Goal: Task Accomplishment & Management: Manage account settings

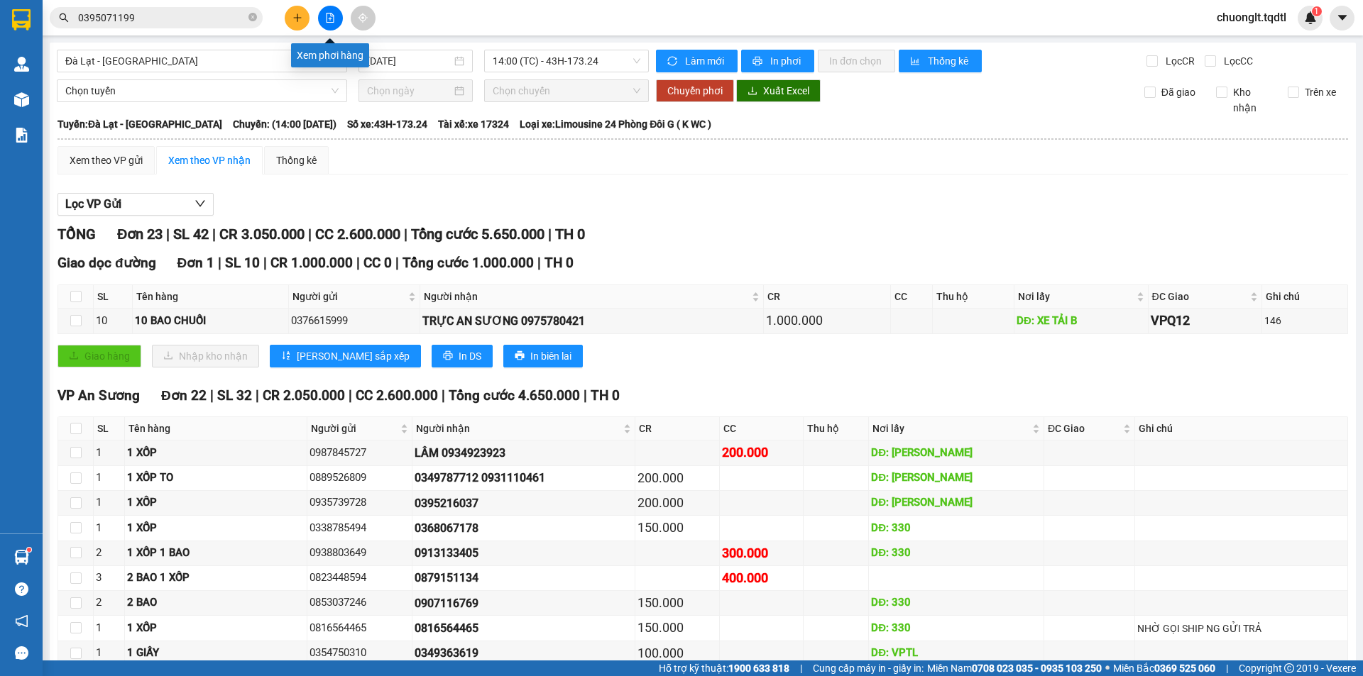
click at [326, 19] on icon "file-add" at bounding box center [330, 18] width 10 height 10
click at [243, 57] on span "Đà Lạt - [GEOGRAPHIC_DATA]" at bounding box center [201, 60] width 273 height 21
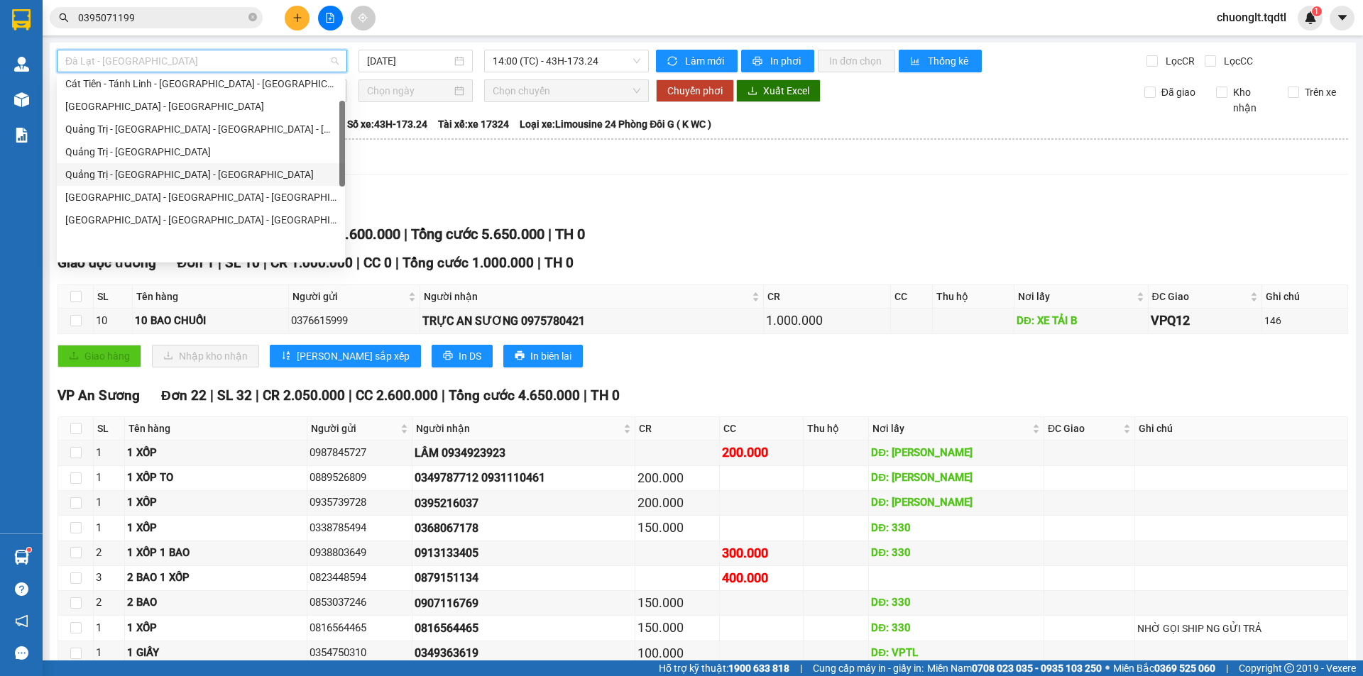
scroll to position [71, 0]
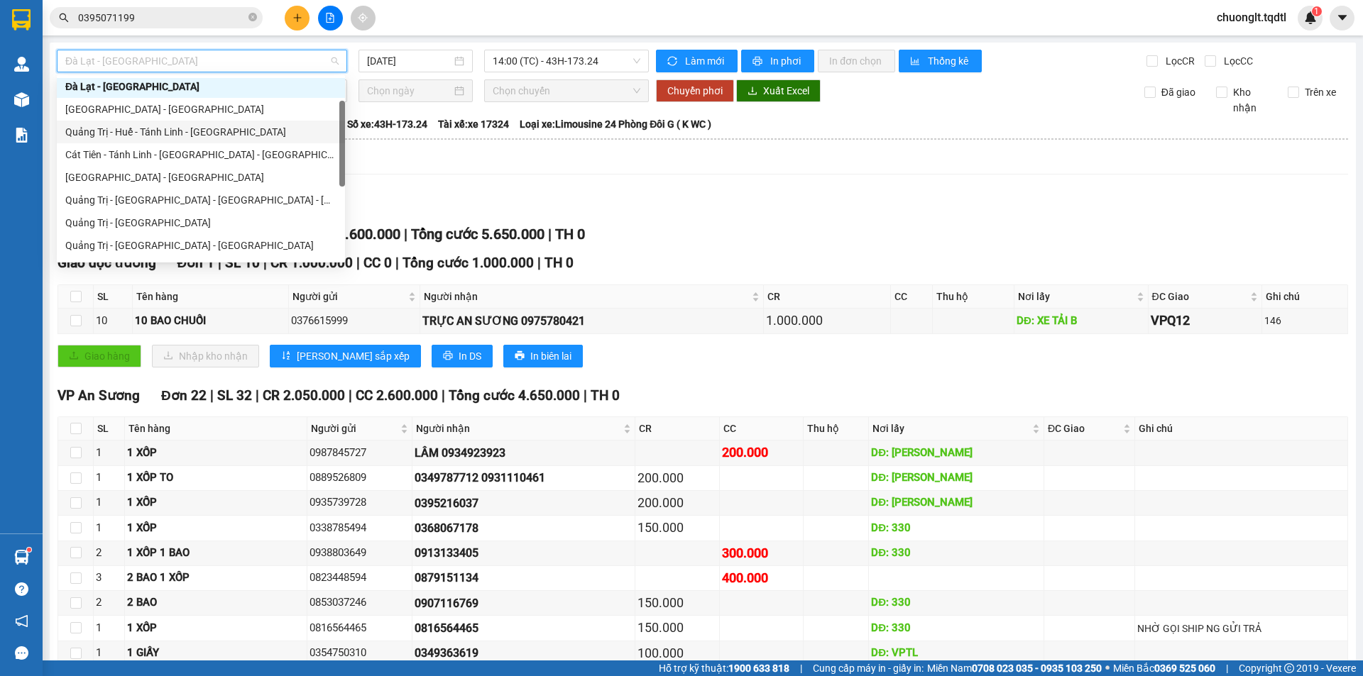
click at [210, 126] on div "Quảng Trị - Huế - Tánh Linh - [GEOGRAPHIC_DATA]" at bounding box center [200, 132] width 271 height 16
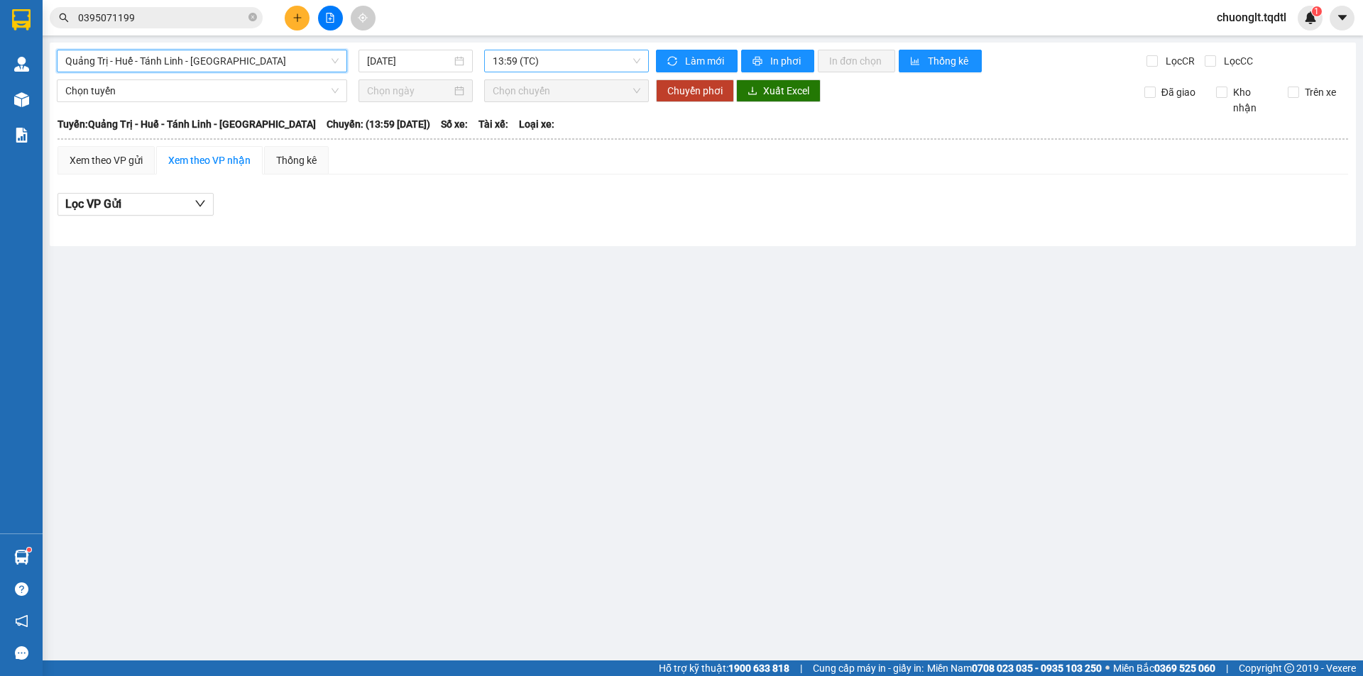
click at [593, 58] on span "13:59 (TC)" at bounding box center [567, 60] width 148 height 21
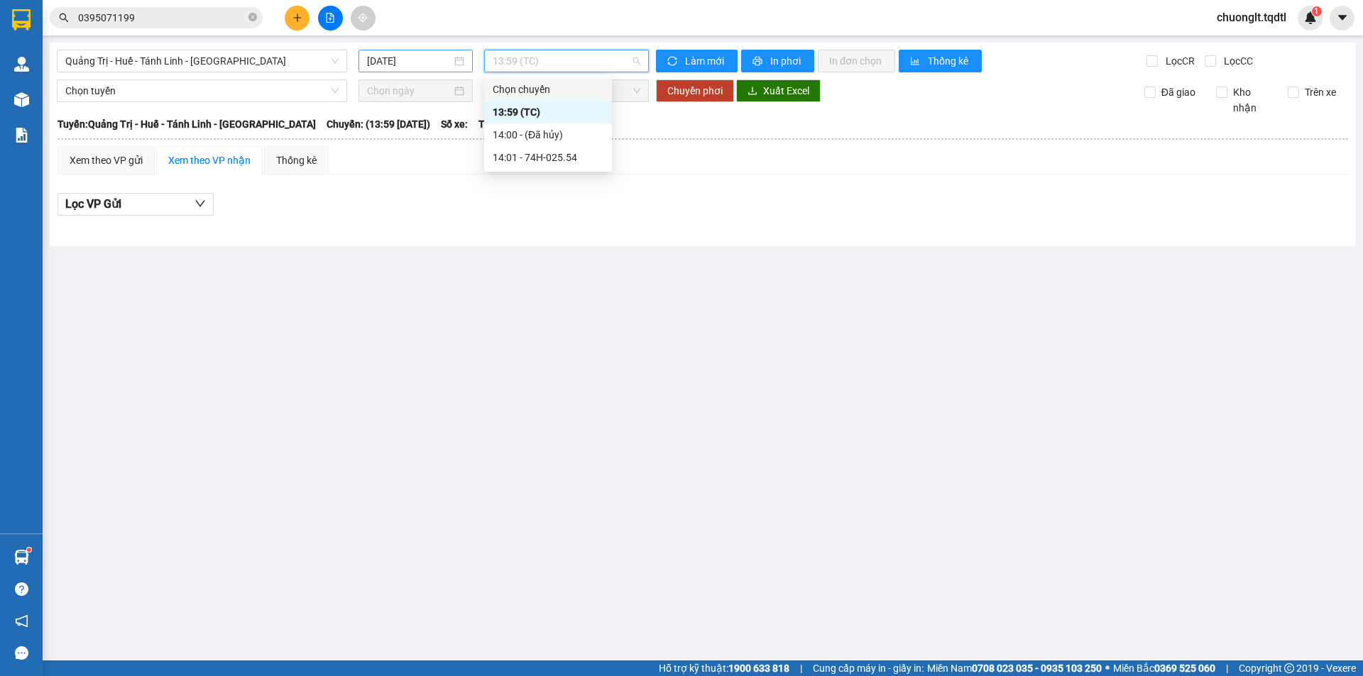
click at [457, 64] on div "[DATE]" at bounding box center [415, 61] width 97 height 16
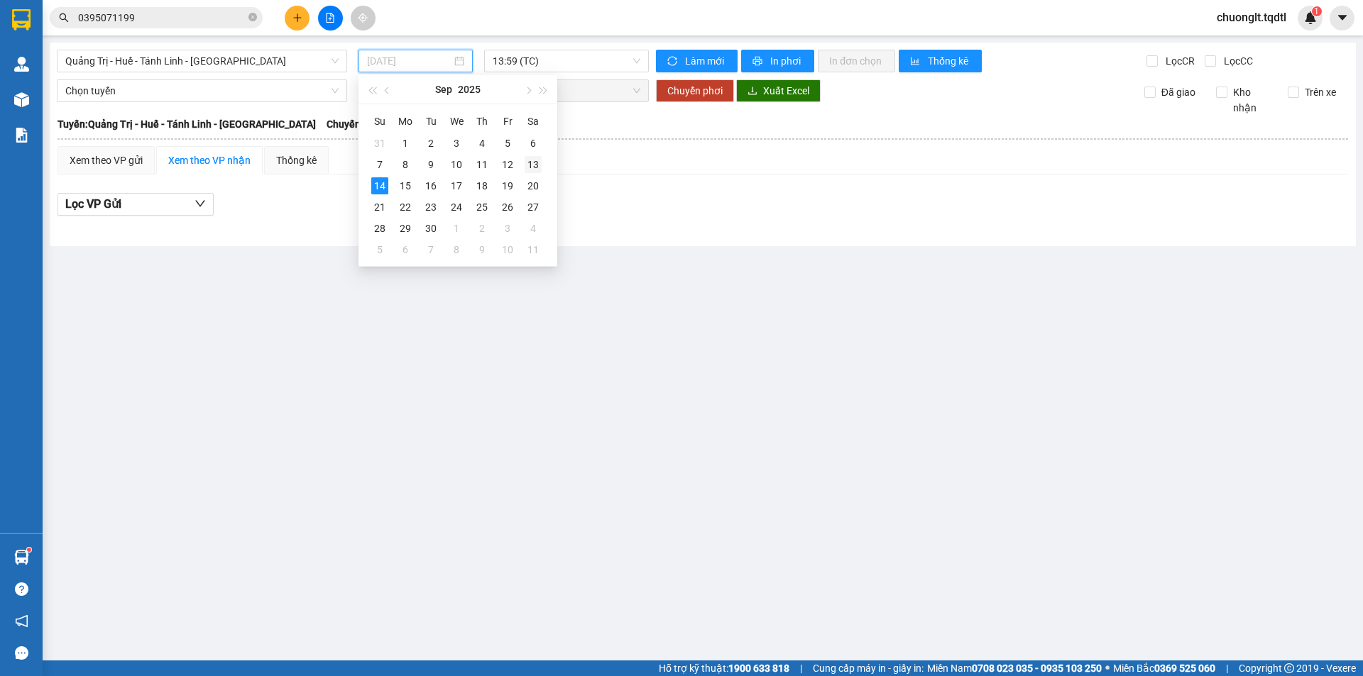
click at [539, 159] on div "13" at bounding box center [532, 164] width 17 height 17
type input "[DATE]"
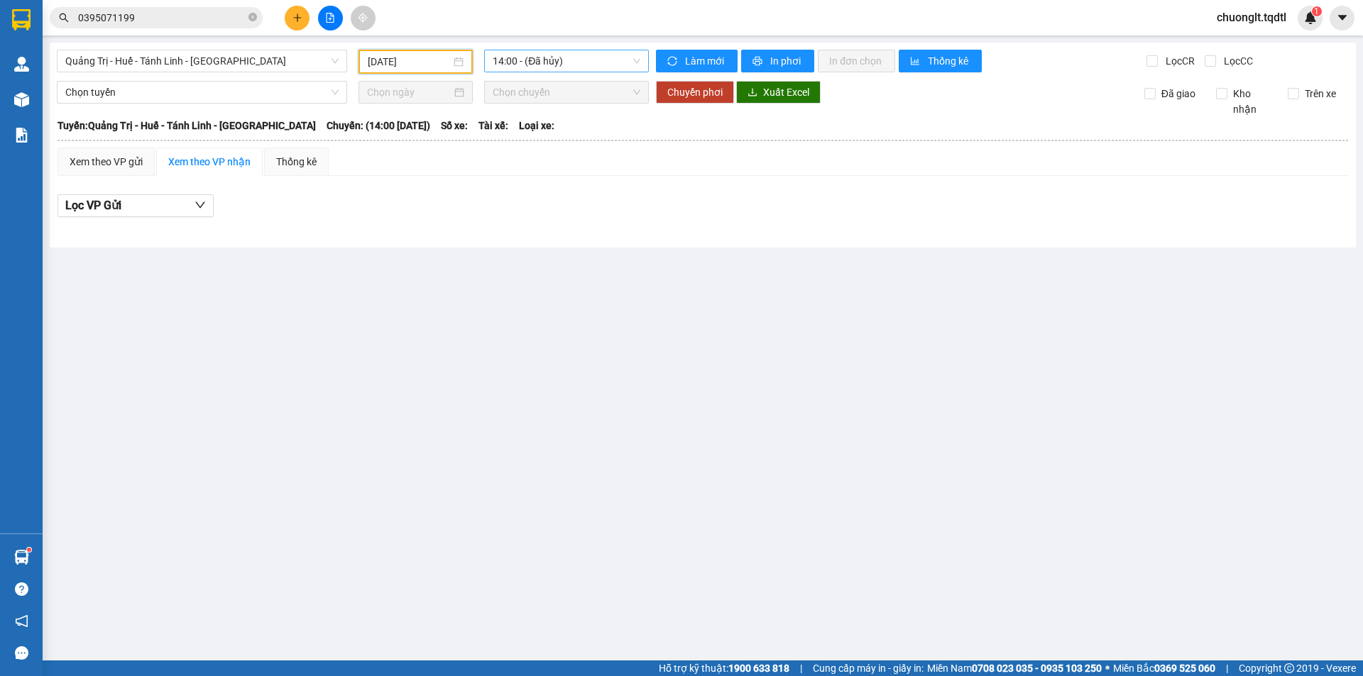
click at [611, 64] on span "14:00 - (Đã hủy)" at bounding box center [567, 60] width 148 height 21
click at [557, 138] on div "14:01 - 74H-025.64" at bounding box center [548, 135] width 111 height 16
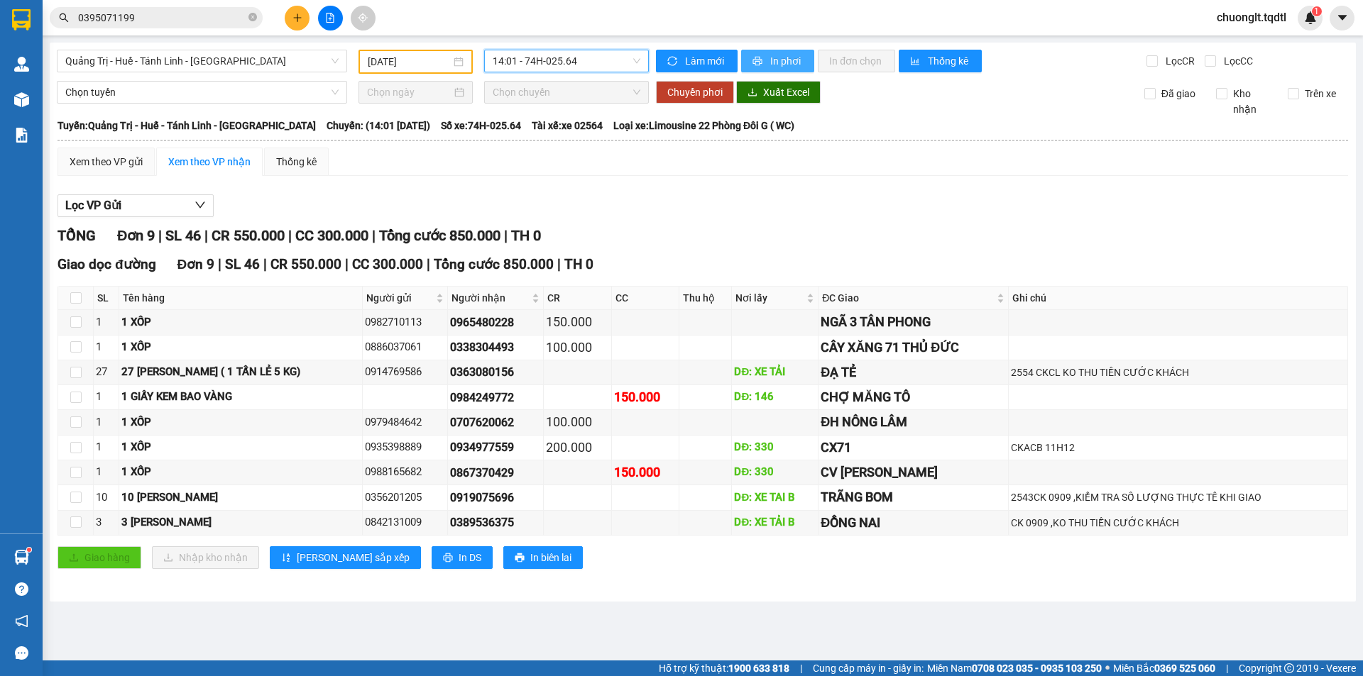
click at [770, 55] on span "In phơi" at bounding box center [786, 61] width 33 height 16
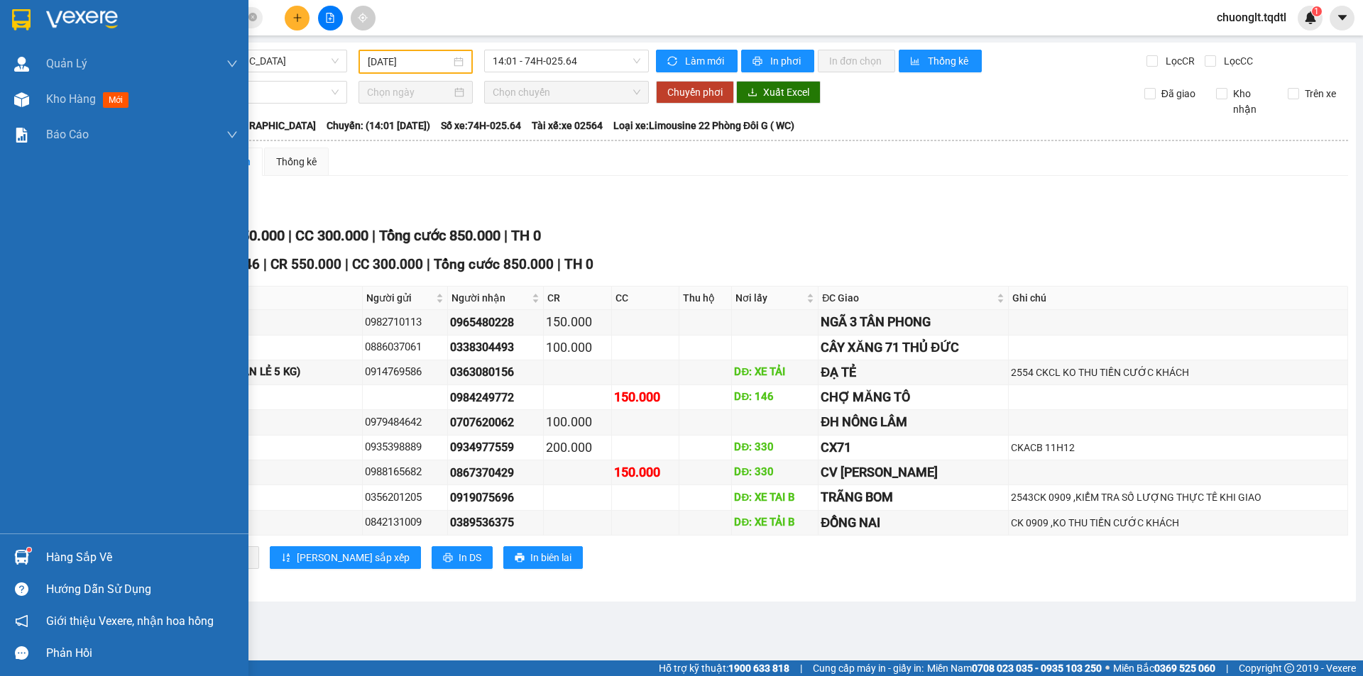
click at [88, 553] on div "Hàng sắp về" at bounding box center [142, 557] width 192 height 21
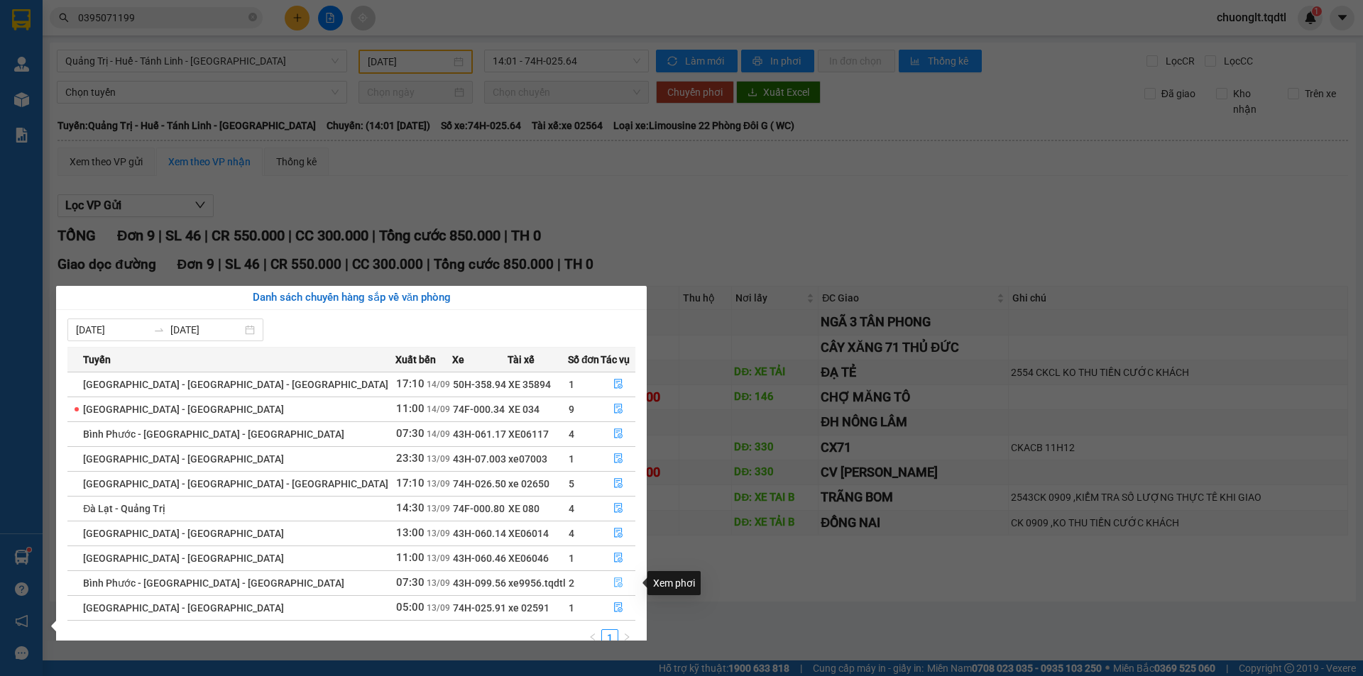
click at [614, 582] on icon "file-done" at bounding box center [618, 583] width 9 height 10
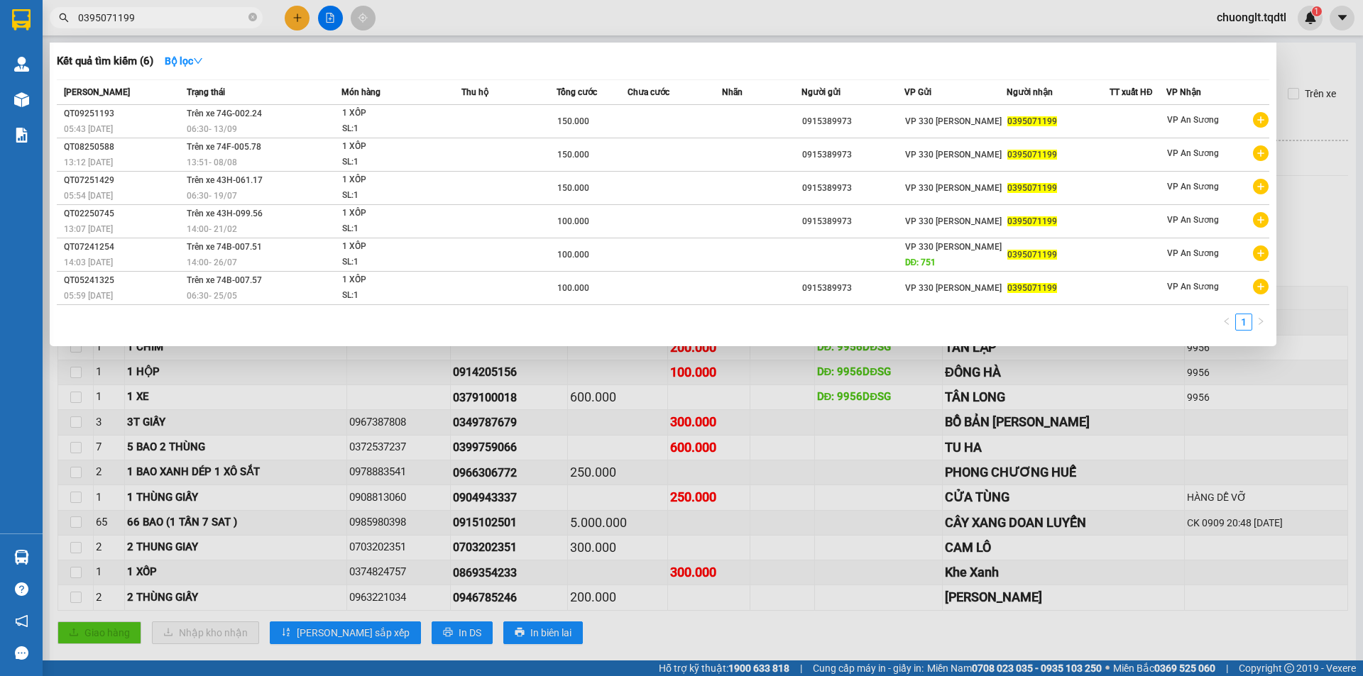
click at [185, 17] on input "0395071199" at bounding box center [161, 18] width 167 height 16
click at [324, 21] on div at bounding box center [681, 338] width 1363 height 676
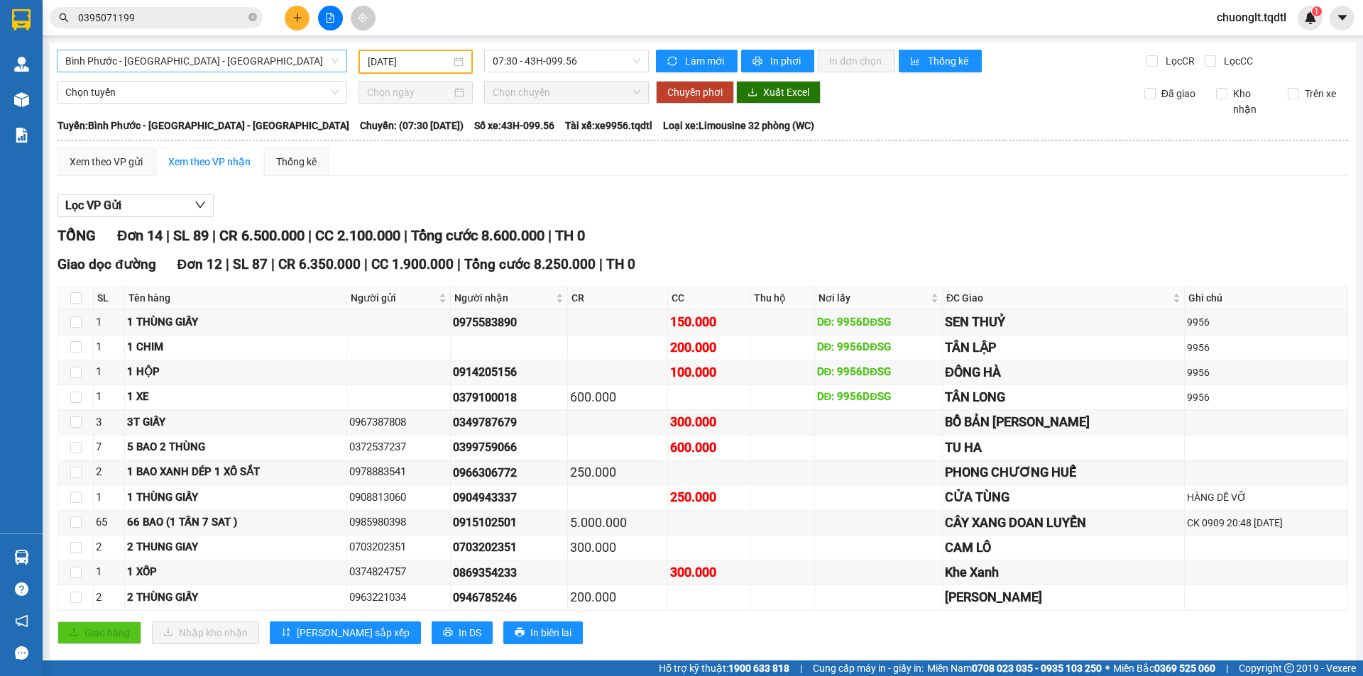
click at [261, 59] on span "Bình Phước - [GEOGRAPHIC_DATA] - [GEOGRAPHIC_DATA]" at bounding box center [201, 60] width 273 height 21
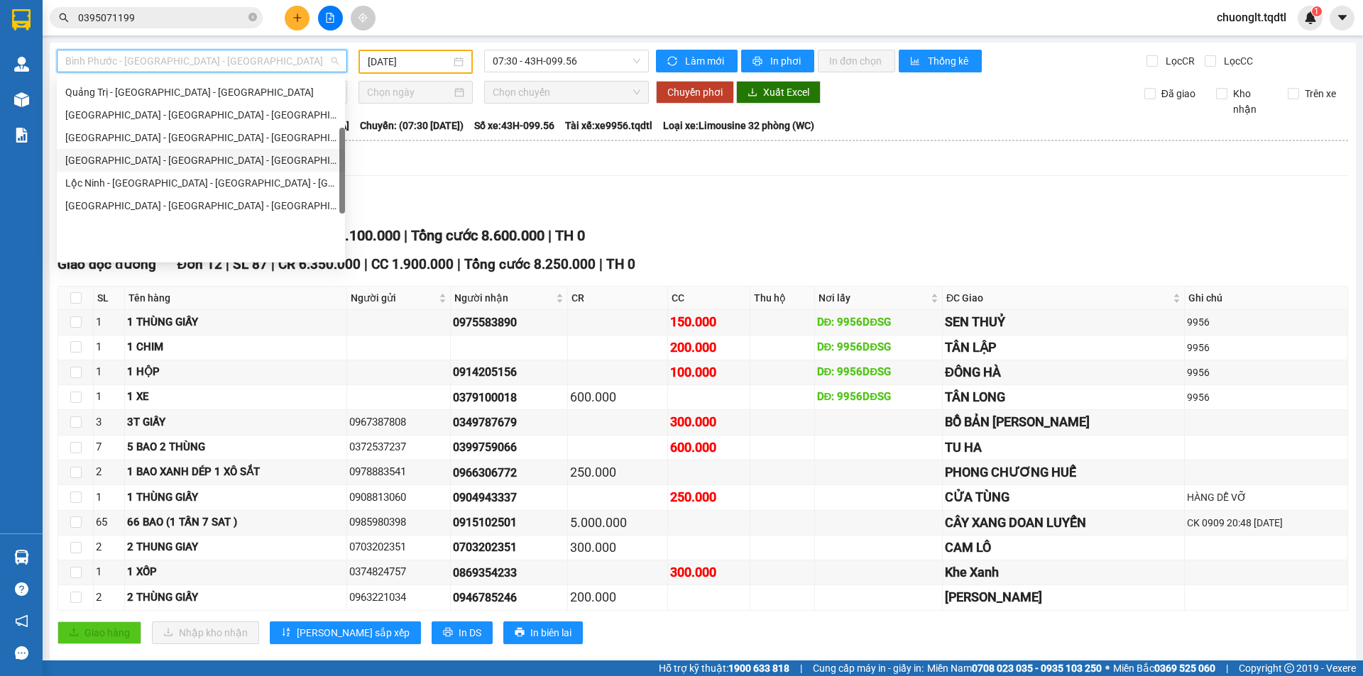
scroll to position [82, 0]
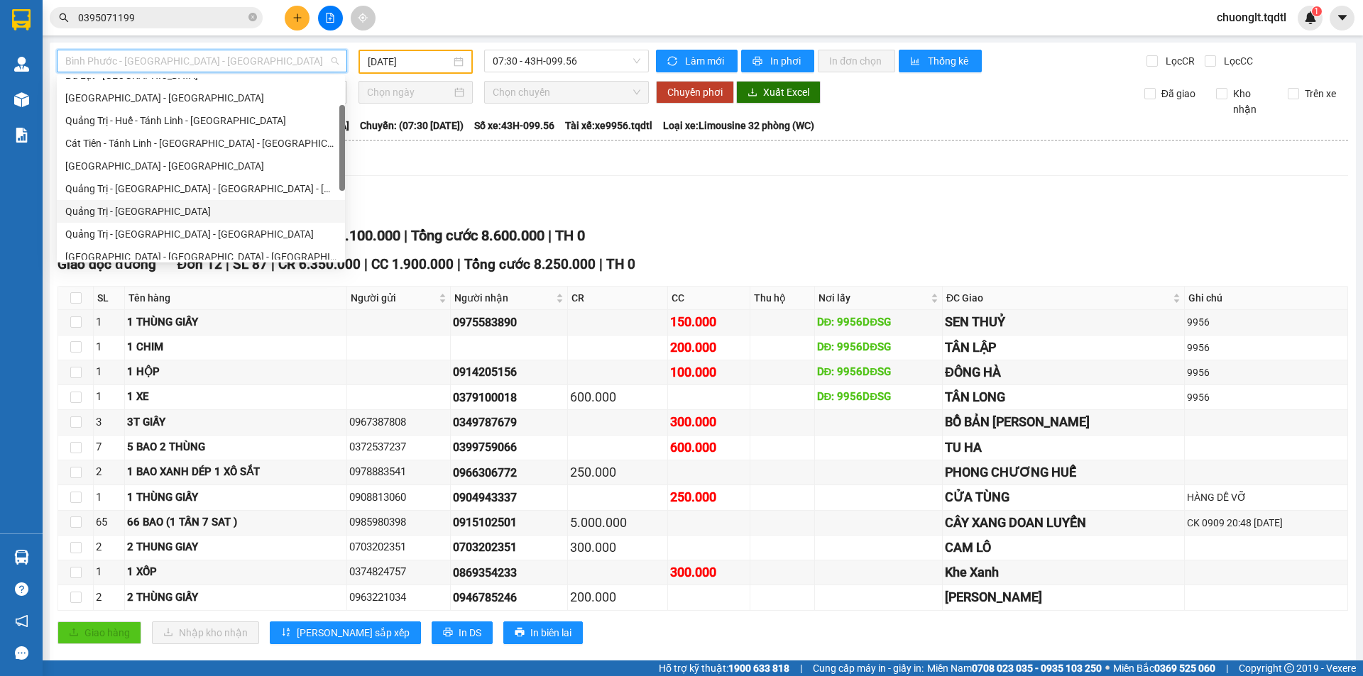
click at [237, 205] on div "Quảng Trị - [GEOGRAPHIC_DATA]" at bounding box center [200, 212] width 271 height 16
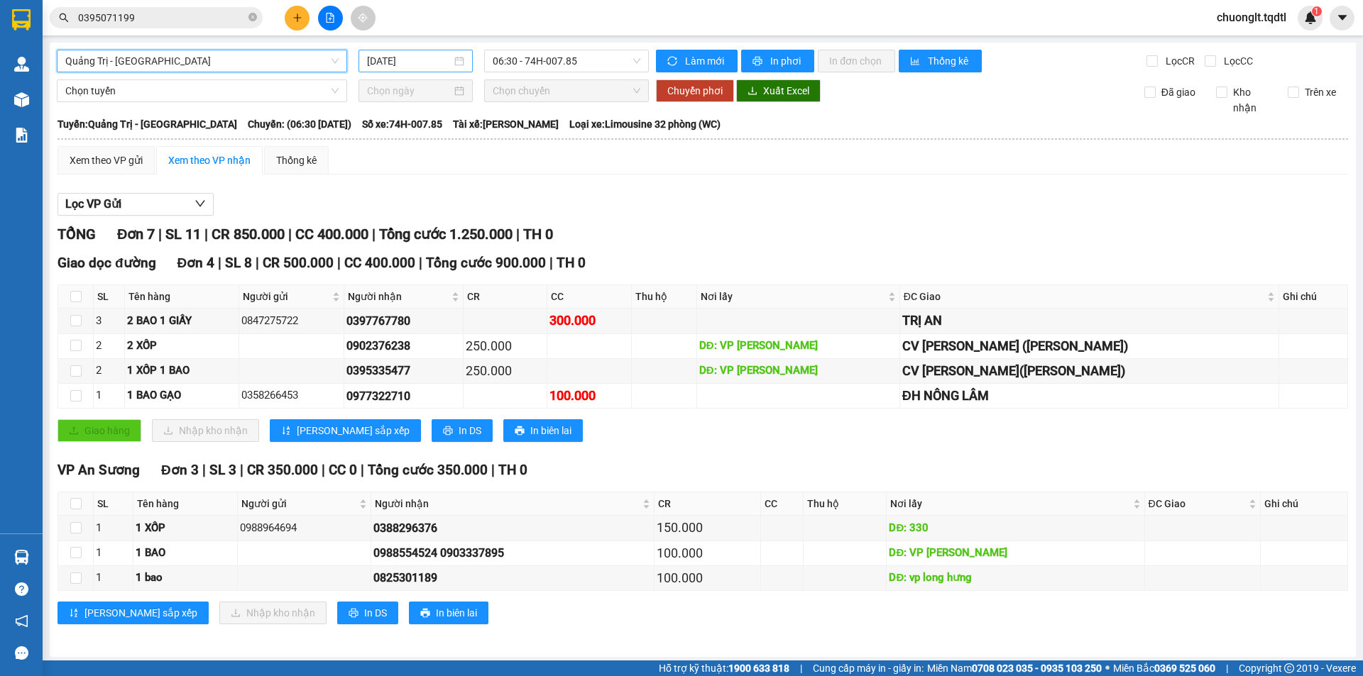
click at [454, 62] on div "[DATE]" at bounding box center [415, 61] width 97 height 16
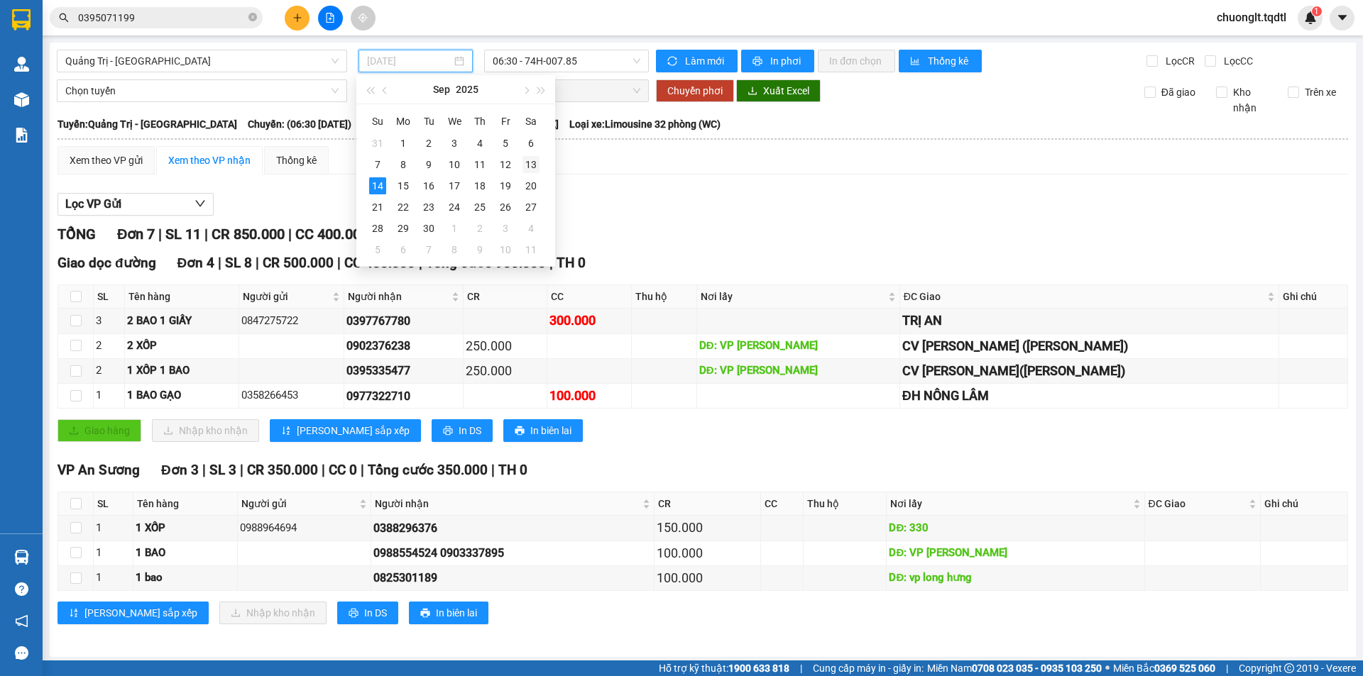
click at [527, 164] on div "13" at bounding box center [530, 164] width 17 height 17
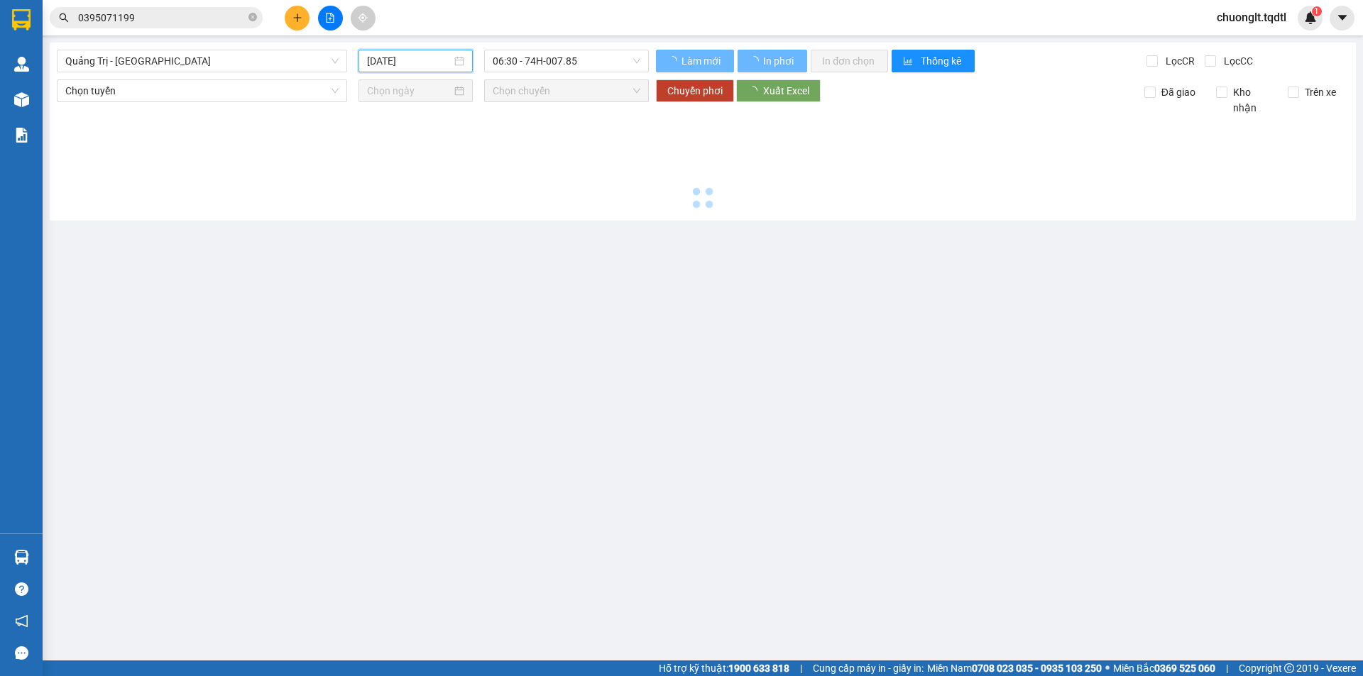
type input "[DATE]"
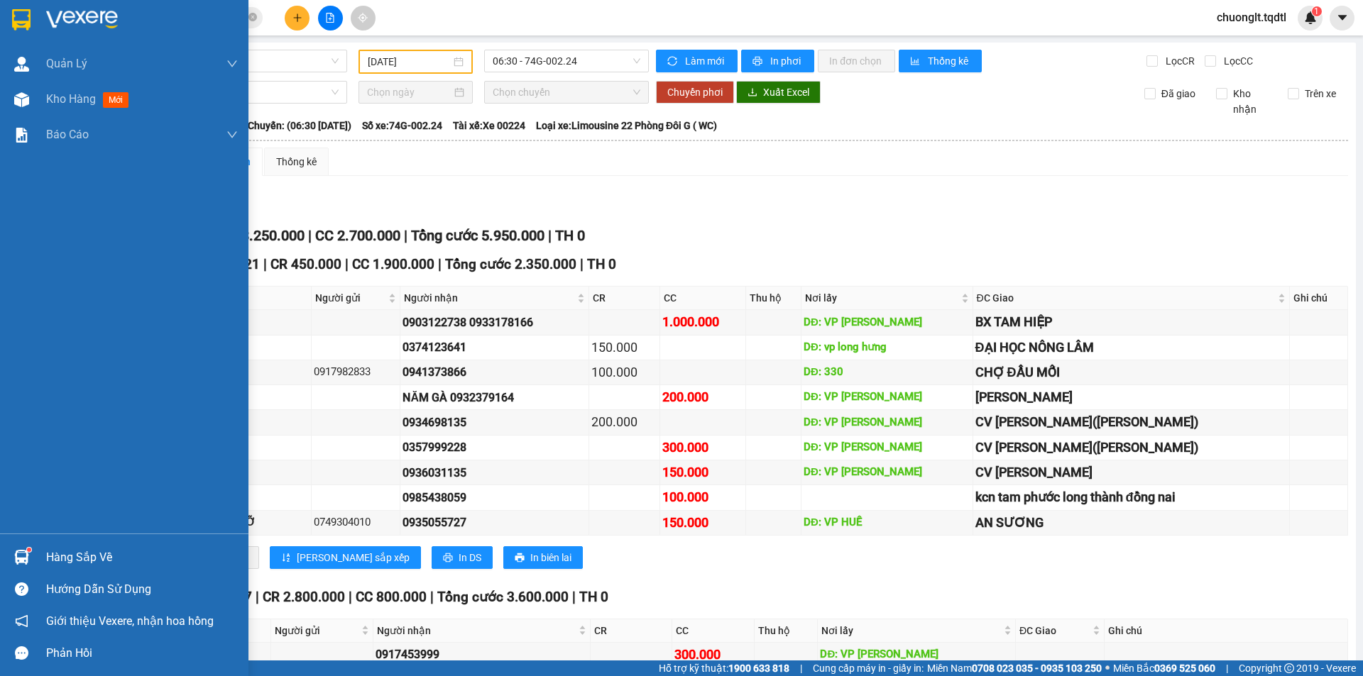
click at [111, 555] on div "Hàng sắp về" at bounding box center [142, 557] width 192 height 21
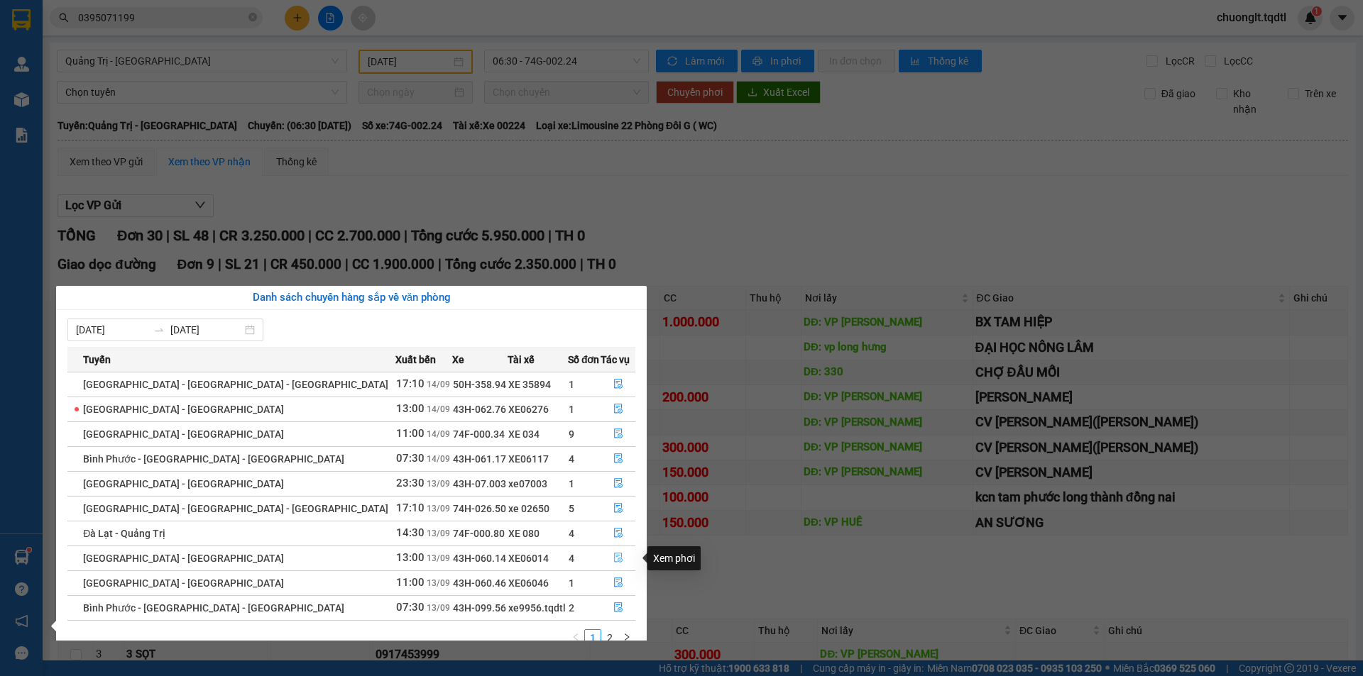
click at [613, 559] on icon "file-done" at bounding box center [618, 558] width 10 height 10
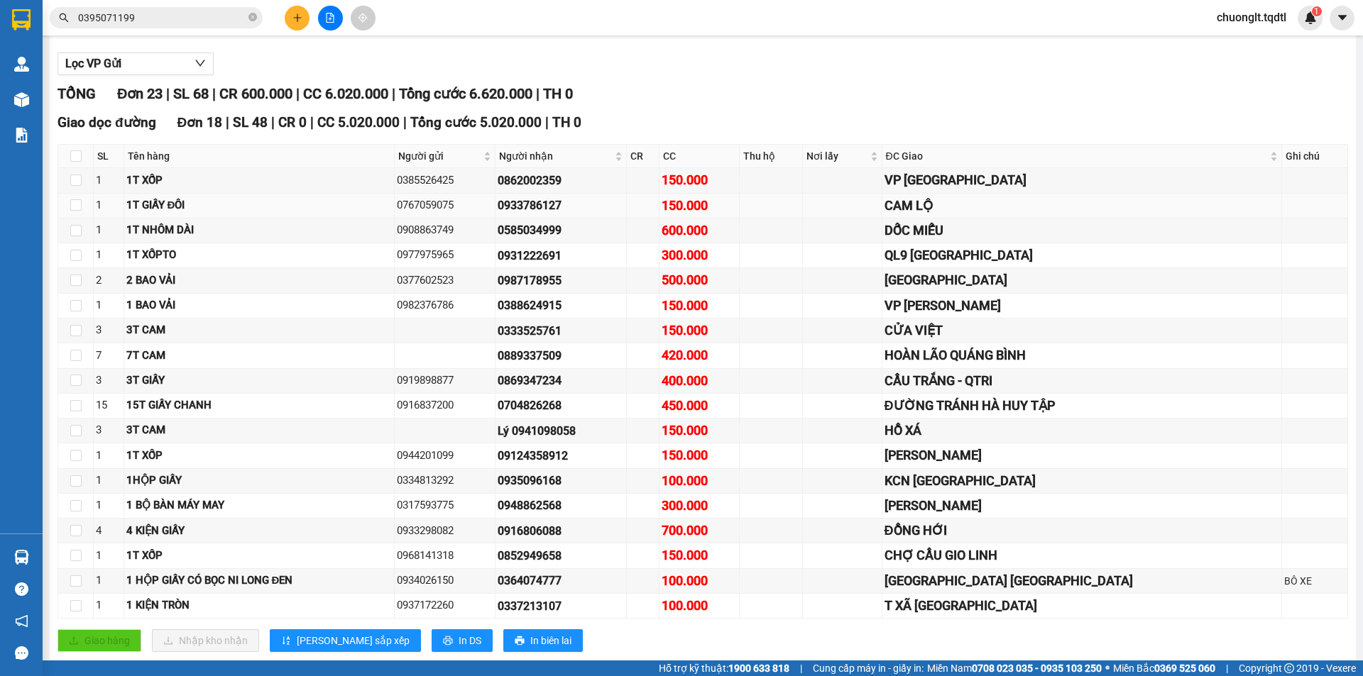
scroll to position [213, 0]
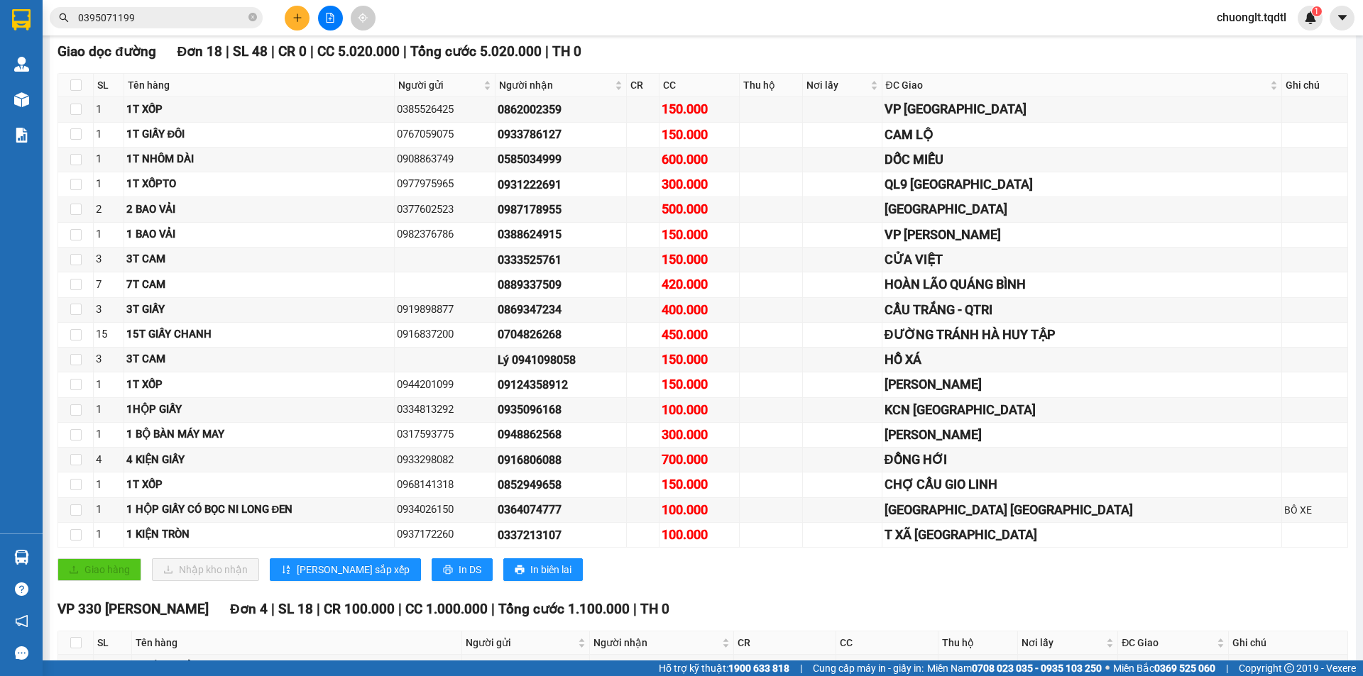
click at [294, 18] on icon "plus" at bounding box center [297, 17] width 8 height 1
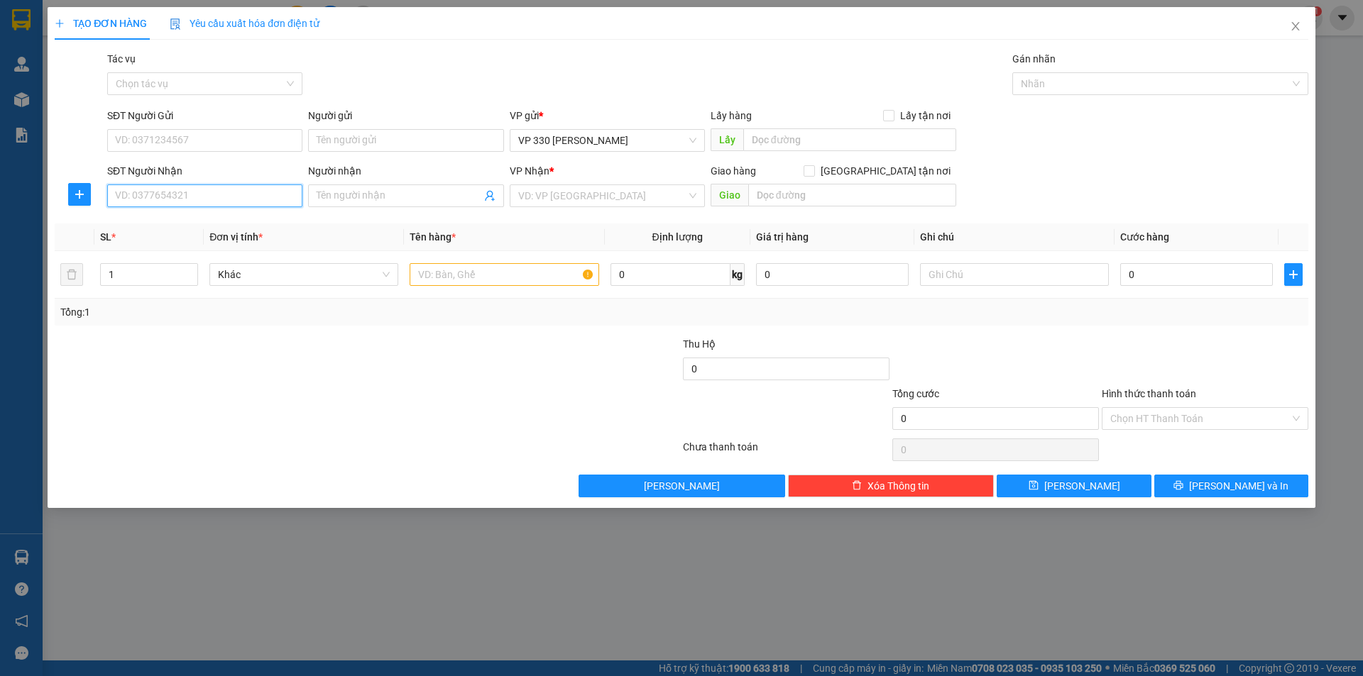
click at [171, 201] on input "SĐT Người Nhận" at bounding box center [204, 196] width 195 height 23
type input "0865073345"
click at [141, 224] on div "0865073345" at bounding box center [205, 224] width 178 height 16
type input "CẦU TRẮNG"
type input "180.000"
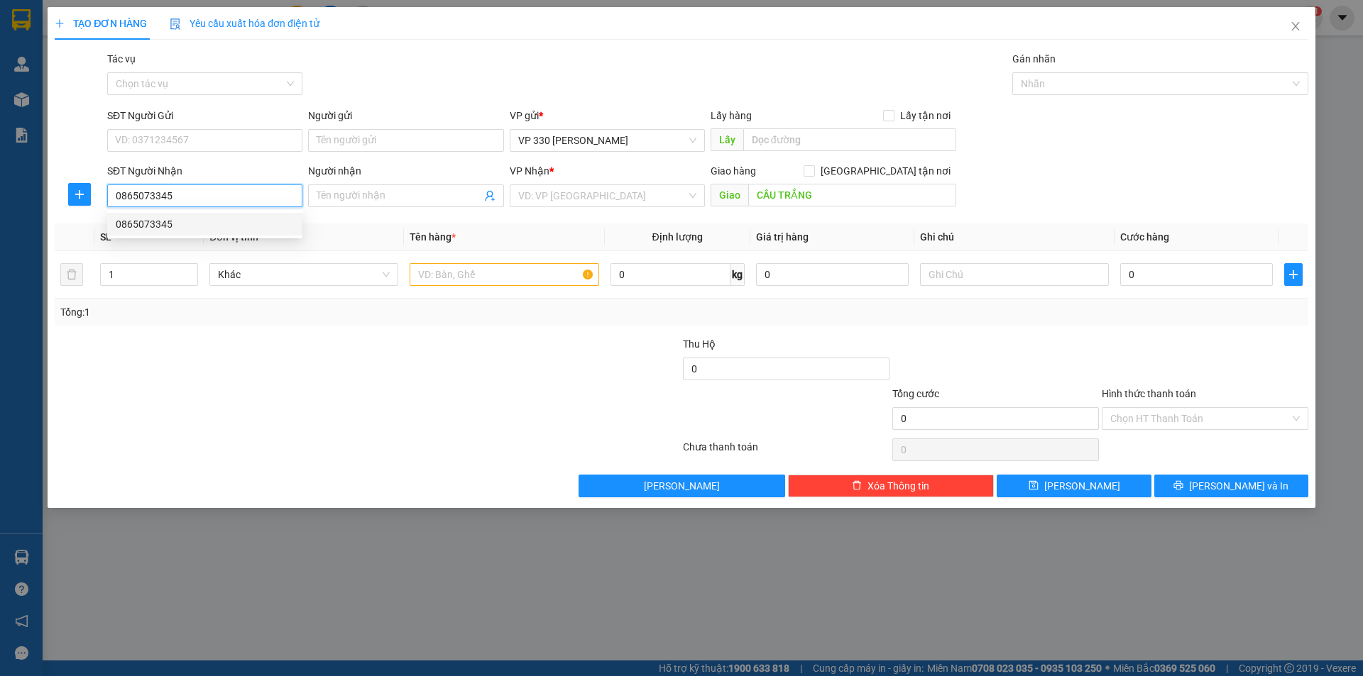
type input "180.000"
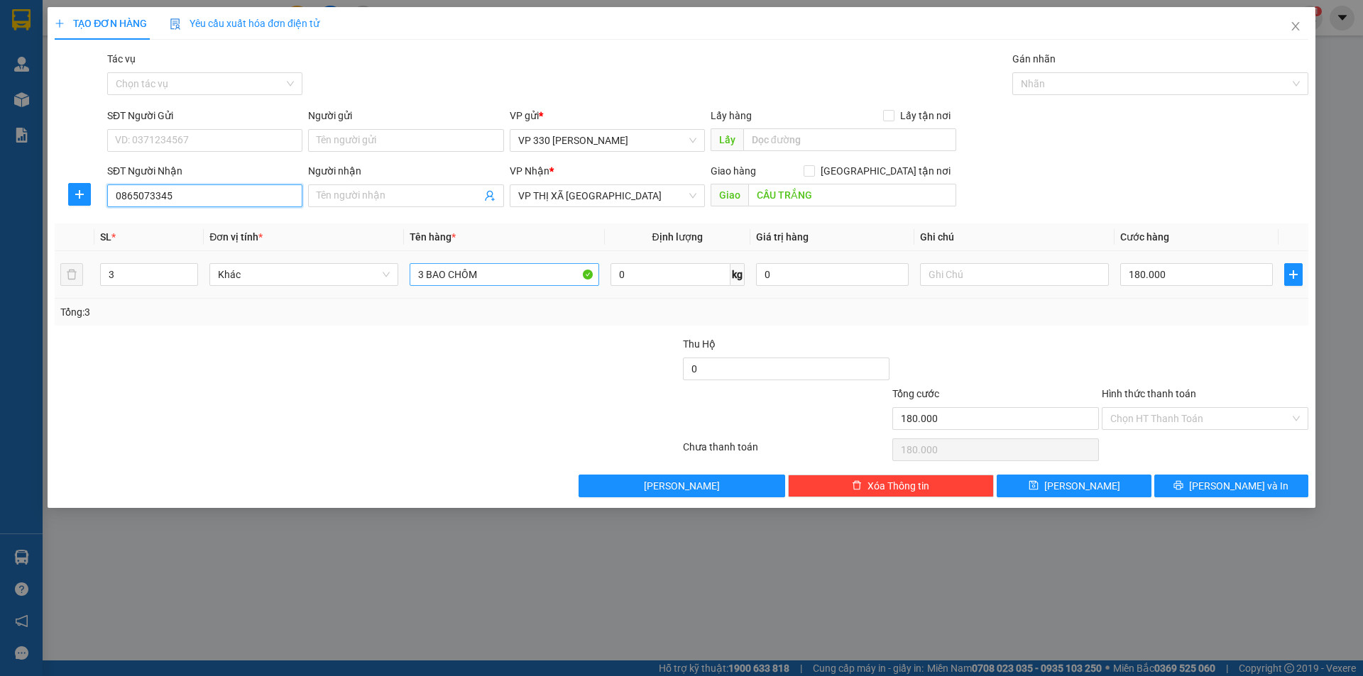
type input "0865073345"
click at [519, 276] on input "3 BAO CHÔM" at bounding box center [503, 274] width 189 height 23
type input "3"
click at [670, 190] on span "VP THỊ XÃ [GEOGRAPHIC_DATA]" at bounding box center [607, 195] width 178 height 21
type input "1 THÙNG SẦU"
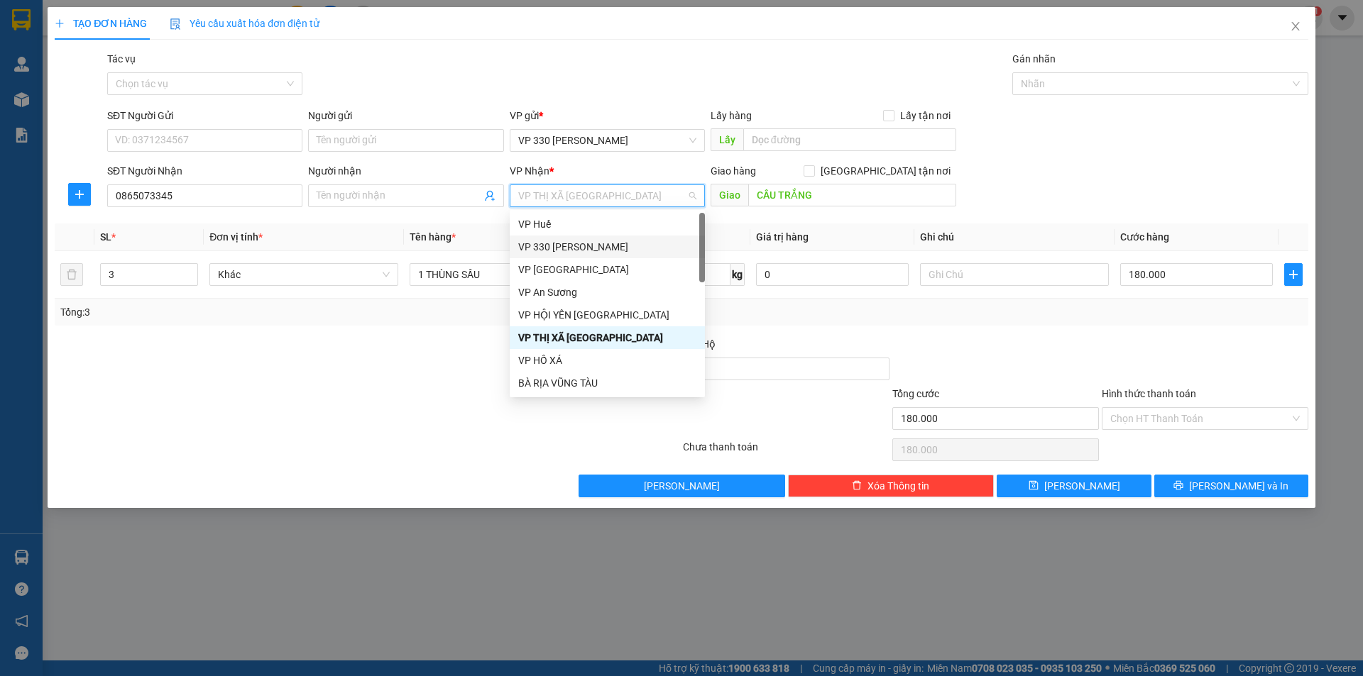
click at [589, 249] on div "VP 330 [PERSON_NAME]" at bounding box center [607, 247] width 178 height 16
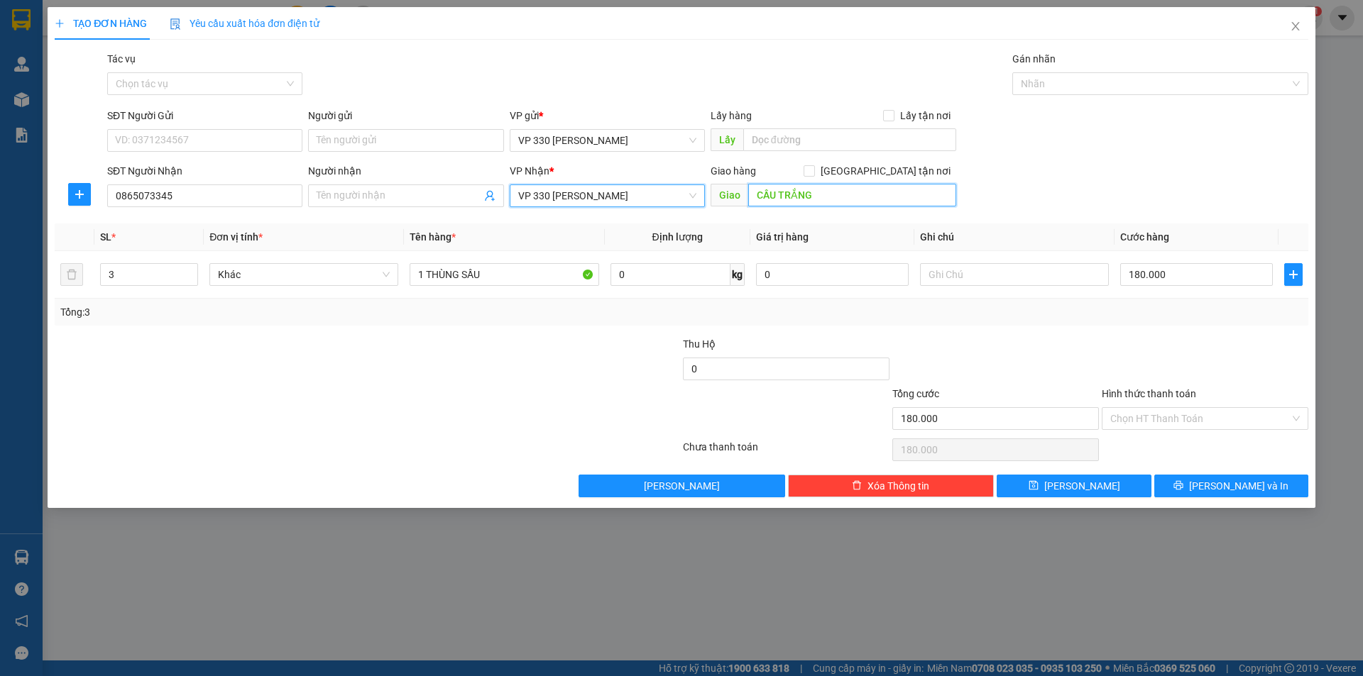
click at [815, 199] on input "CẦU TRẮNG" at bounding box center [852, 195] width 208 height 23
type input "D"
type input "ĐÔNG HÀ"
click at [785, 136] on input "text" at bounding box center [849, 139] width 213 height 23
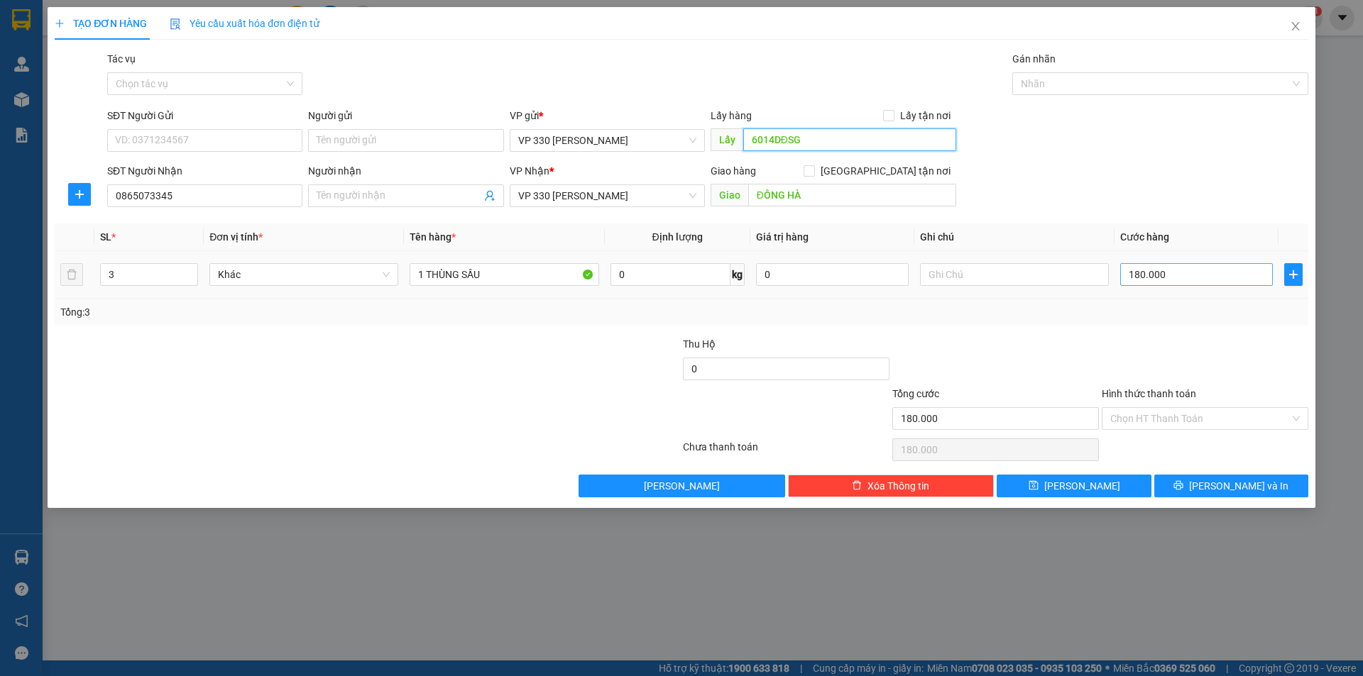
type input "6014DĐSG"
click at [1231, 269] on input "180.000" at bounding box center [1196, 274] width 153 height 23
type input "0"
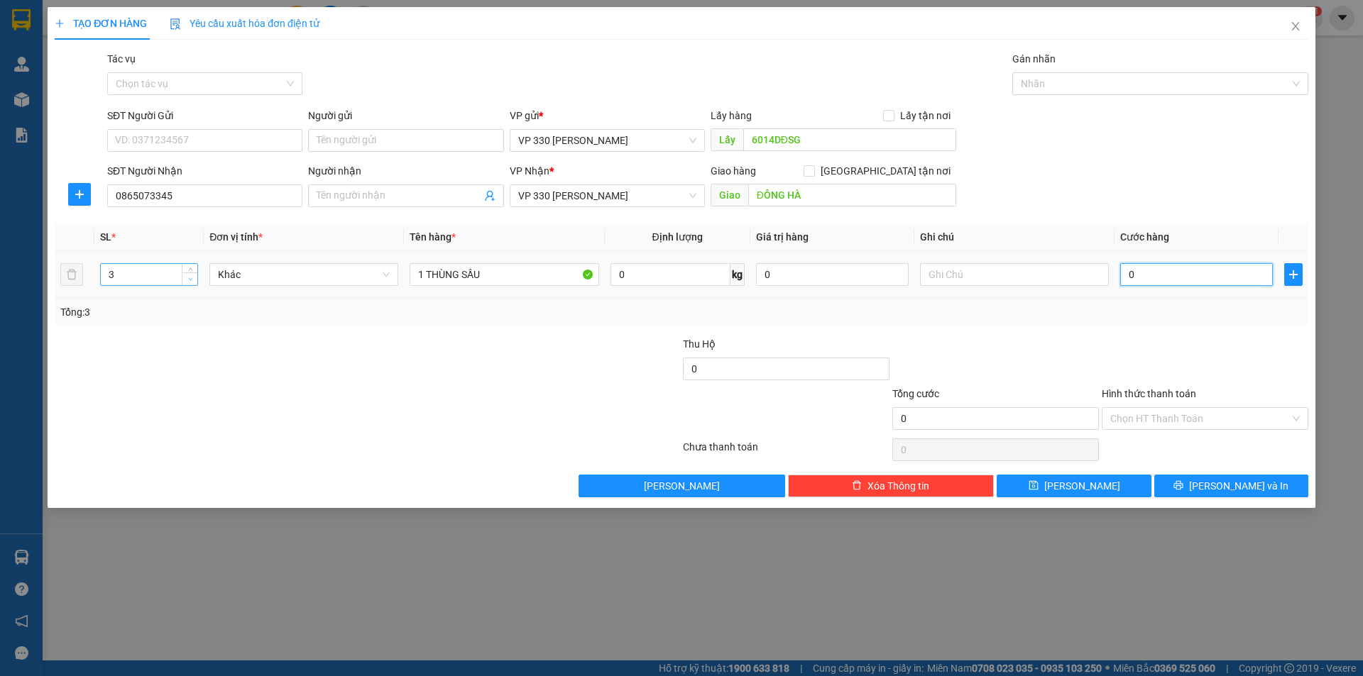
type input "0"
click at [188, 278] on icon "down" at bounding box center [190, 279] width 5 height 5
type input "1"
click at [188, 278] on icon "down" at bounding box center [190, 279] width 5 height 5
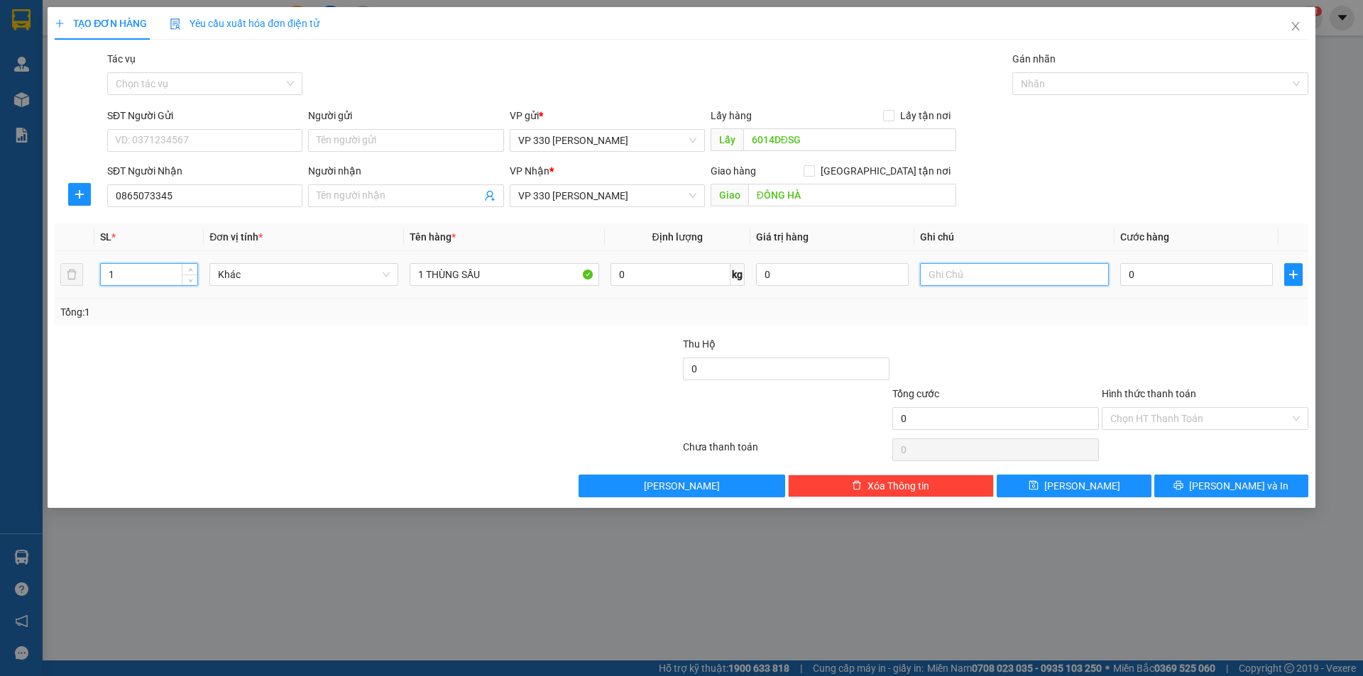
click at [1050, 269] on input "text" at bounding box center [1014, 274] width 189 height 23
type input "6014 CC"
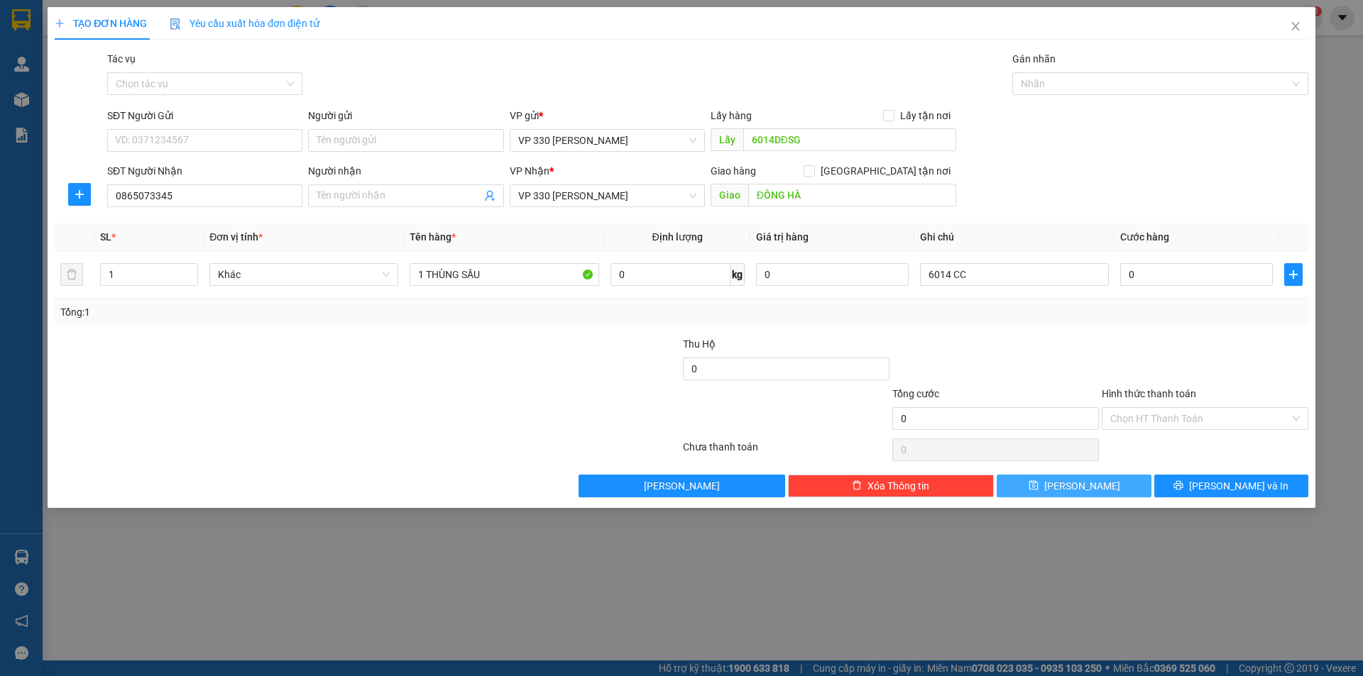
click at [1048, 495] on button "[PERSON_NAME]" at bounding box center [1073, 486] width 154 height 23
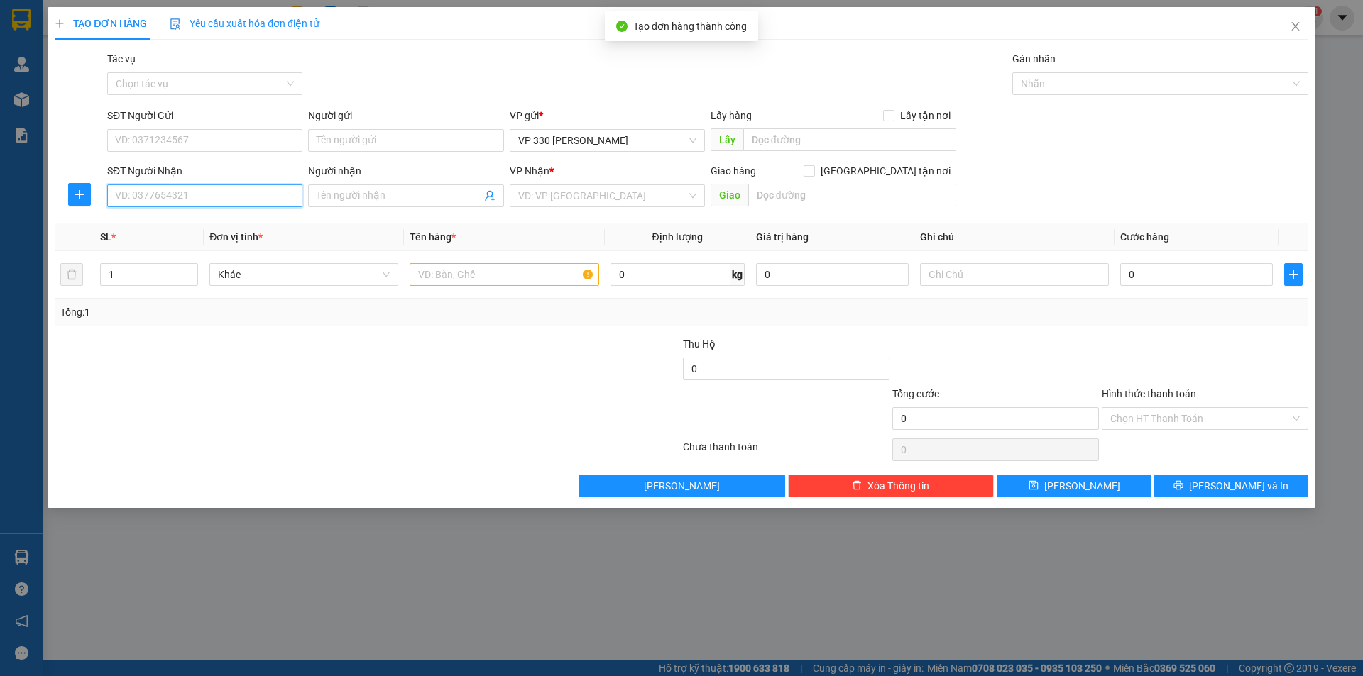
click at [139, 192] on input "SĐT Người Nhận" at bounding box center [204, 196] width 195 height 23
type input "0944228135"
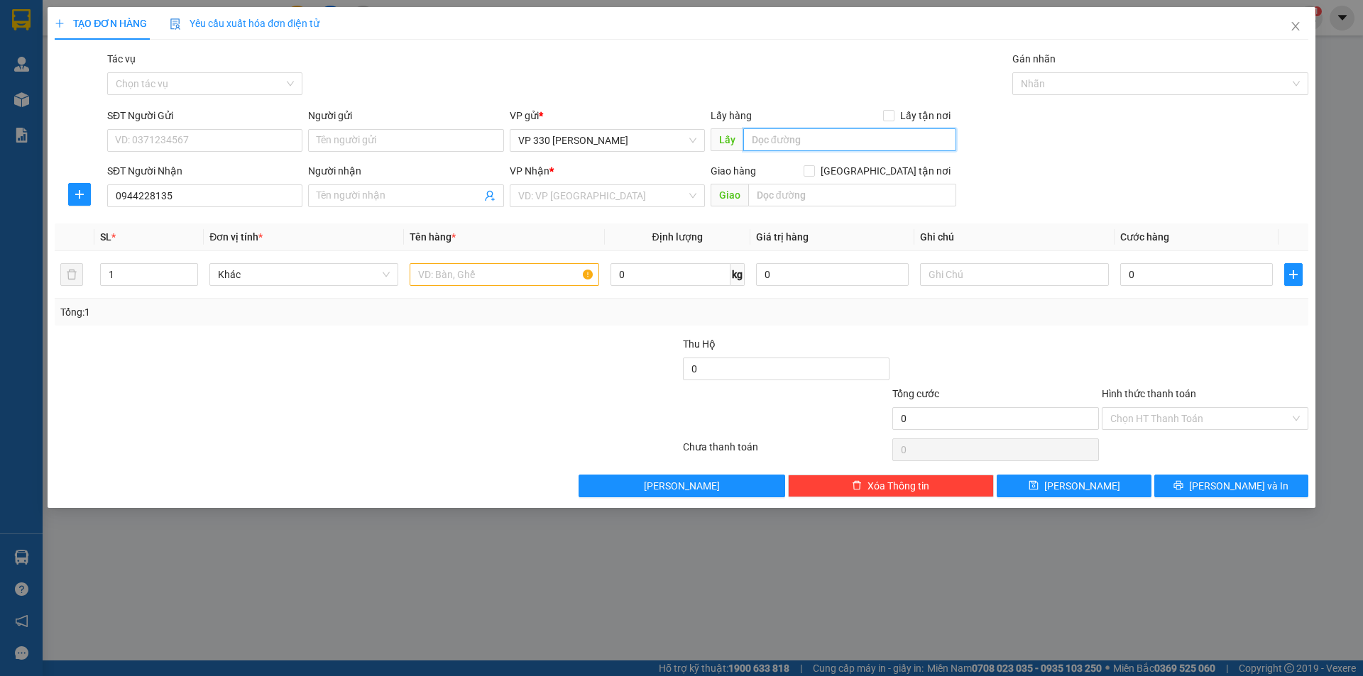
click at [801, 139] on input "text" at bounding box center [849, 139] width 213 height 23
type input "6014DĐSG"
click at [583, 196] on input "search" at bounding box center [602, 195] width 168 height 21
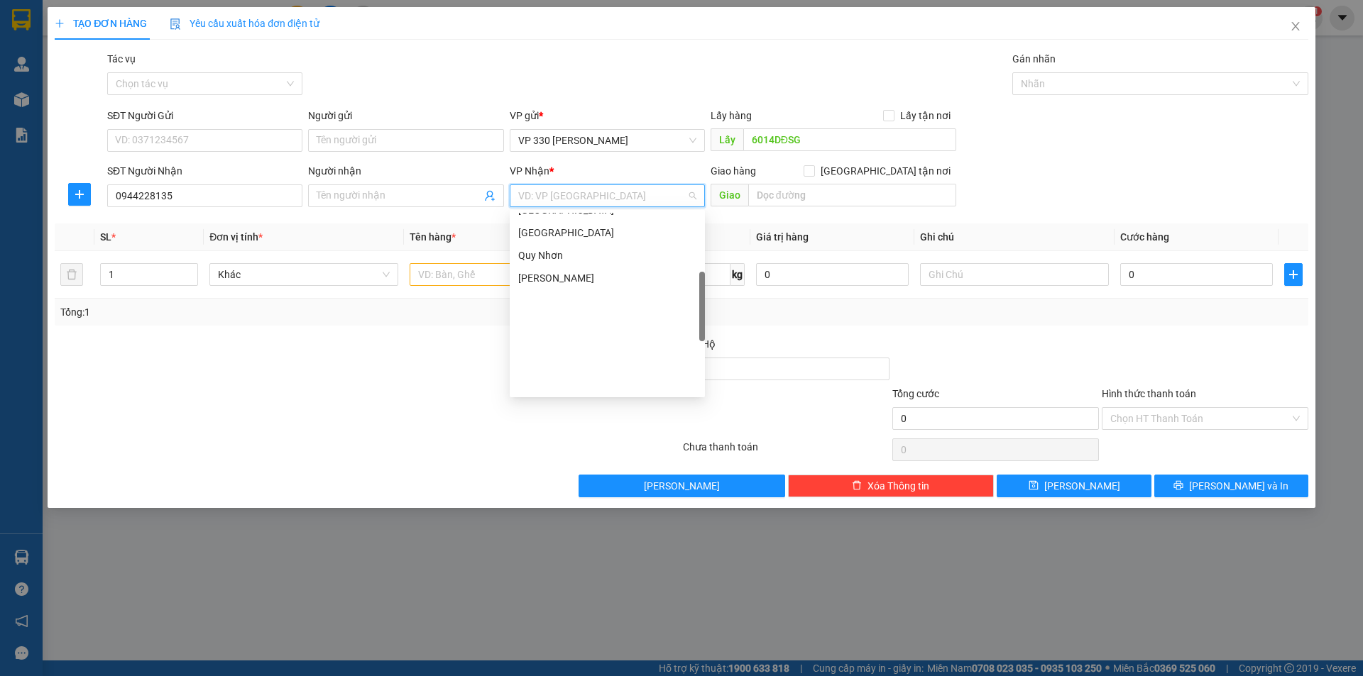
scroll to position [213, 0]
click at [587, 232] on div "VP [PERSON_NAME]" at bounding box center [607, 239] width 178 height 16
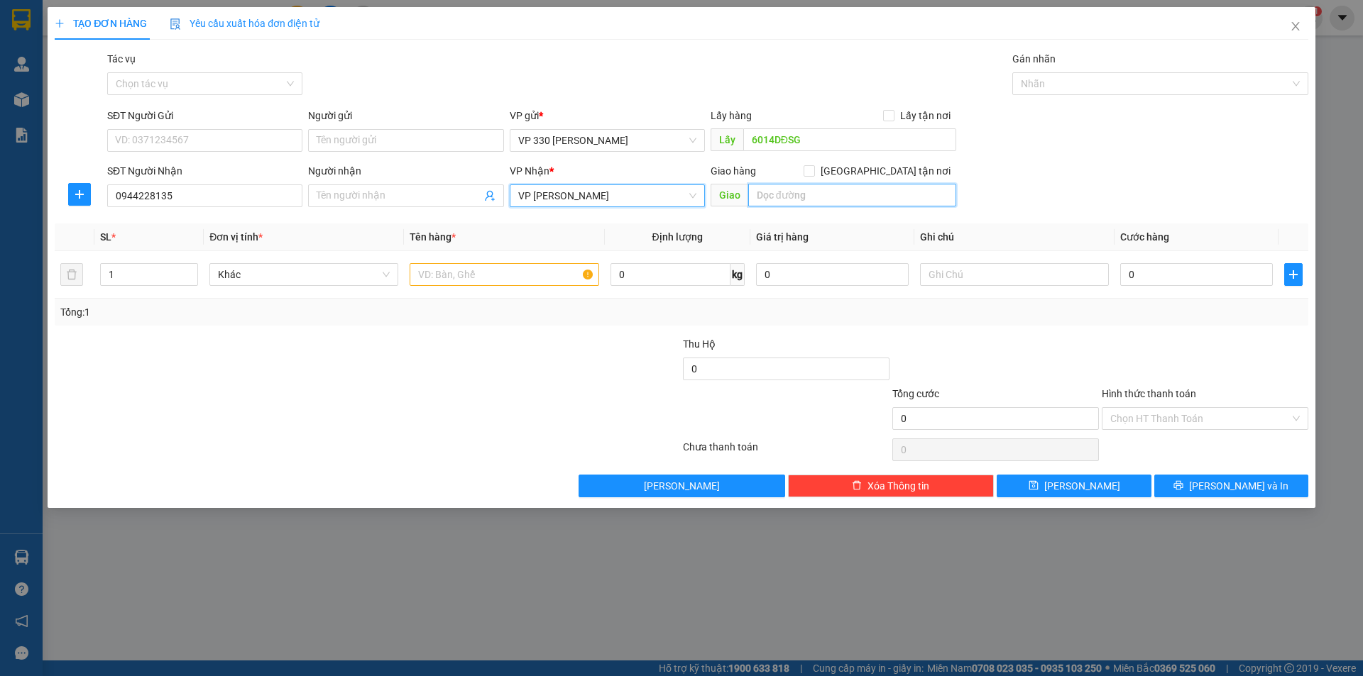
click at [818, 197] on input "text" at bounding box center [852, 195] width 208 height 23
type input "TÂN LONG"
click at [473, 268] on input "text" at bounding box center [503, 274] width 189 height 23
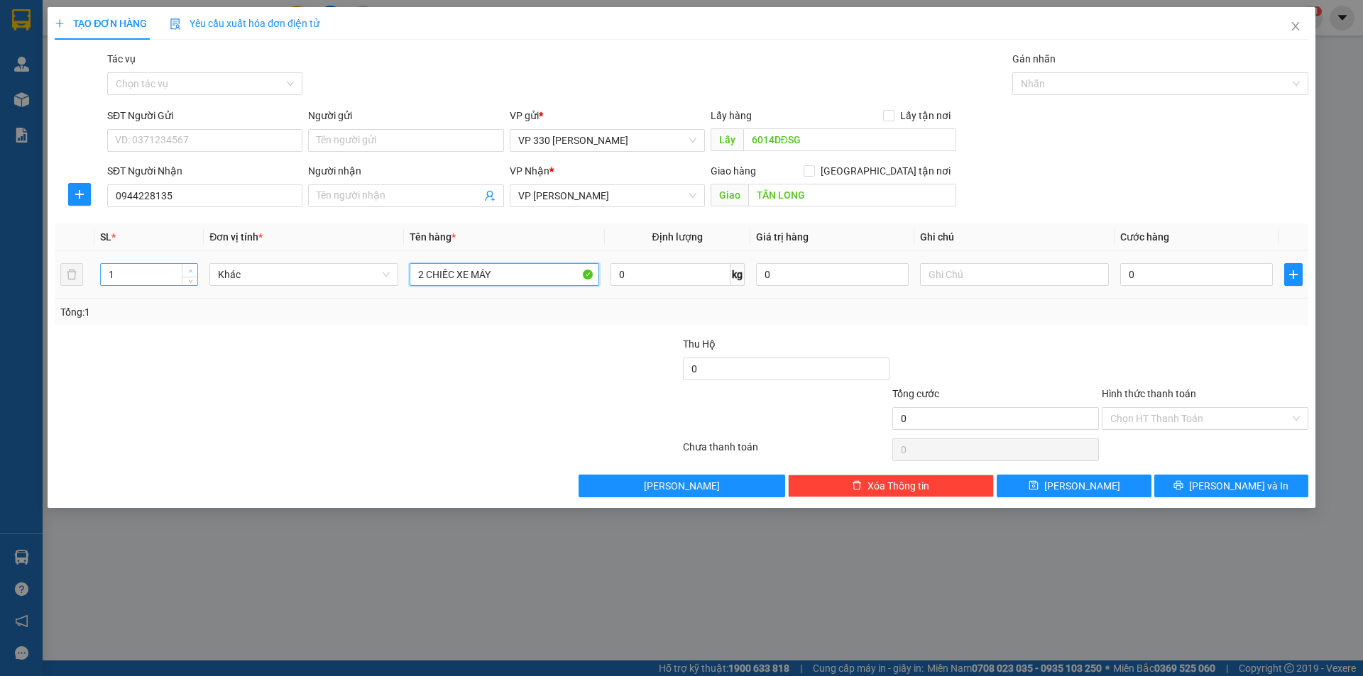
type input "2 CHIẾC XE MÁY"
type input "2"
click at [187, 268] on span "up" at bounding box center [190, 271] width 9 height 9
click at [1039, 280] on input "text" at bounding box center [1014, 274] width 189 height 23
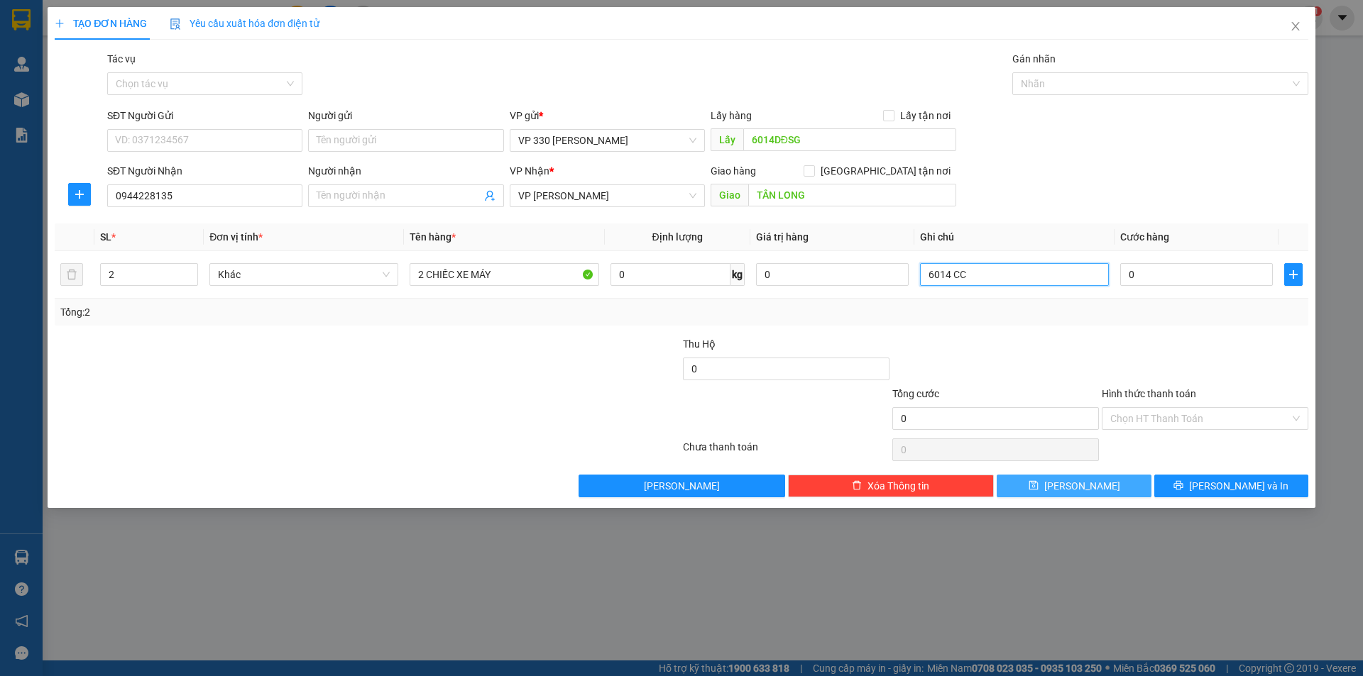
type input "6014 CC"
click at [1044, 488] on button "[PERSON_NAME]" at bounding box center [1073, 486] width 154 height 23
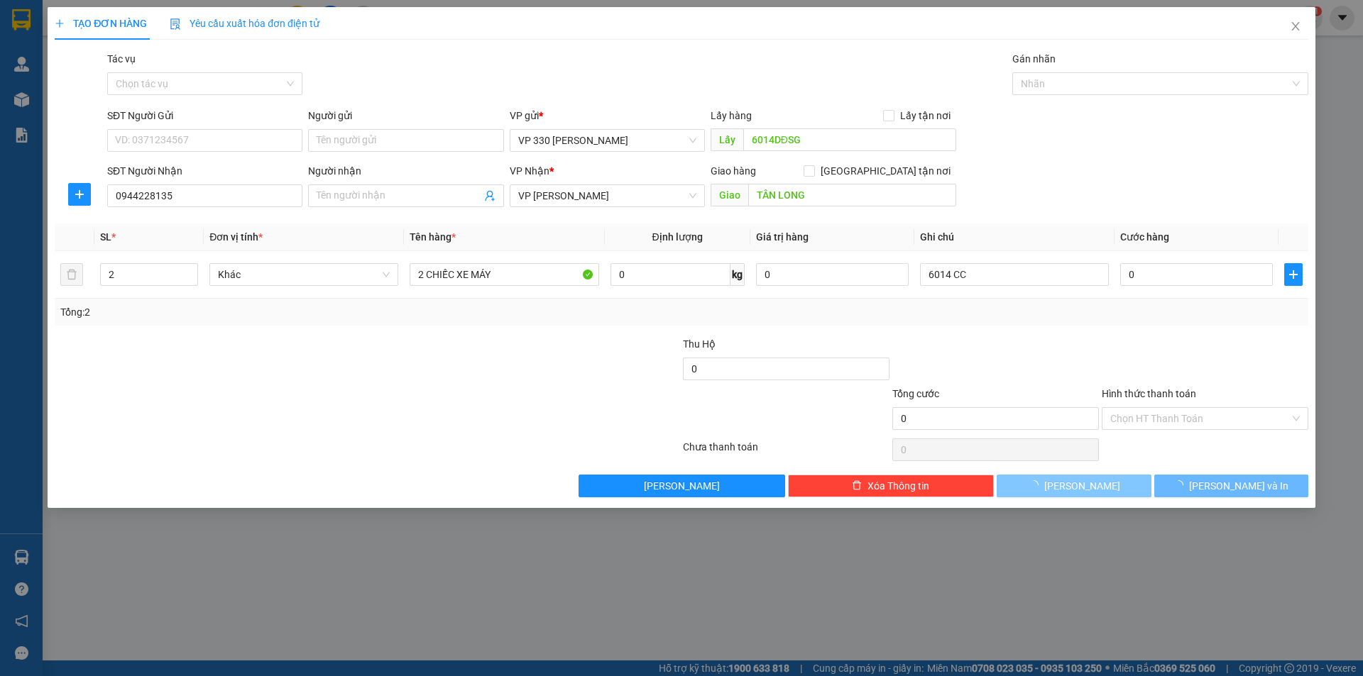
type input "1"
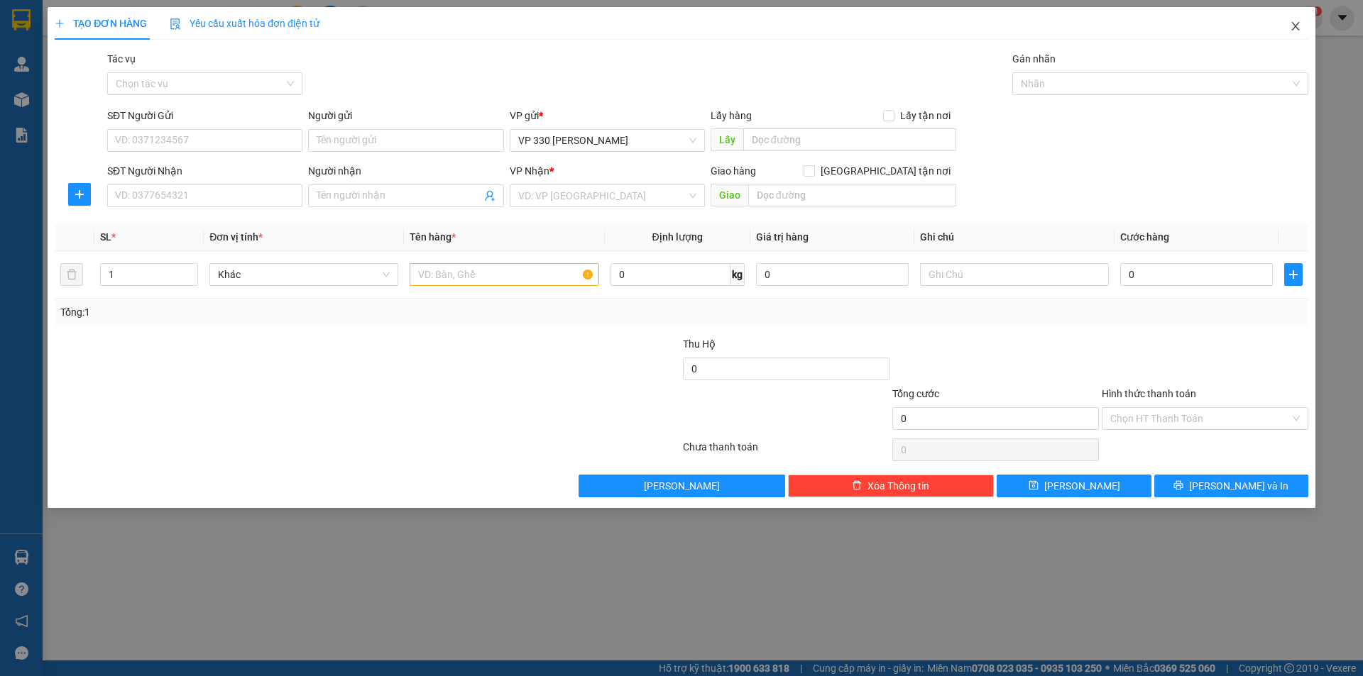
click at [1294, 26] on icon "close" at bounding box center [1295, 26] width 8 height 9
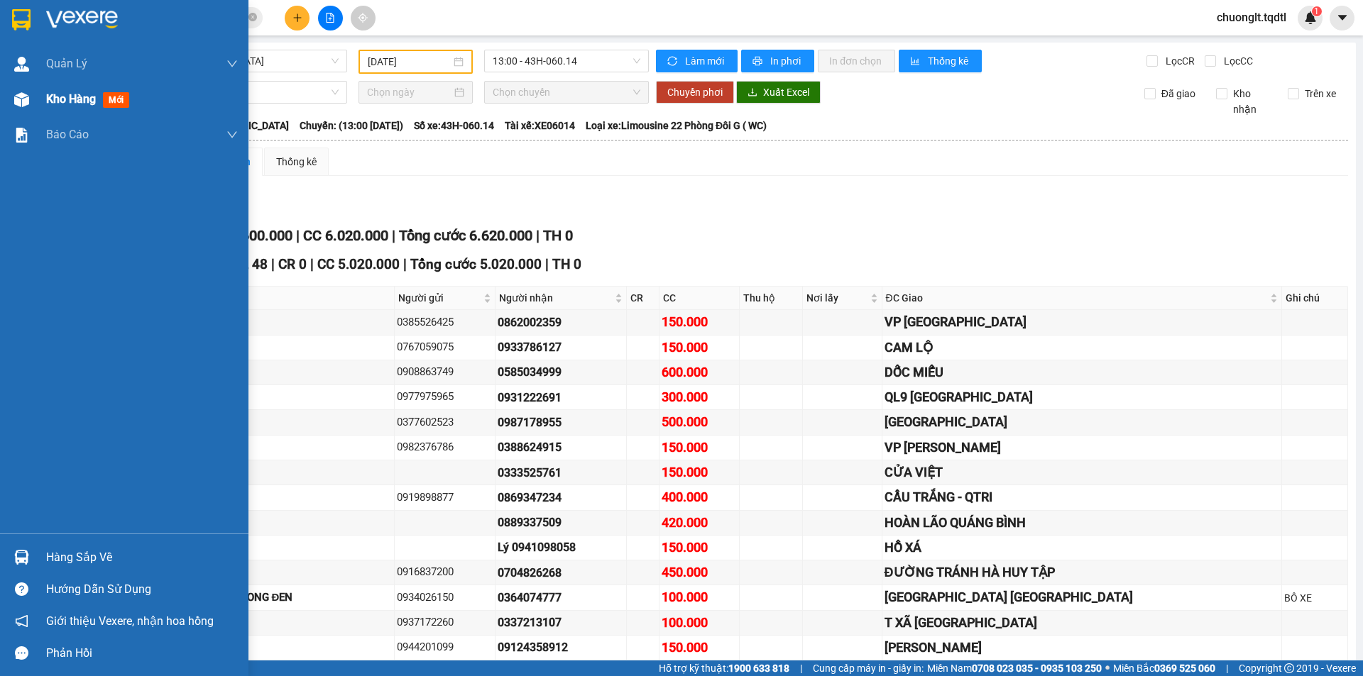
click at [50, 104] on span "Kho hàng" at bounding box center [71, 98] width 50 height 13
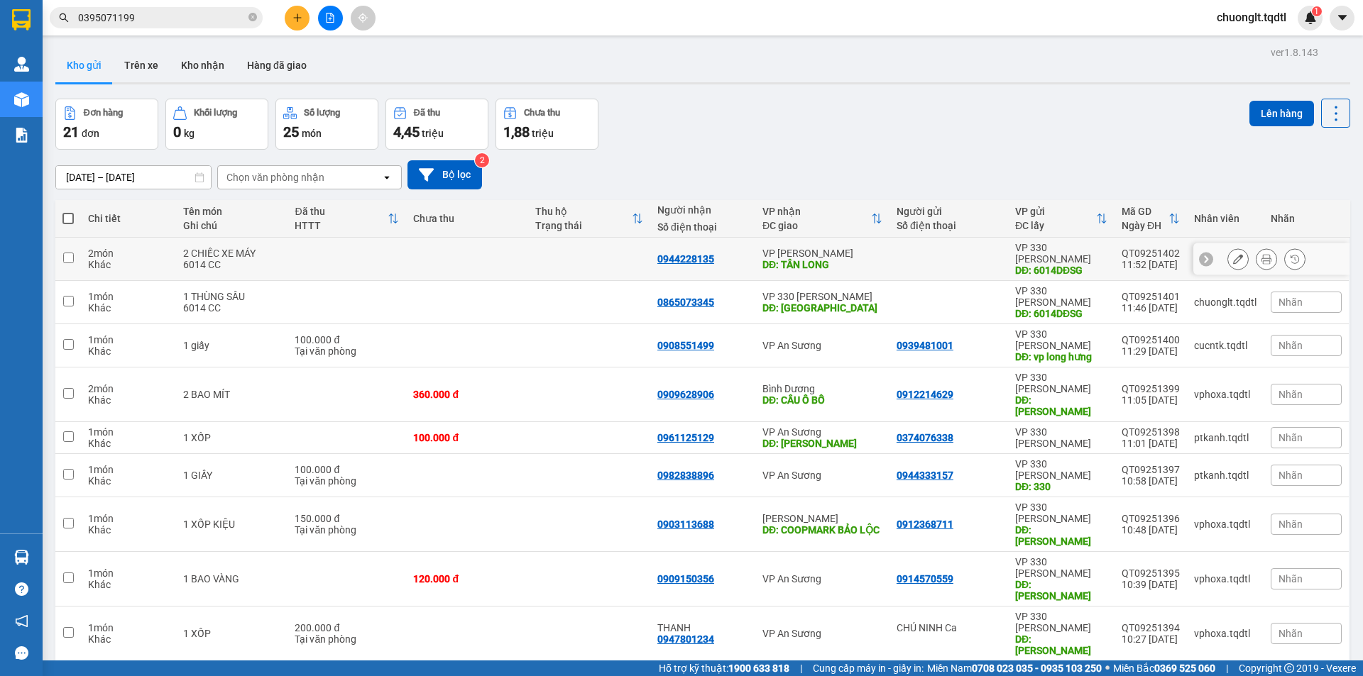
click at [63, 253] on input "checkbox" at bounding box center [68, 258] width 11 height 11
checkbox input "true"
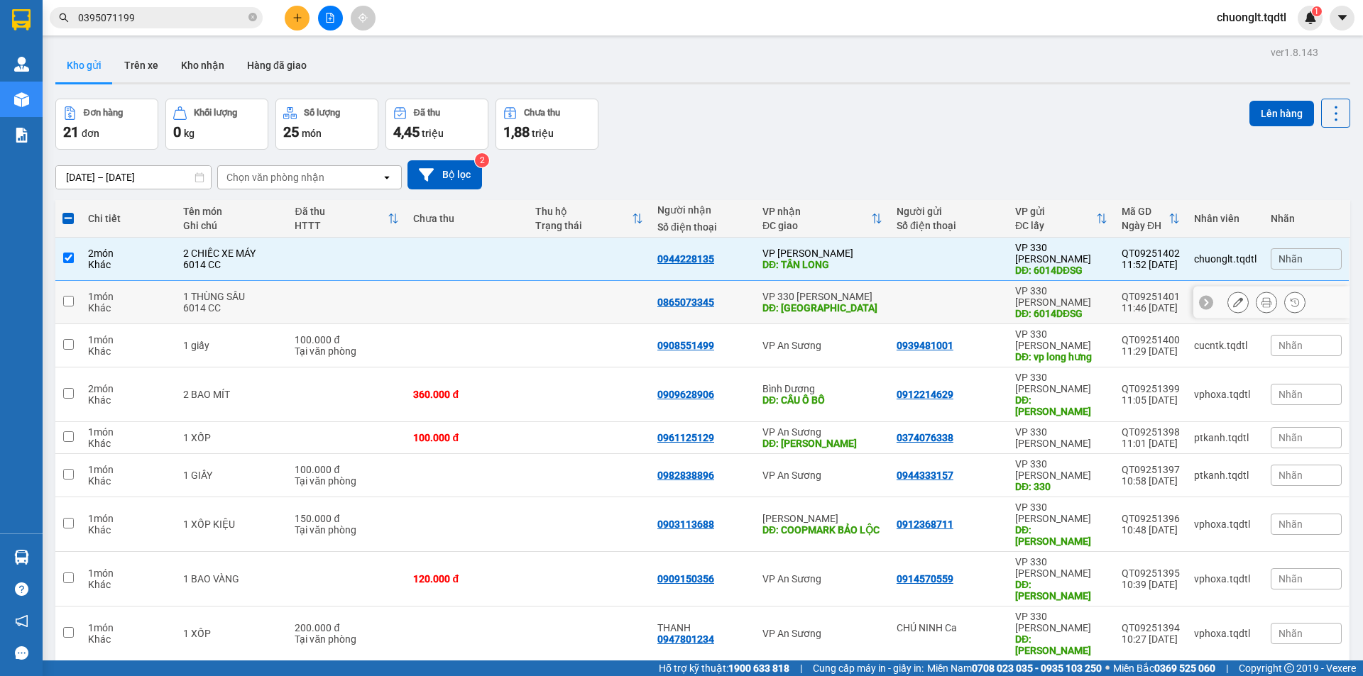
click at [70, 296] on input "checkbox" at bounding box center [68, 301] width 11 height 11
checkbox input "true"
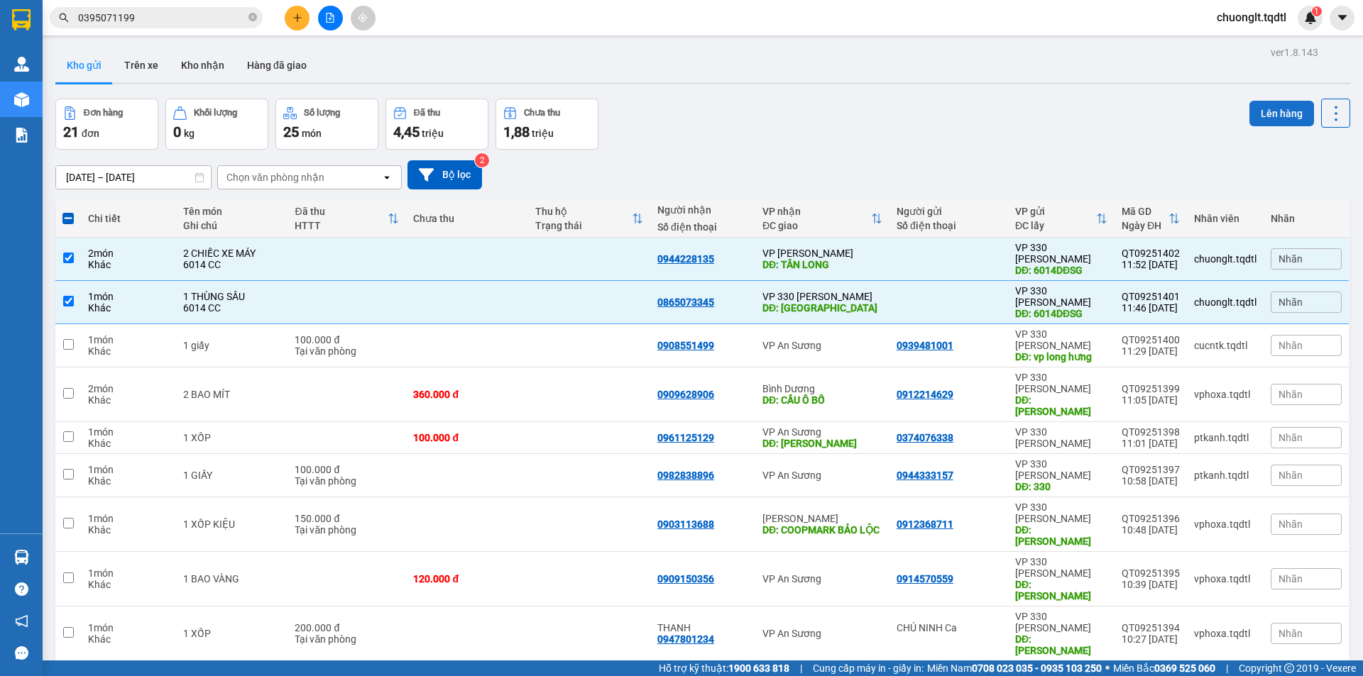
click at [1270, 109] on button "Lên hàng" at bounding box center [1281, 114] width 65 height 26
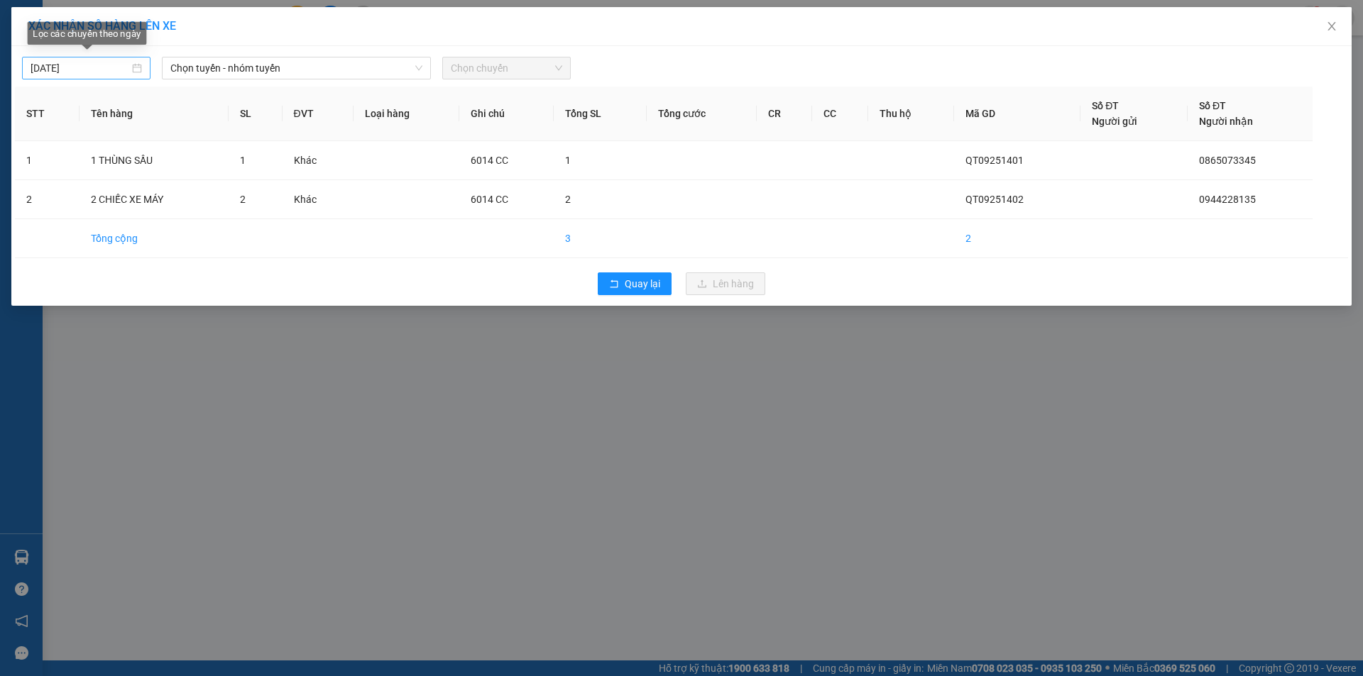
click at [138, 67] on div "[DATE]" at bounding box center [86, 68] width 111 height 16
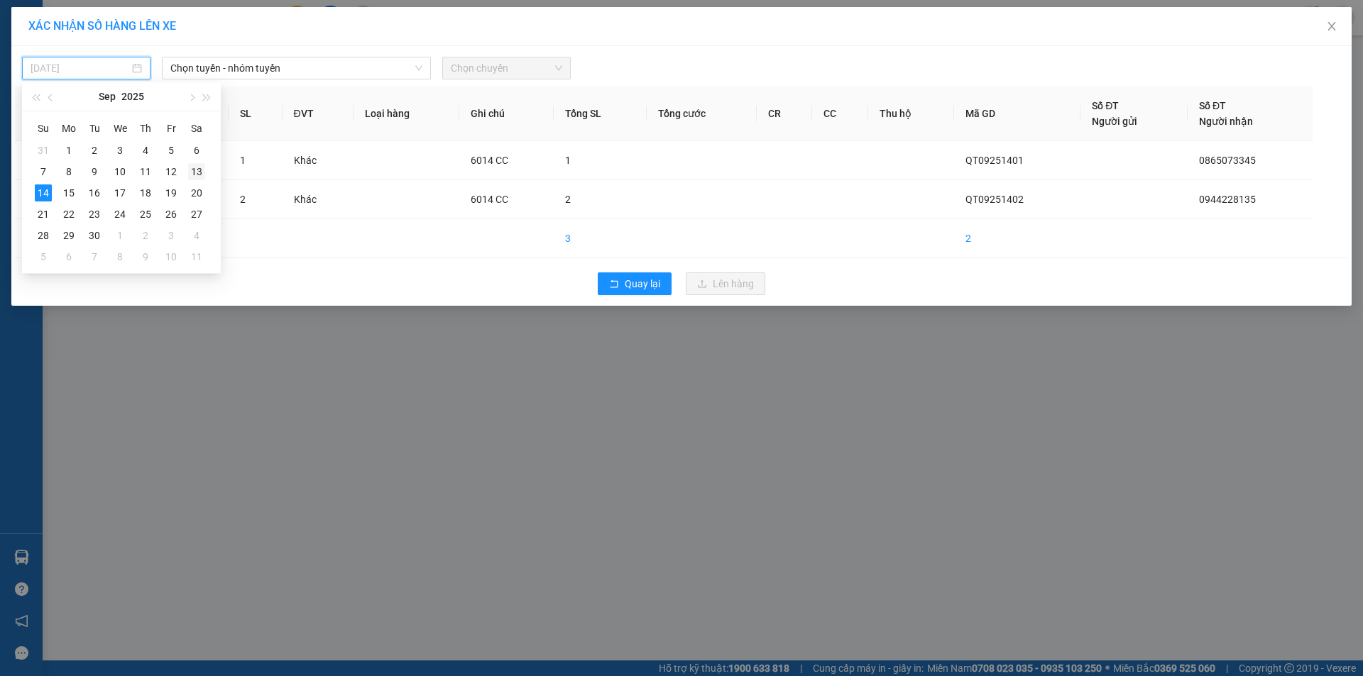
click at [195, 168] on div "13" at bounding box center [196, 171] width 17 height 17
type input "[DATE]"
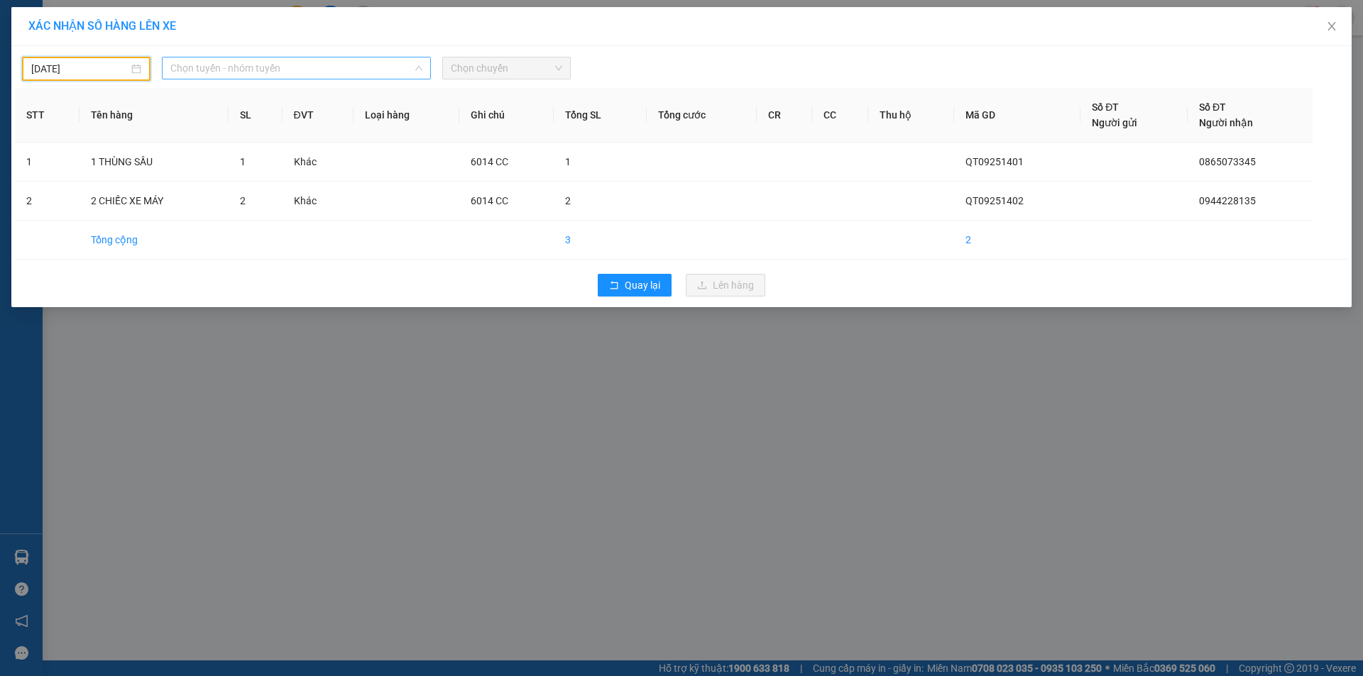
click at [348, 66] on span "Chọn tuyến - nhóm tuyến" at bounding box center [296, 67] width 252 height 21
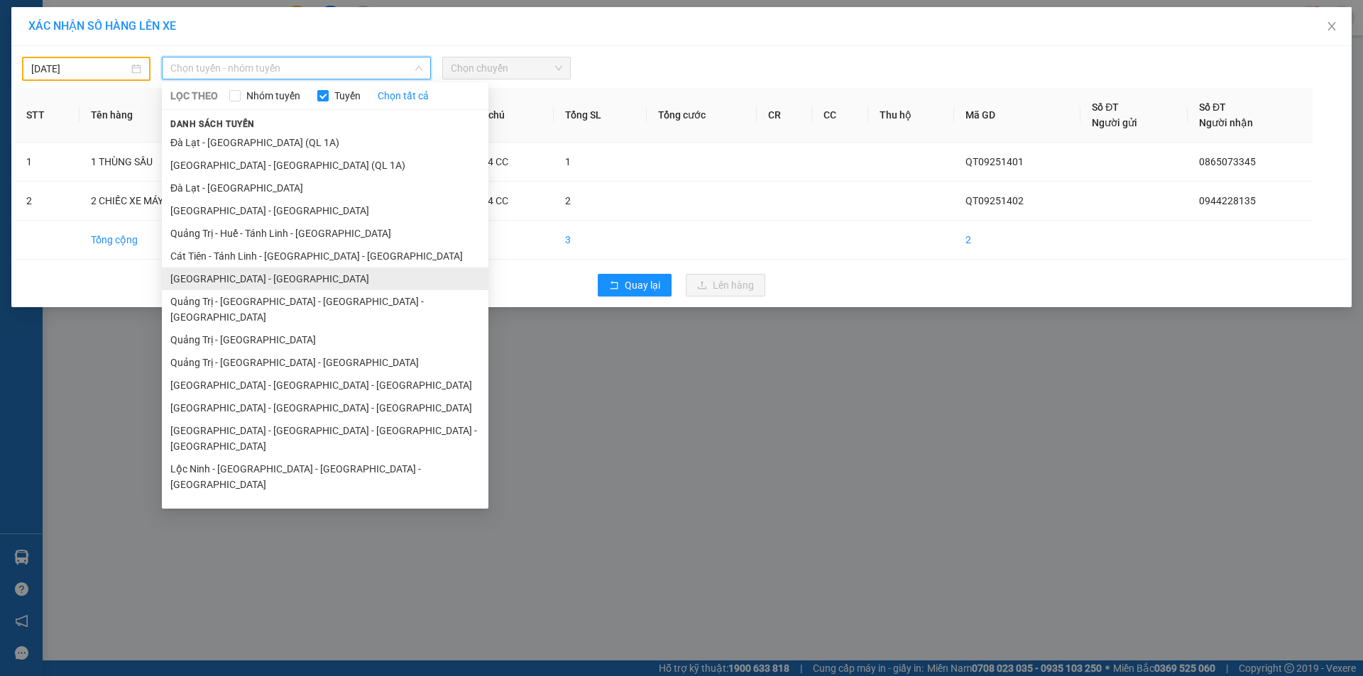
click at [240, 276] on li "[GEOGRAPHIC_DATA] - [GEOGRAPHIC_DATA]" at bounding box center [325, 279] width 326 height 23
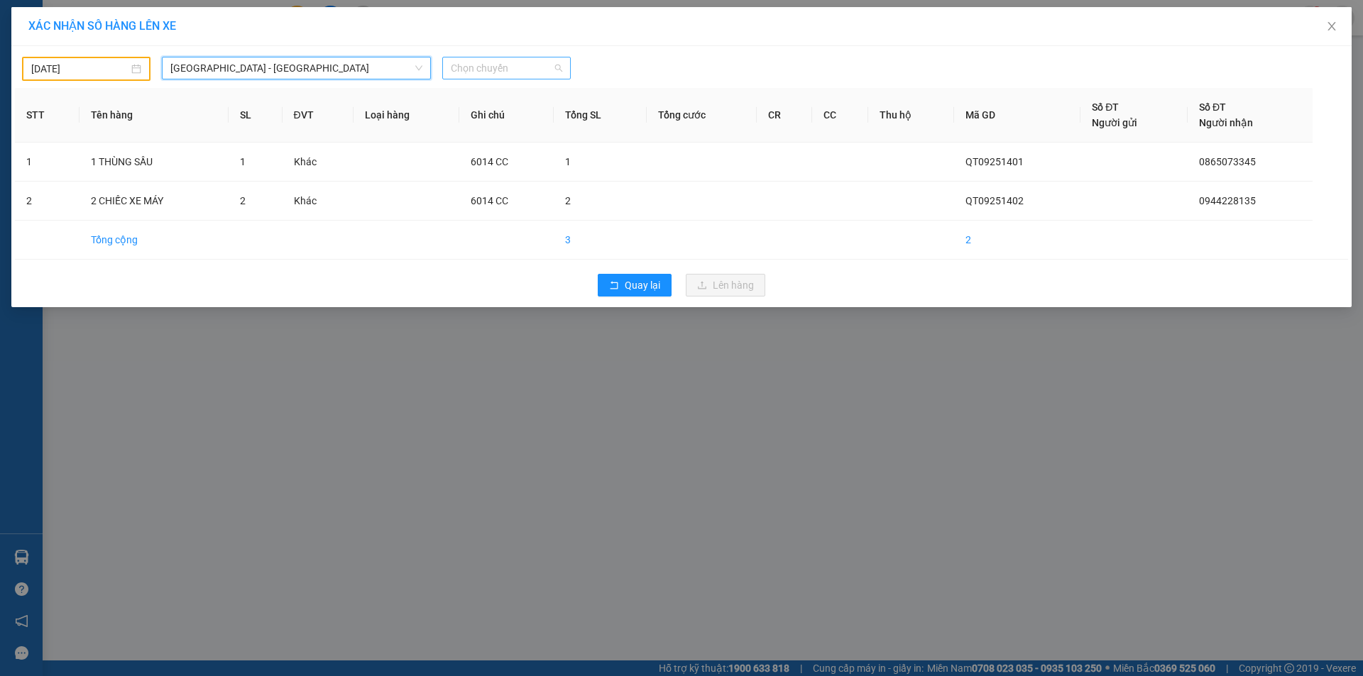
click at [518, 72] on span "Chọn chuyến" at bounding box center [506, 67] width 111 height 21
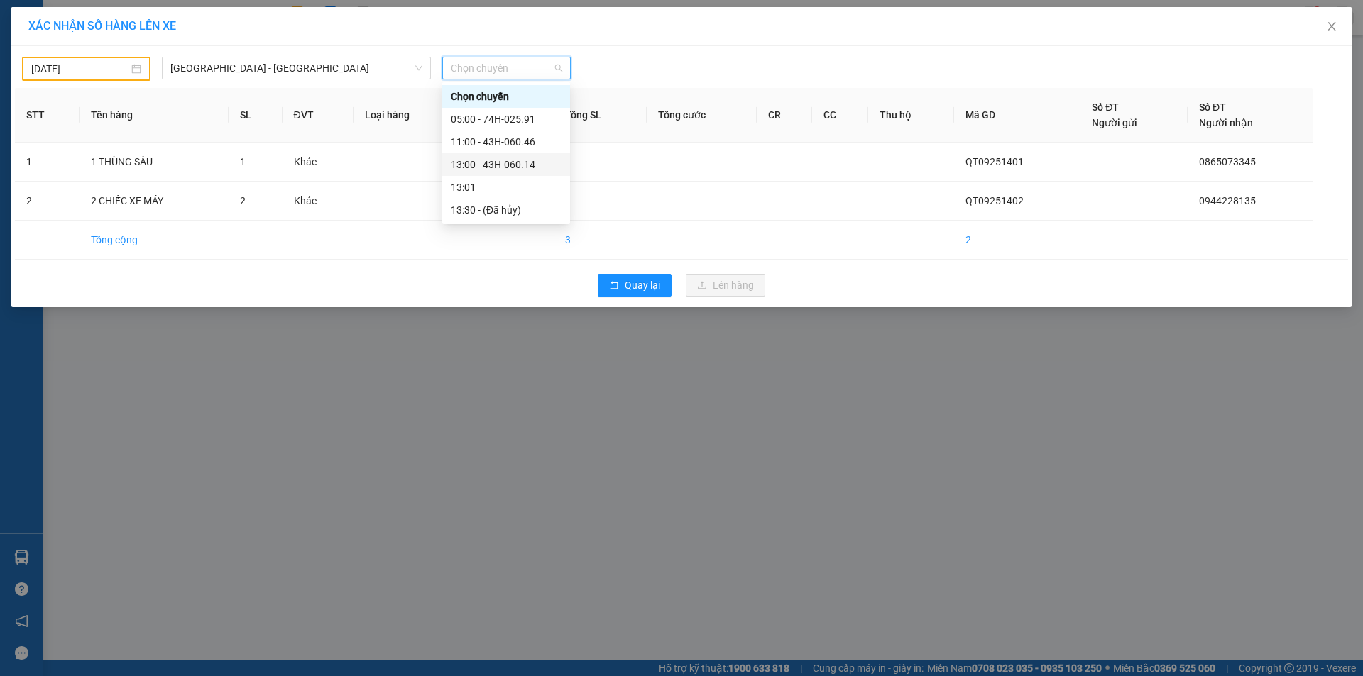
click at [520, 166] on div "13:00 - 43H-060.14" at bounding box center [506, 165] width 111 height 16
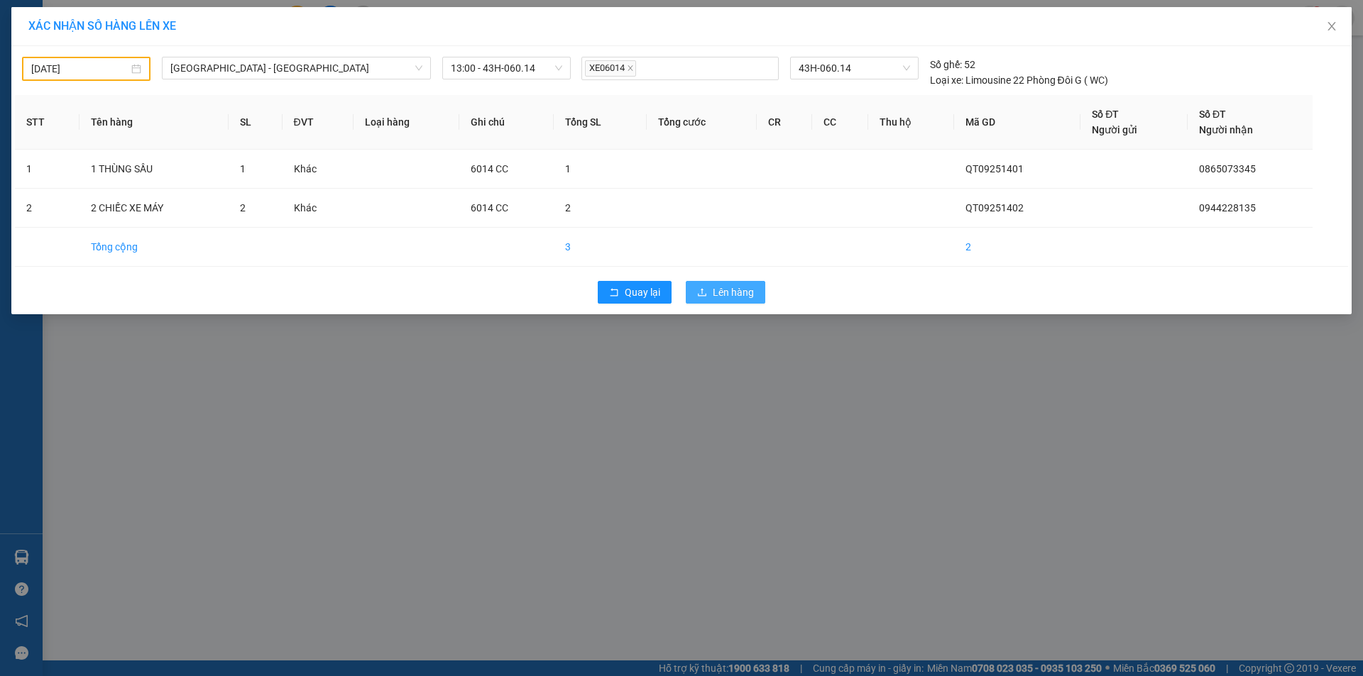
click at [726, 290] on span "Lên hàng" at bounding box center [733, 293] width 41 height 16
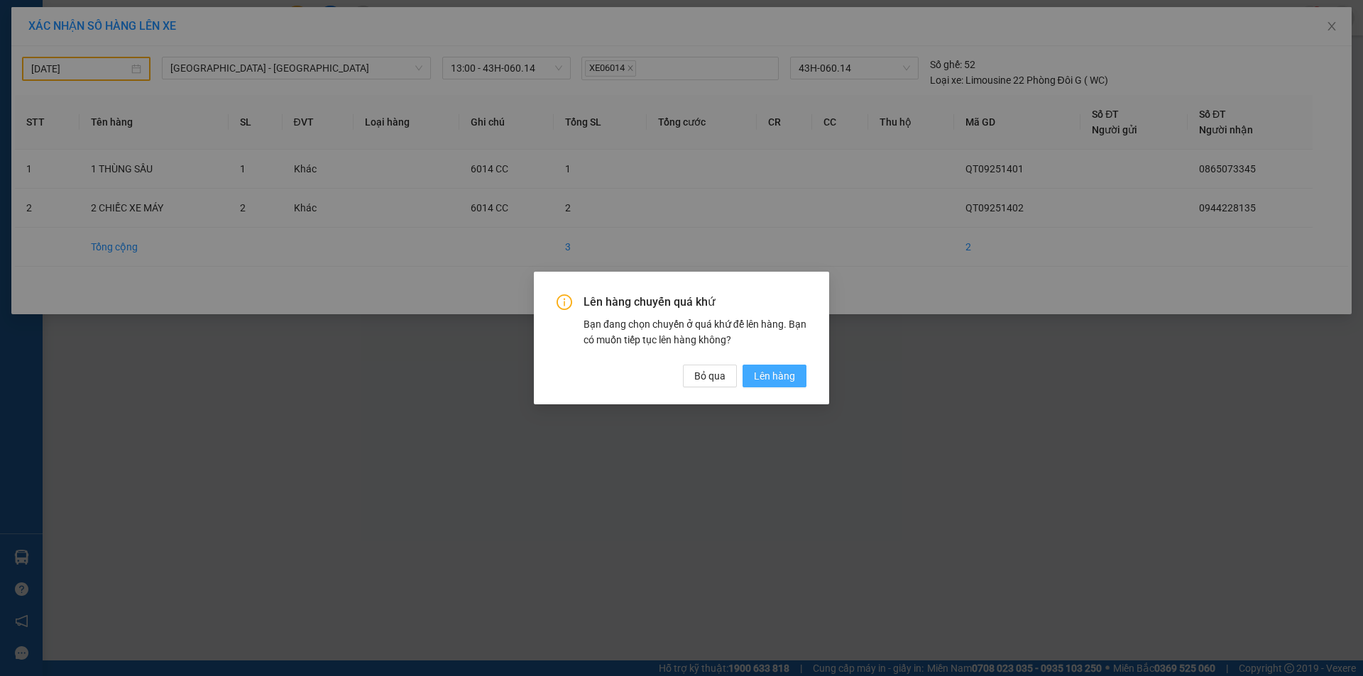
click at [767, 380] on span "Lên hàng" at bounding box center [774, 376] width 41 height 16
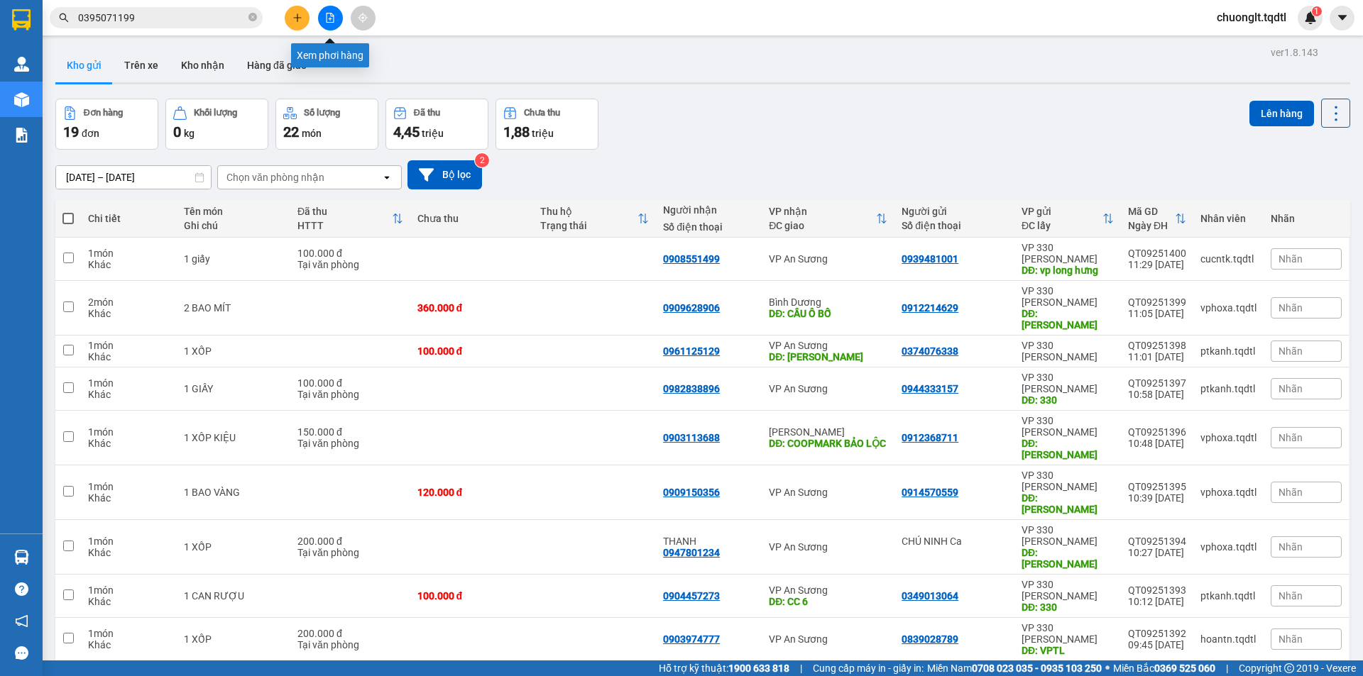
click at [321, 15] on button at bounding box center [330, 18] width 25 height 25
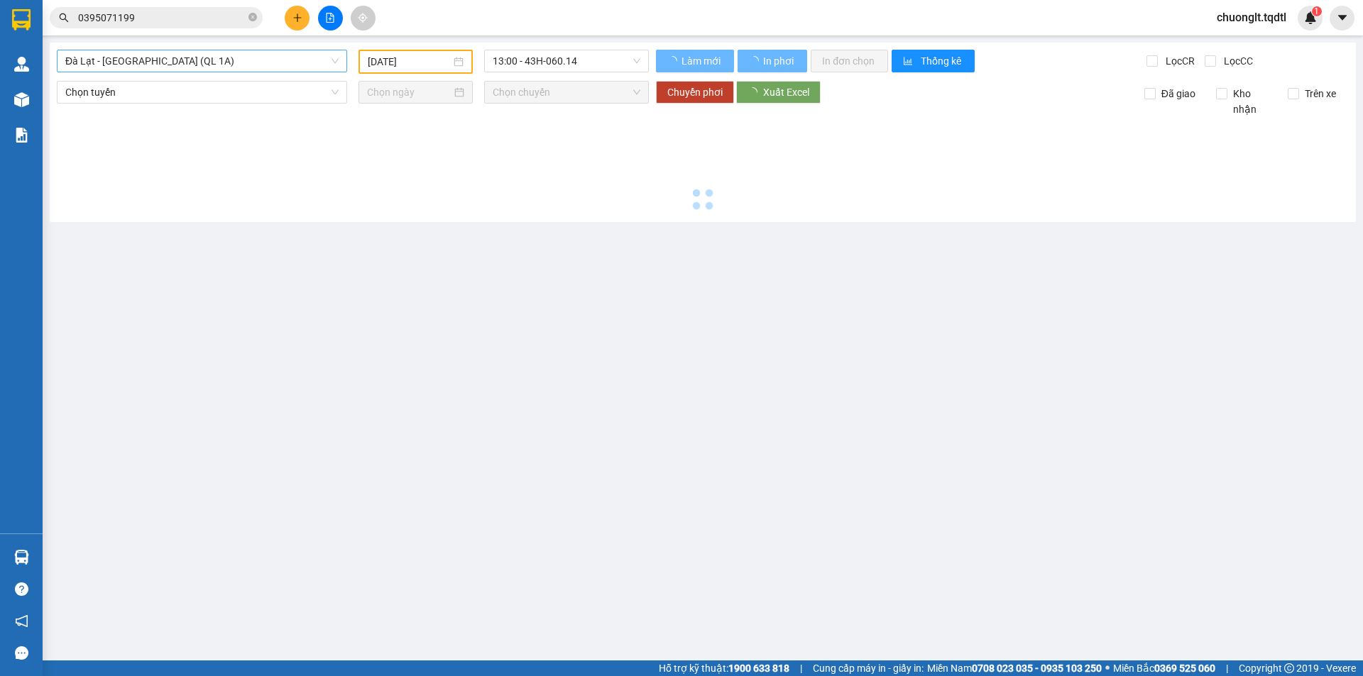
type input "[DATE]"
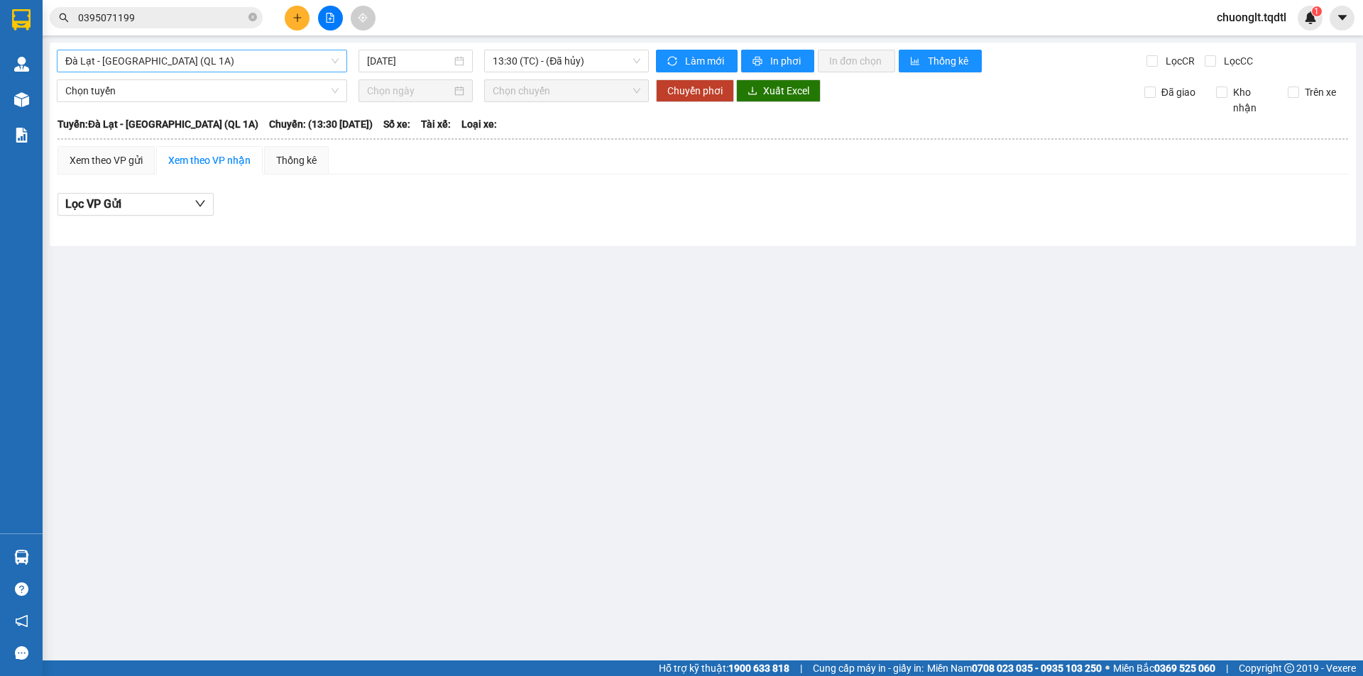
click at [288, 59] on span "Đà Lạt - [GEOGRAPHIC_DATA] (QL 1A)" at bounding box center [201, 60] width 273 height 21
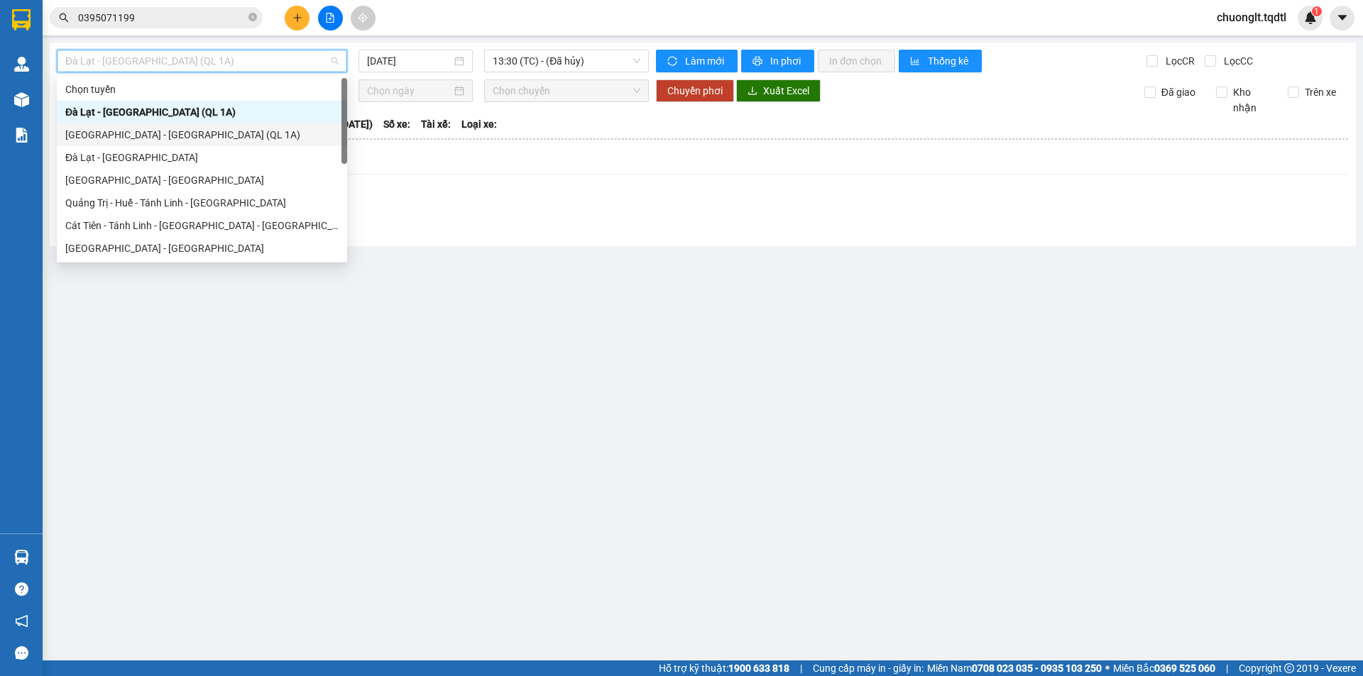
scroll to position [71, 0]
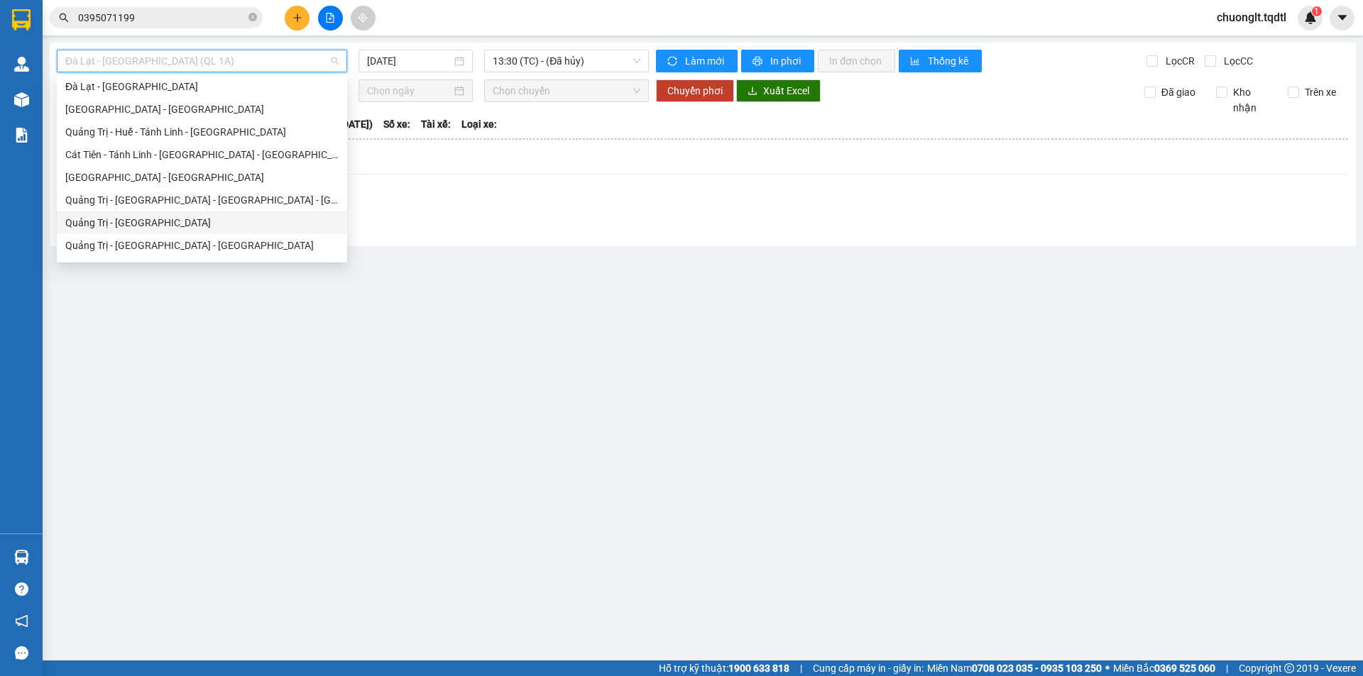
click at [160, 221] on div "Quảng Trị - [GEOGRAPHIC_DATA]" at bounding box center [201, 223] width 273 height 16
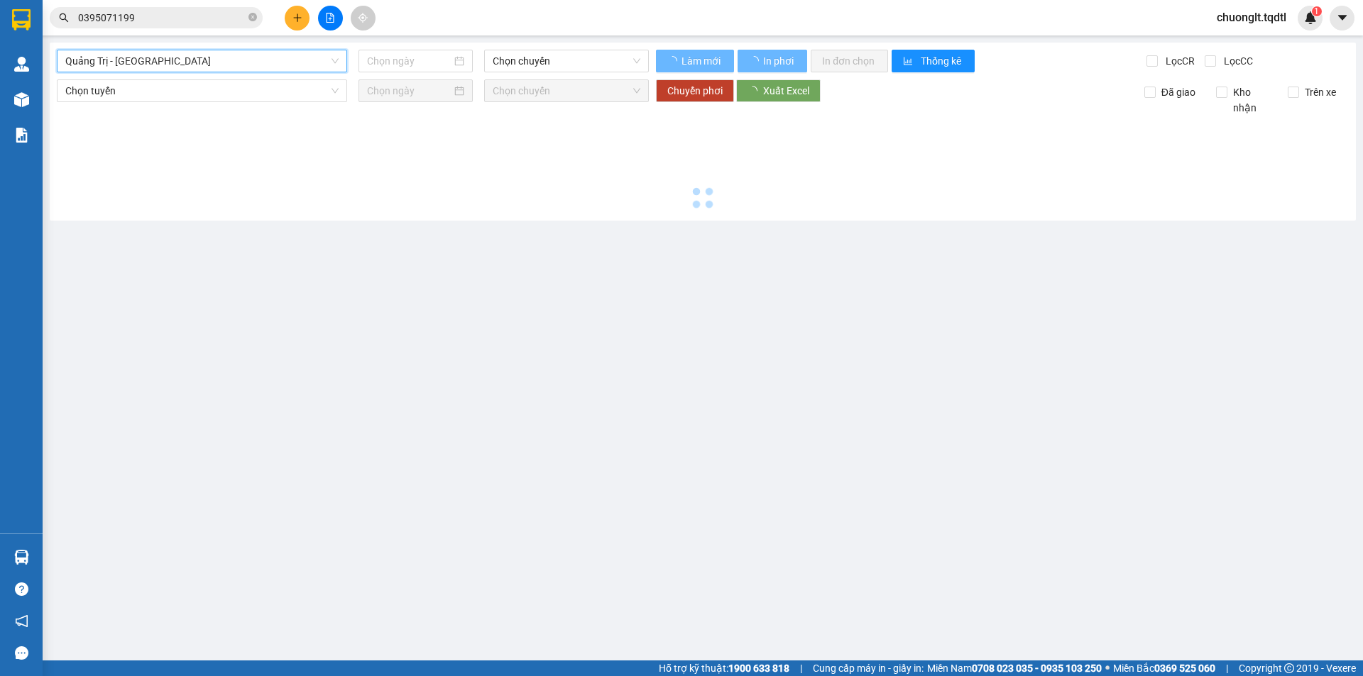
type input "[DATE]"
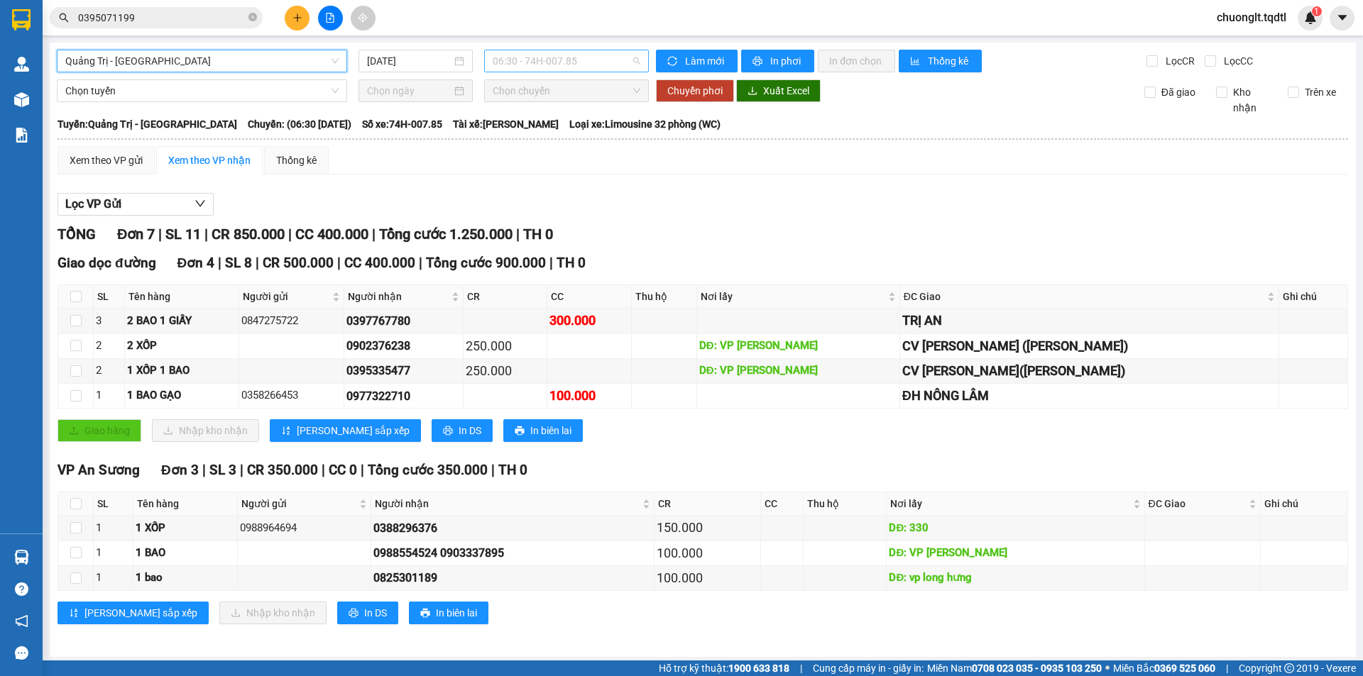
click at [589, 62] on span "06:30 - 74H-007.85" at bounding box center [567, 60] width 148 height 21
click at [241, 53] on span "Quảng Trị - [GEOGRAPHIC_DATA]" at bounding box center [201, 60] width 273 height 21
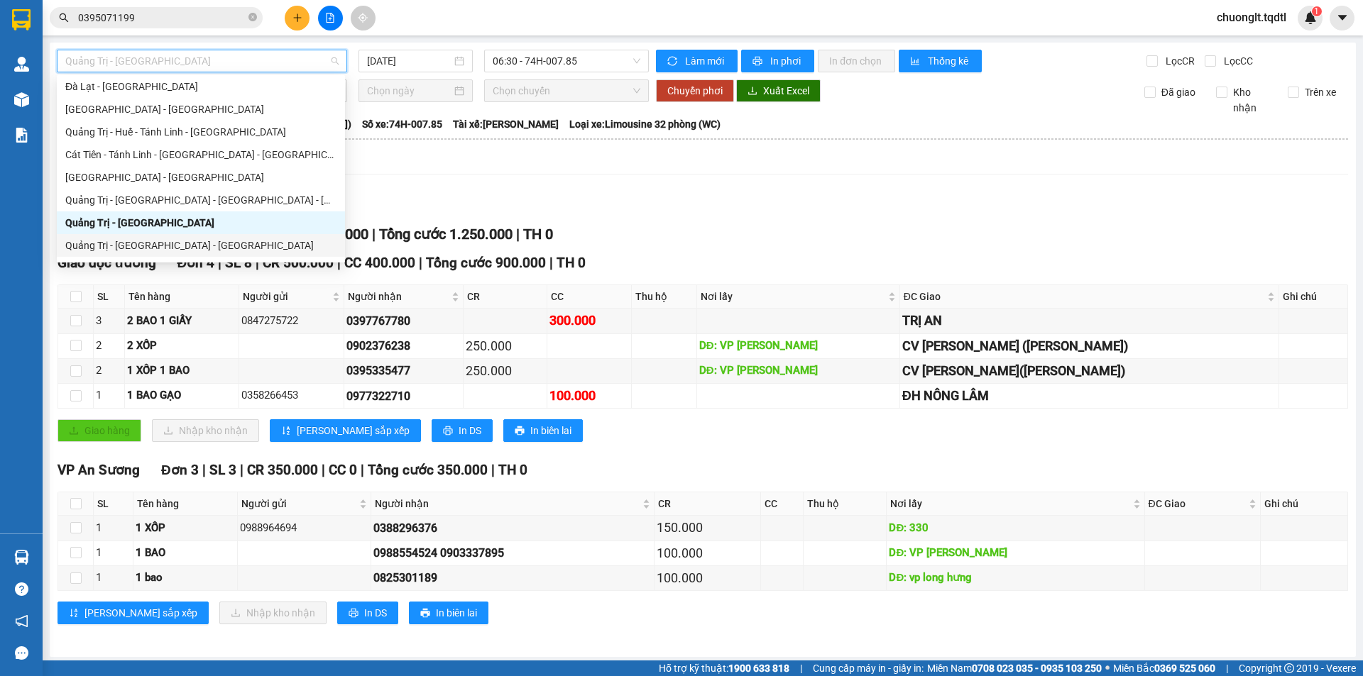
click at [172, 236] on div "Quảng Trị - [GEOGRAPHIC_DATA] - [GEOGRAPHIC_DATA]" at bounding box center [201, 245] width 288 height 23
type input "[DATE]"
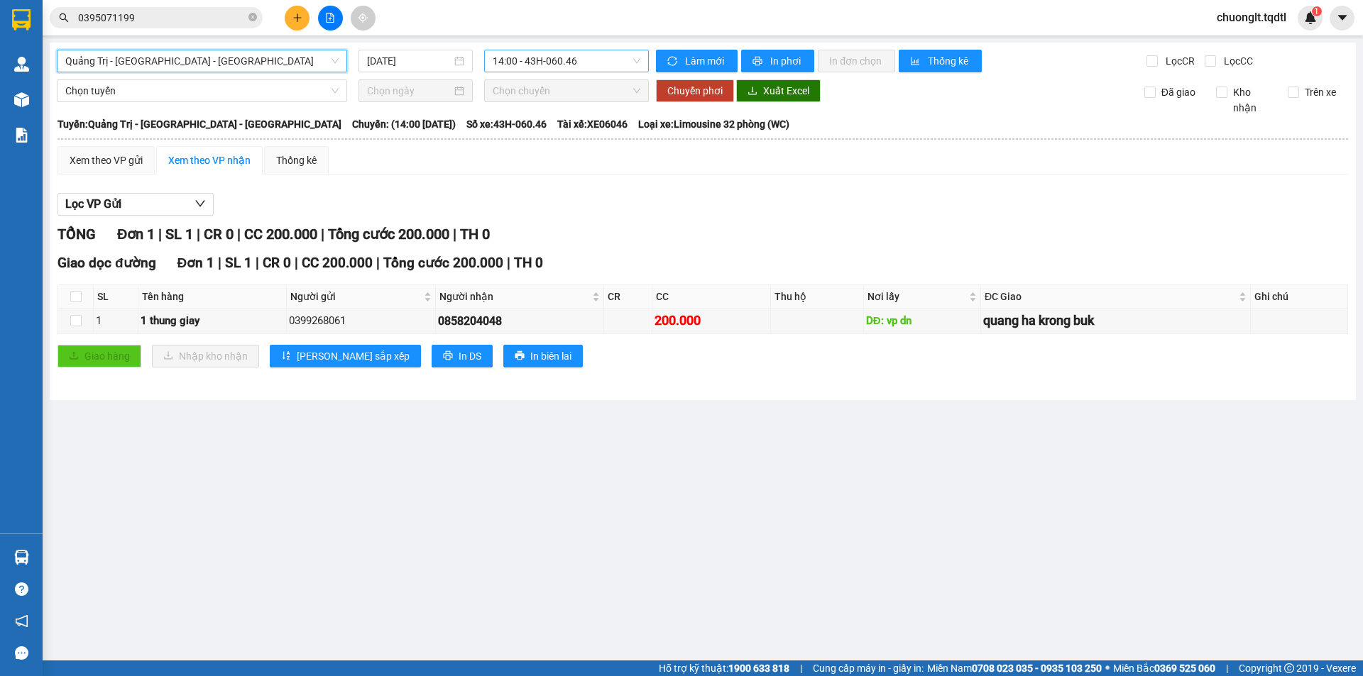
click at [603, 60] on span "14:00 - 43H-060.46" at bounding box center [567, 60] width 148 height 21
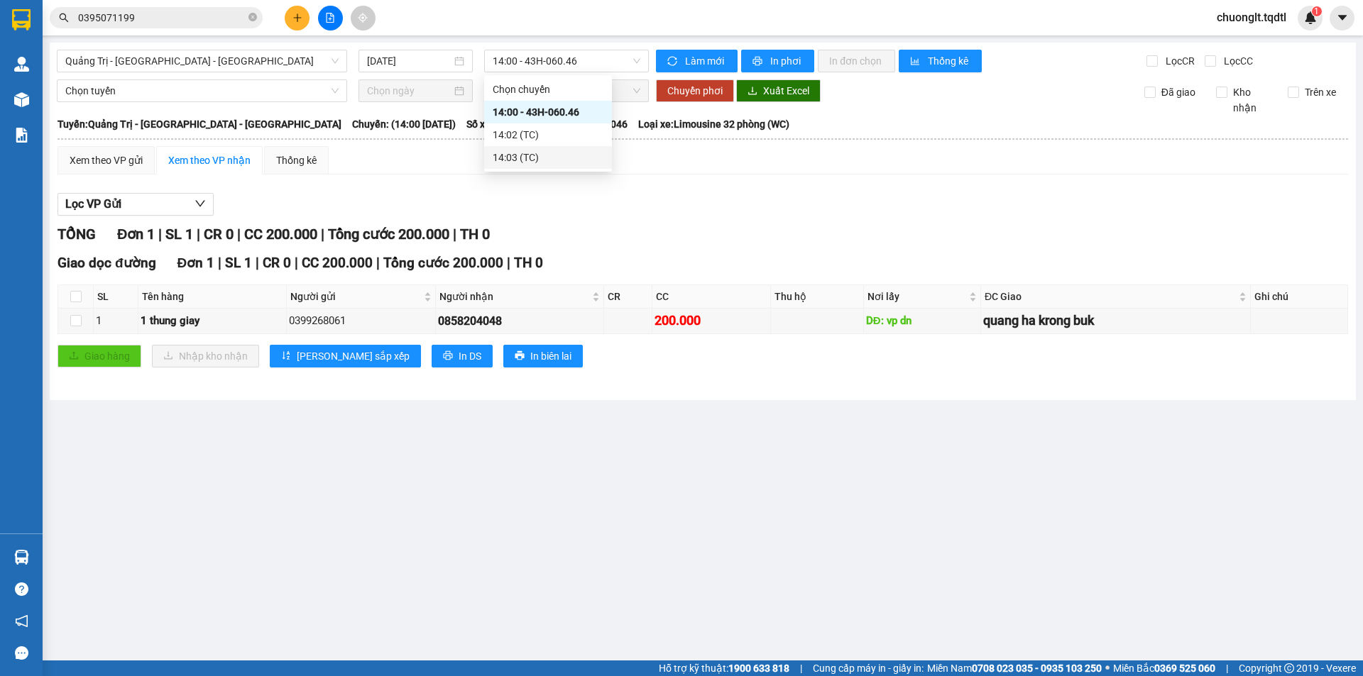
click at [591, 200] on div "Lọc VP Gửi" at bounding box center [702, 204] width 1290 height 23
click at [268, 61] on span "Quảng Trị - [GEOGRAPHIC_DATA] - [GEOGRAPHIC_DATA]" at bounding box center [201, 60] width 273 height 21
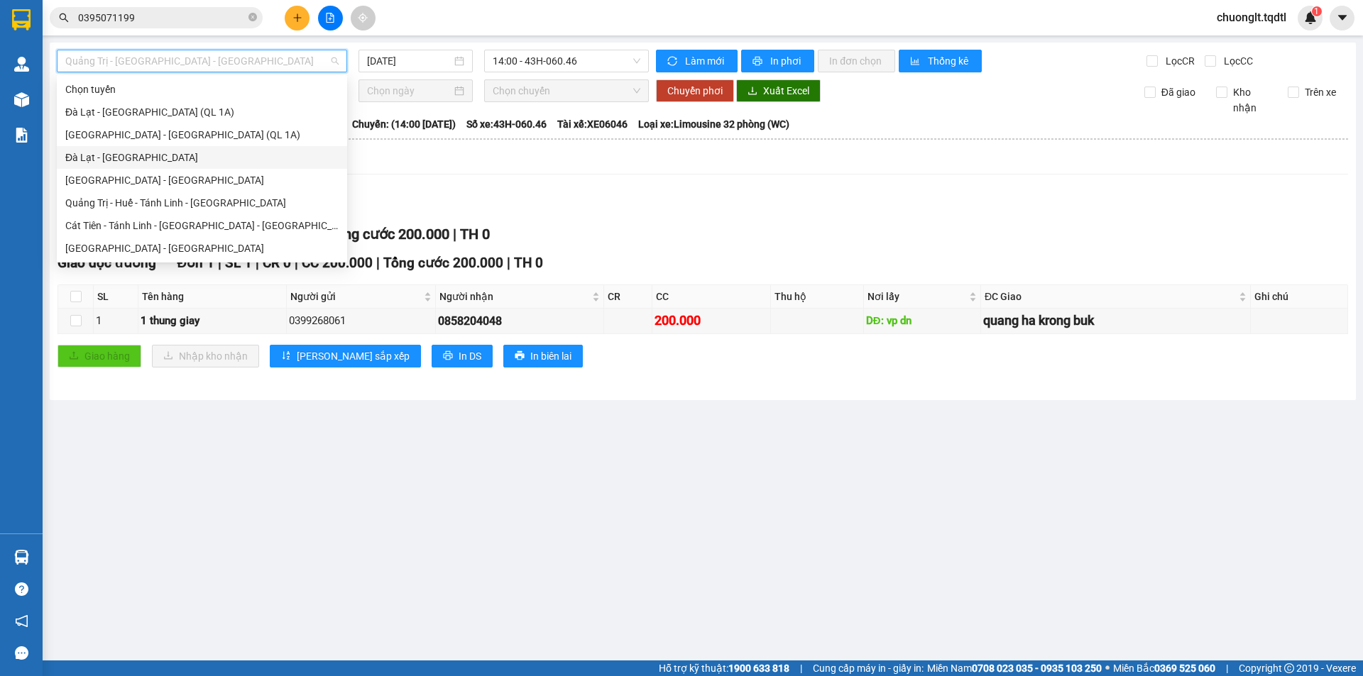
scroll to position [213, 0]
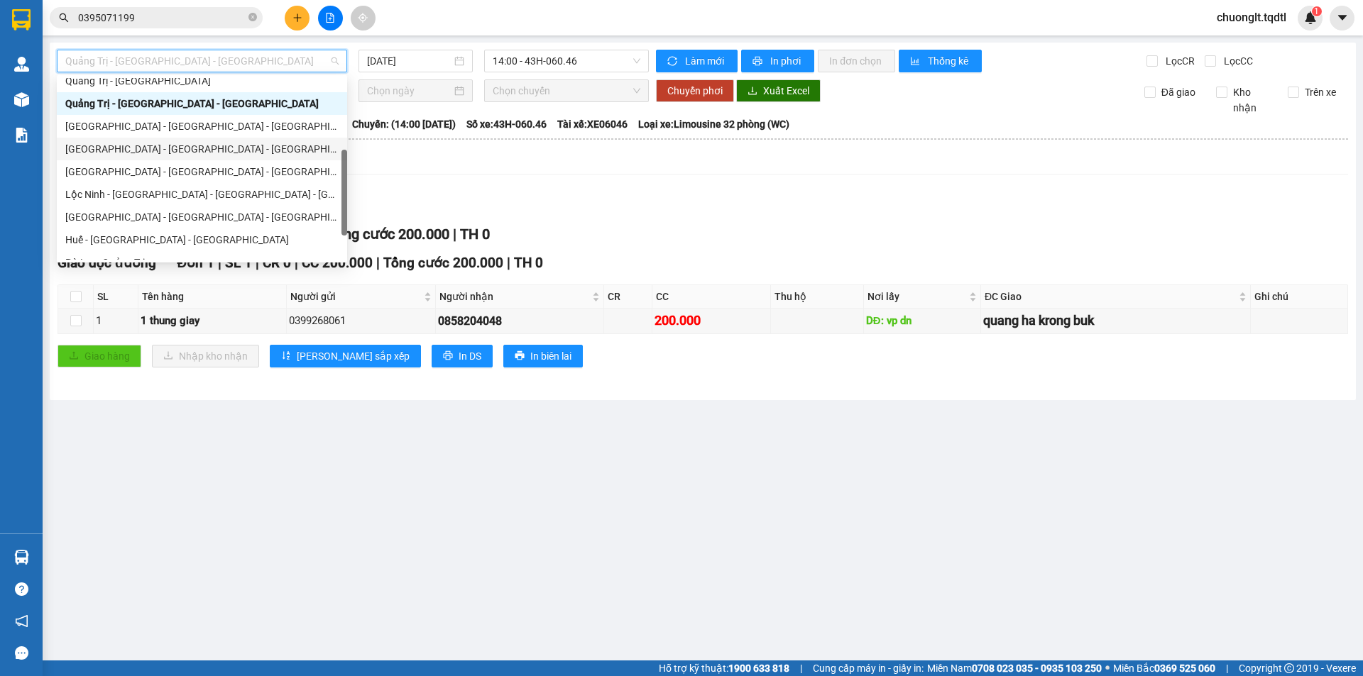
click at [181, 147] on div "[GEOGRAPHIC_DATA] - [GEOGRAPHIC_DATA] - [GEOGRAPHIC_DATA]" at bounding box center [201, 149] width 273 height 16
type input "[DATE]"
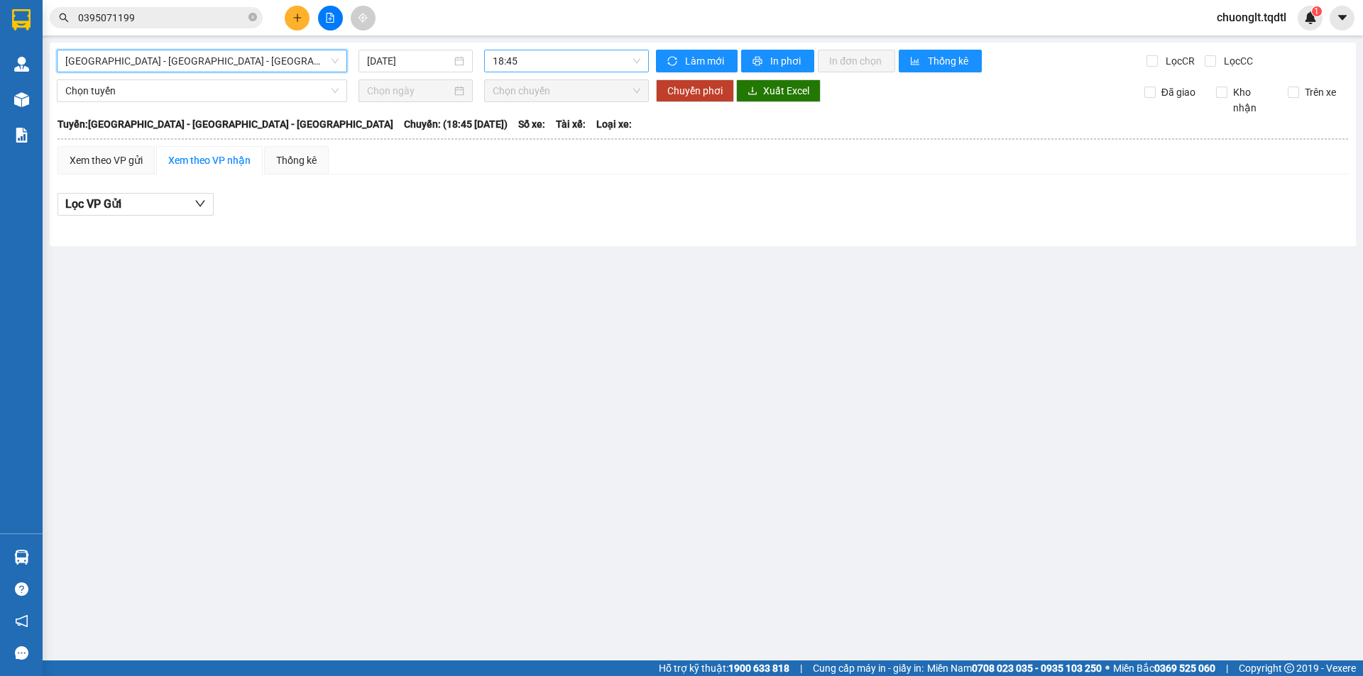
click at [581, 62] on span "18:45" at bounding box center [567, 60] width 148 height 21
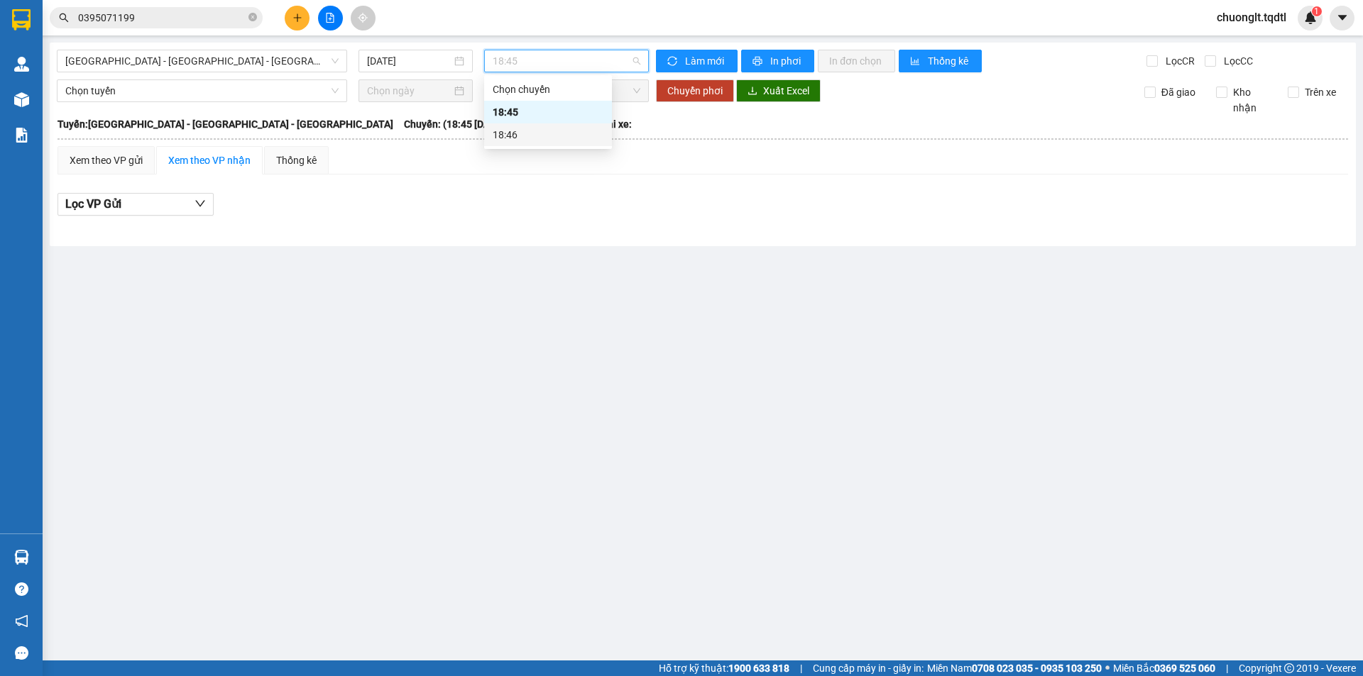
click at [524, 292] on main "[GEOGRAPHIC_DATA] - [GEOGRAPHIC_DATA] - [GEOGRAPHIC_DATA] [DATE] 18:45 Làm mới …" at bounding box center [681, 330] width 1363 height 661
click at [291, 63] on span "[GEOGRAPHIC_DATA] - [GEOGRAPHIC_DATA] - [GEOGRAPHIC_DATA]" at bounding box center [201, 60] width 273 height 21
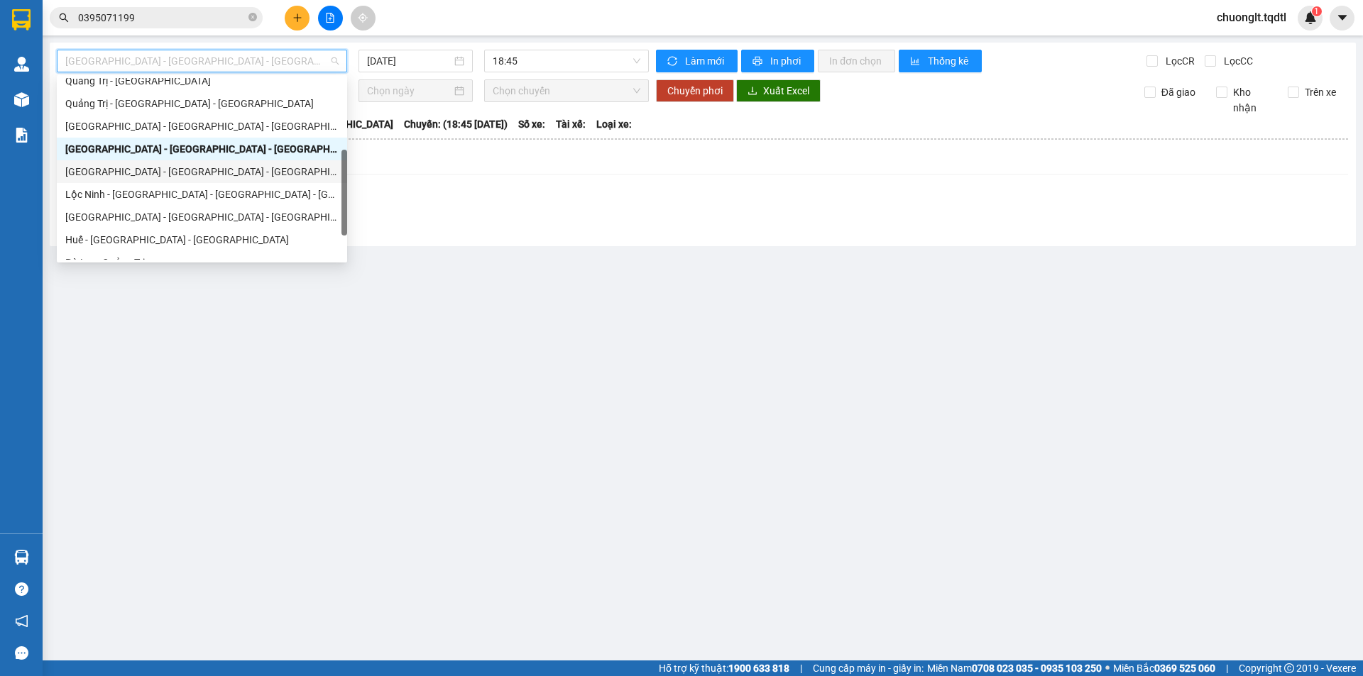
scroll to position [295, 0]
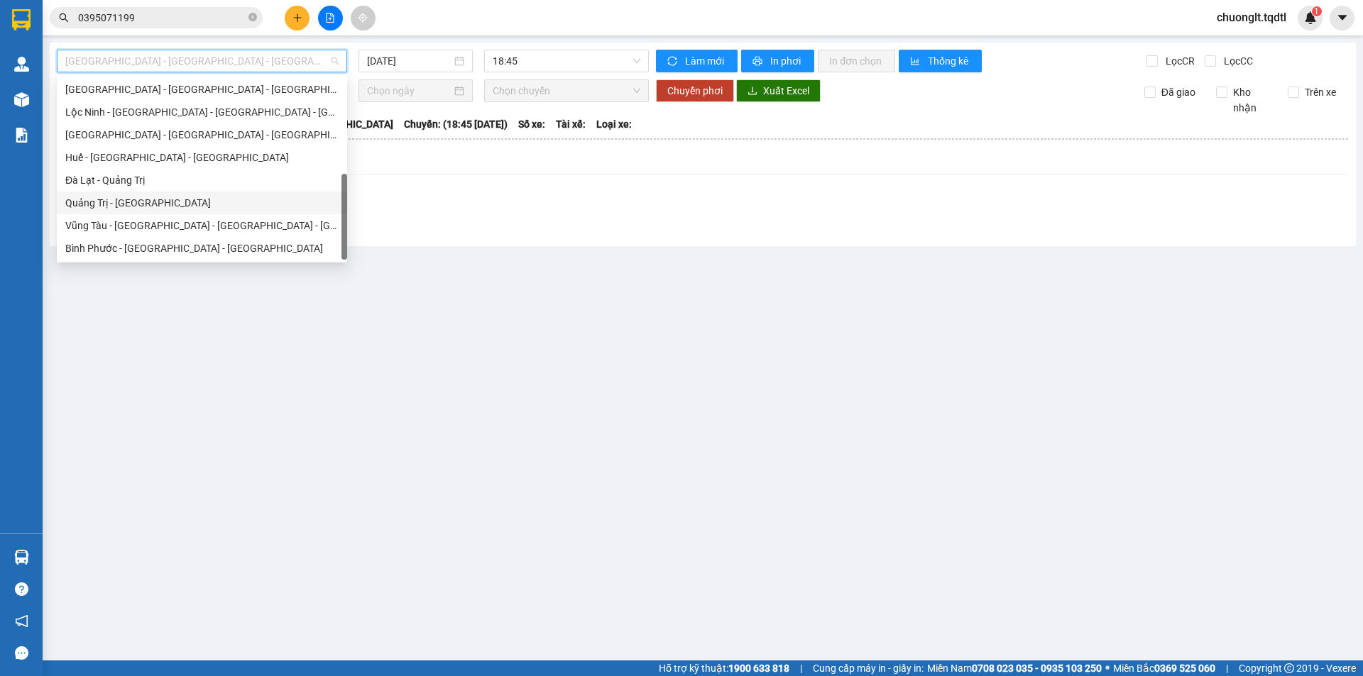
click at [143, 205] on div "Quảng Trị - [GEOGRAPHIC_DATA]" at bounding box center [201, 203] width 273 height 16
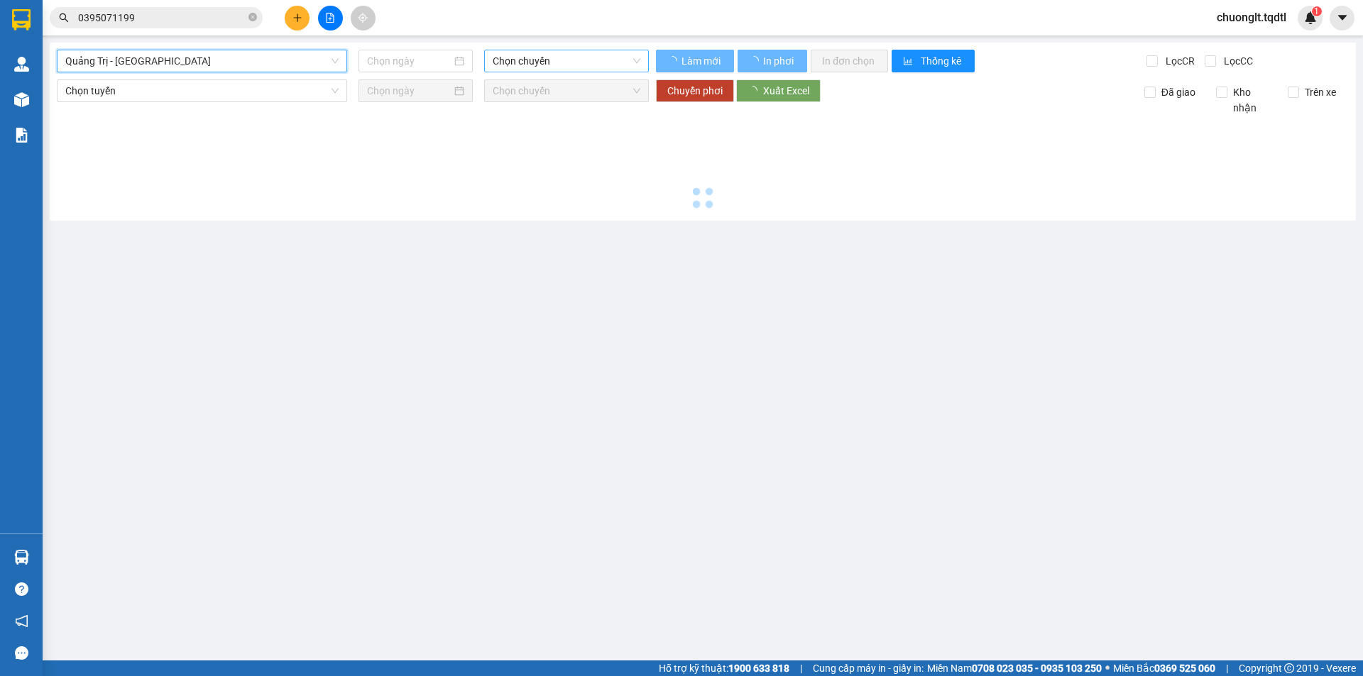
type input "[DATE]"
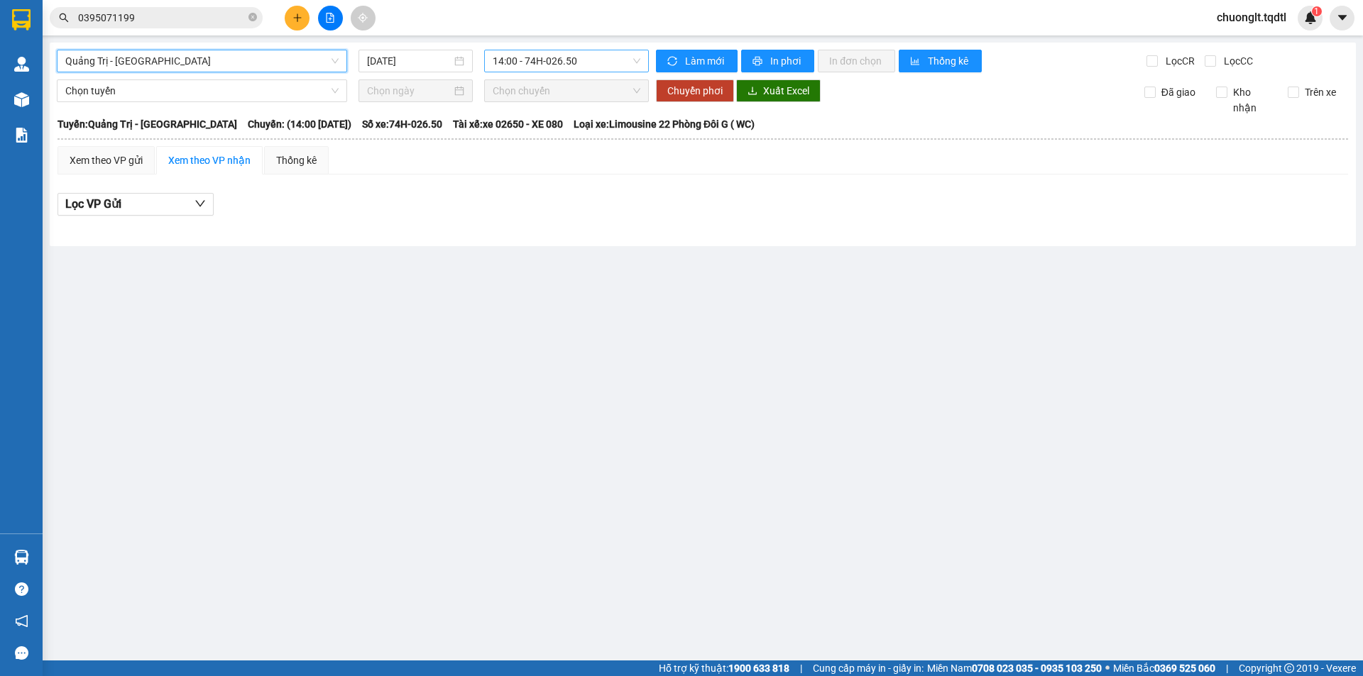
click at [600, 60] on span "14:00 - 74H-026.50" at bounding box center [567, 60] width 148 height 21
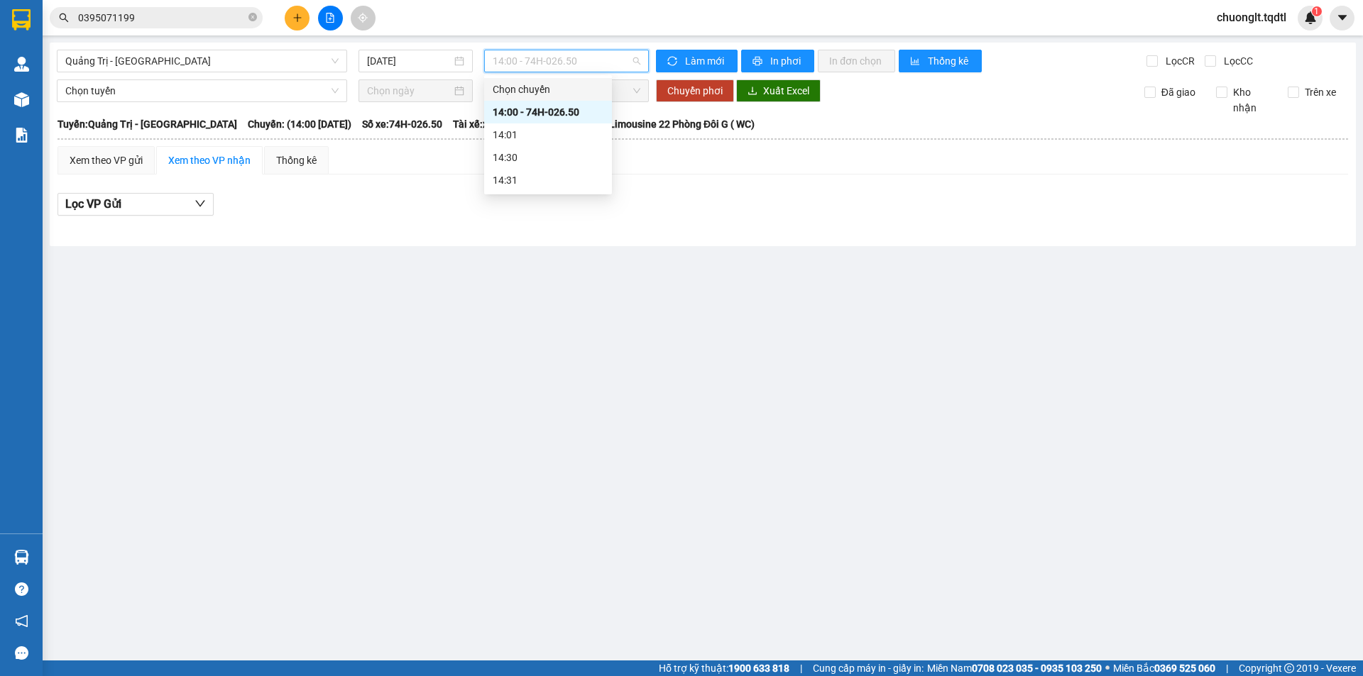
click at [652, 185] on div "Xem theo VP gửi Xem theo VP nhận Thống kê Lọc VP Gửi" at bounding box center [702, 188] width 1290 height 85
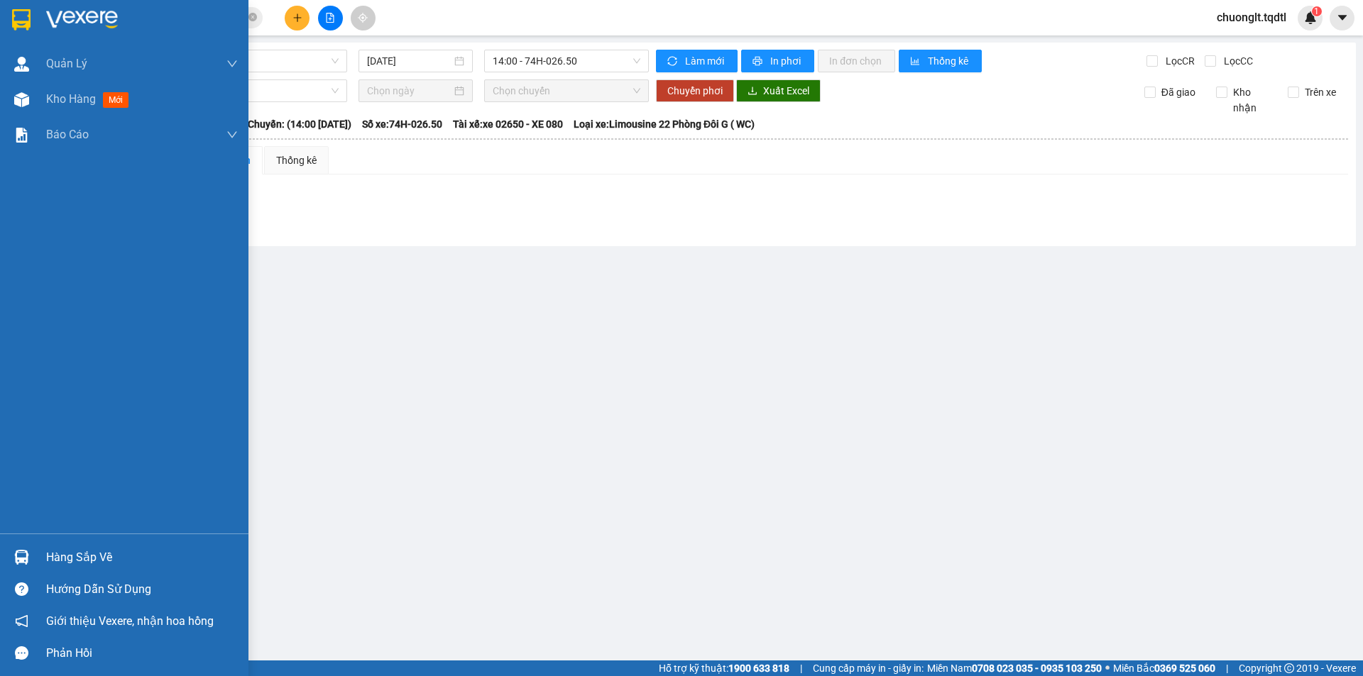
click at [62, 555] on div "Hàng sắp về" at bounding box center [142, 557] width 192 height 21
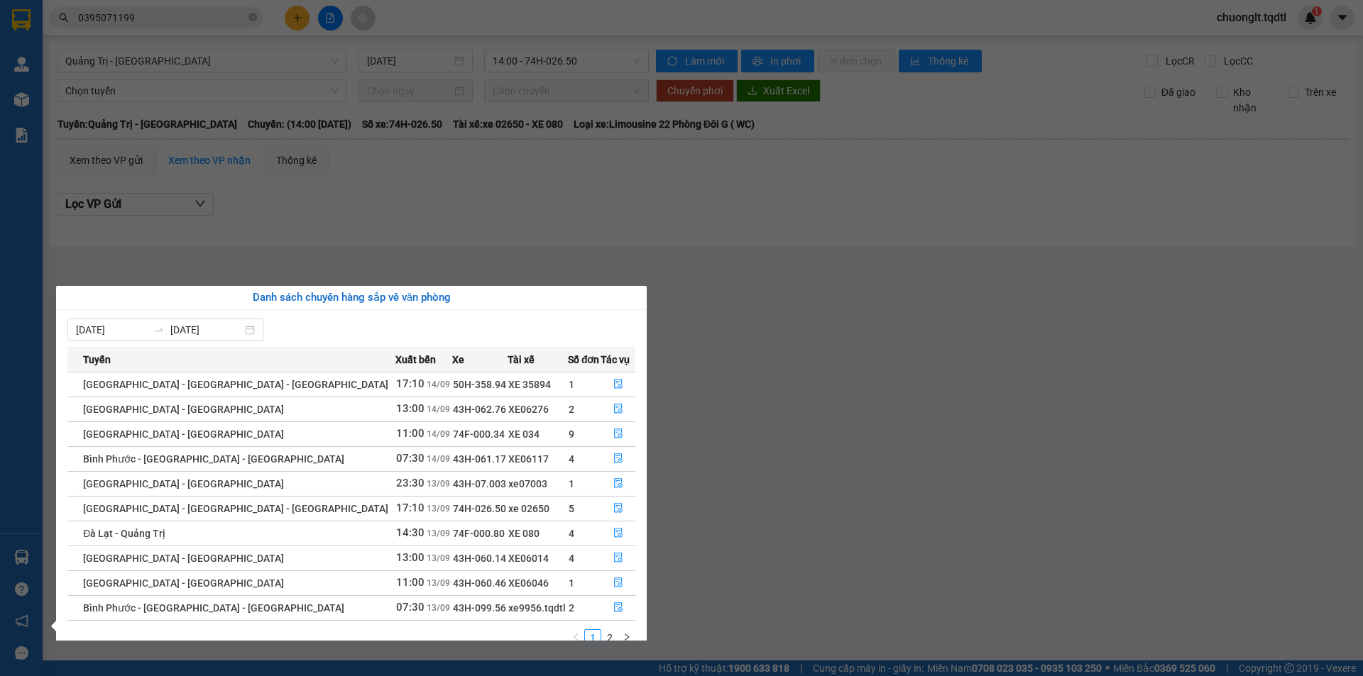
click at [323, 227] on section "Kết quả tìm kiếm ( 6 ) Bộ lọc Mã ĐH Trạng thái Món hàng Thu hộ Tổng cước Chưa c…" at bounding box center [681, 338] width 1363 height 676
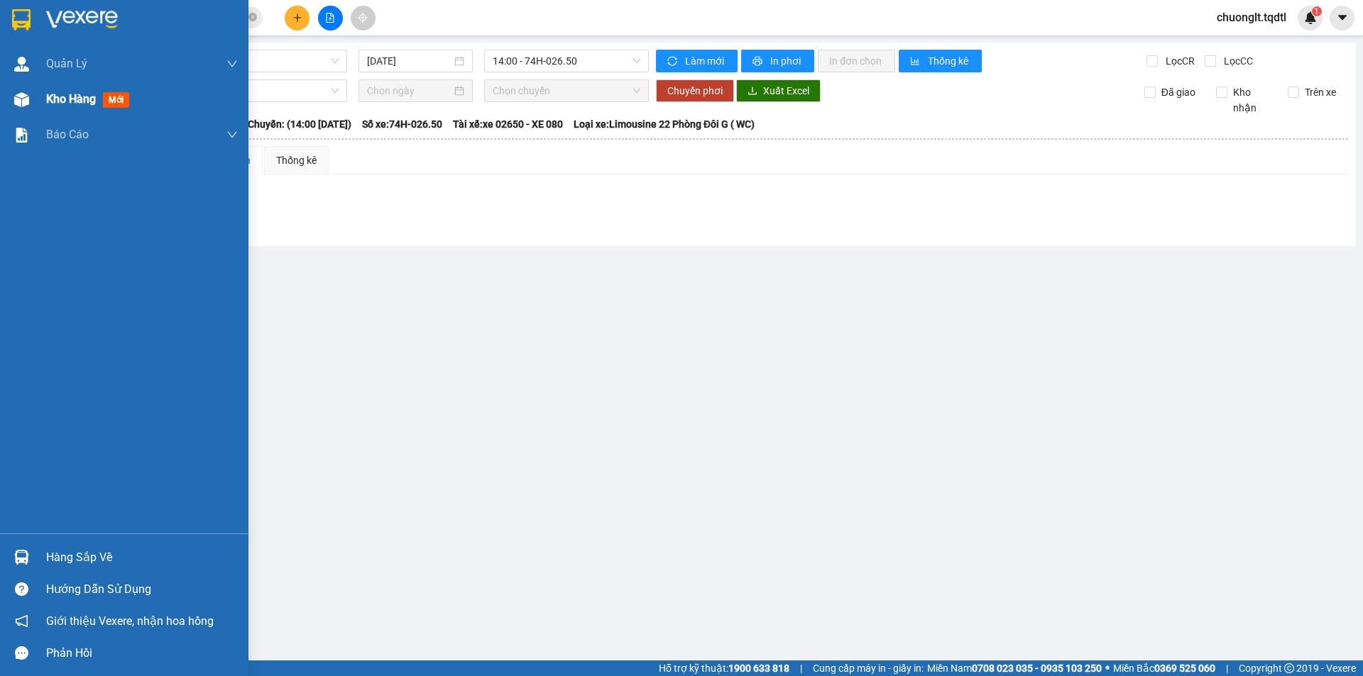
click at [50, 90] on div "Kho hàng mới" at bounding box center [90, 99] width 89 height 18
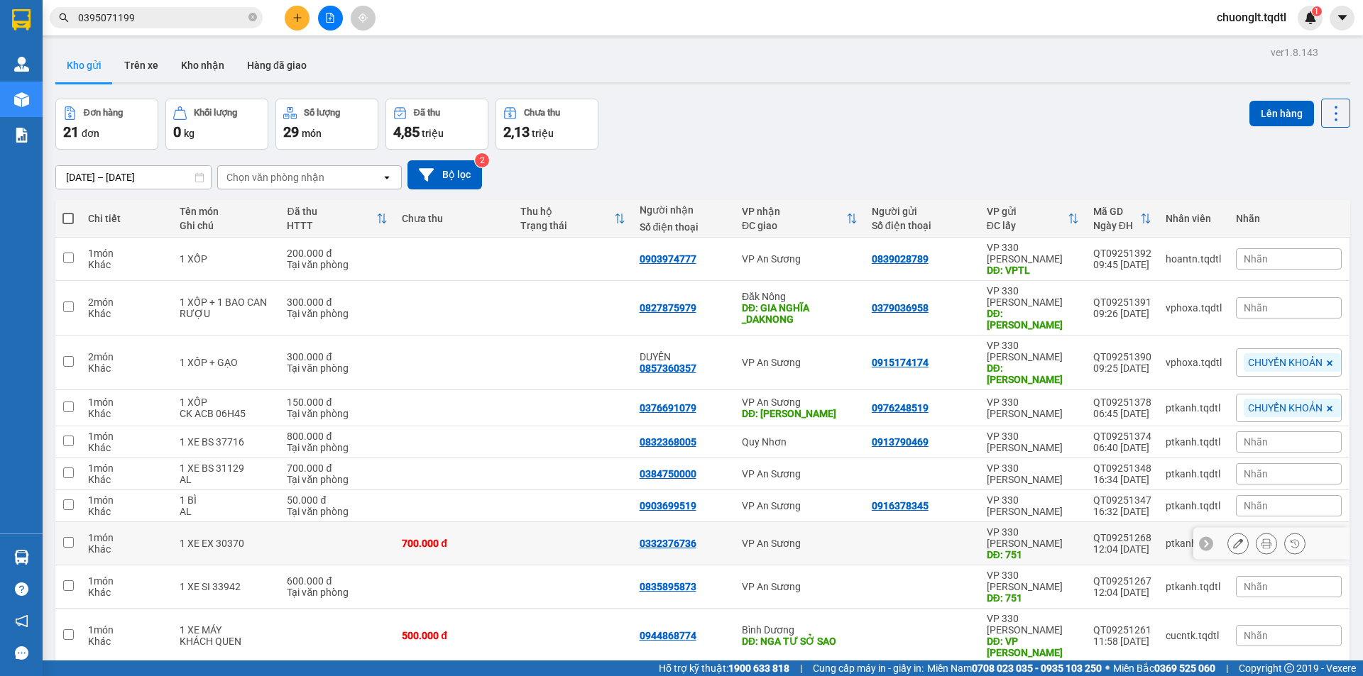
scroll to position [65, 0]
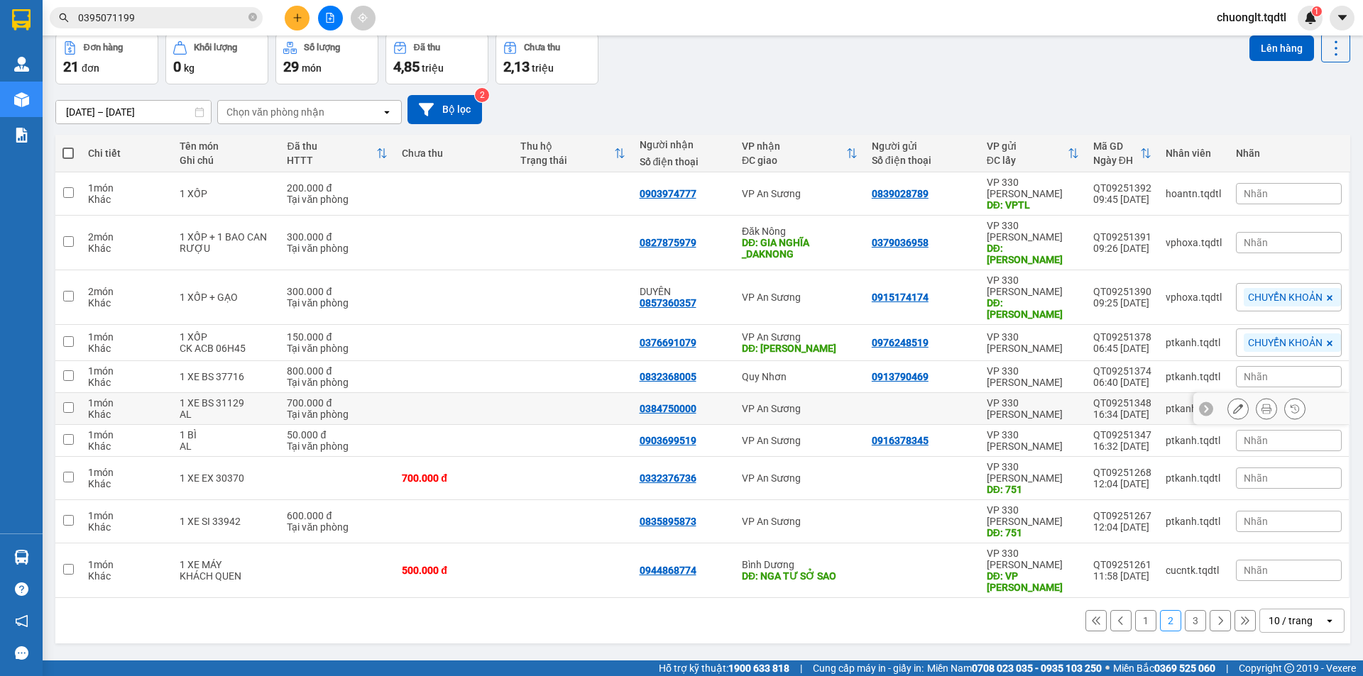
click at [73, 402] on input "checkbox" at bounding box center [68, 407] width 11 height 11
checkbox input "true"
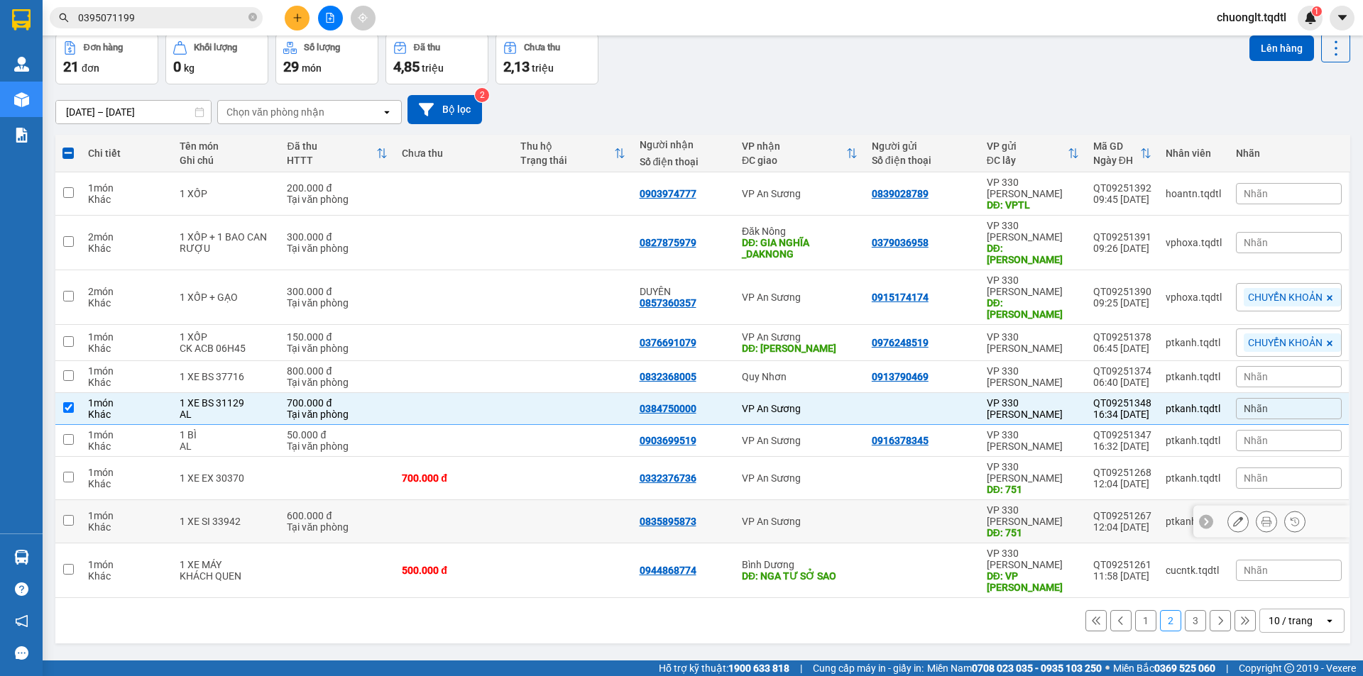
click at [66, 515] on input "checkbox" at bounding box center [68, 520] width 11 height 11
checkbox input "true"
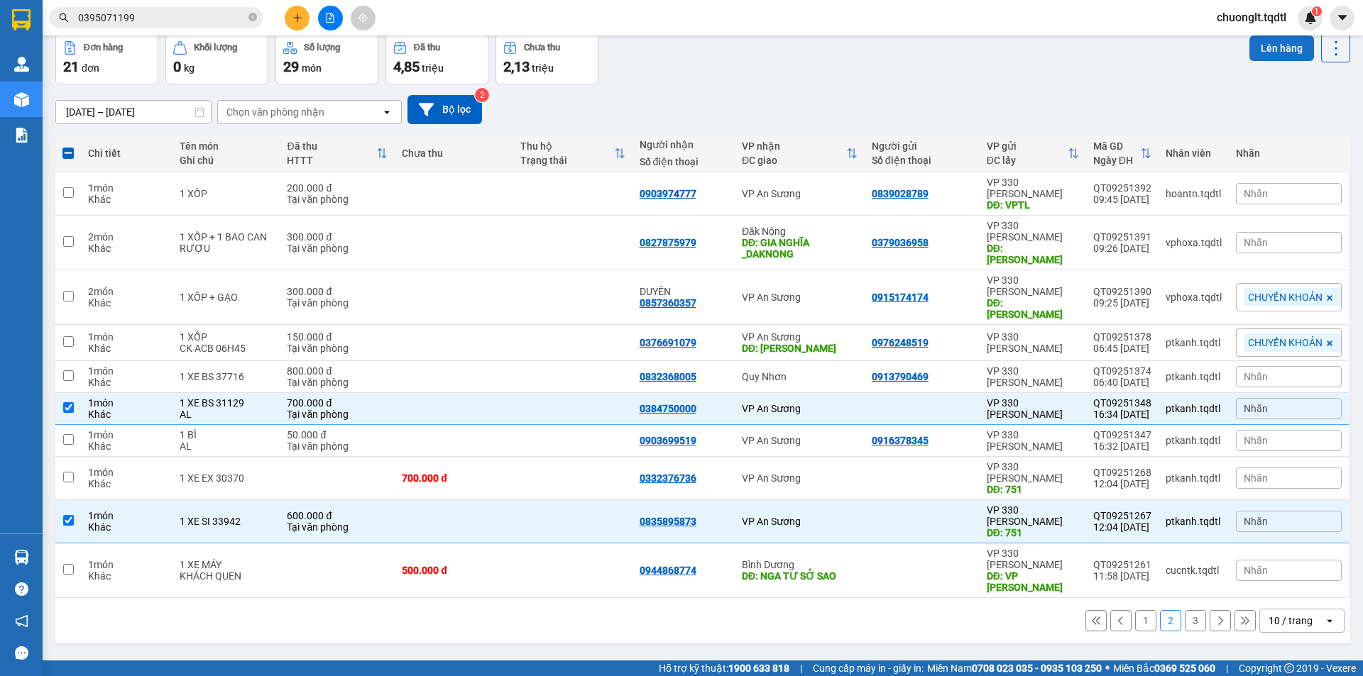
drag, startPoint x: 1270, startPoint y: 46, endPoint x: 1262, endPoint y: 48, distance: 8.6
click at [1268, 48] on button "Lên hàng" at bounding box center [1281, 48] width 65 height 26
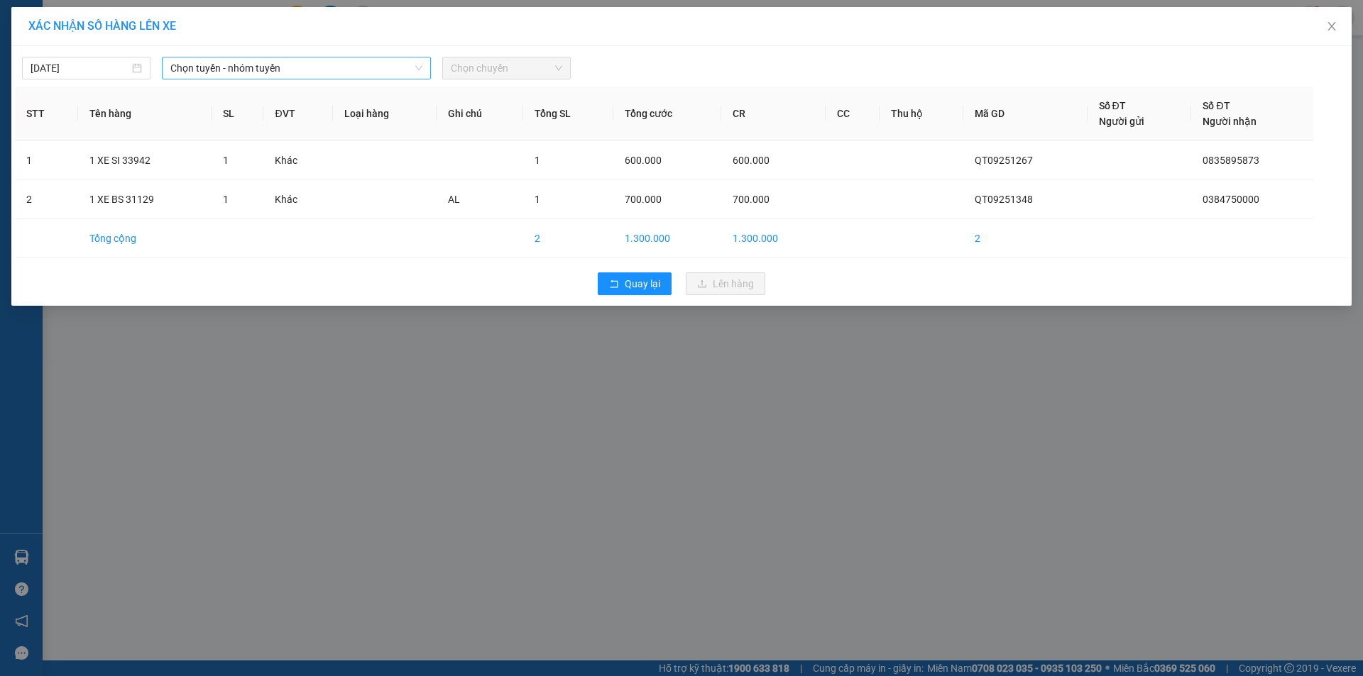
click at [338, 64] on span "Chọn tuyến - nhóm tuyến" at bounding box center [296, 67] width 252 height 21
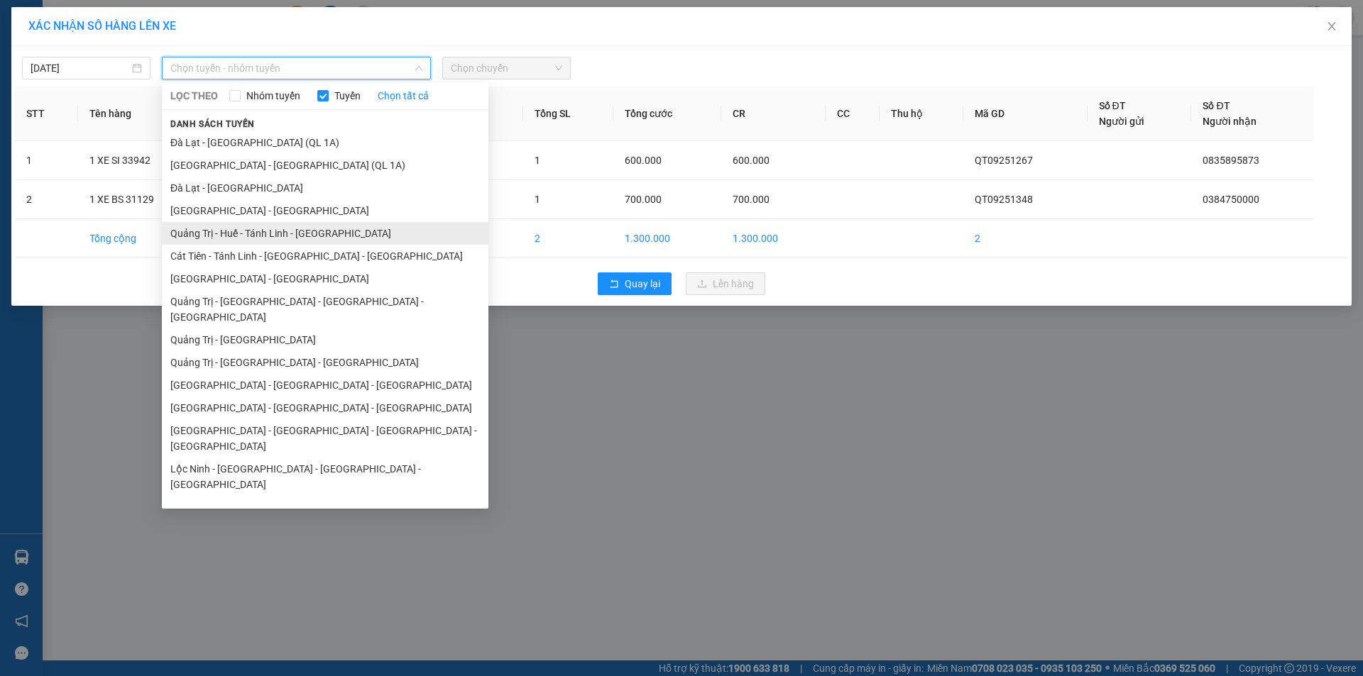
scroll to position [71, 0]
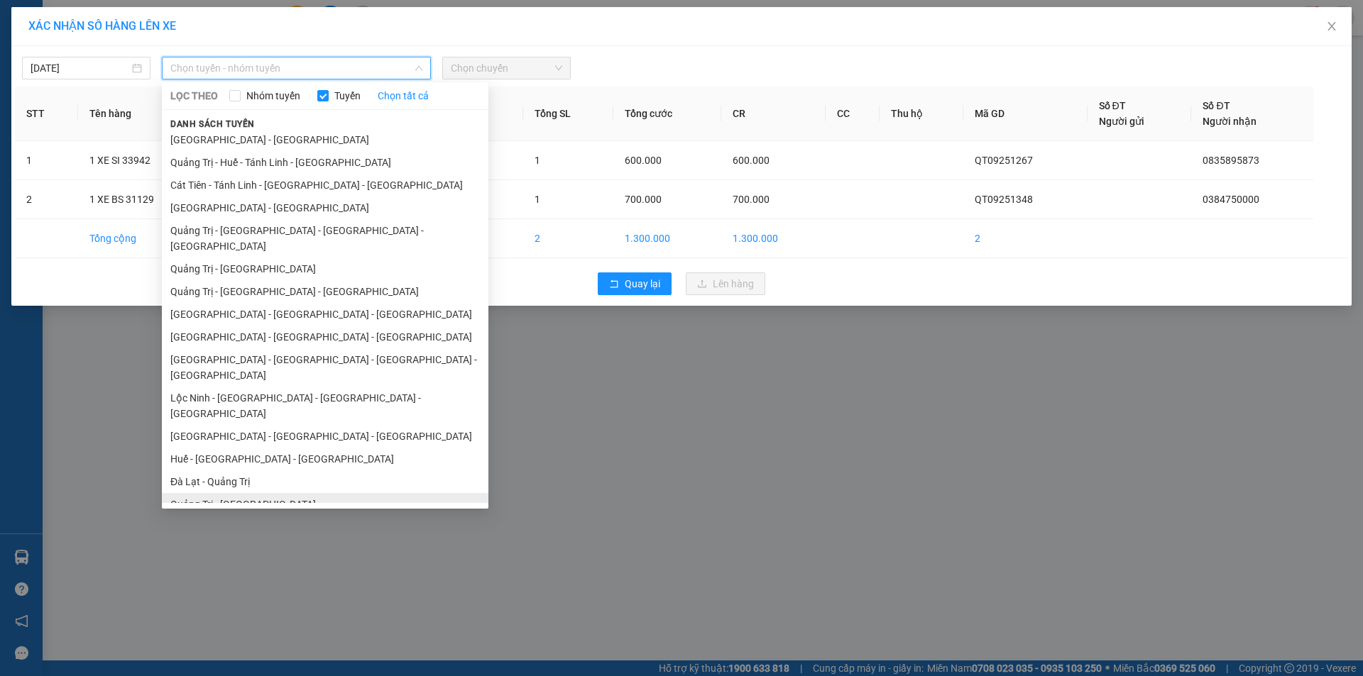
drag, startPoint x: 261, startPoint y: 458, endPoint x: 348, endPoint y: 371, distance: 123.5
click at [260, 493] on li "Quảng Trị - [GEOGRAPHIC_DATA]" at bounding box center [325, 504] width 326 height 23
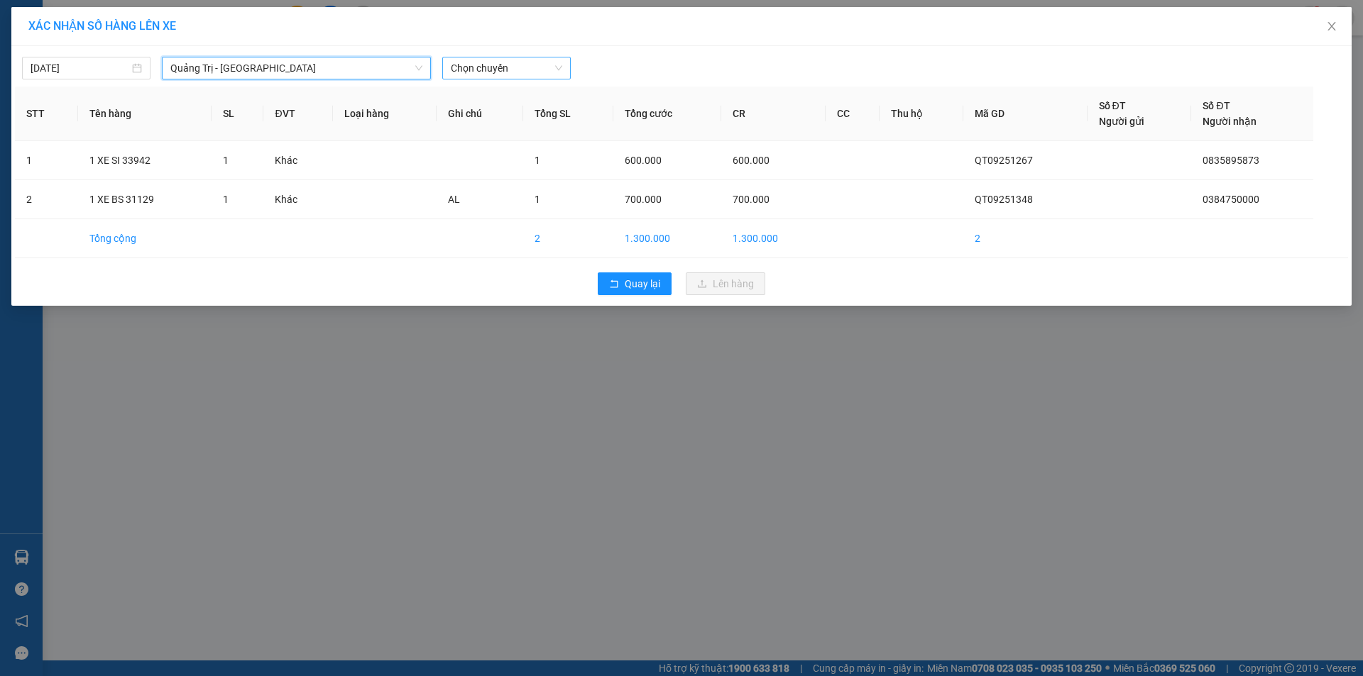
click at [502, 65] on span "Chọn chuyến" at bounding box center [506, 67] width 111 height 21
click at [514, 113] on div "14:00 - 74H-026.50" at bounding box center [506, 119] width 111 height 16
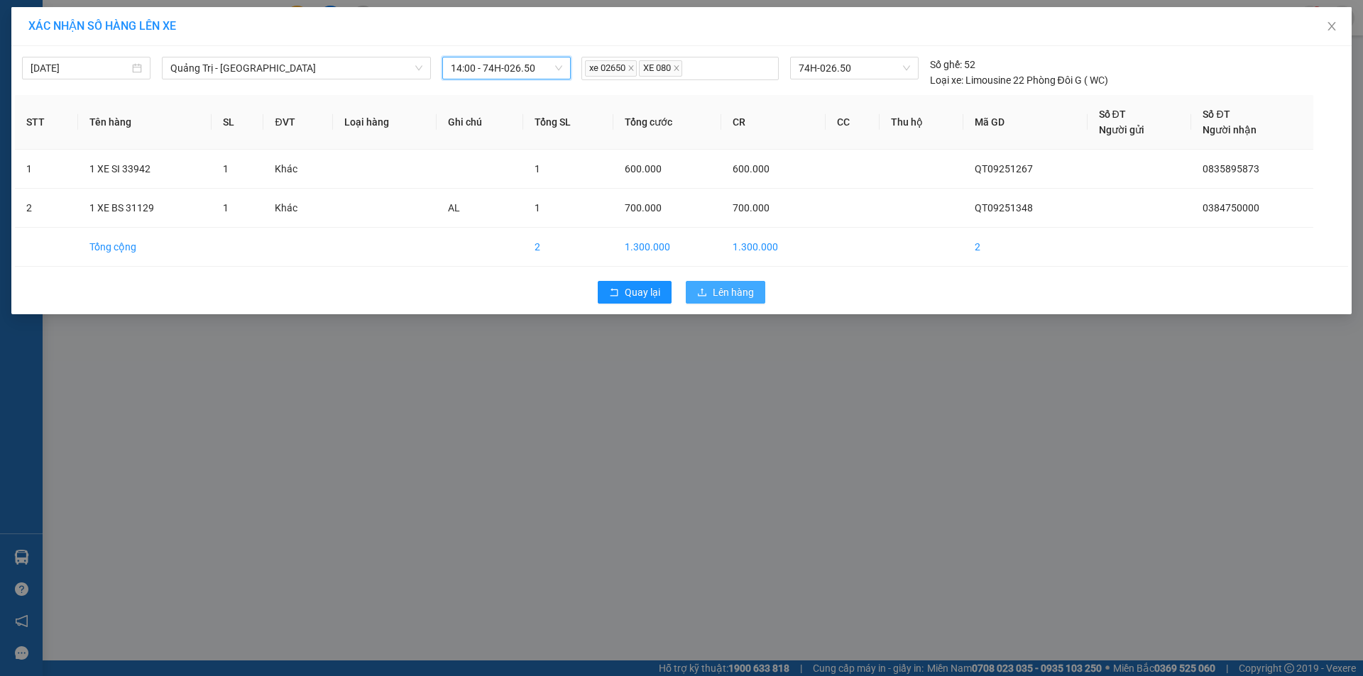
click at [708, 292] on button "Lên hàng" at bounding box center [725, 292] width 79 height 23
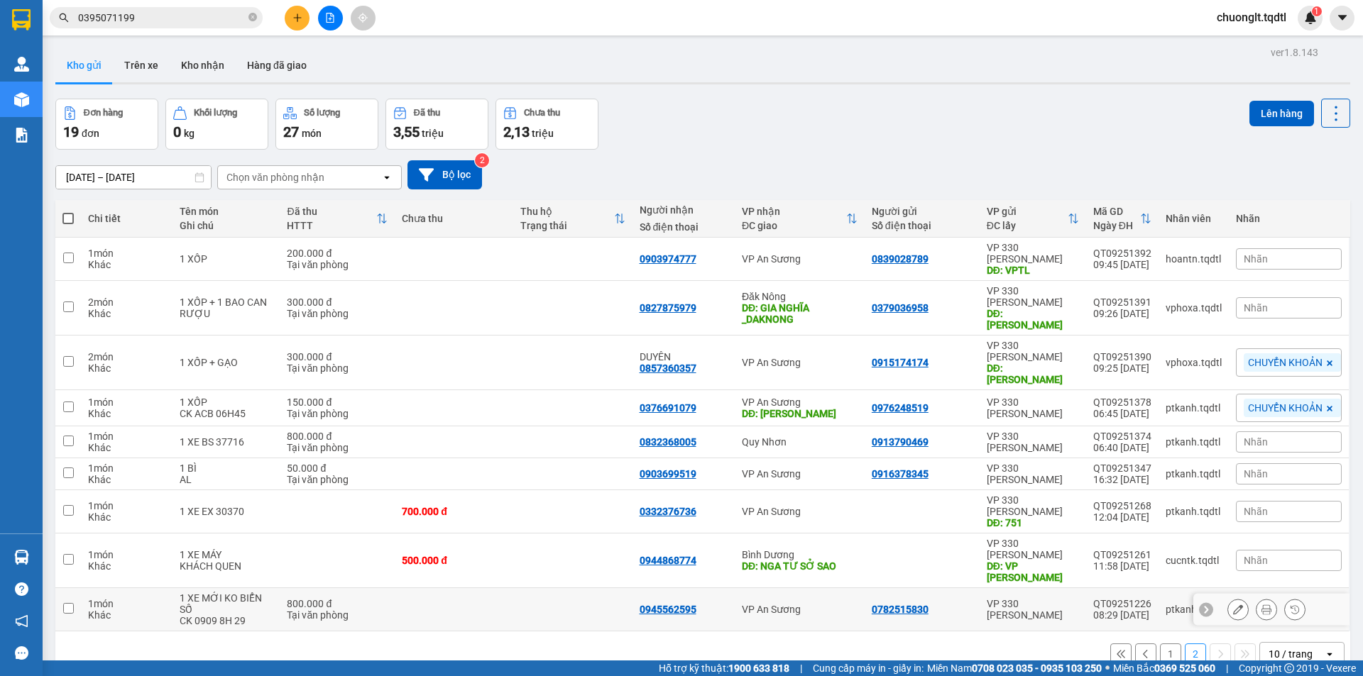
click at [65, 603] on input "checkbox" at bounding box center [68, 608] width 11 height 11
checkbox input "true"
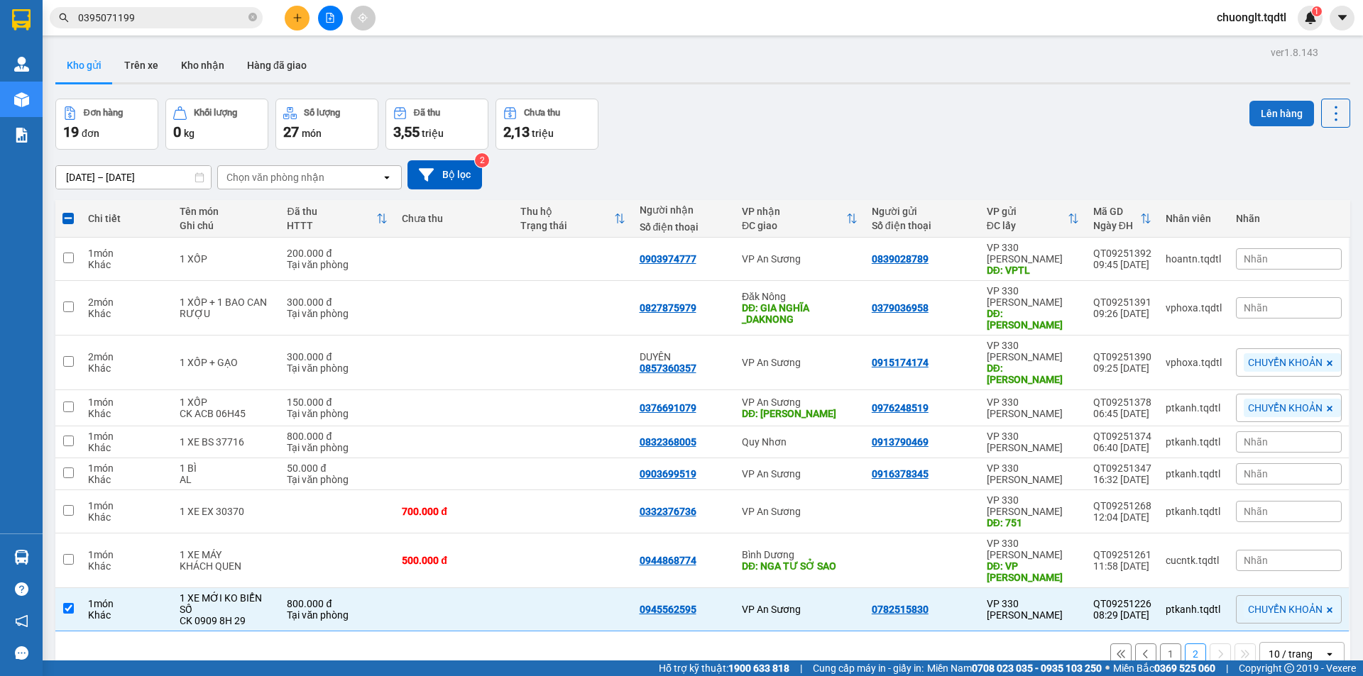
click at [1255, 108] on button "Lên hàng" at bounding box center [1281, 114] width 65 height 26
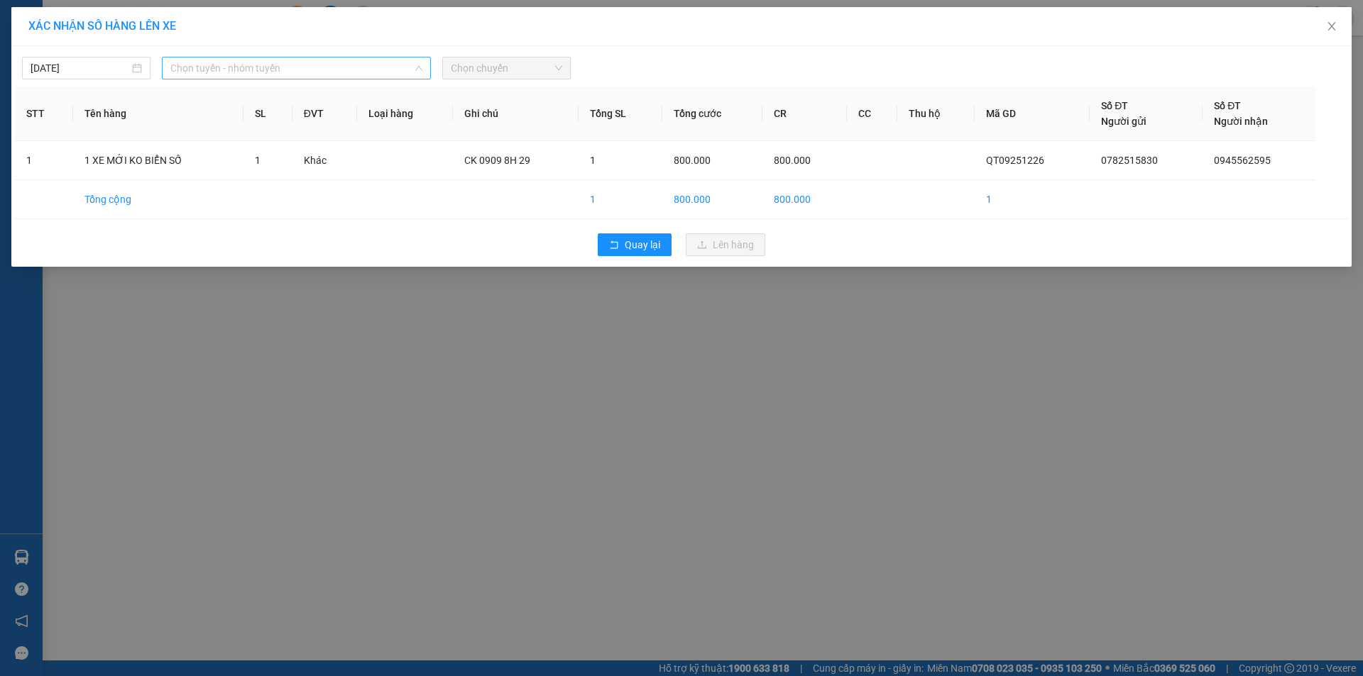
click at [353, 72] on span "Chọn tuyến - nhóm tuyến" at bounding box center [296, 67] width 252 height 21
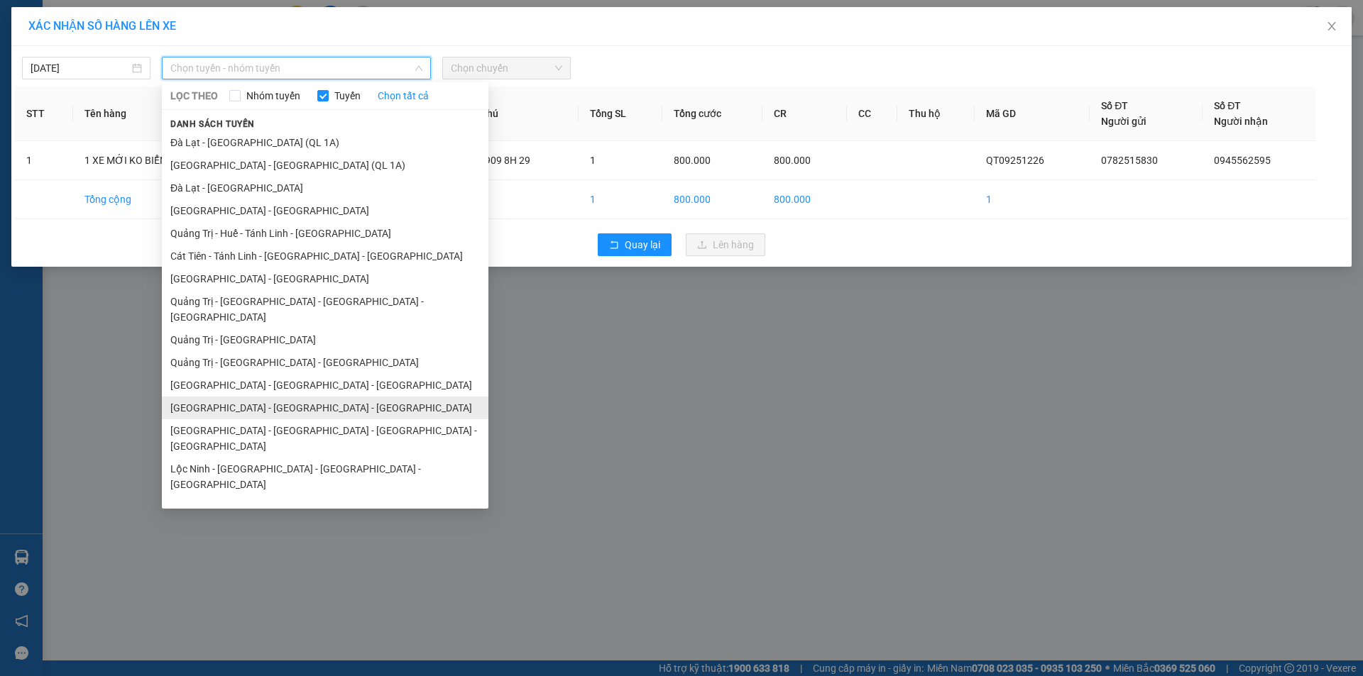
scroll to position [82, 0]
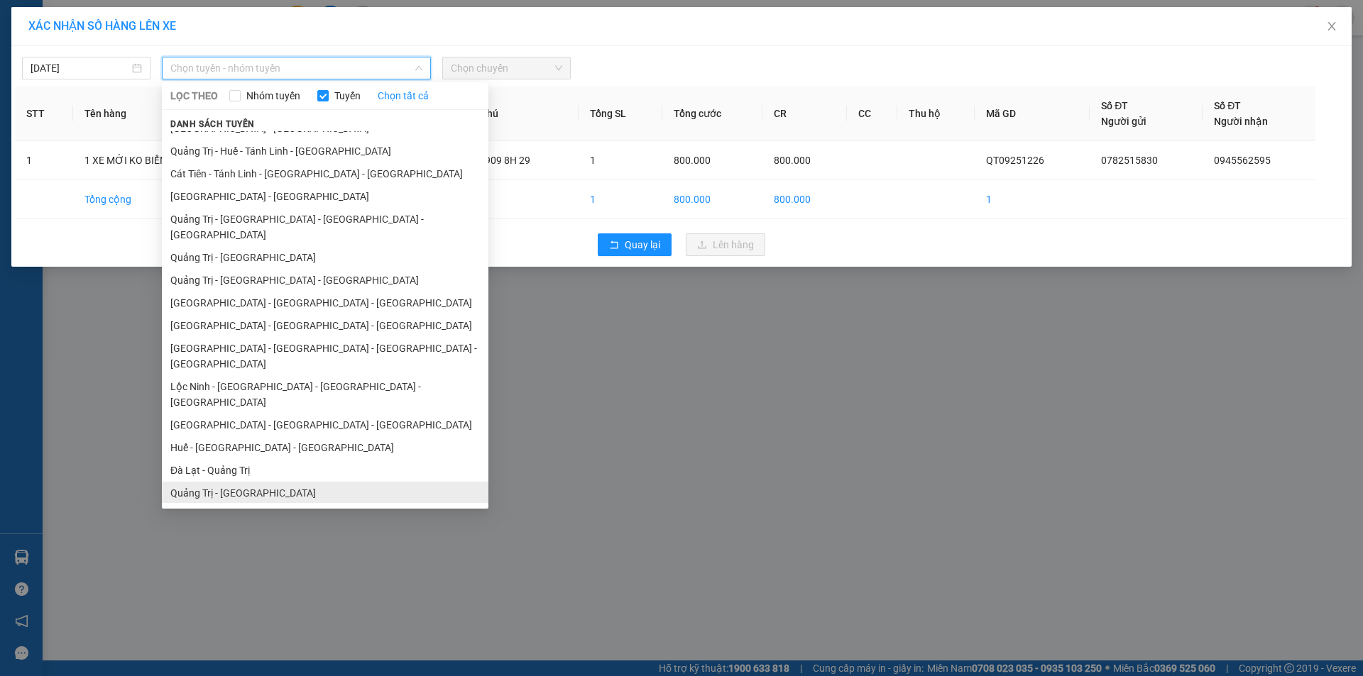
click at [240, 482] on li "Quảng Trị - [GEOGRAPHIC_DATA]" at bounding box center [325, 493] width 326 height 23
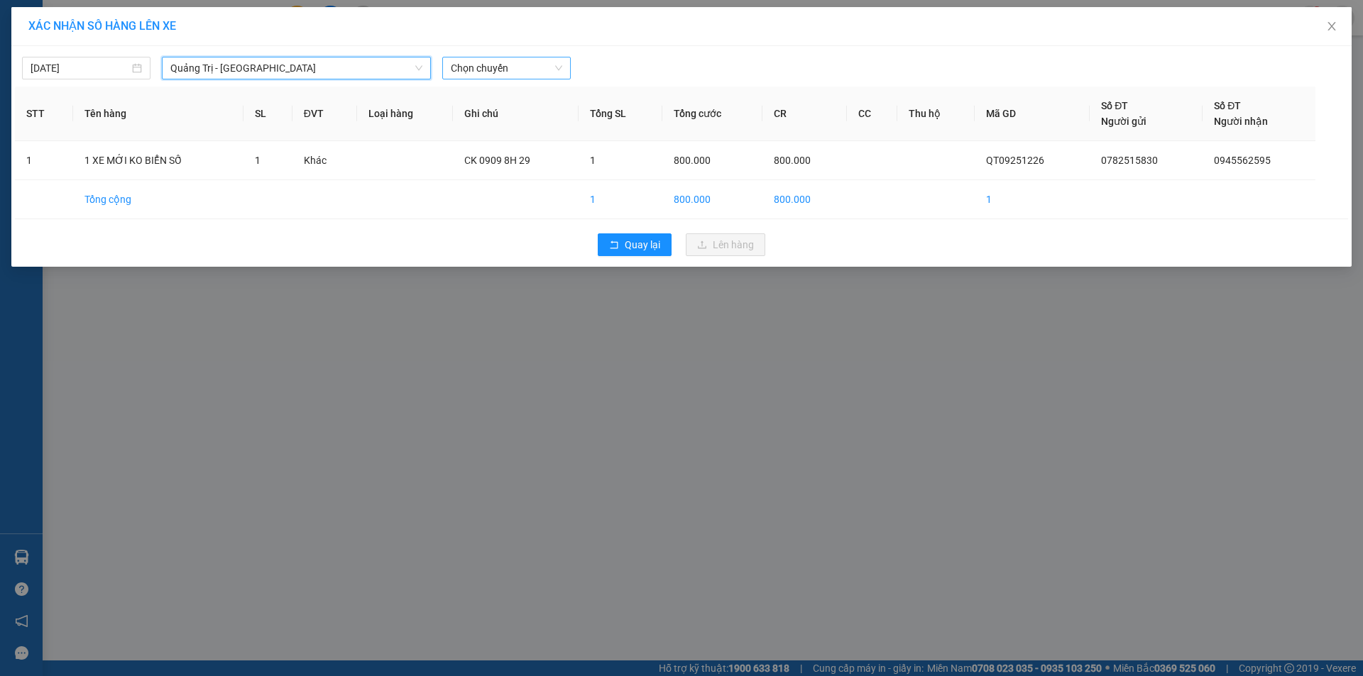
click at [530, 65] on span "Chọn chuyến" at bounding box center [506, 67] width 111 height 21
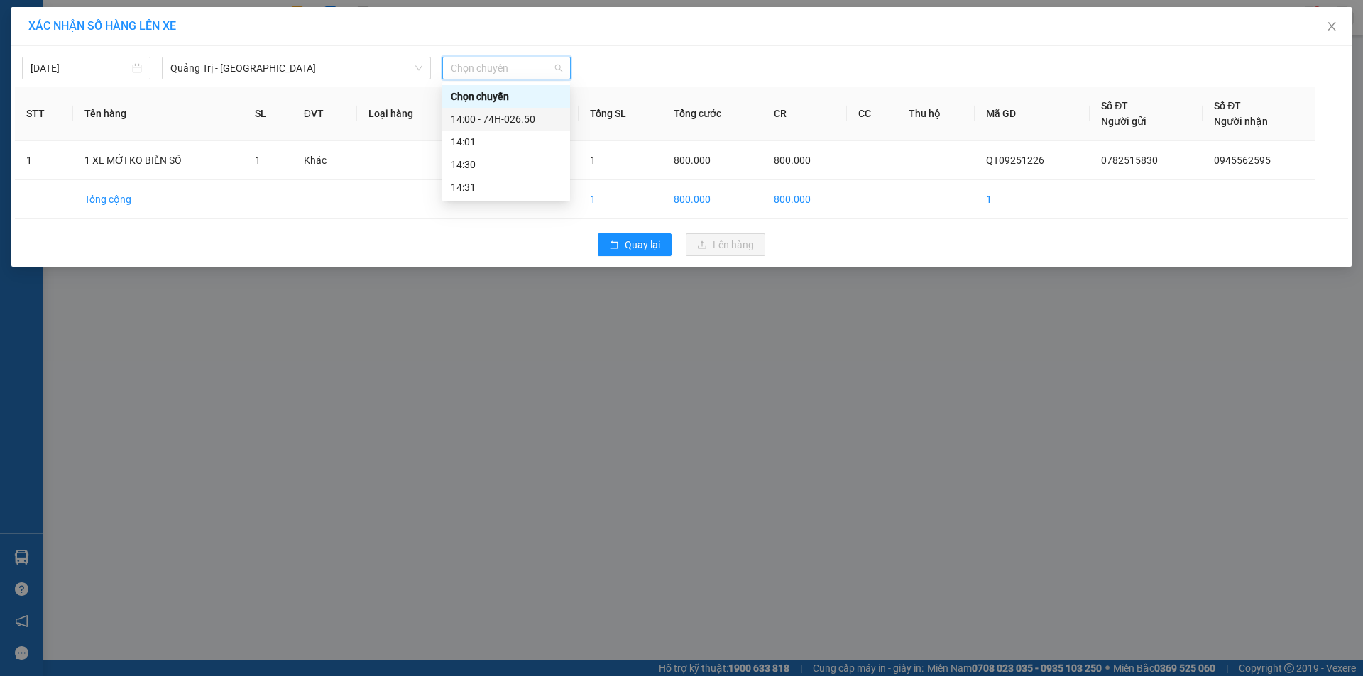
click at [515, 120] on div "14:00 - 74H-026.50" at bounding box center [506, 119] width 111 height 16
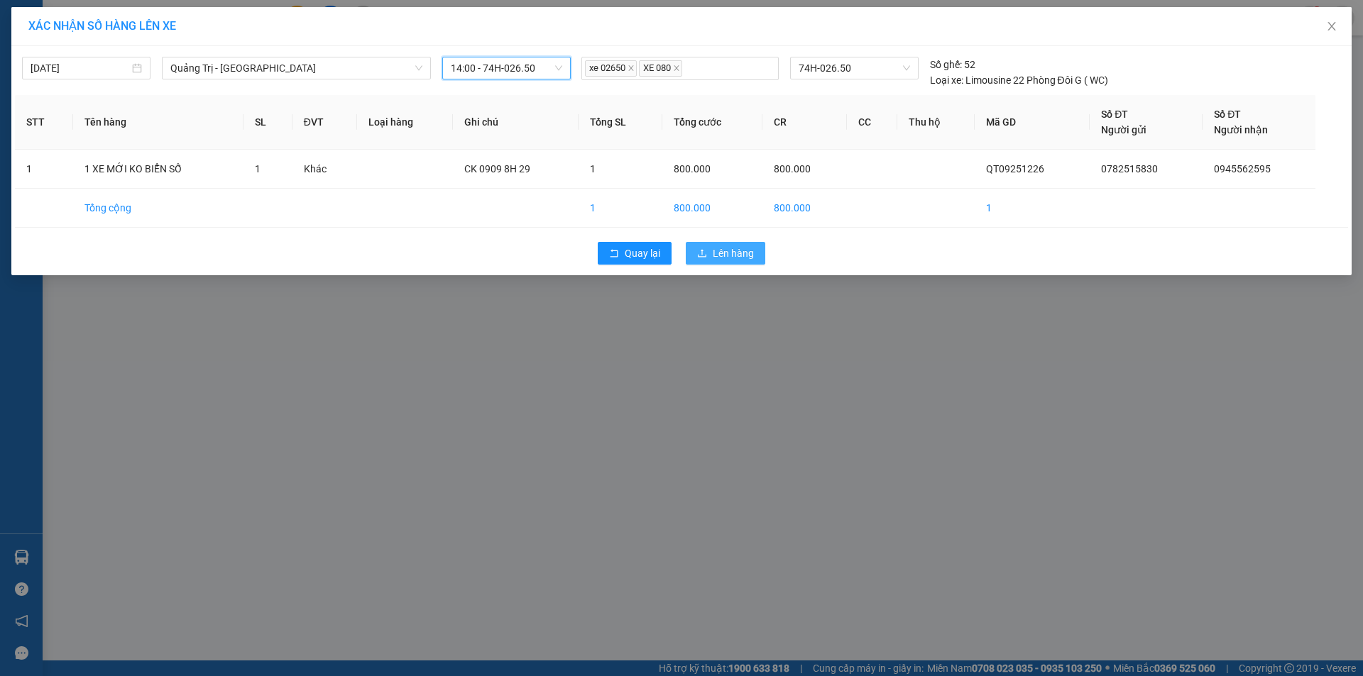
click at [739, 248] on span "Lên hàng" at bounding box center [733, 254] width 41 height 16
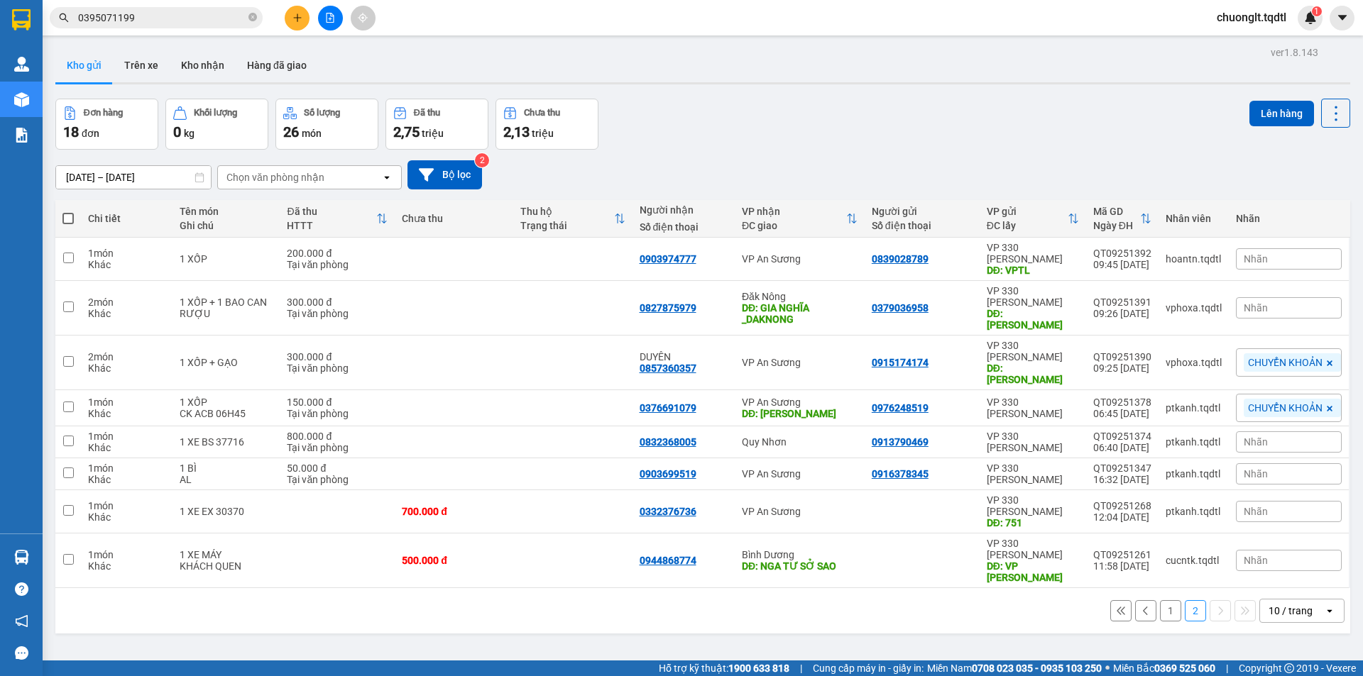
click at [1164, 600] on button "1" at bounding box center [1170, 610] width 21 height 21
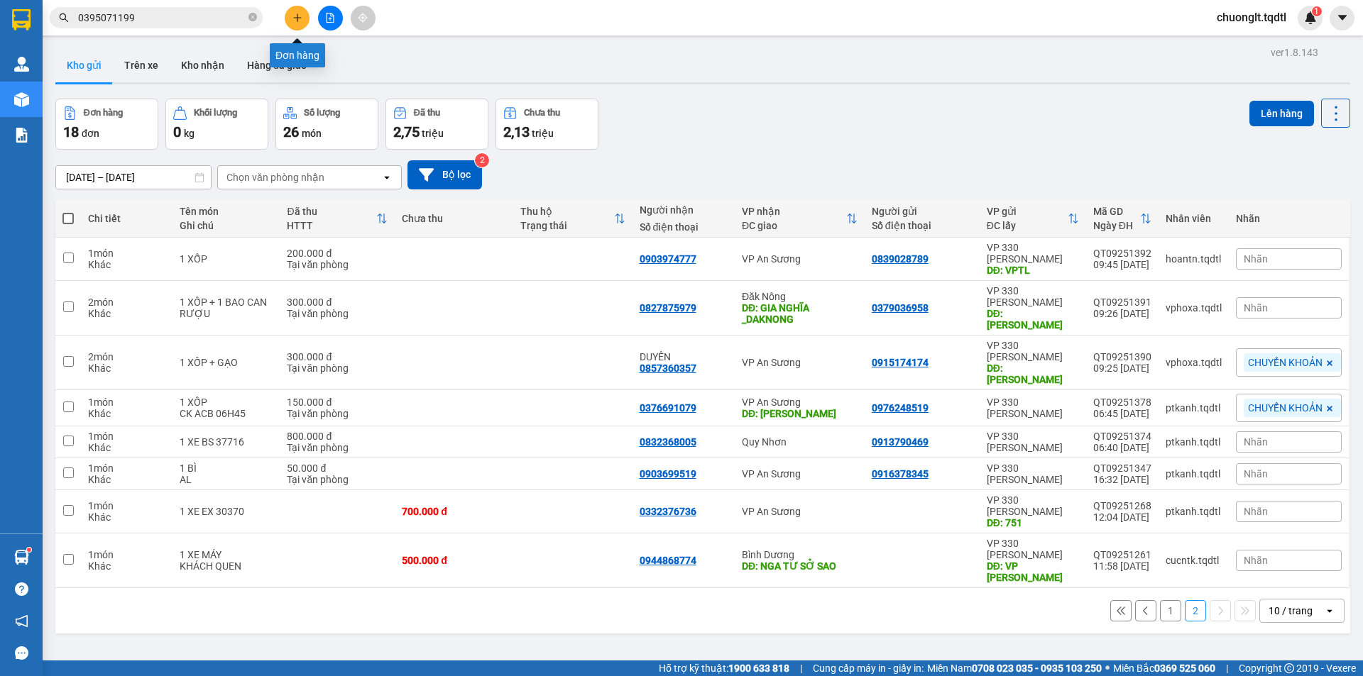
click at [292, 15] on icon "plus" at bounding box center [297, 18] width 10 height 10
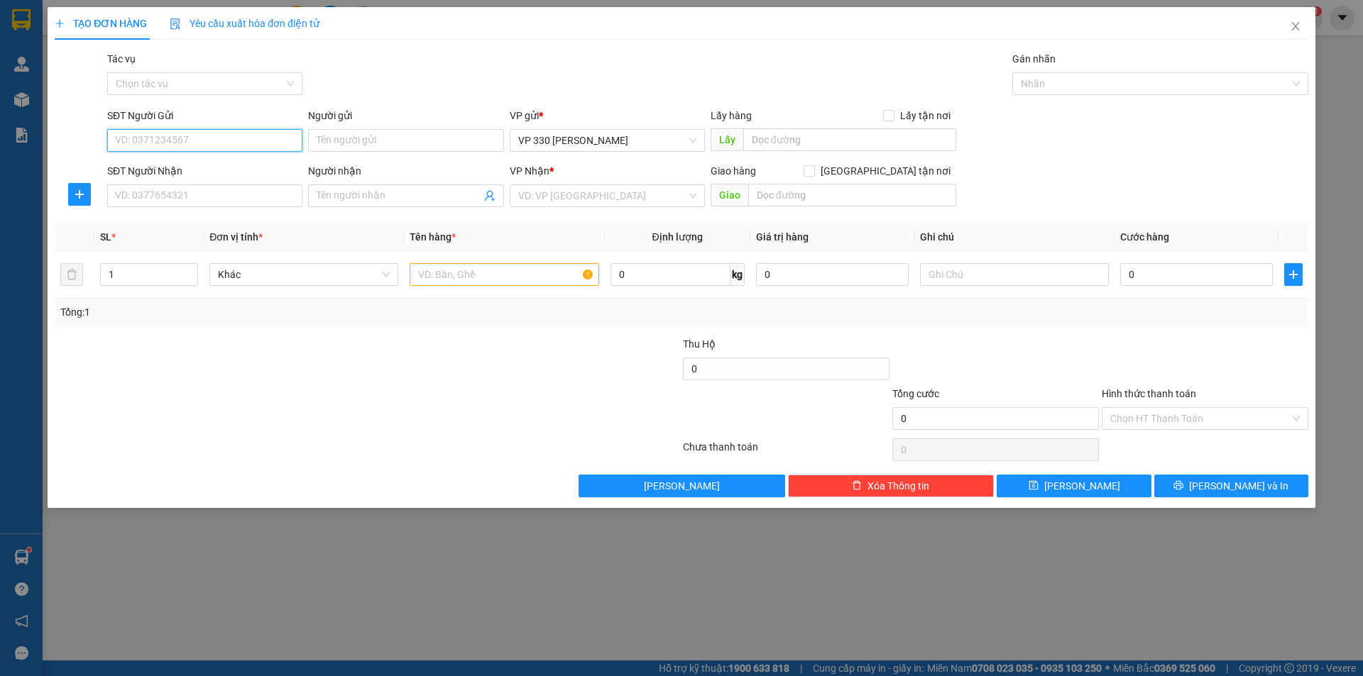
click at [182, 140] on input "SĐT Người Gửi" at bounding box center [204, 140] width 195 height 23
type input "0708121779"
click at [158, 191] on input "SĐT Người Nhận" at bounding box center [204, 196] width 195 height 23
type input "0886250074"
click at [832, 141] on input "text" at bounding box center [849, 139] width 213 height 23
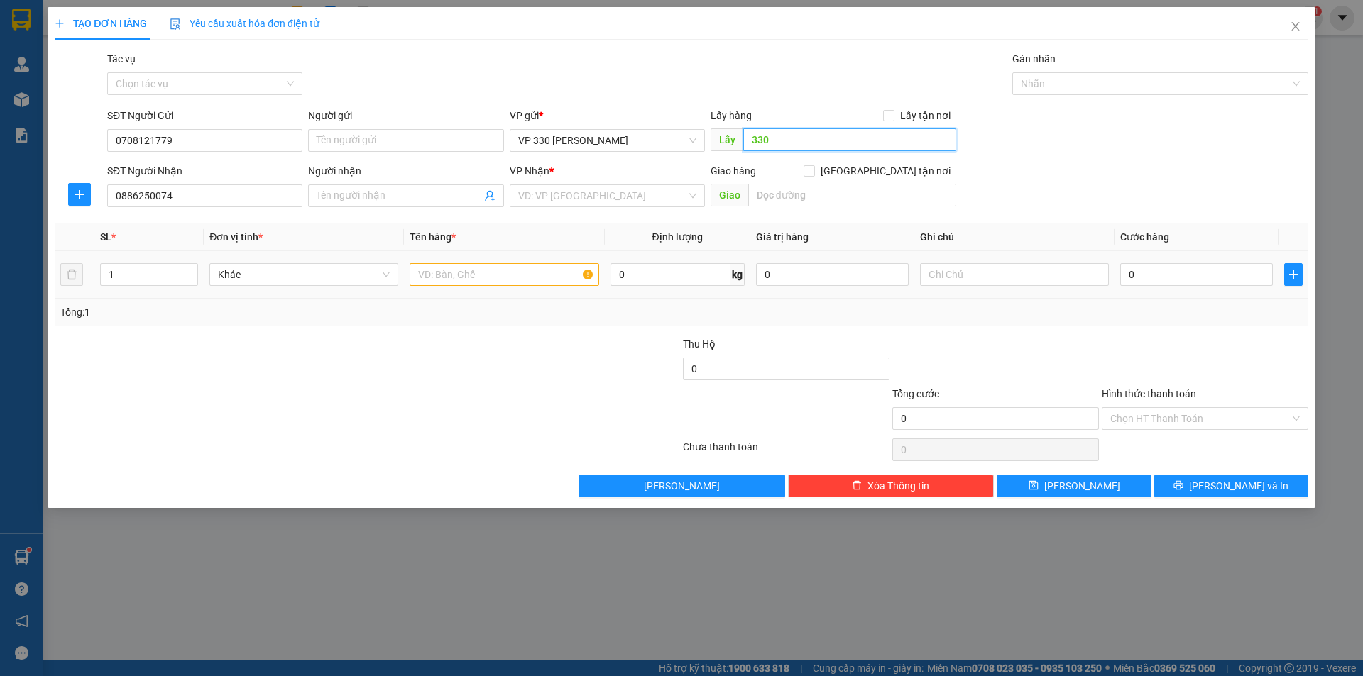
type input "330"
click at [512, 270] on input "text" at bounding box center [503, 274] width 189 height 23
type input "1 XE MÁY"
click at [628, 197] on input "search" at bounding box center [602, 195] width 168 height 21
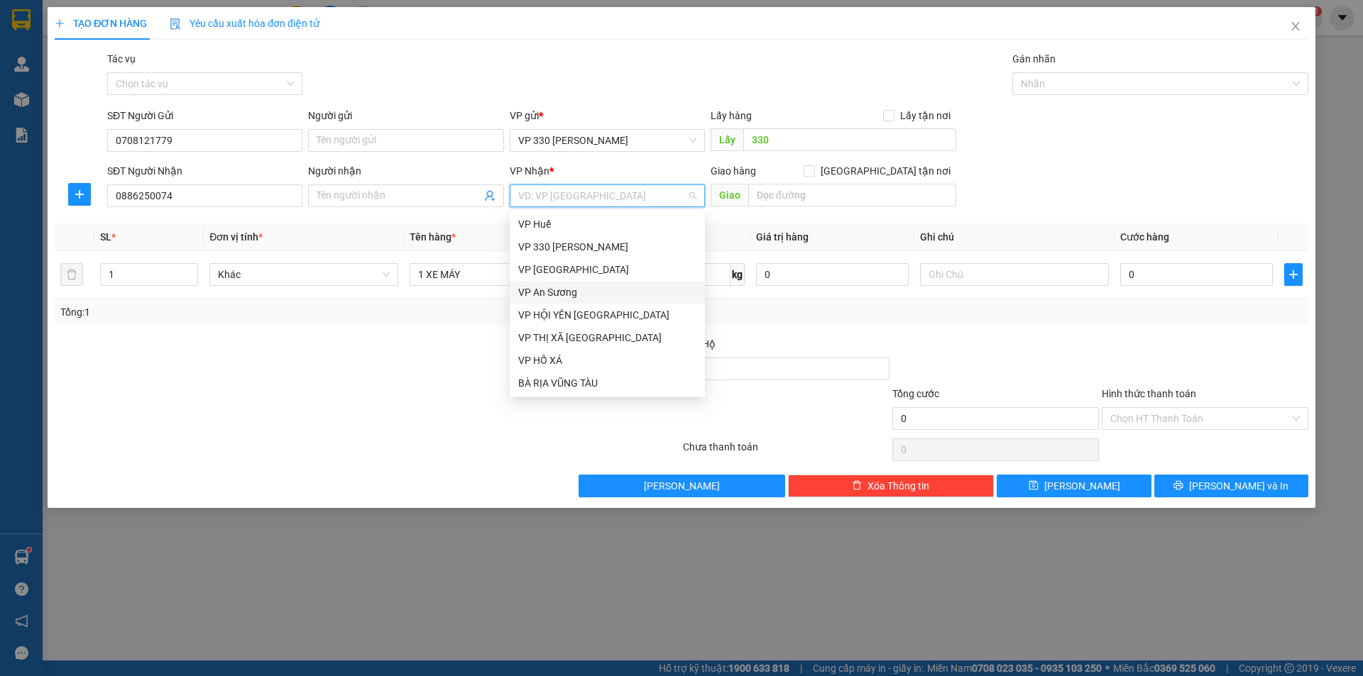
click at [600, 295] on div "VP An Sương" at bounding box center [607, 293] width 178 height 16
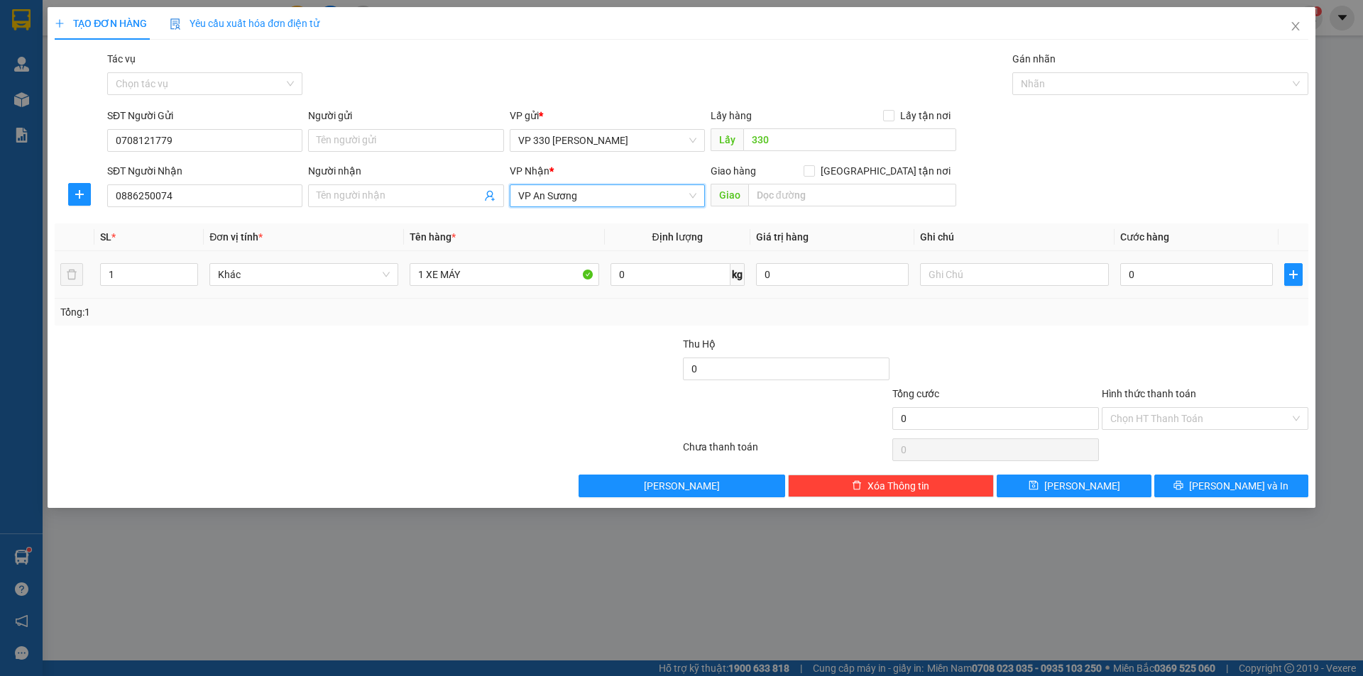
click at [1167, 263] on div "0" at bounding box center [1196, 274] width 153 height 28
click at [1157, 278] on input "0" at bounding box center [1196, 274] width 153 height 23
type input "6"
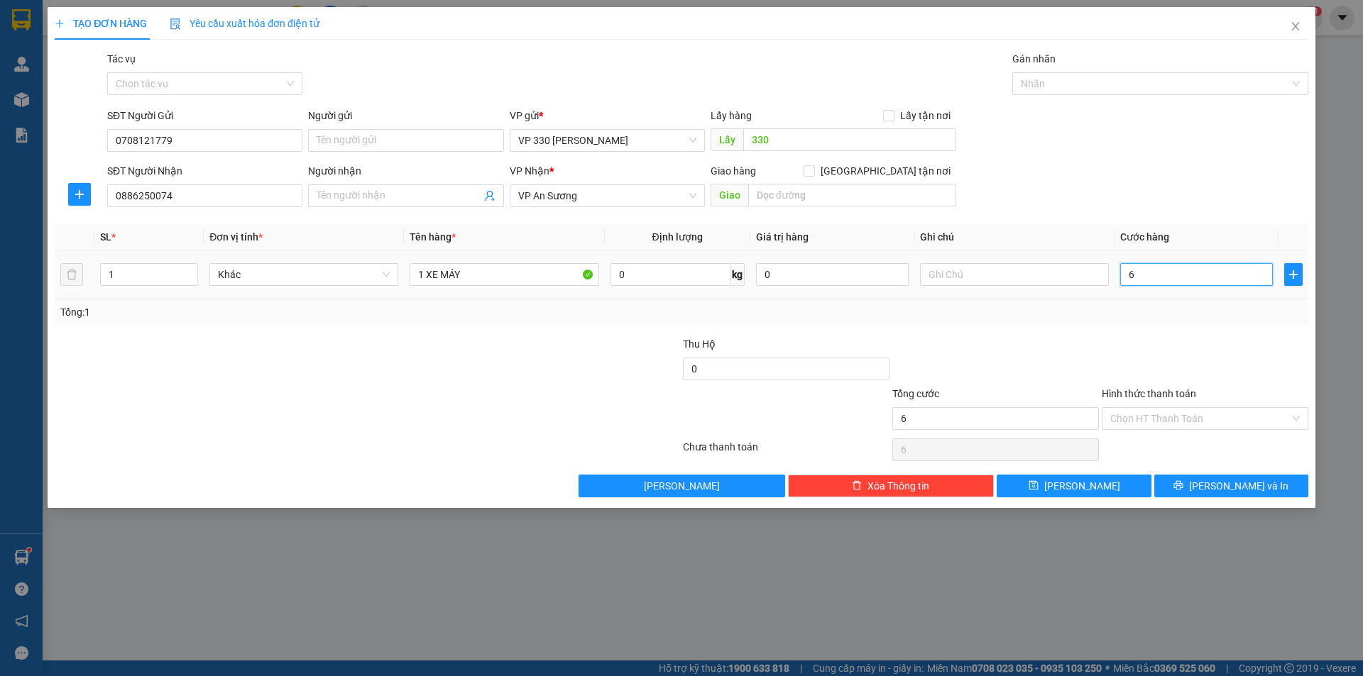
type input "60"
type input "600"
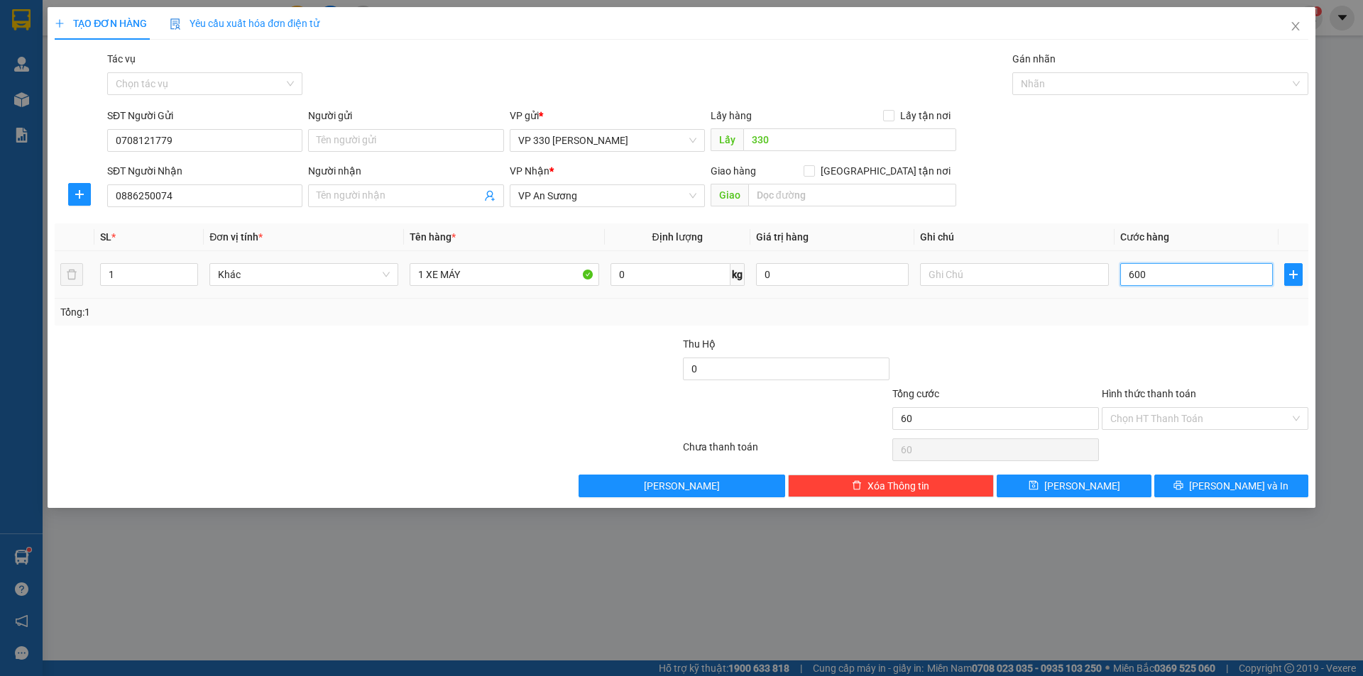
type input "600"
type input "6.000"
type input "60.000"
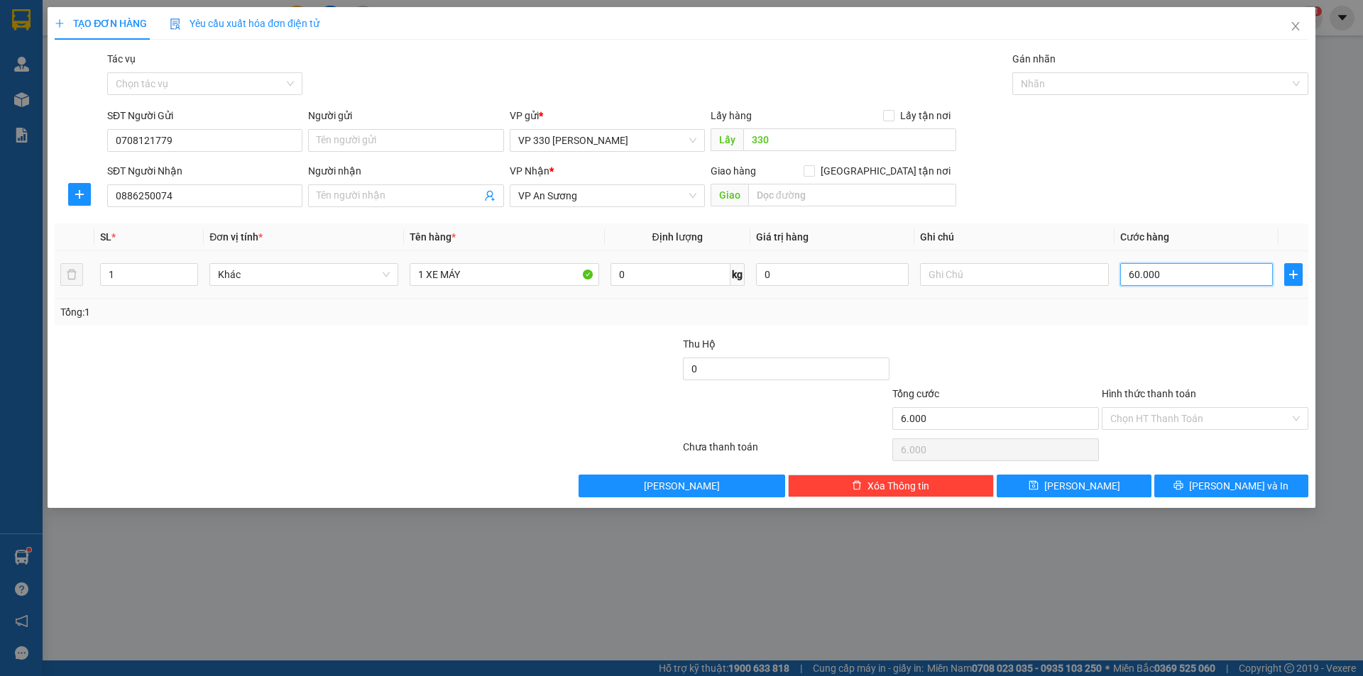
type input "60.000"
type input "600.000"
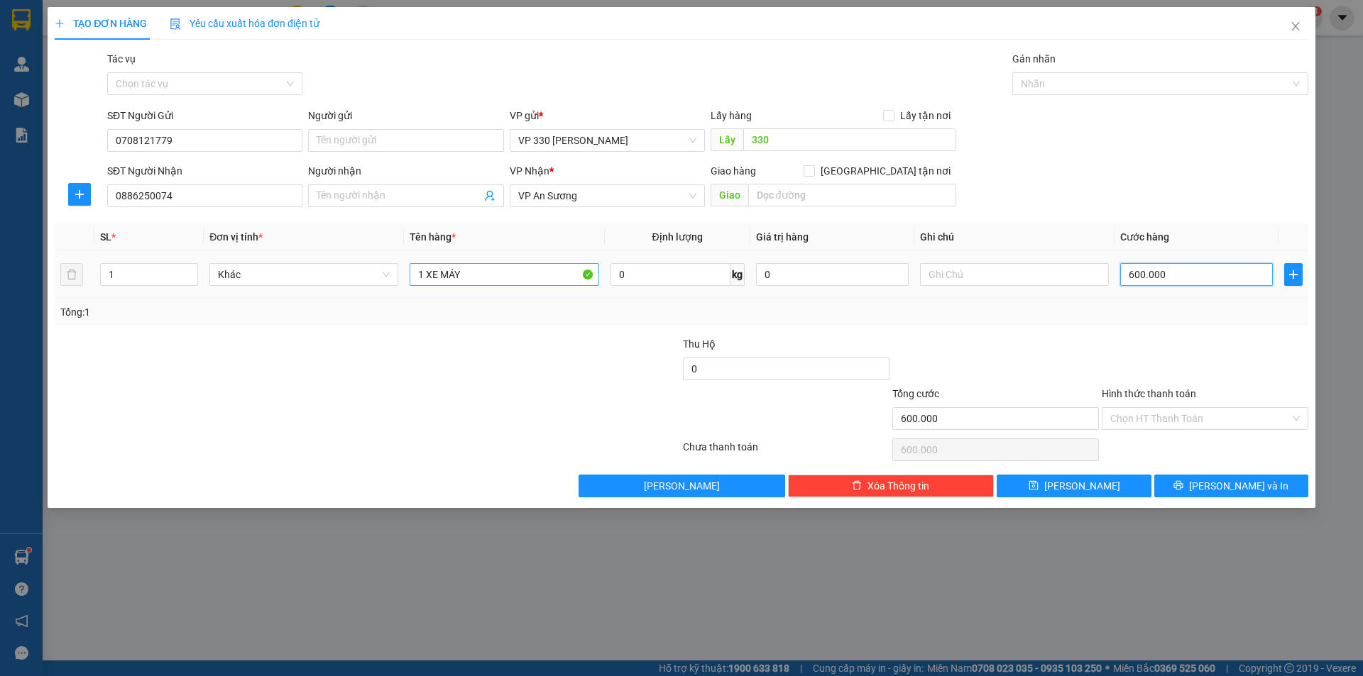
type input "600.000"
click at [534, 268] on input "1 XE MÁY" at bounding box center [503, 274] width 189 height 23
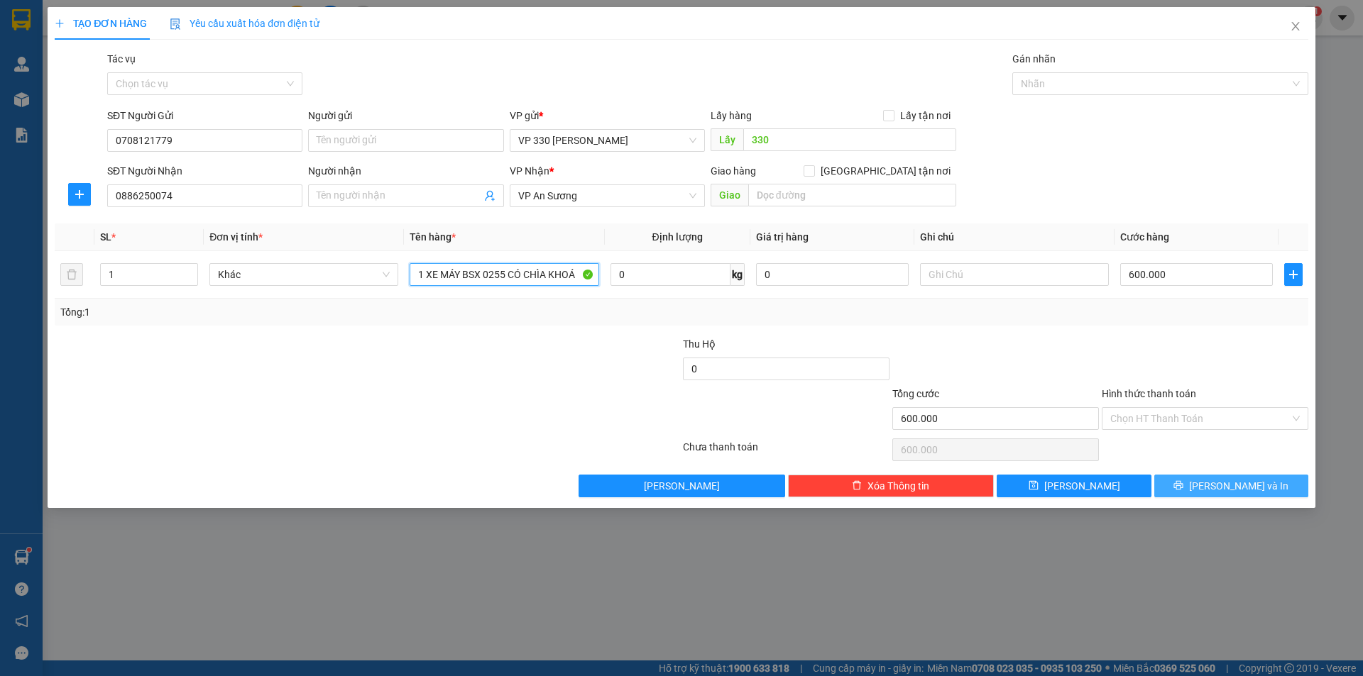
type input "1 XE MÁY BSX 0255 CÓ CHÌA KHOÁ"
click at [1207, 479] on button "[PERSON_NAME] và In" at bounding box center [1231, 486] width 154 height 23
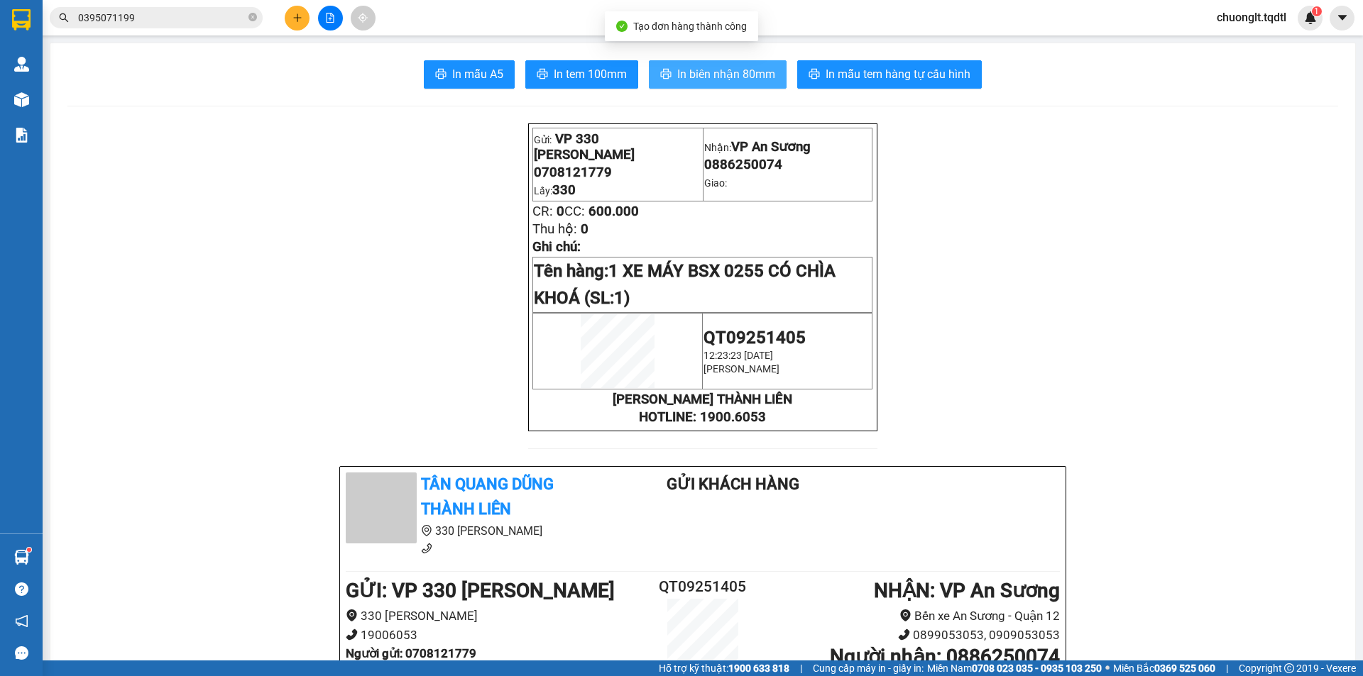
click at [715, 69] on span "In biên nhận 80mm" at bounding box center [726, 74] width 98 height 18
click at [680, 68] on span "In biên nhận 80mm" at bounding box center [726, 74] width 98 height 18
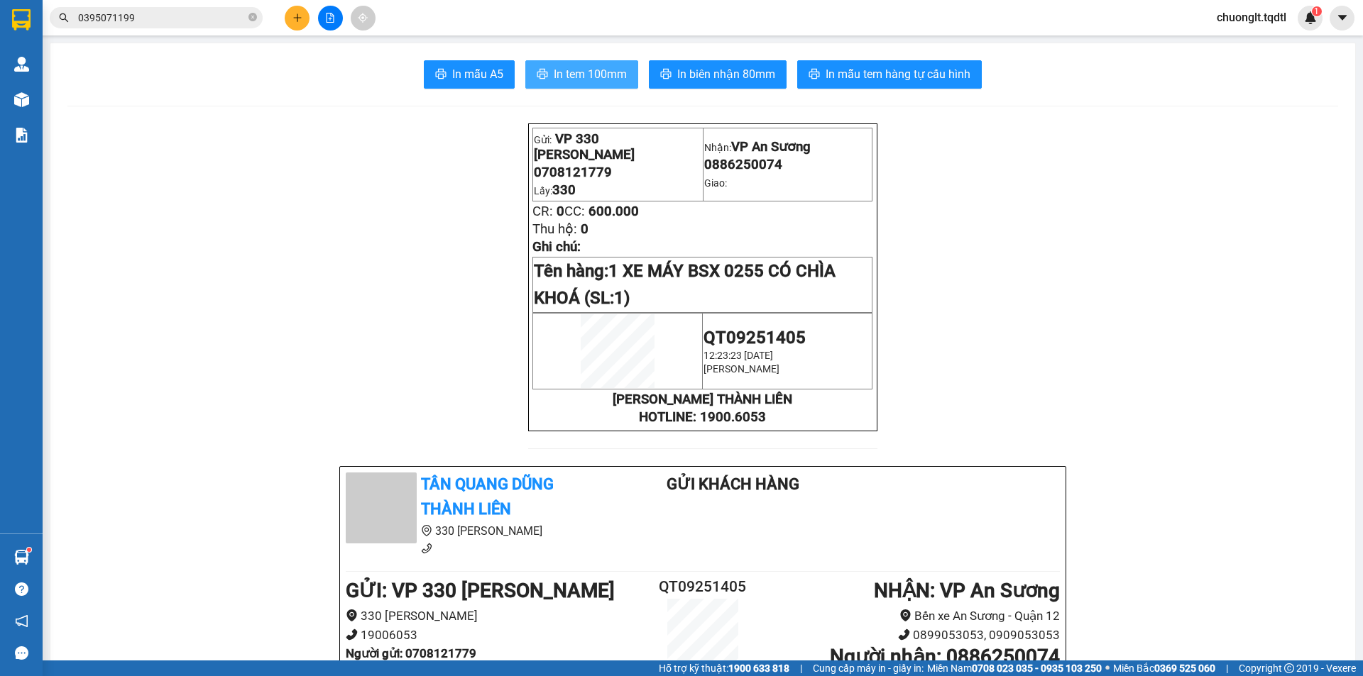
click at [581, 69] on span "In tem 100mm" at bounding box center [590, 74] width 73 height 18
click at [293, 16] on icon "plus" at bounding box center [297, 18] width 10 height 10
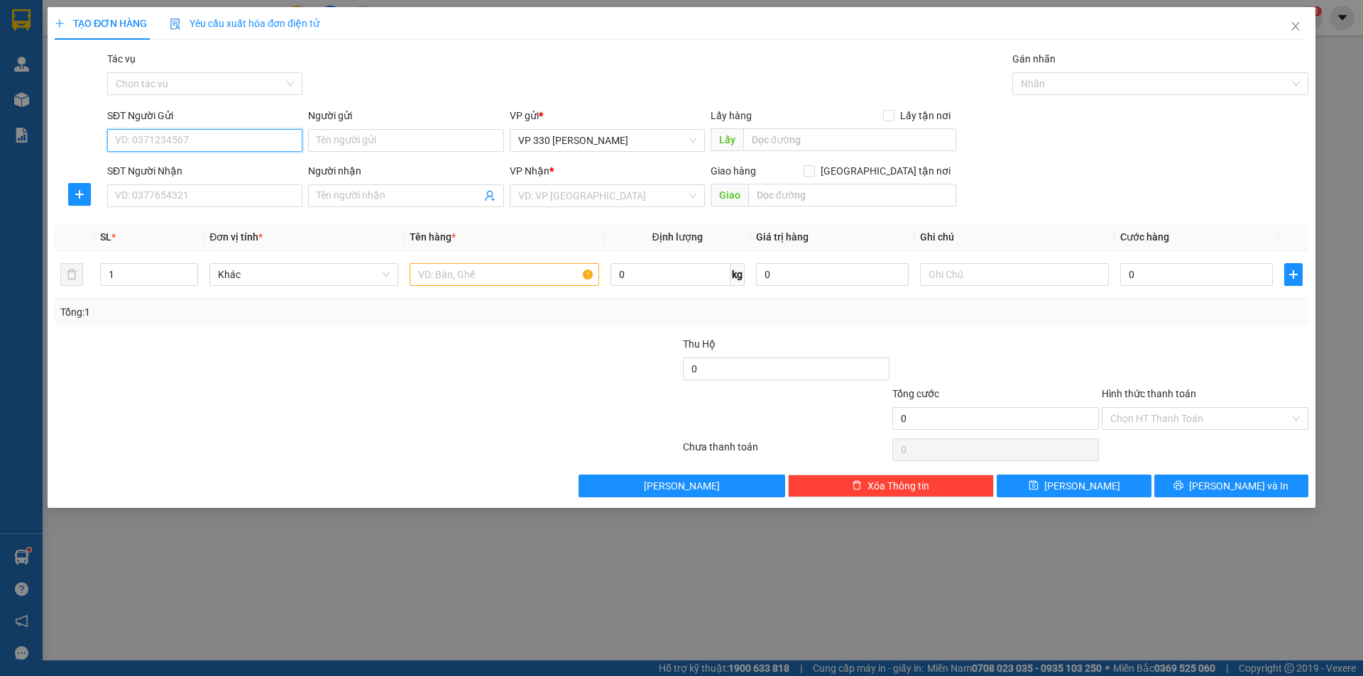
click at [197, 133] on input "SĐT Người Gửi" at bounding box center [204, 140] width 195 height 23
click at [167, 175] on div "0934956111" at bounding box center [205, 169] width 178 height 16
type input "0934956111"
type input "0971006456"
type input "100.000"
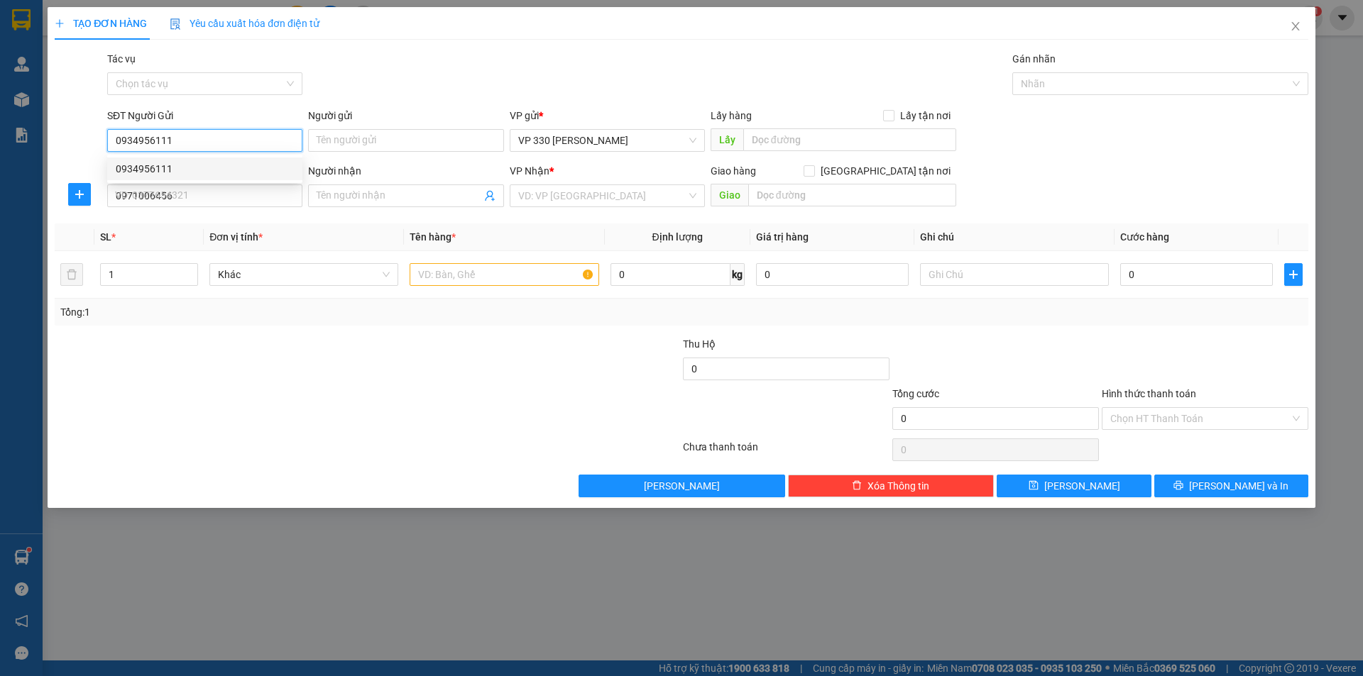
type input "100.000"
type input "0934956111"
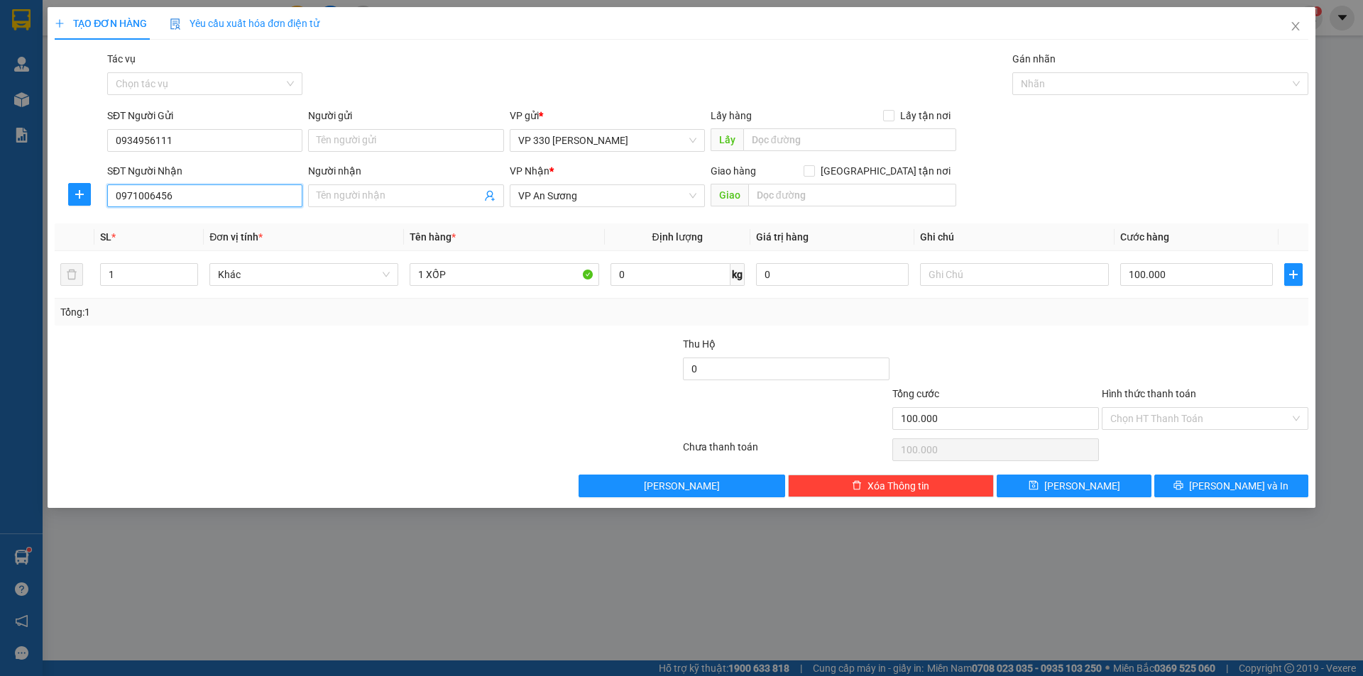
click at [177, 197] on input "0971006456" at bounding box center [204, 196] width 195 height 23
type input "0"
type input "0914205439"
click at [813, 140] on input "text" at bounding box center [849, 139] width 213 height 23
type input "330"
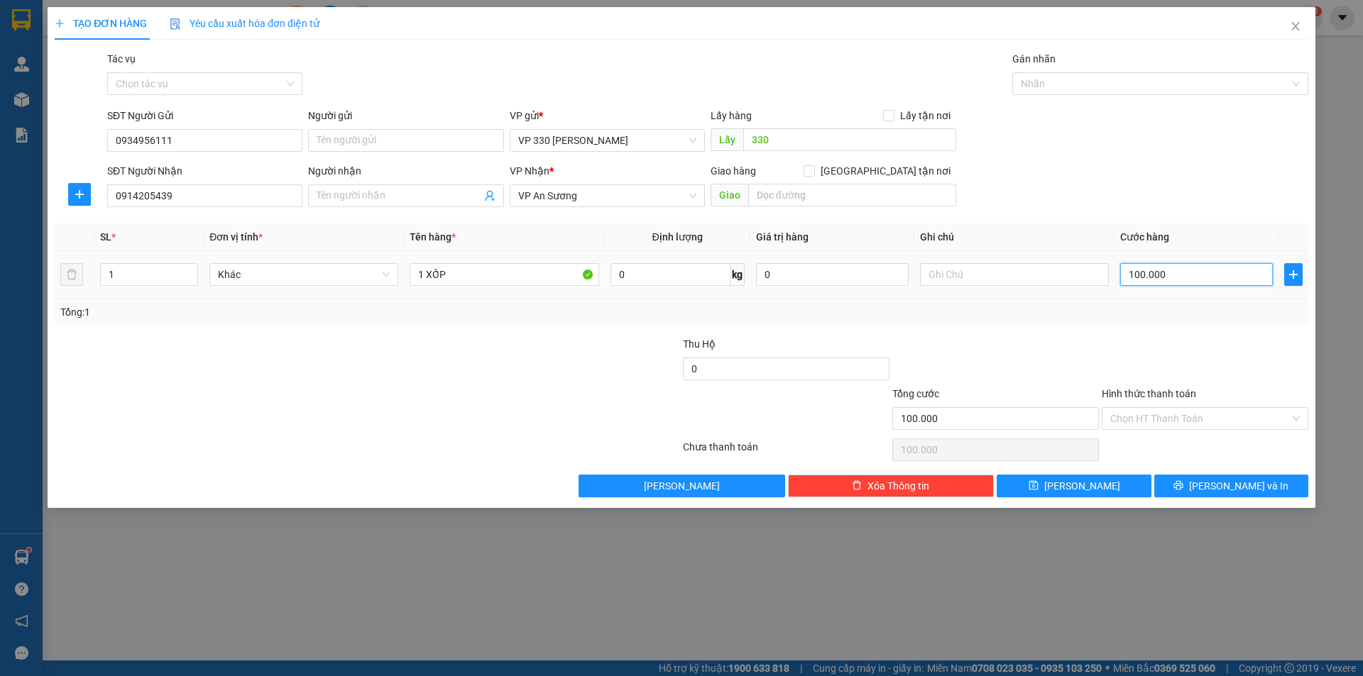
click at [1197, 273] on input "100.000" at bounding box center [1196, 274] width 153 height 23
type input "1"
type input "15"
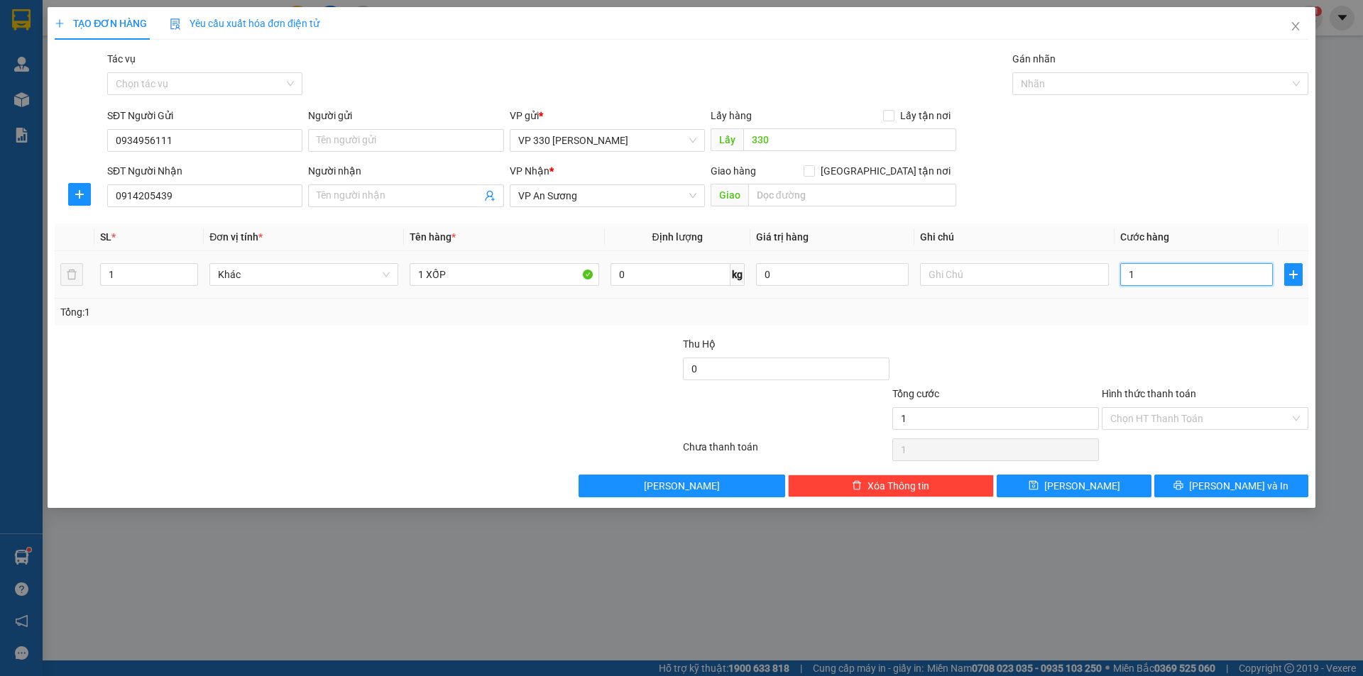
type input "15"
type input "150"
type input "1.500"
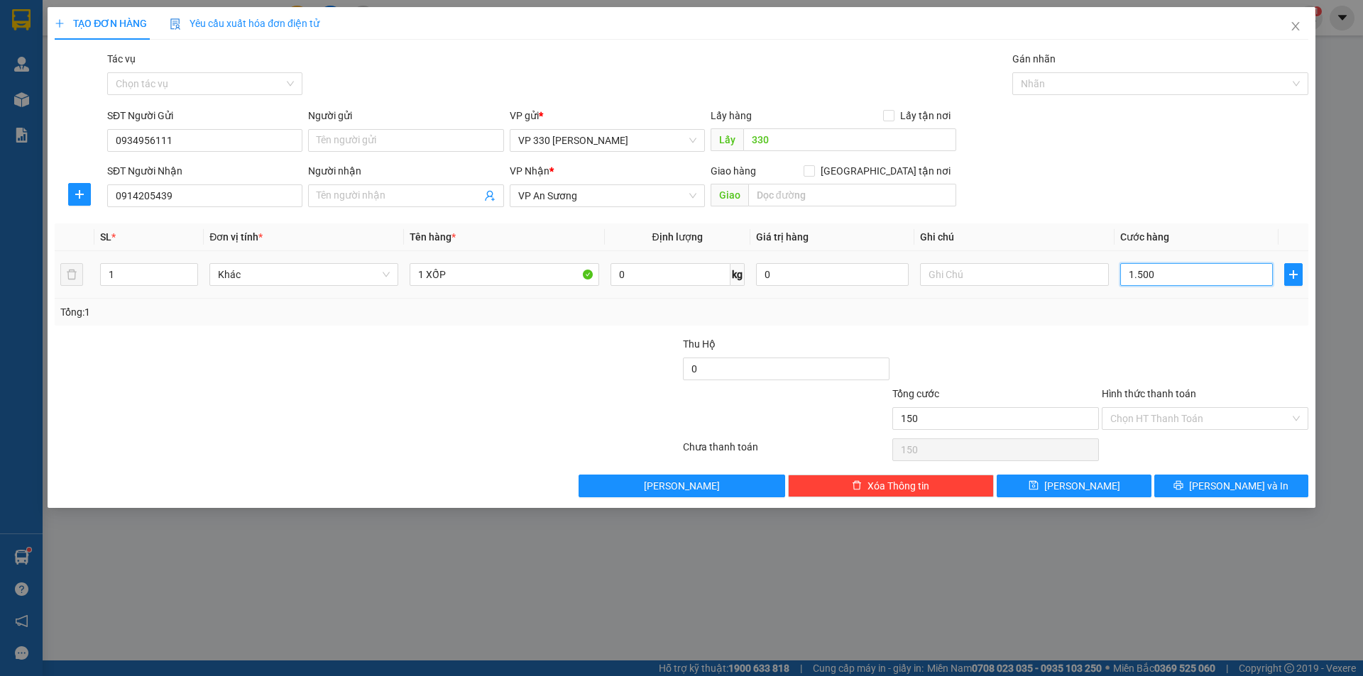
type input "1.500"
type input "15.000"
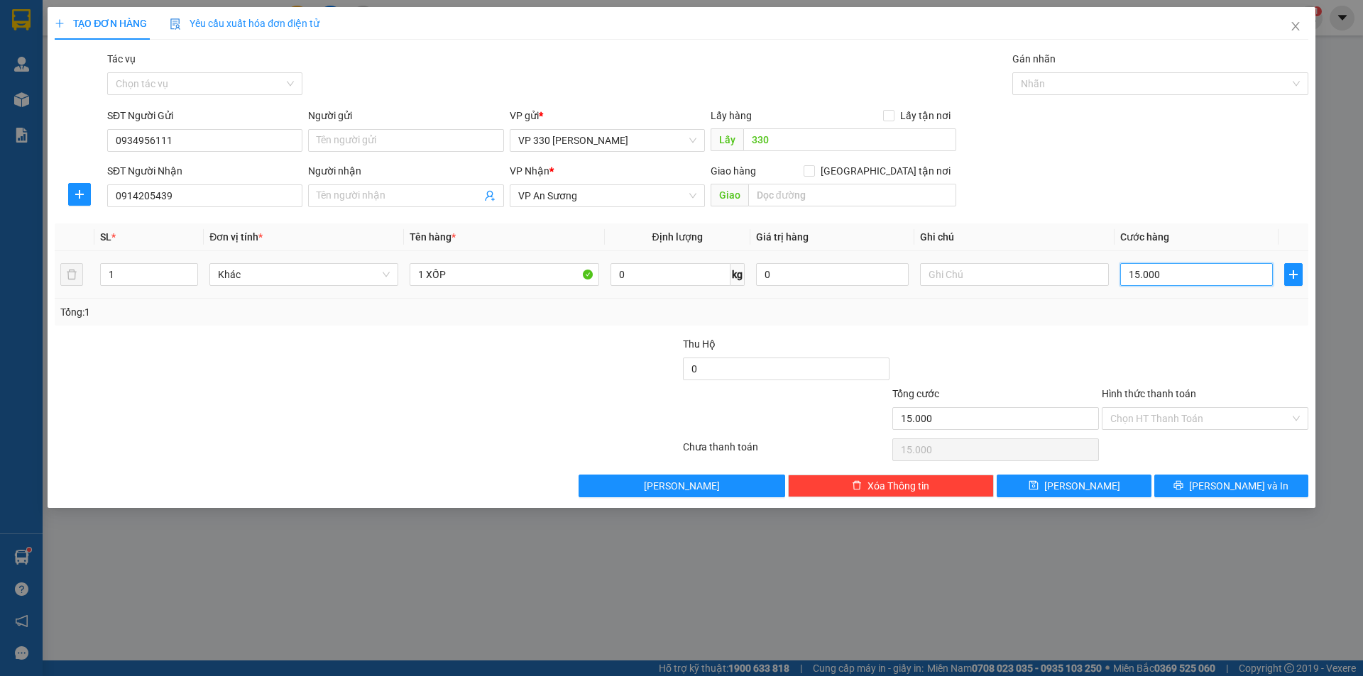
type input "150.000"
click at [1222, 416] on input "Hình thức thanh toán" at bounding box center [1200, 418] width 180 height 21
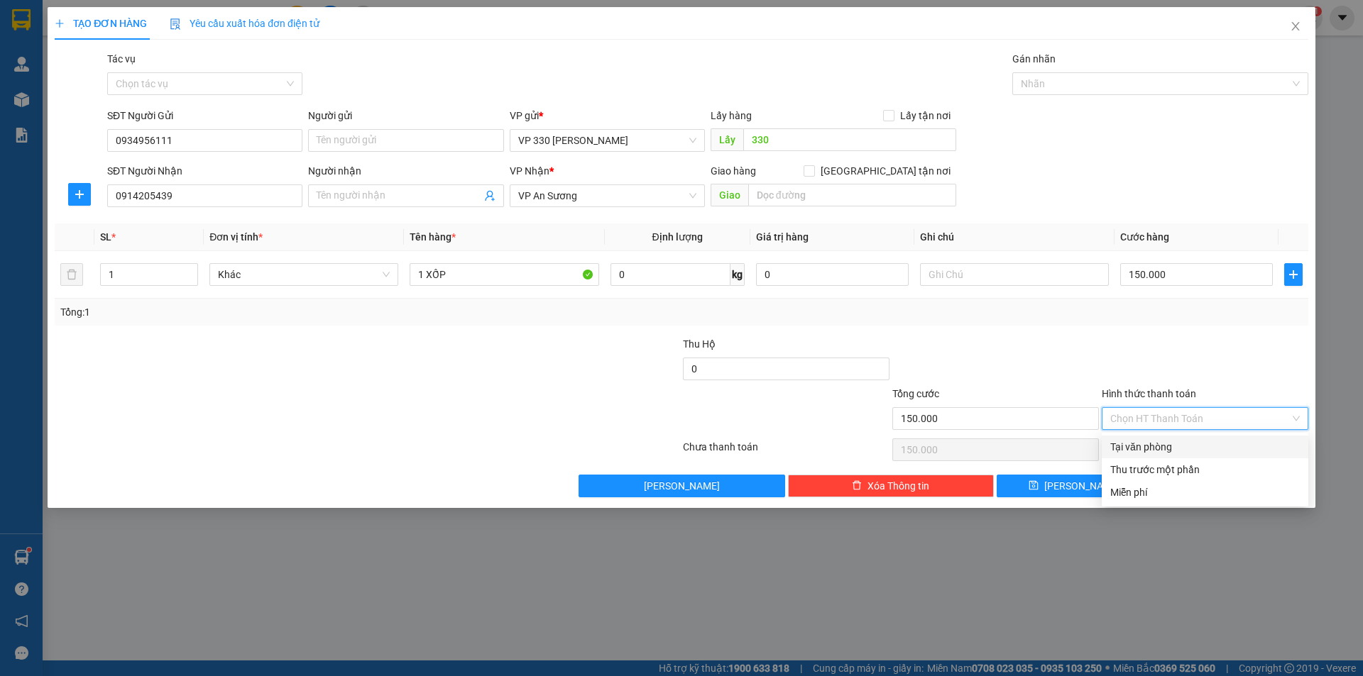
click at [1187, 441] on div "Tại văn phòng" at bounding box center [1204, 447] width 189 height 16
type input "0"
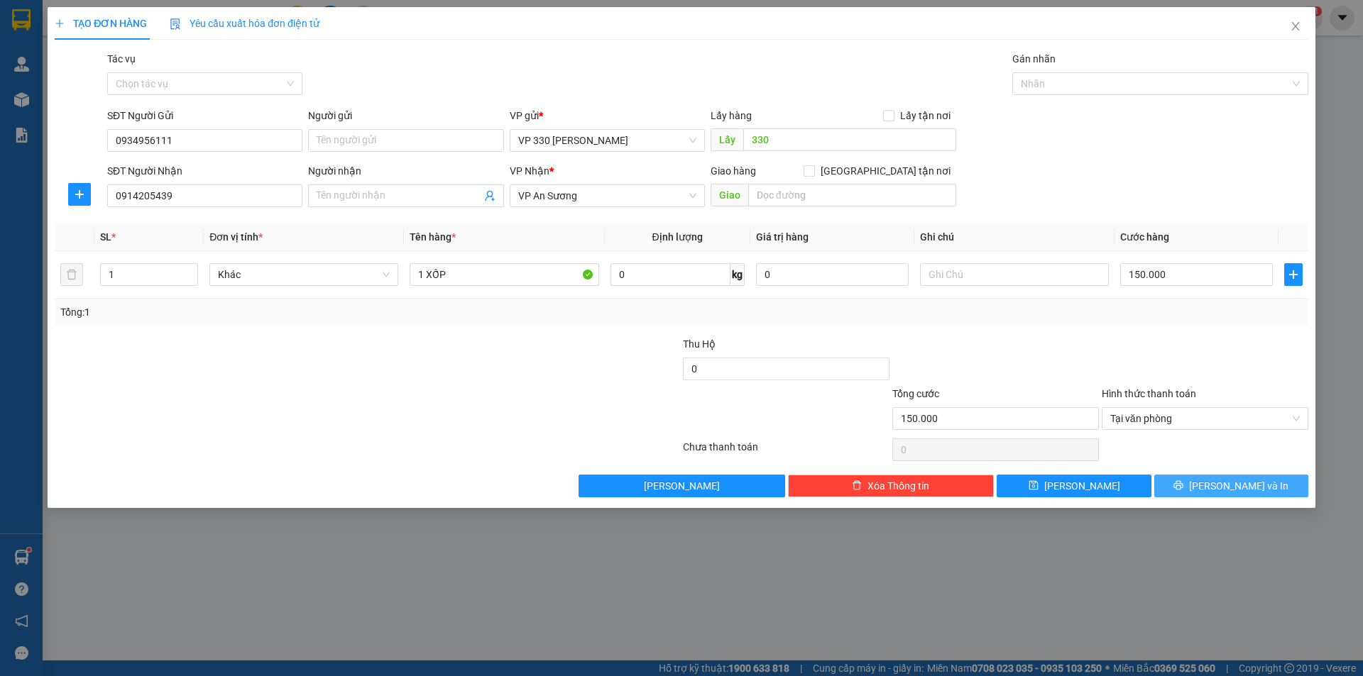
click at [1235, 483] on span "[PERSON_NAME] và In" at bounding box center [1238, 486] width 99 height 16
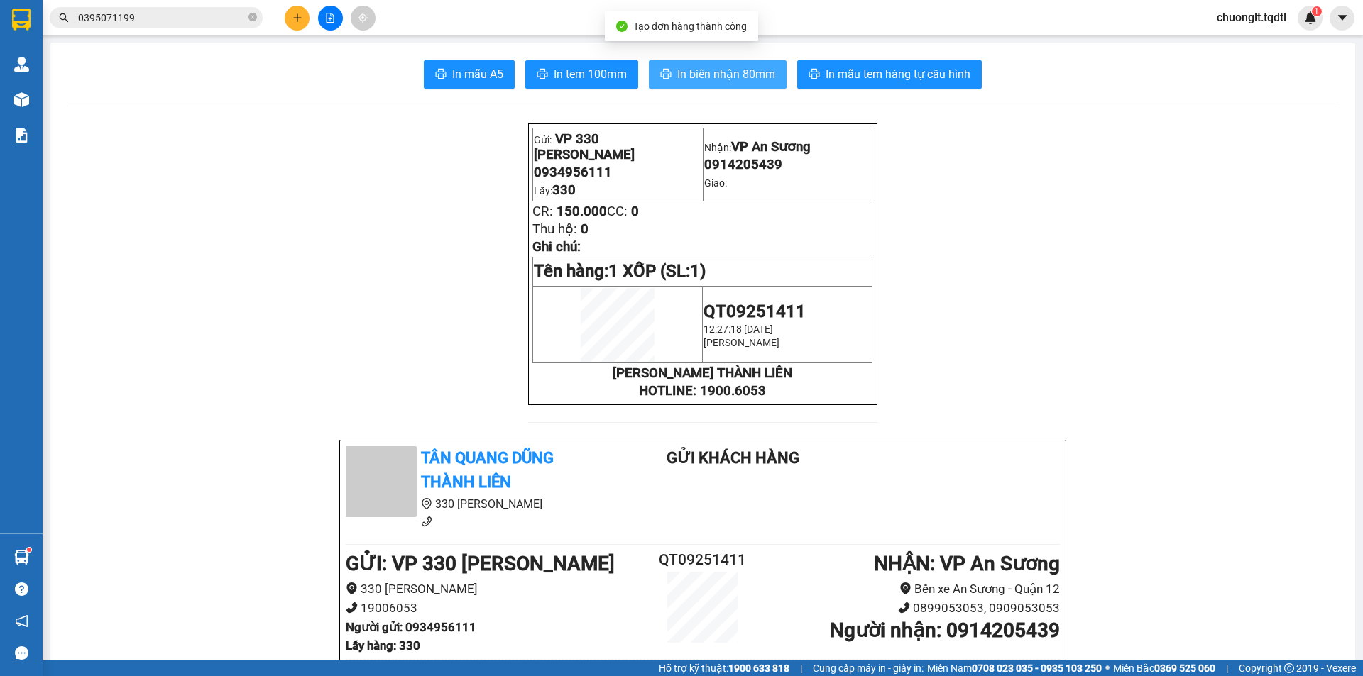
click at [713, 77] on span "In biên nhận 80mm" at bounding box center [726, 74] width 98 height 18
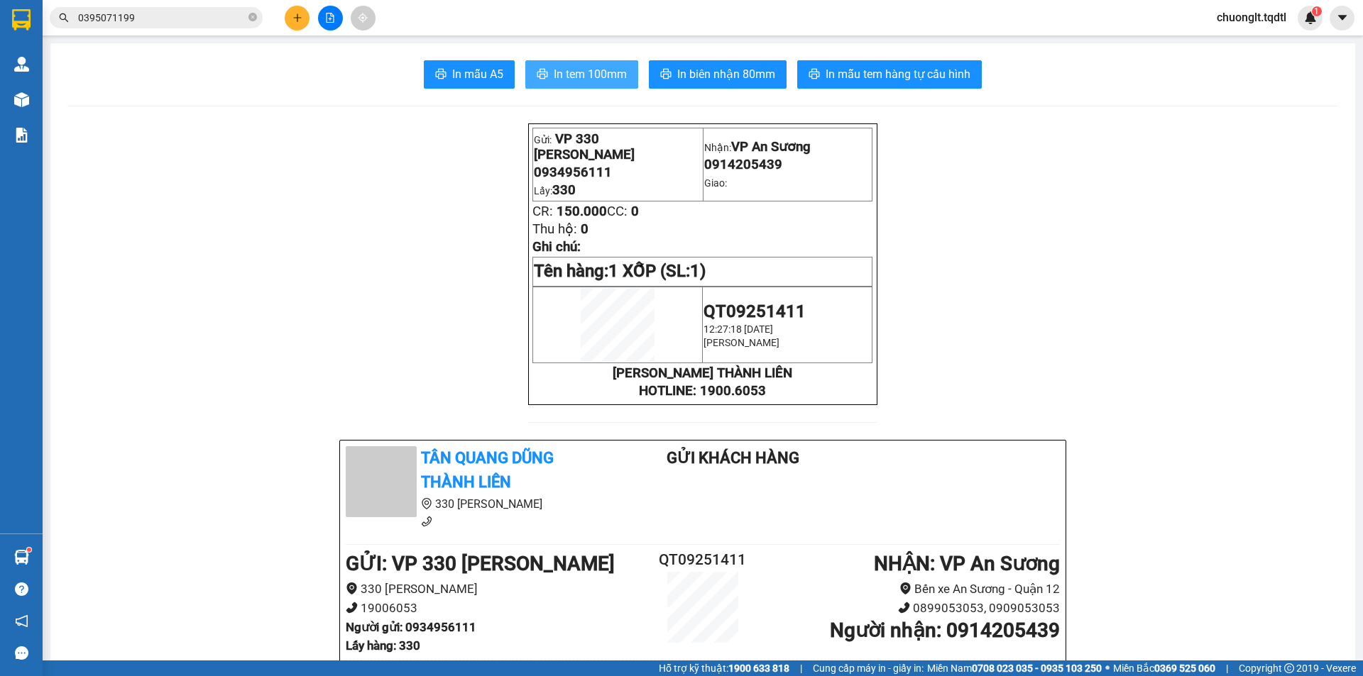
click at [582, 84] on button "In tem 100mm" at bounding box center [581, 74] width 113 height 28
click at [301, 21] on icon "plus" at bounding box center [297, 18] width 10 height 10
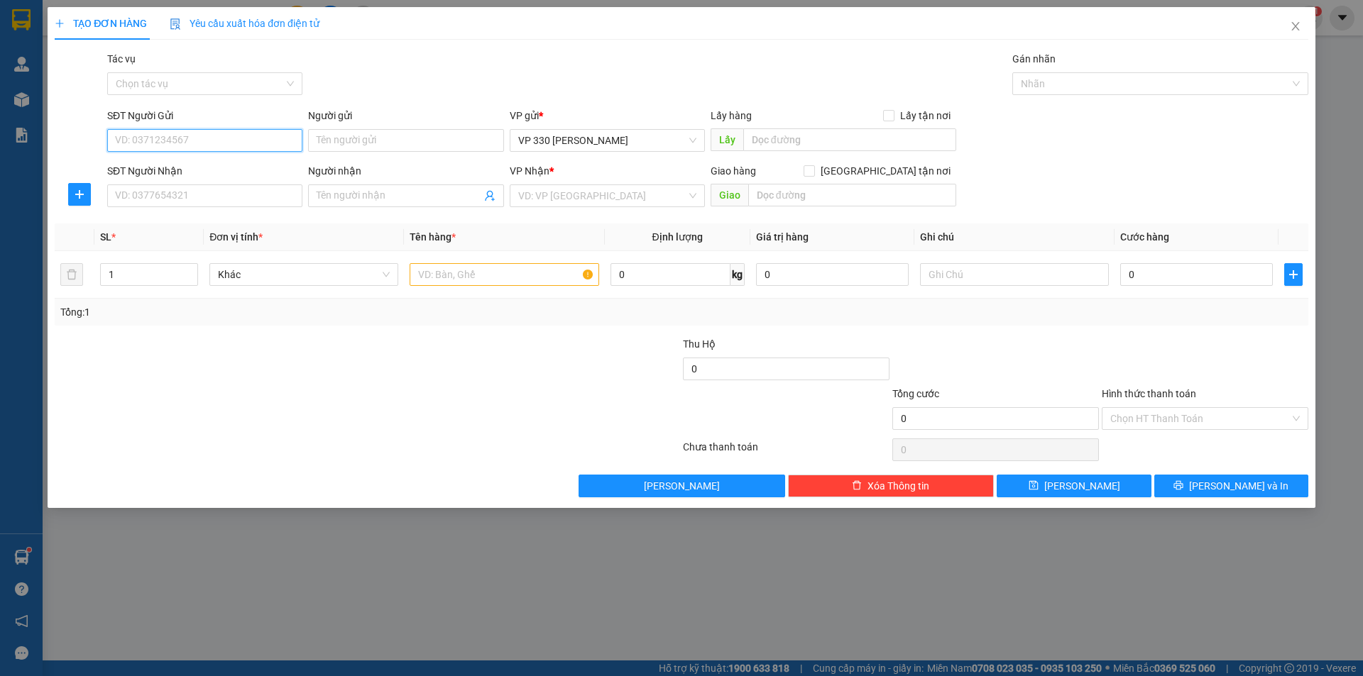
click at [229, 138] on input "SĐT Người Gửi" at bounding box center [204, 140] width 195 height 23
type input "0935333026"
click at [216, 163] on div "0935333026" at bounding box center [205, 169] width 178 height 16
type input "330"
type input "0849020557"
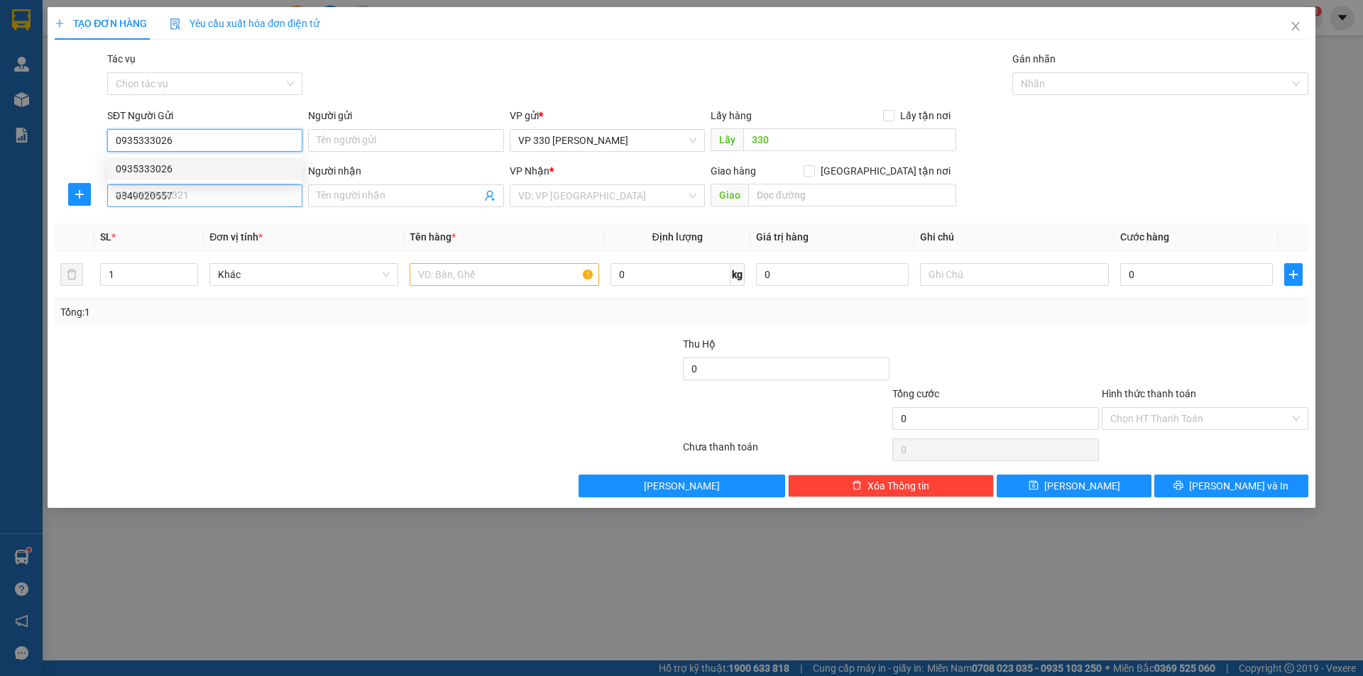
type input "200.000"
type input "0935333026"
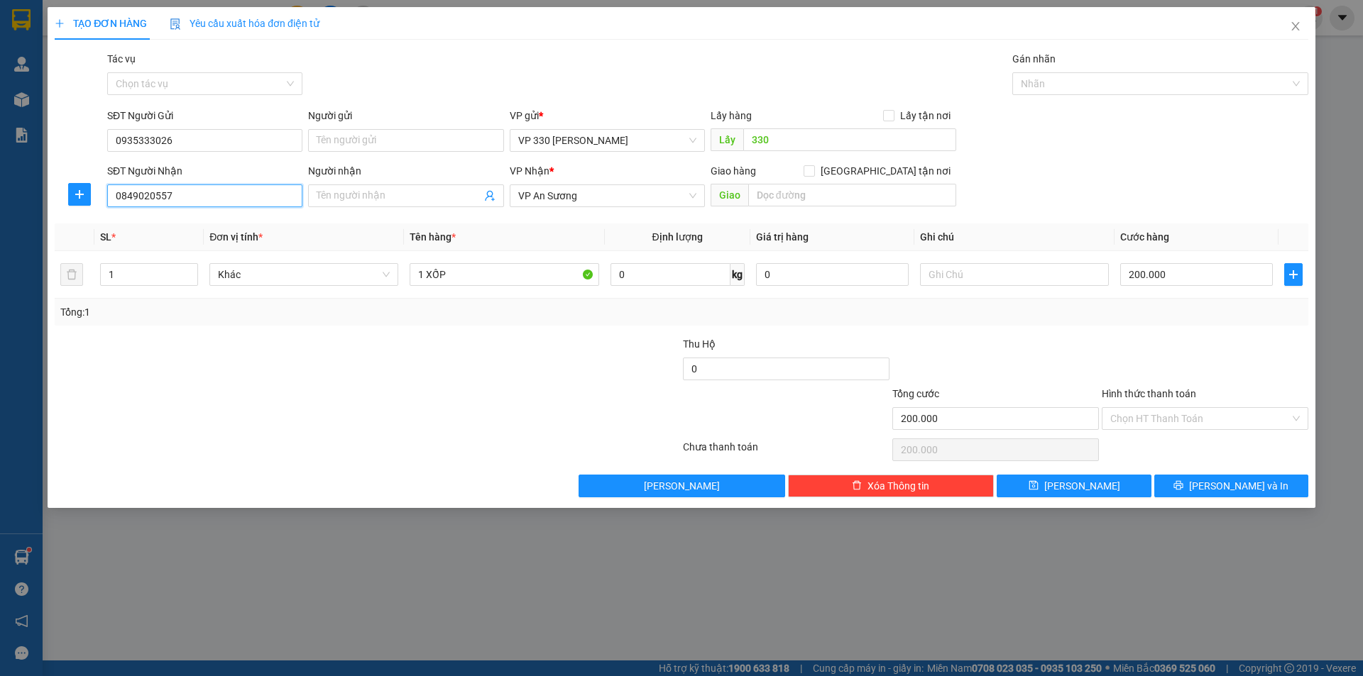
click at [204, 199] on input "0849020557" at bounding box center [204, 196] width 195 height 23
click at [146, 228] on div "0849020557" at bounding box center [205, 224] width 178 height 16
type input "0849020557"
click at [1190, 275] on input "200.000" at bounding box center [1196, 274] width 153 height 23
type input "1"
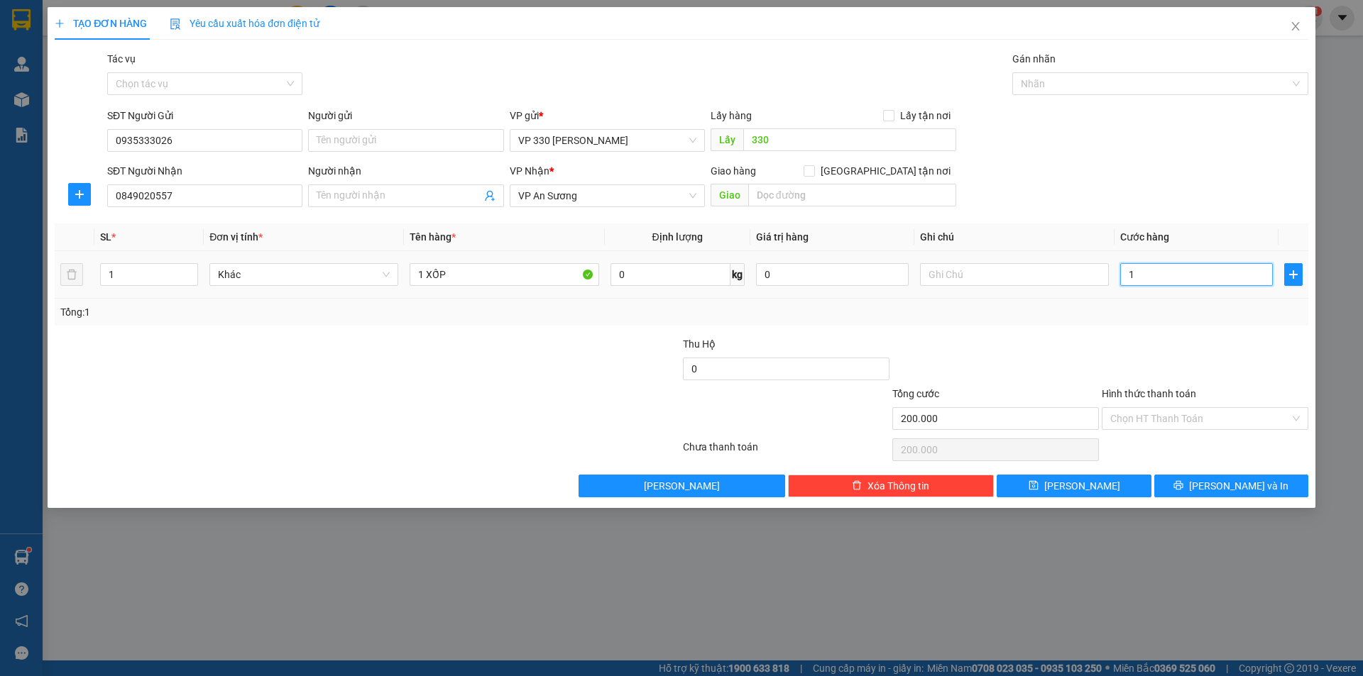
type input "1"
type input "15"
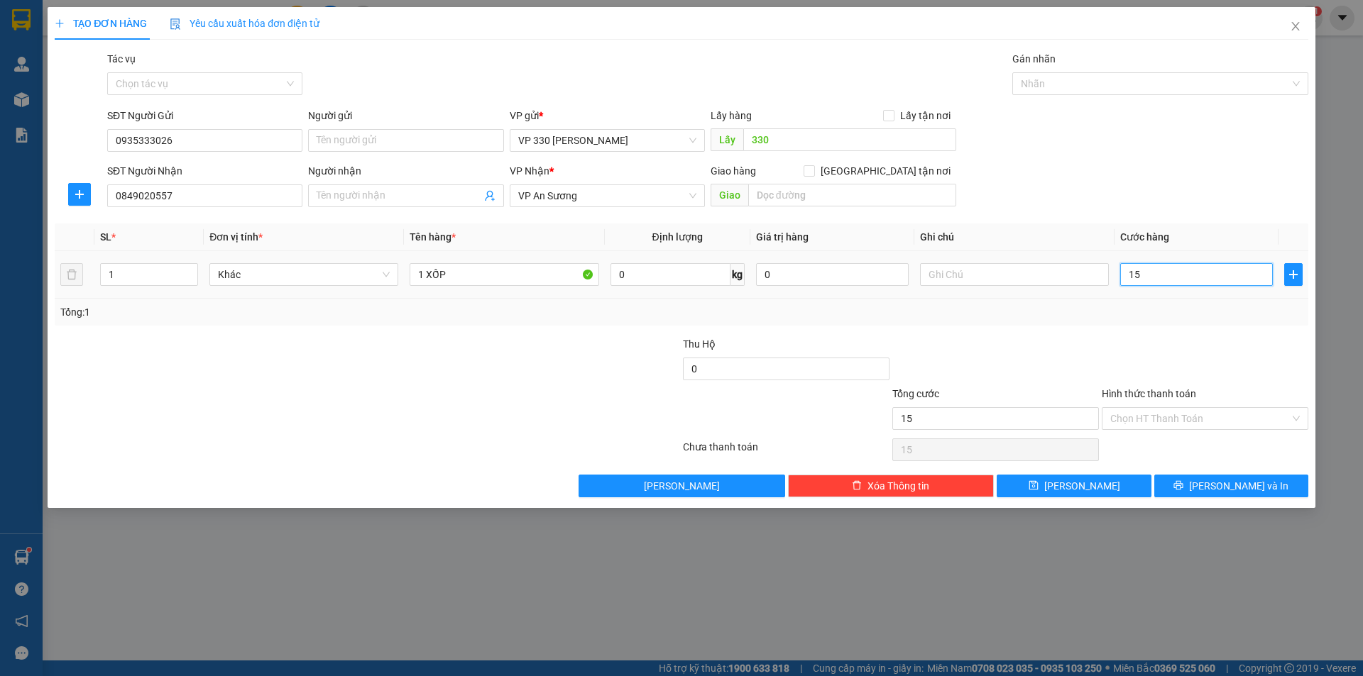
type input "150"
type input "1.500"
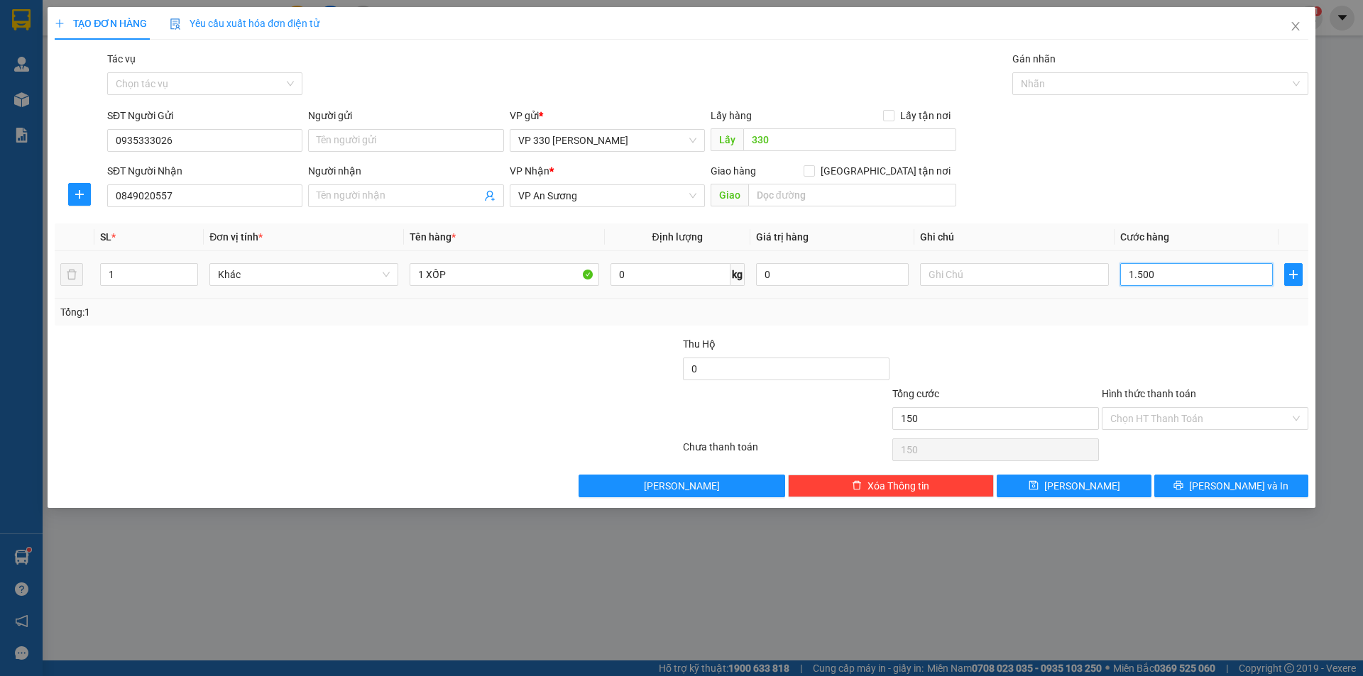
type input "1.500"
type input "15.000"
type input "150.000"
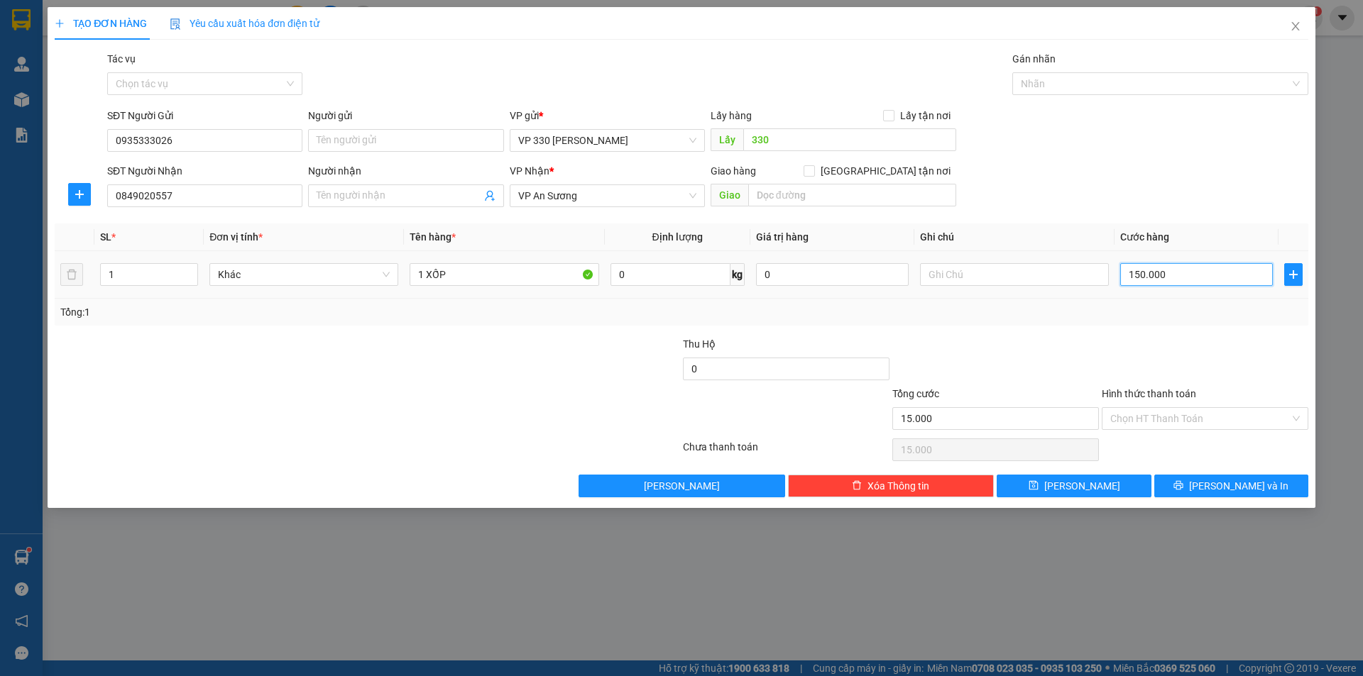
type input "150.000"
type input "1.500.000"
type input "150.000"
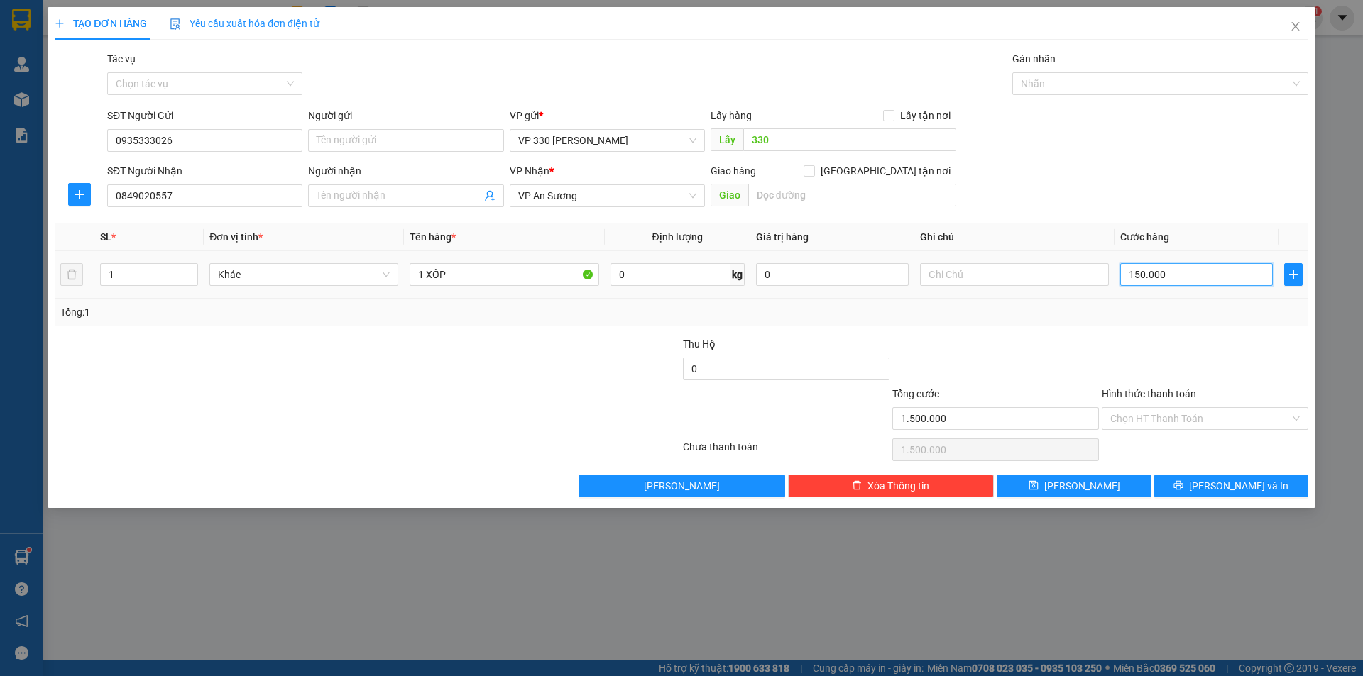
type input "150.000"
click at [1194, 412] on input "Hình thức thanh toán" at bounding box center [1200, 418] width 180 height 21
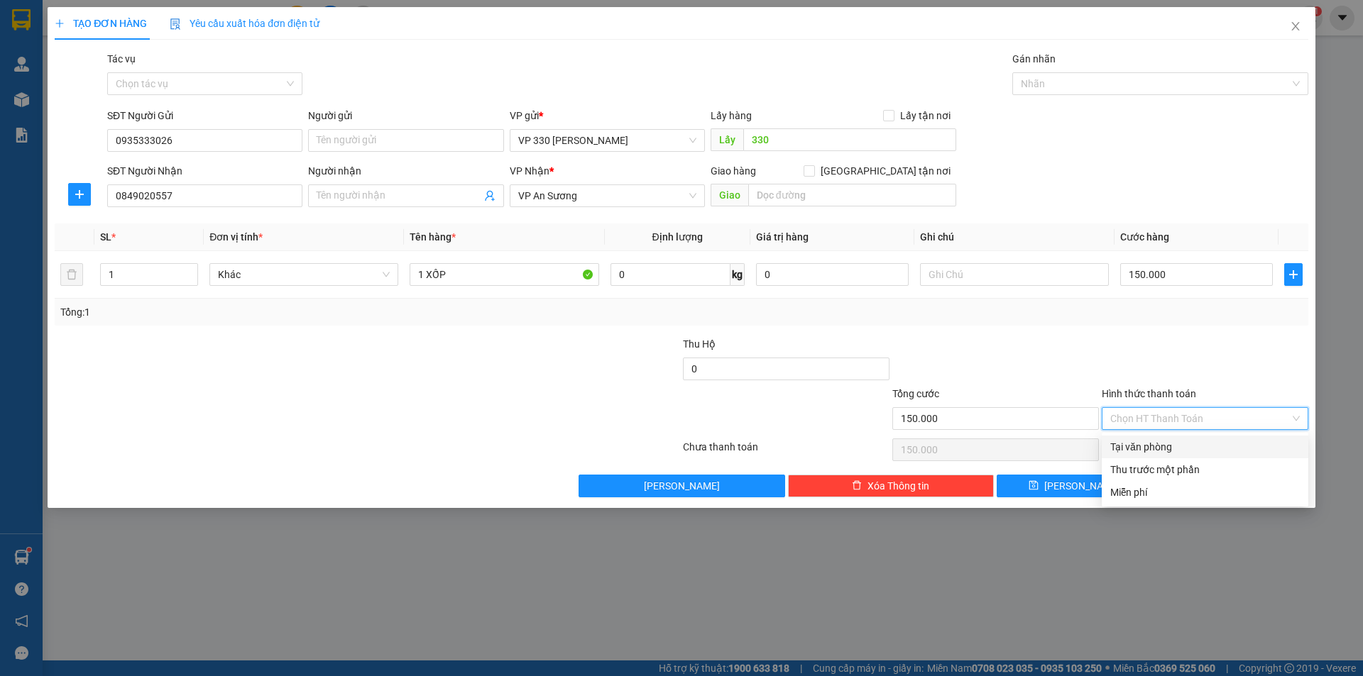
click at [1155, 444] on div "Tại văn phòng" at bounding box center [1204, 447] width 189 height 16
type input "0"
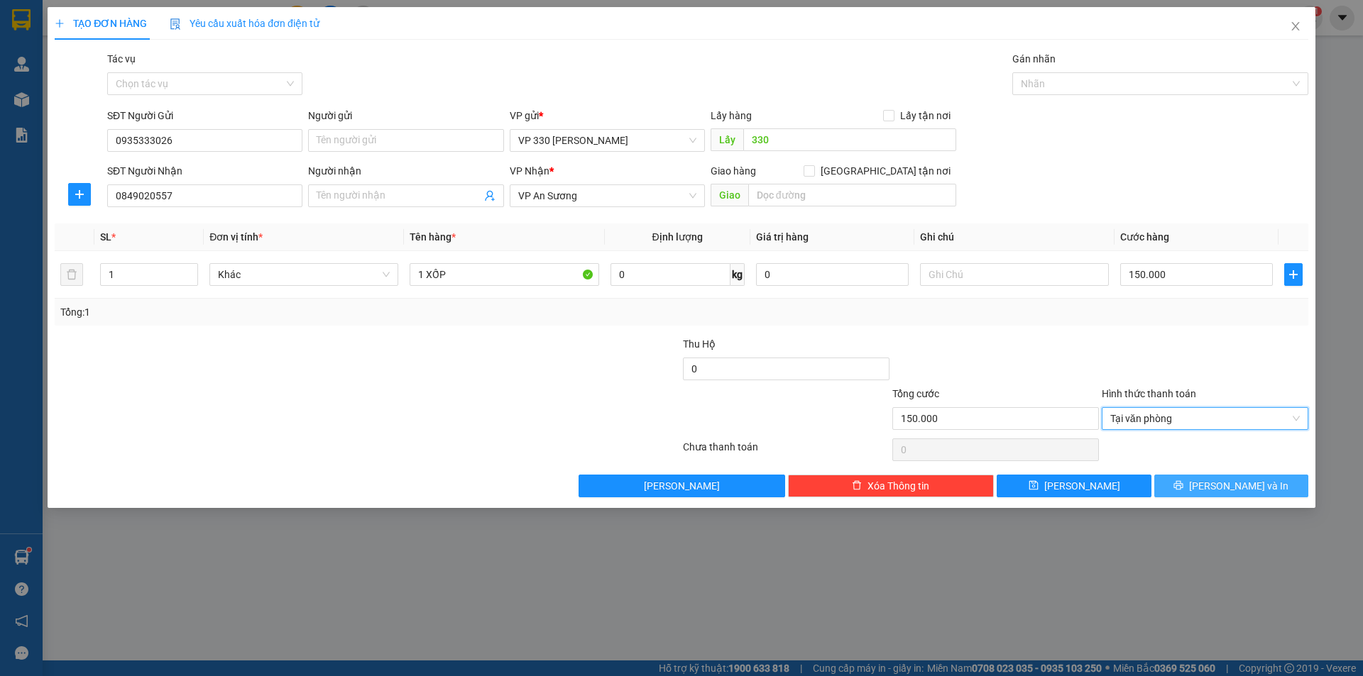
click at [1183, 488] on icon "printer" at bounding box center [1178, 485] width 10 height 10
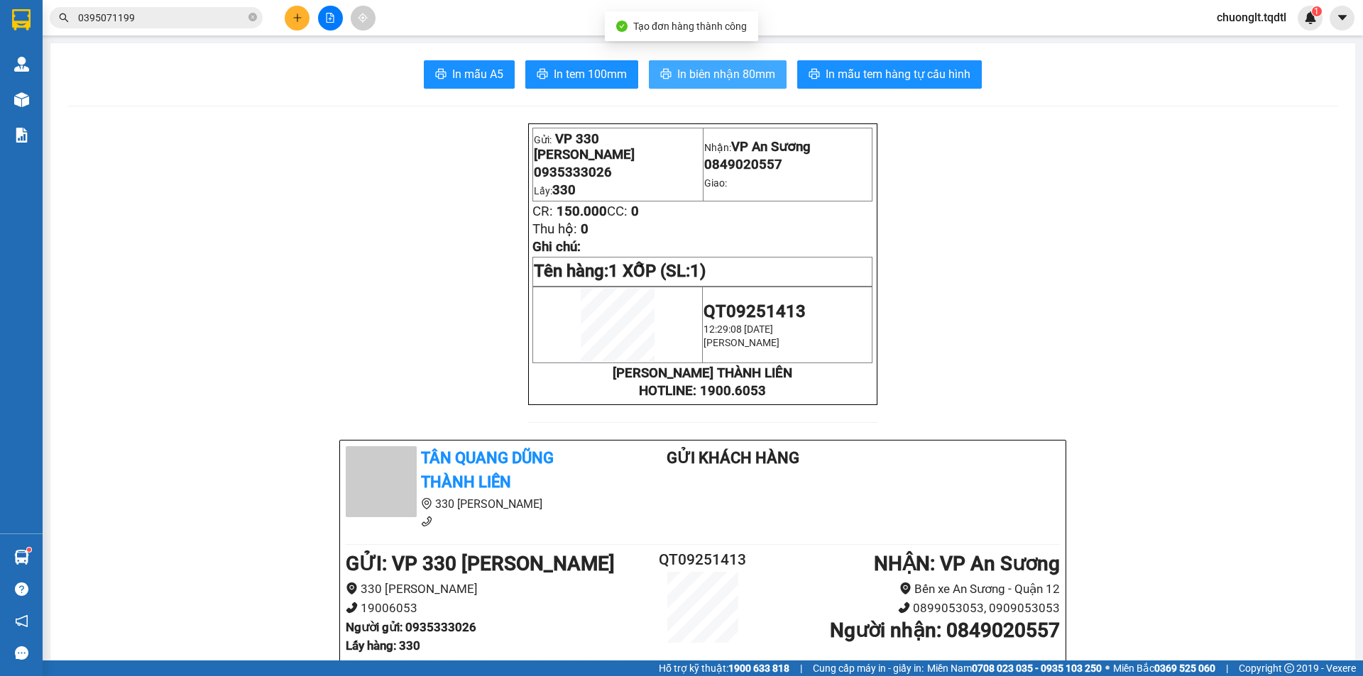
click at [686, 73] on span "In biên nhận 80mm" at bounding box center [726, 74] width 98 height 18
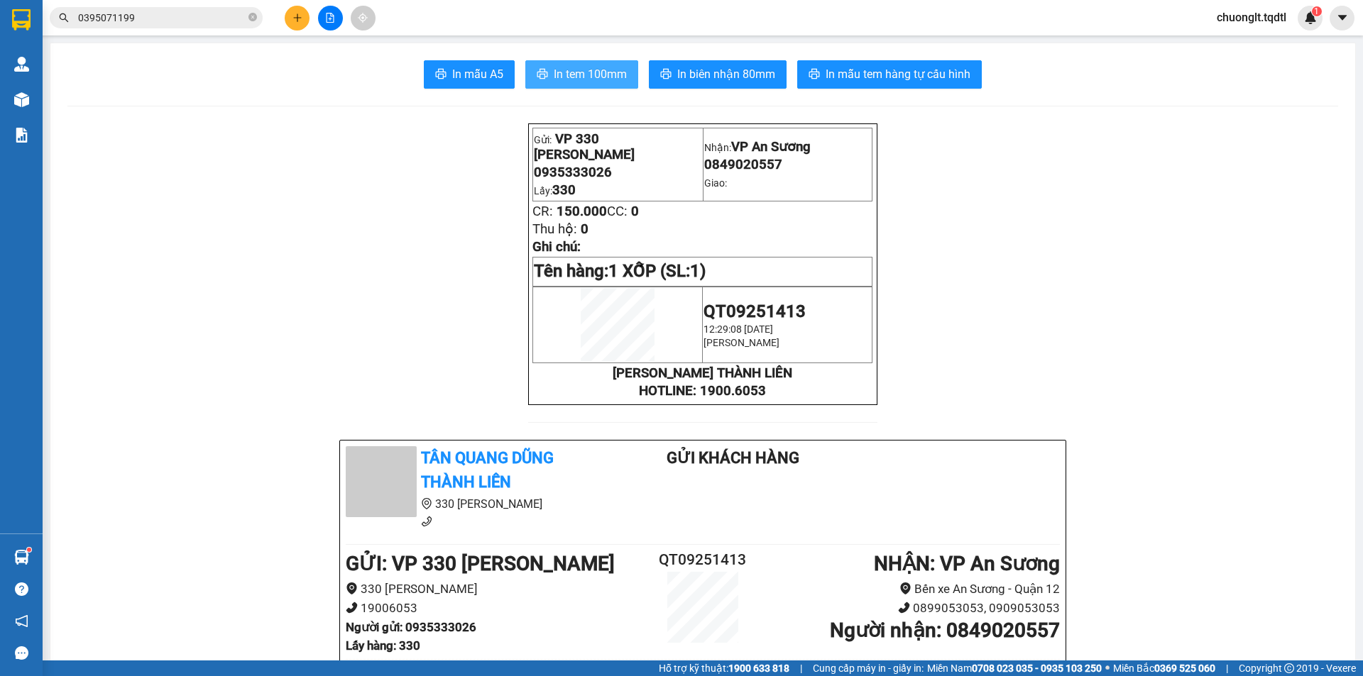
click at [588, 72] on span "In tem 100mm" at bounding box center [590, 74] width 73 height 18
click at [559, 76] on span "In tem 100mm" at bounding box center [590, 74] width 73 height 18
click at [294, 21] on icon "plus" at bounding box center [297, 18] width 10 height 10
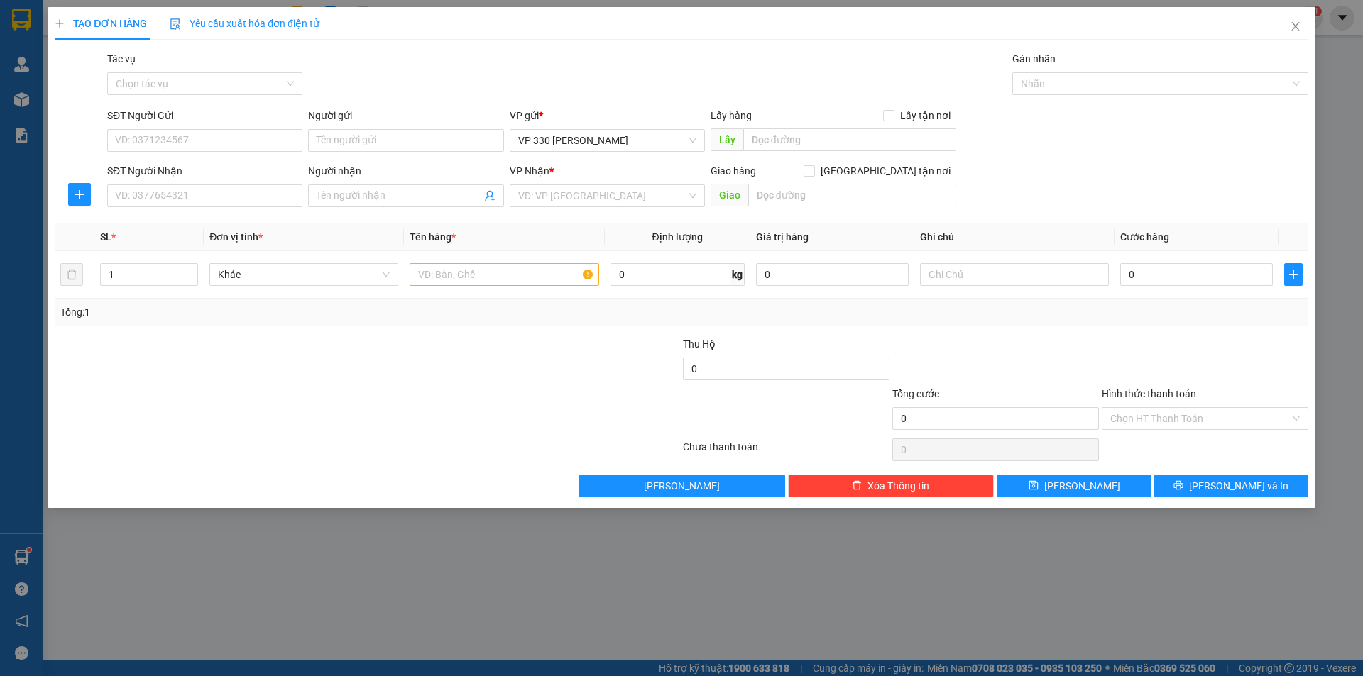
click at [222, 126] on div "SĐT Người Gửi" at bounding box center [204, 118] width 195 height 21
click at [263, 141] on input "SĐT Người Gửi" at bounding box center [204, 140] width 195 height 23
type input "0913302455"
click at [223, 165] on div "0913302455" at bounding box center [205, 169] width 178 height 16
type input "0904900277"
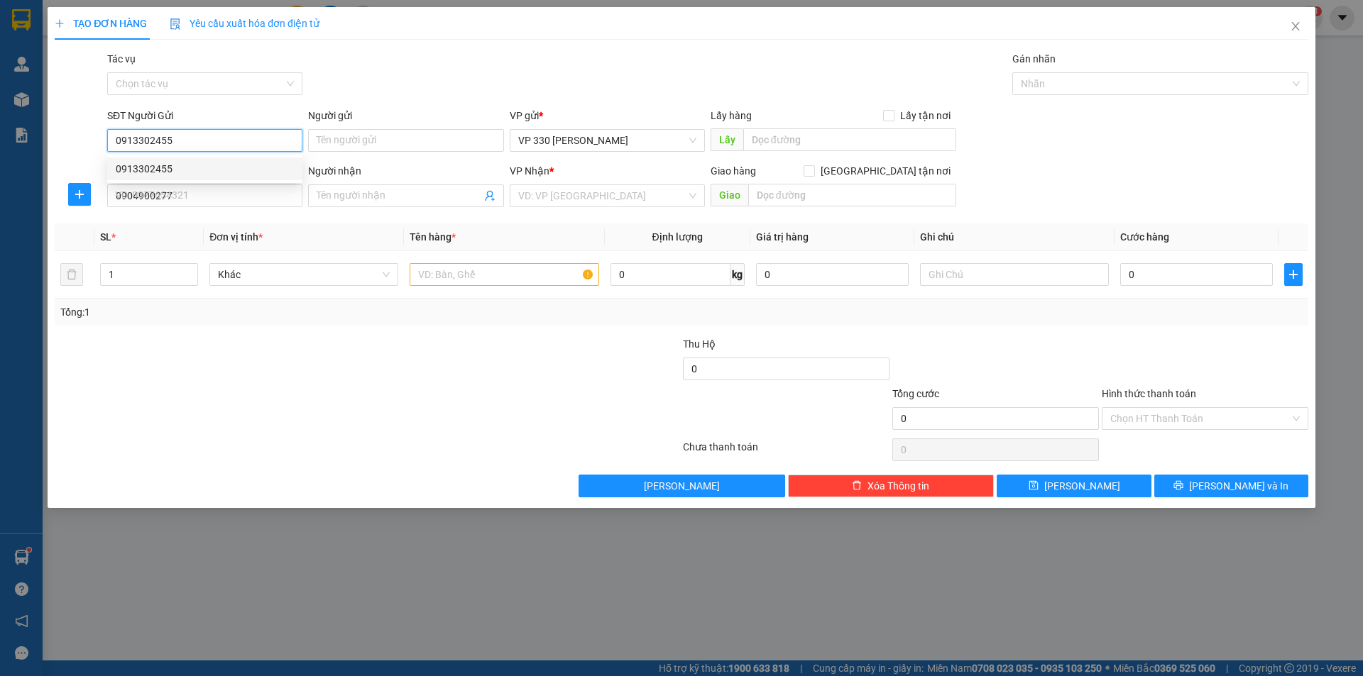
type input "400.000"
type input "0913302455"
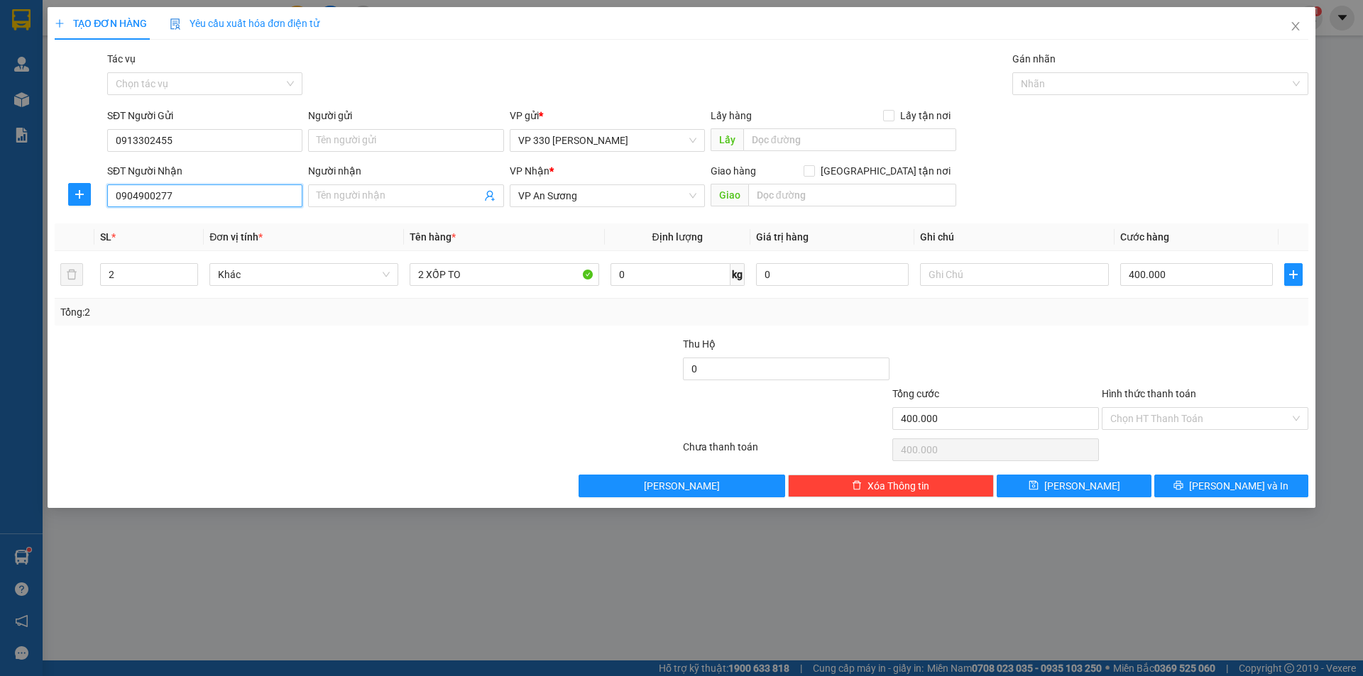
click at [238, 199] on input "0904900277" at bounding box center [204, 196] width 195 height 23
click at [189, 230] on div "0904900277" at bounding box center [205, 224] width 178 height 16
click at [1173, 282] on input "400.000" at bounding box center [1196, 274] width 153 height 23
type input "4"
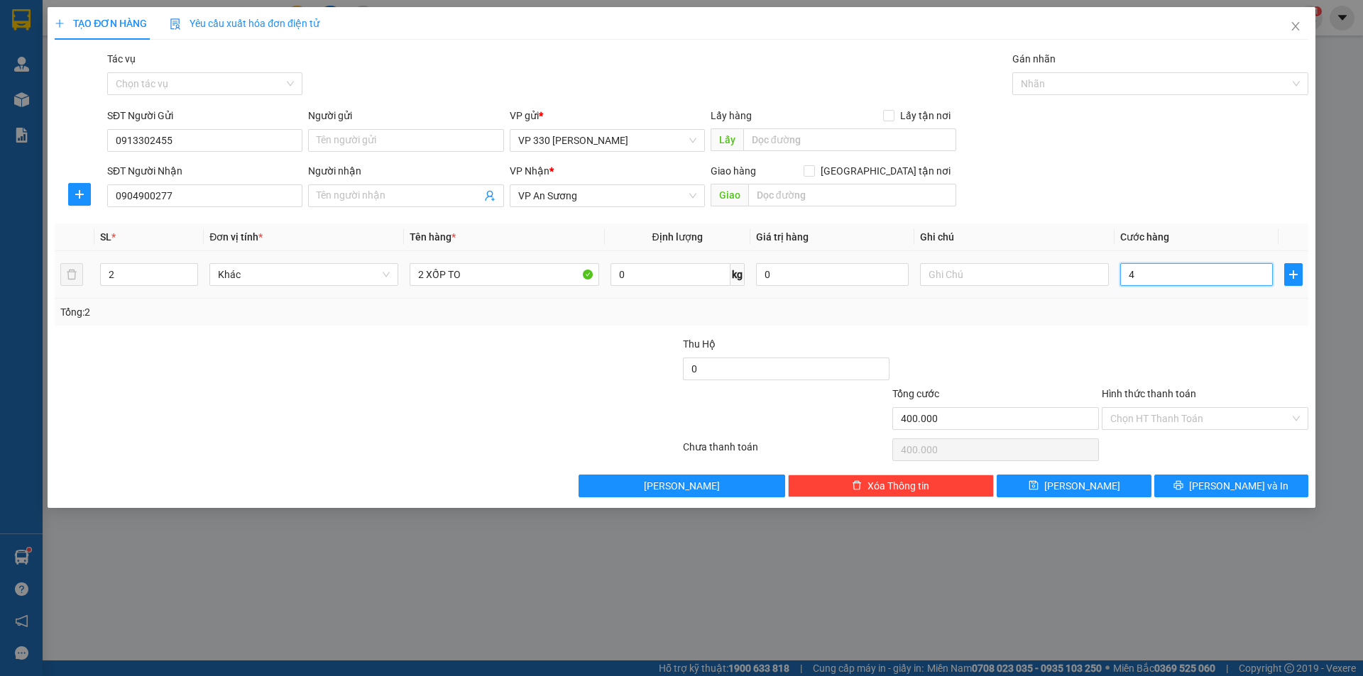
type input "4"
type input "45"
type input "450"
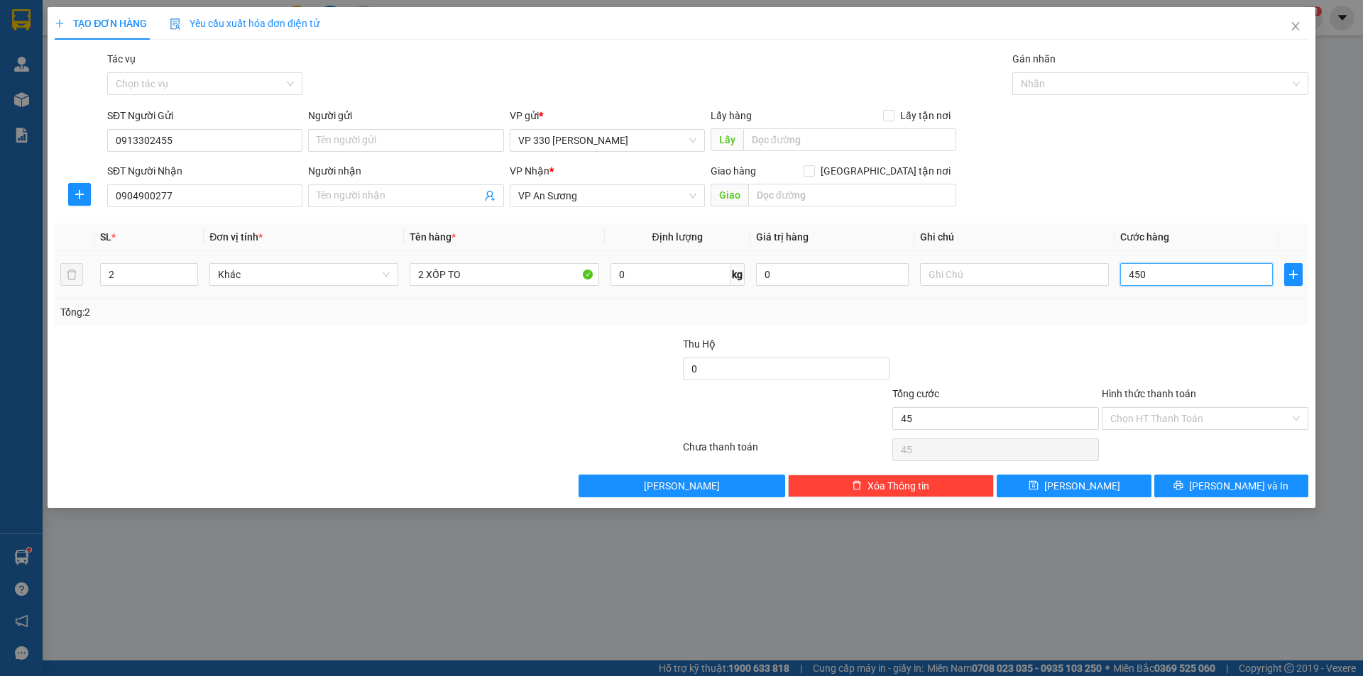
type input "450"
type input "4.500"
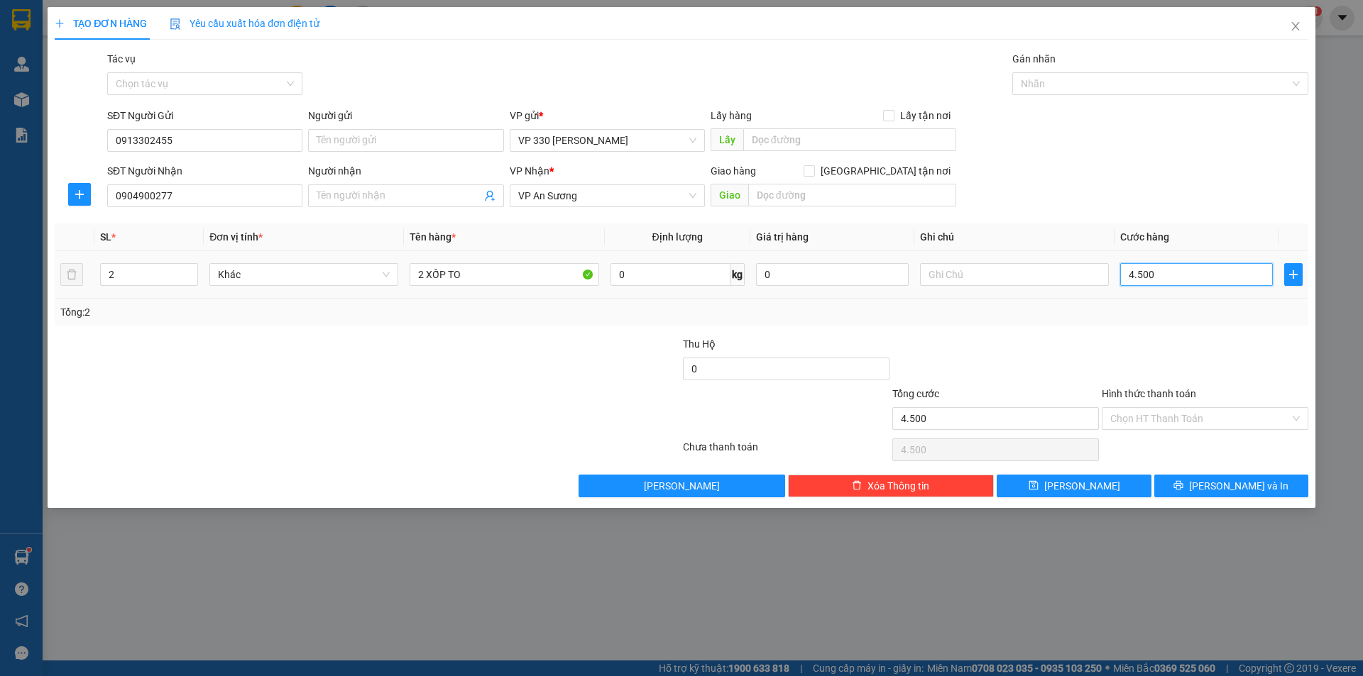
type input "45.000"
type input "450.000"
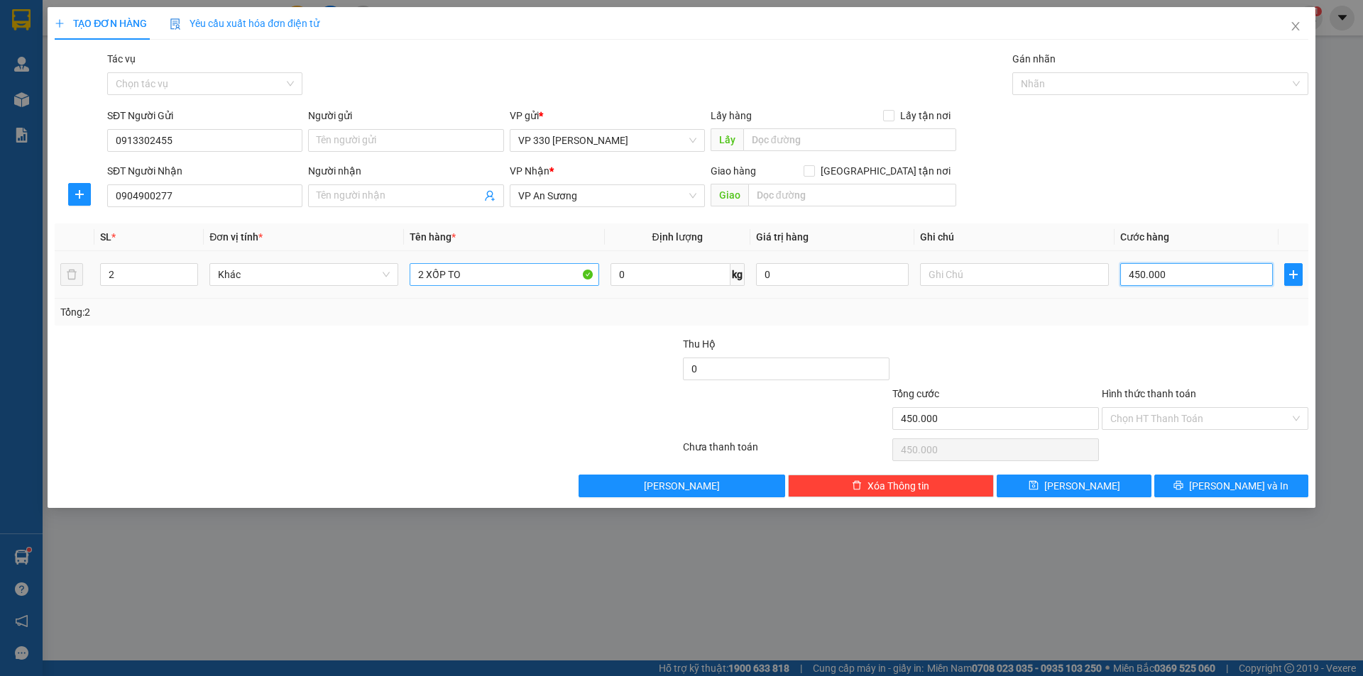
type input "450.000"
click at [495, 267] on input "2 XỐP TO" at bounding box center [503, 274] width 189 height 23
type input "2 XỐP"
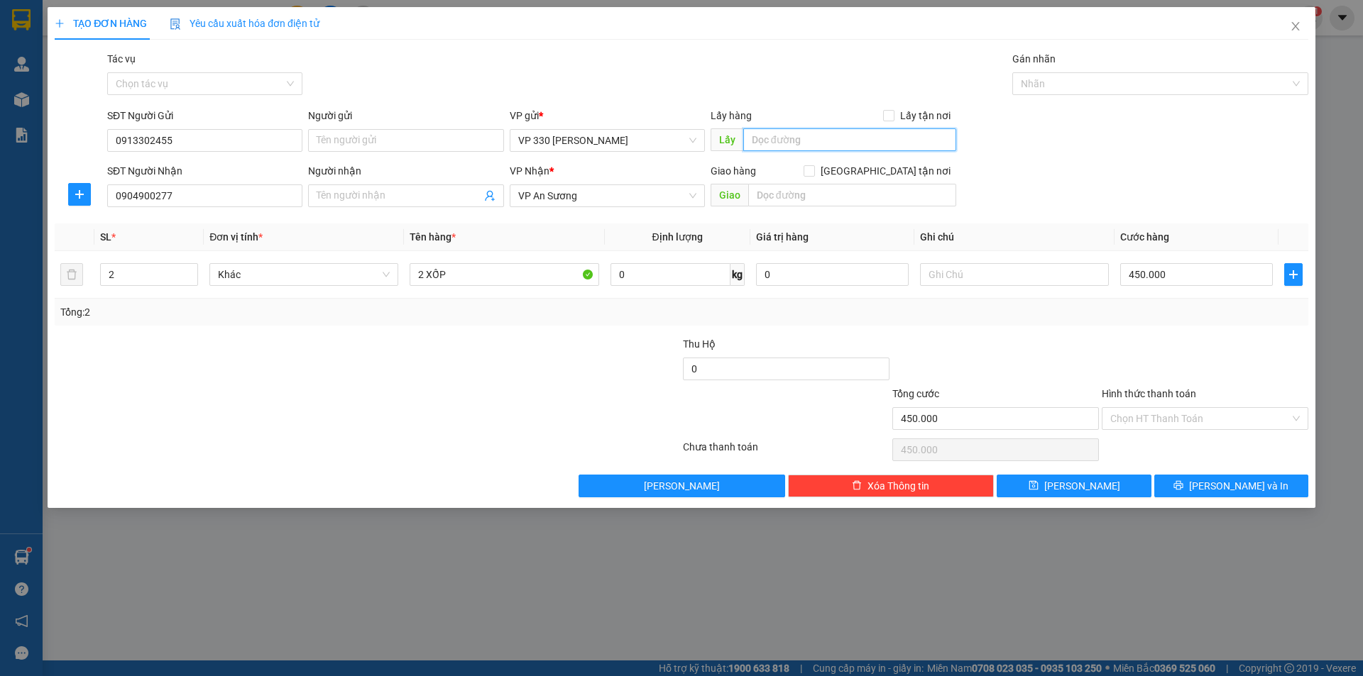
click at [791, 147] on input "text" at bounding box center [849, 139] width 213 height 23
type input "330"
click at [1219, 413] on input "Hình thức thanh toán" at bounding box center [1200, 418] width 180 height 21
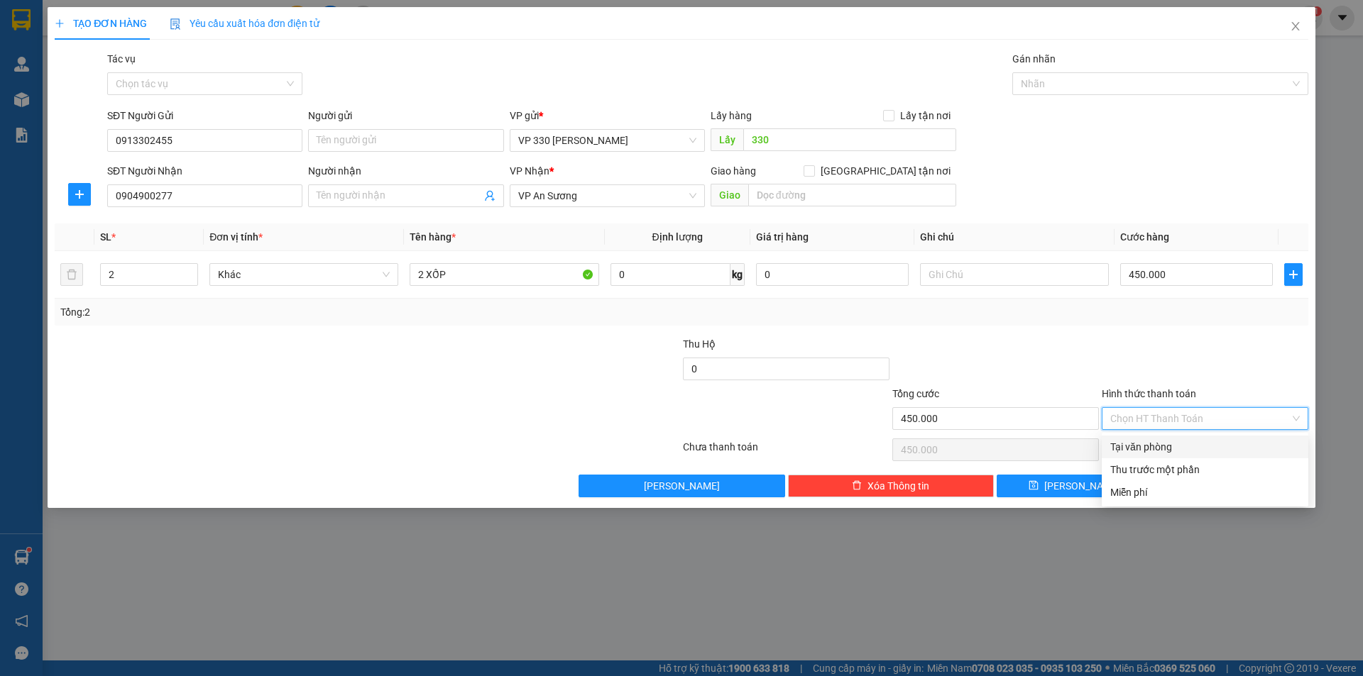
drag, startPoint x: 1193, startPoint y: 442, endPoint x: 1189, endPoint y: 456, distance: 14.1
click at [1193, 443] on div "Tại văn phòng" at bounding box center [1204, 447] width 189 height 16
type input "0"
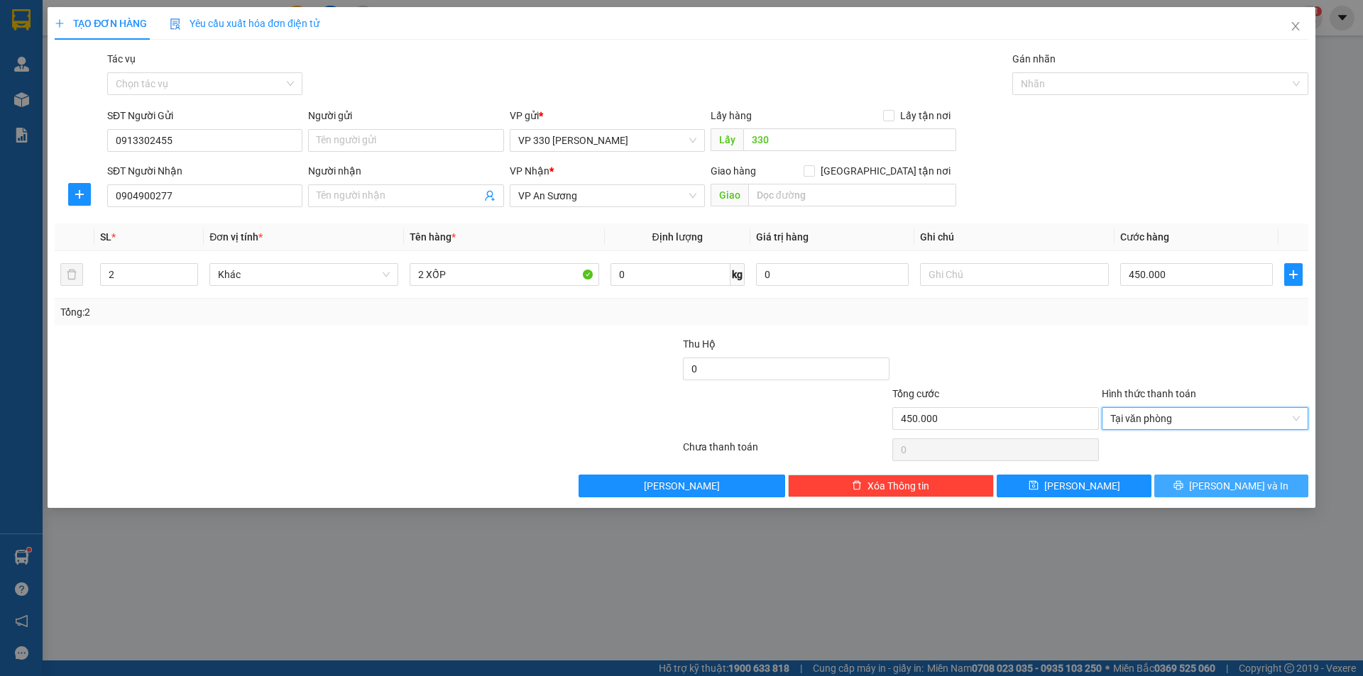
click at [1183, 490] on icon "printer" at bounding box center [1178, 485] width 10 height 10
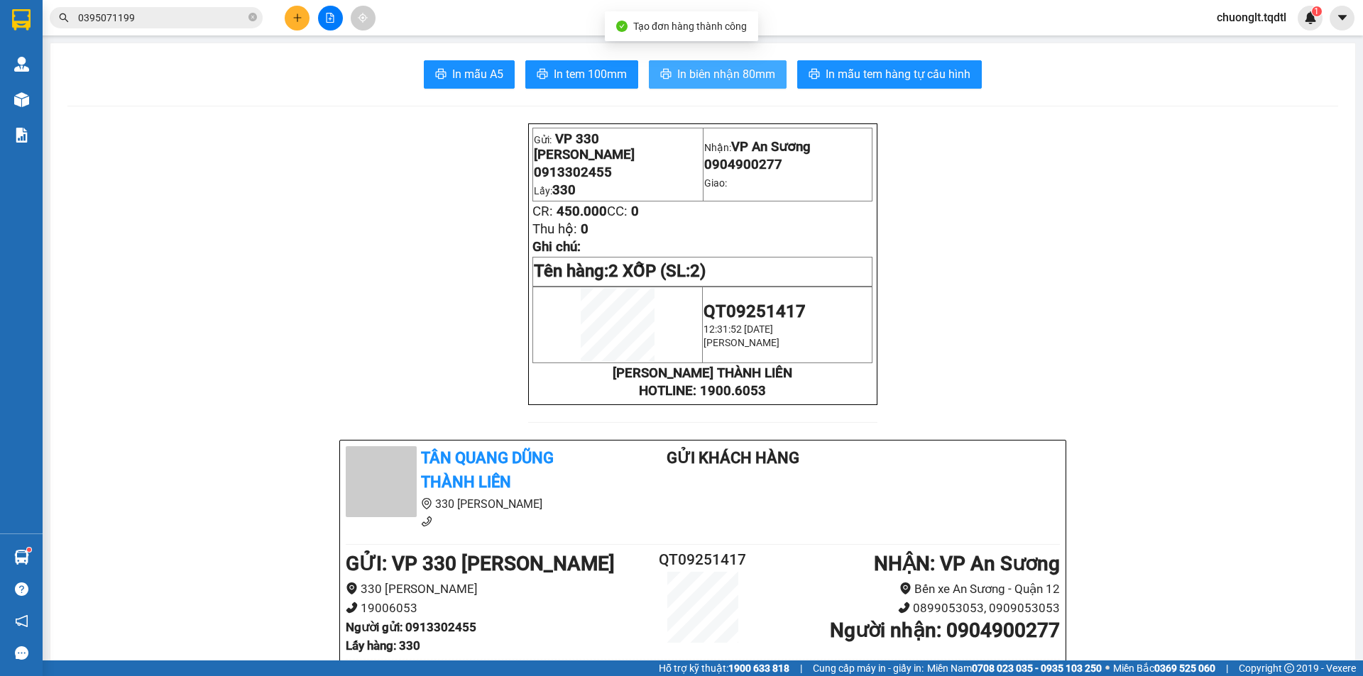
click at [696, 75] on span "In biên nhận 80mm" at bounding box center [726, 74] width 98 height 18
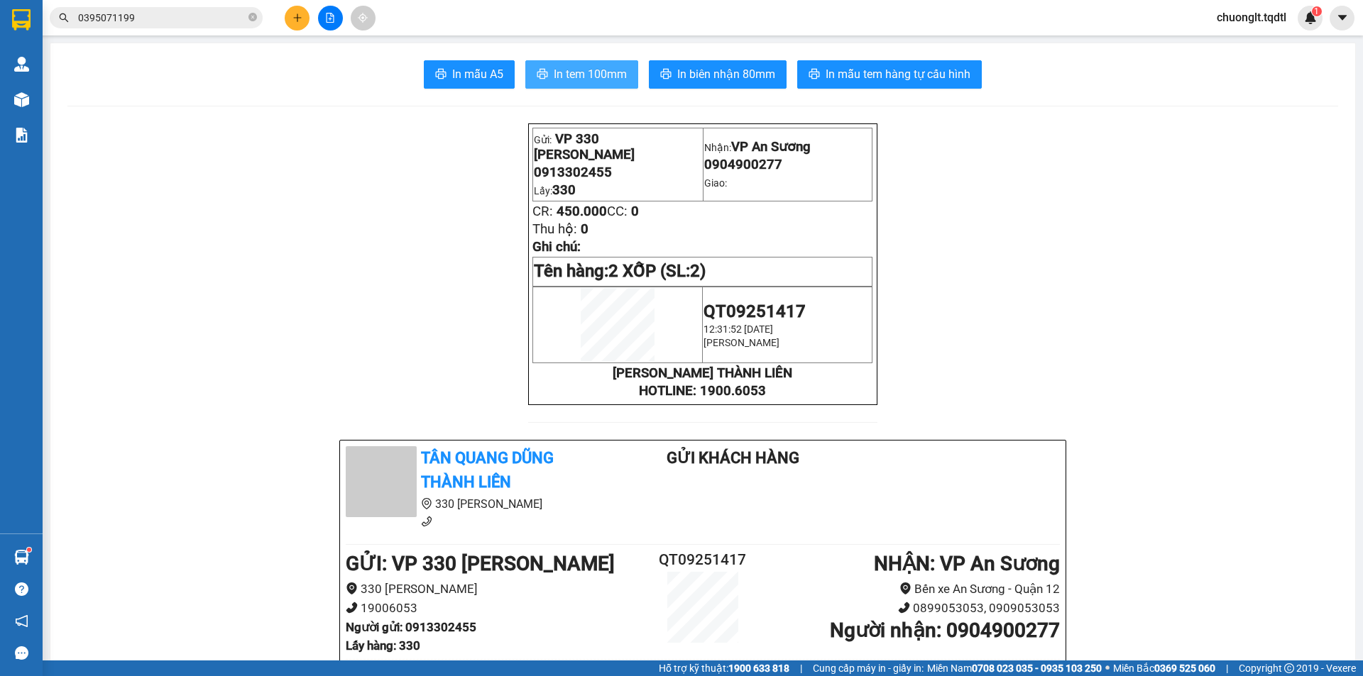
click at [585, 68] on span "In tem 100mm" at bounding box center [590, 74] width 73 height 18
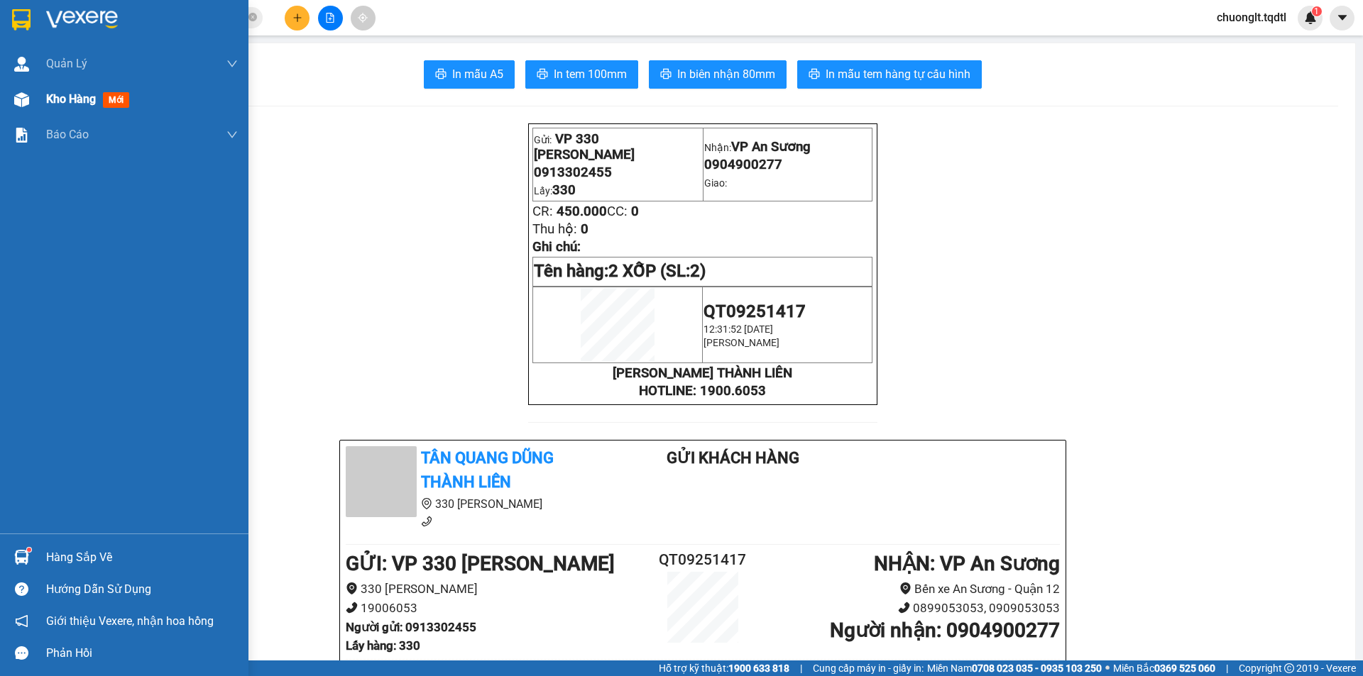
click at [62, 92] on span "Kho hàng" at bounding box center [71, 98] width 50 height 13
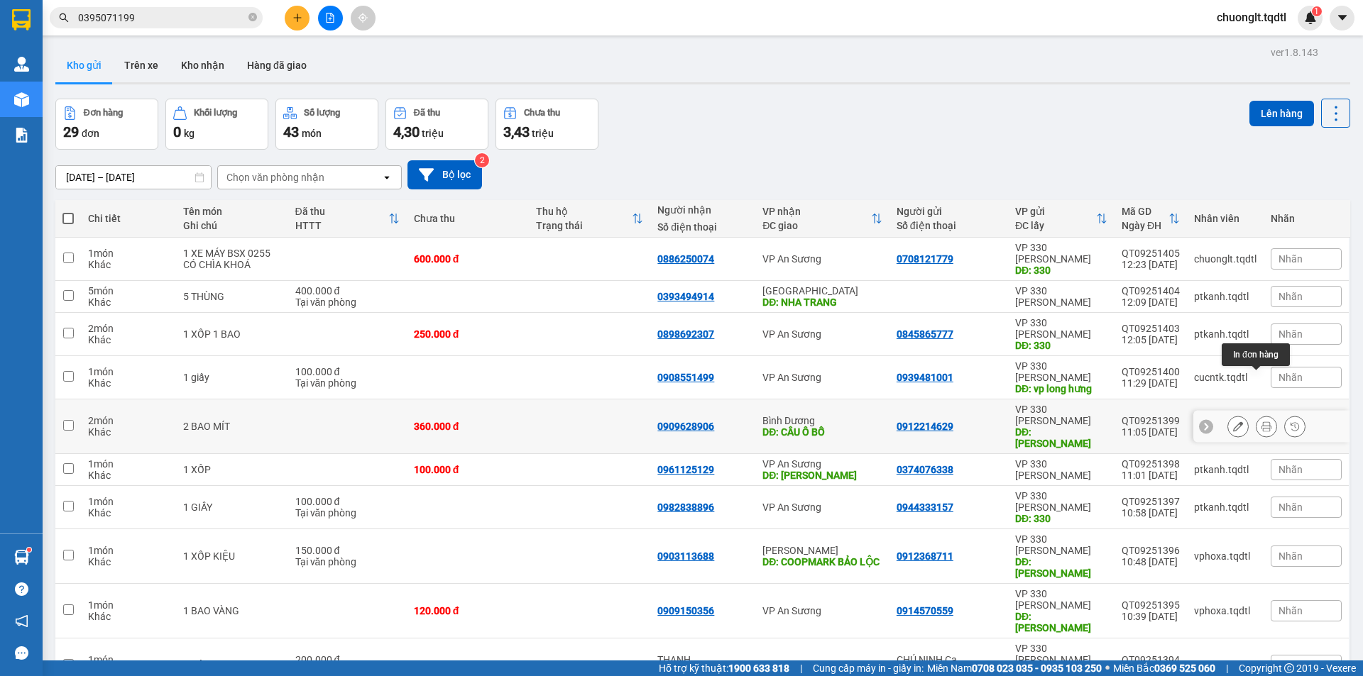
click at [1261, 422] on icon at bounding box center [1266, 427] width 10 height 10
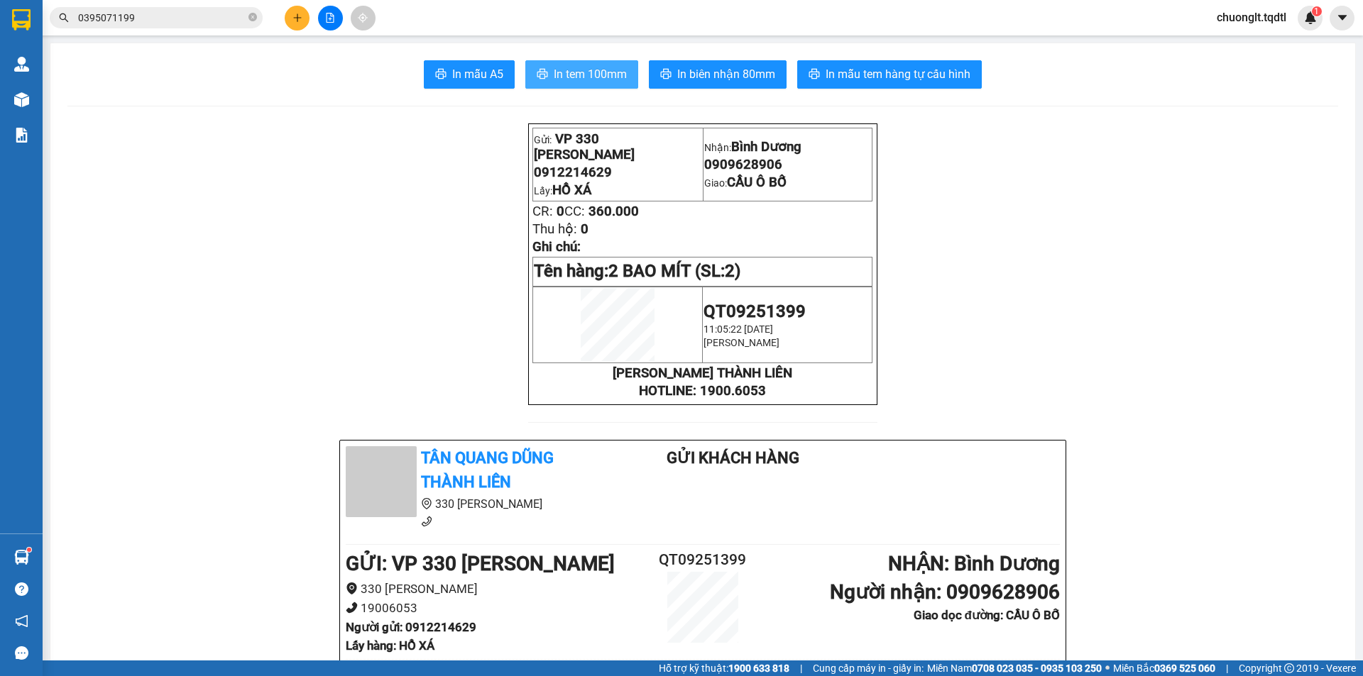
click at [598, 74] on span "In tem 100mm" at bounding box center [590, 74] width 73 height 18
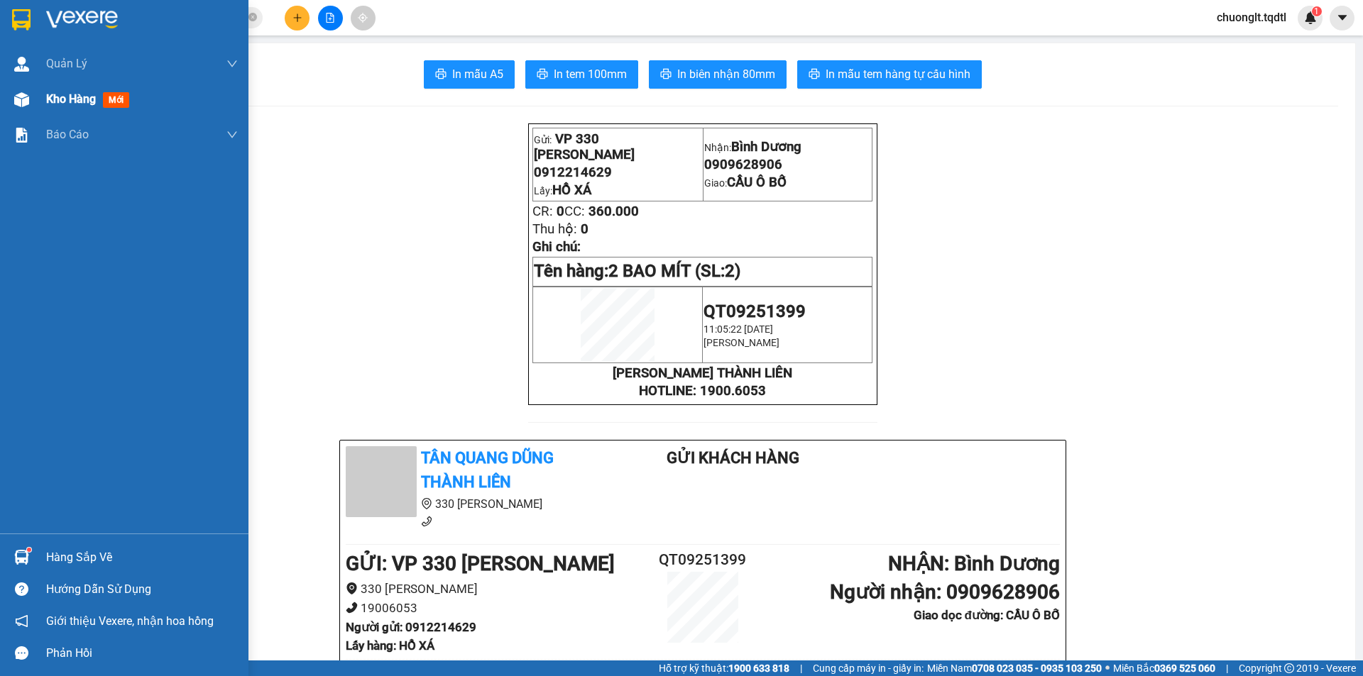
click at [65, 94] on span "Kho hàng" at bounding box center [71, 98] width 50 height 13
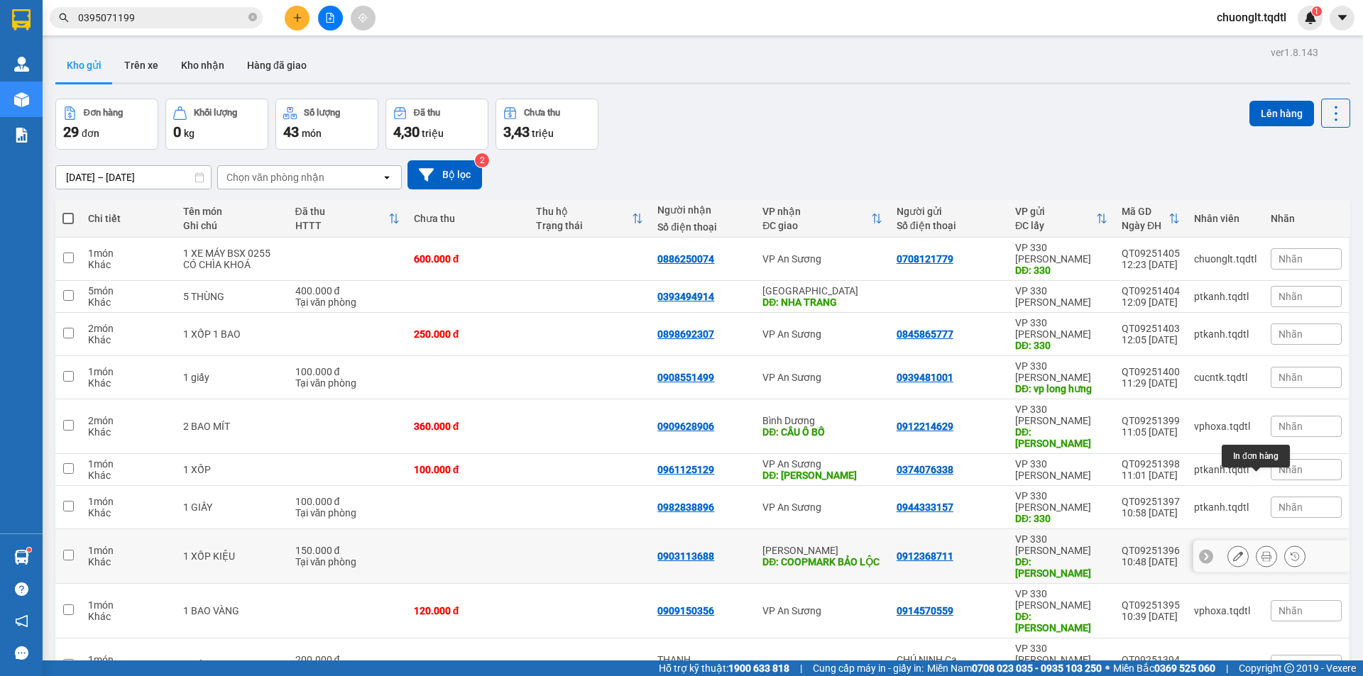
click at [1256, 544] on button at bounding box center [1266, 556] width 20 height 25
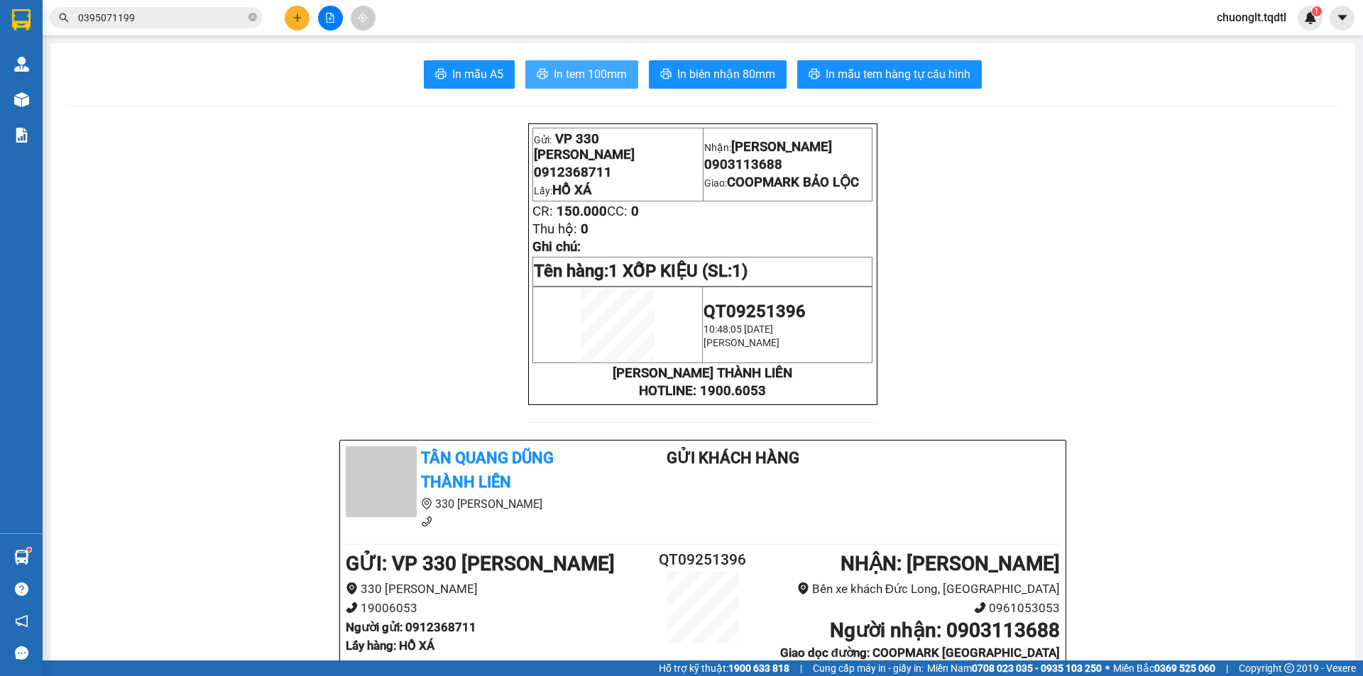
click at [585, 70] on span "In tem 100mm" at bounding box center [590, 74] width 73 height 18
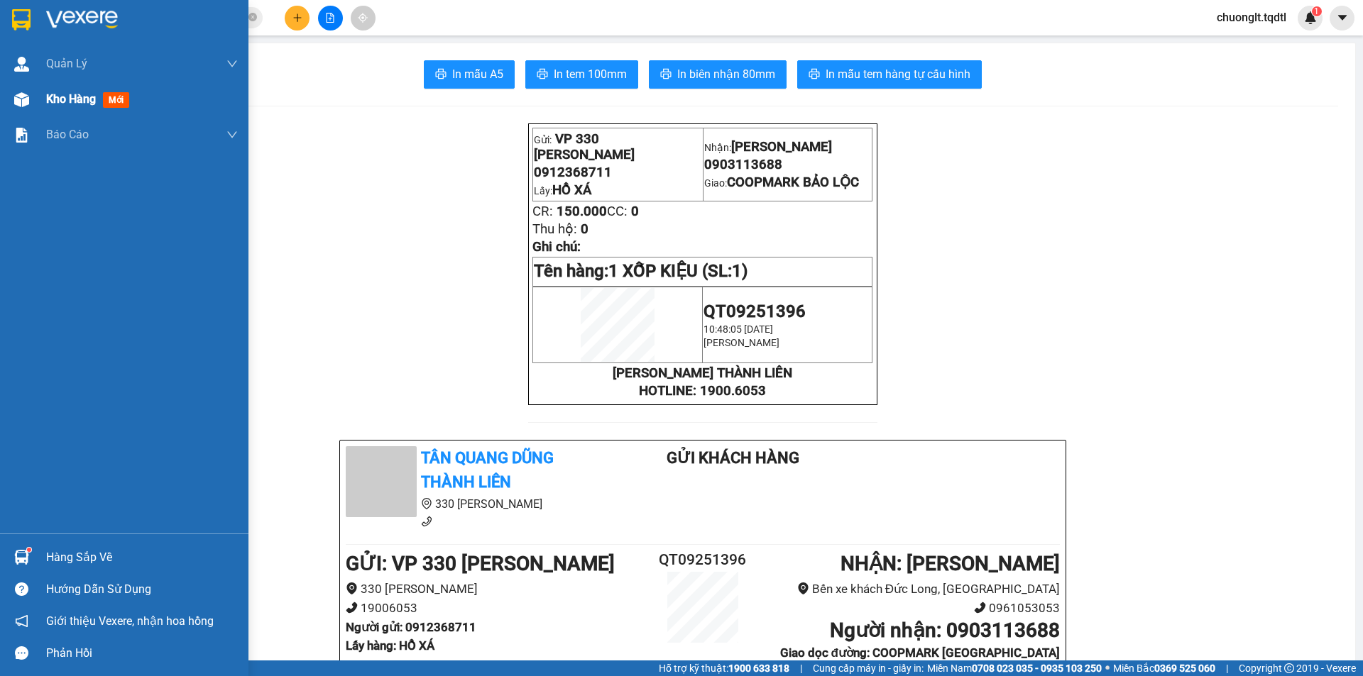
click at [45, 97] on div "Kho hàng mới" at bounding box center [124, 99] width 248 height 35
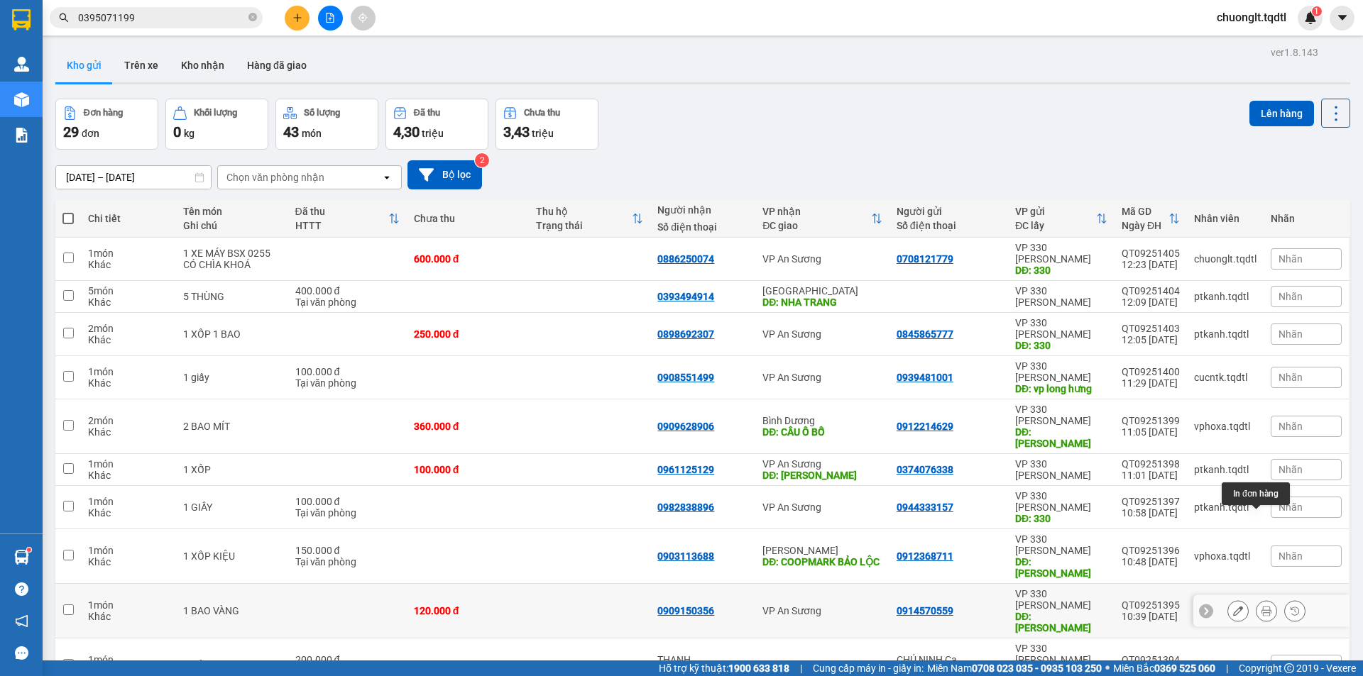
click at [1261, 606] on icon at bounding box center [1266, 611] width 10 height 10
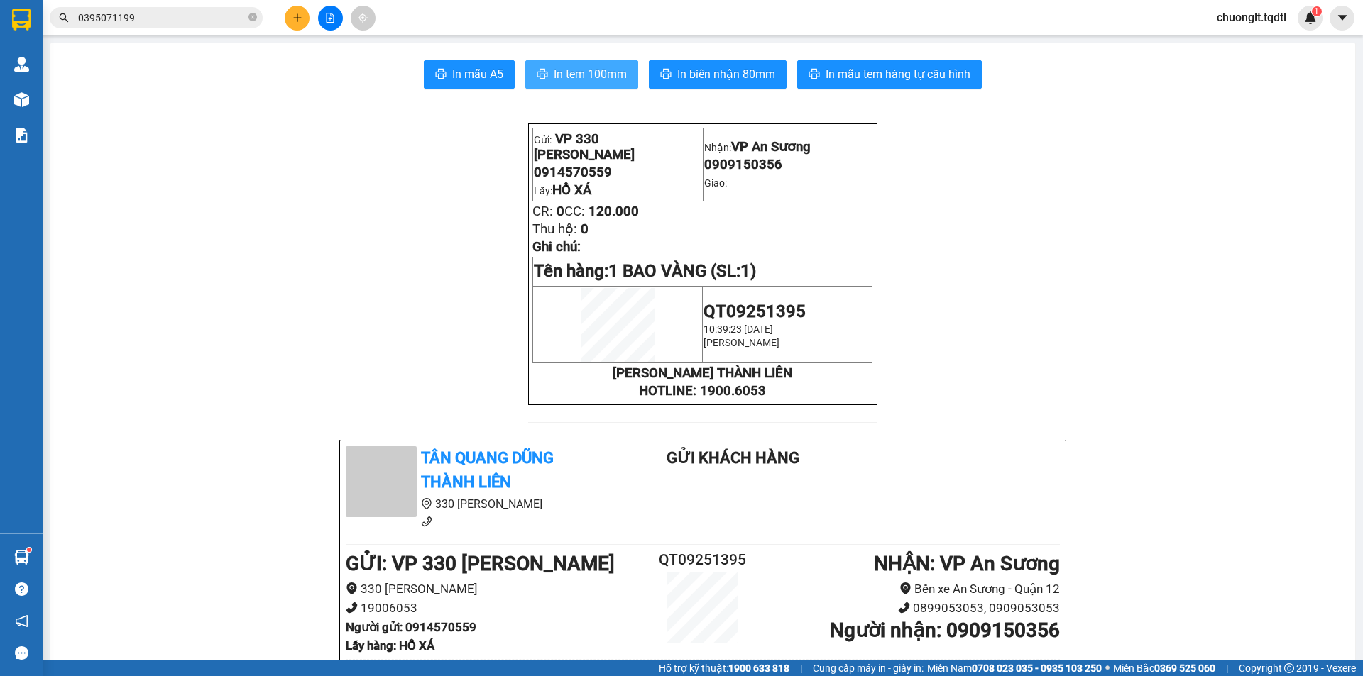
click at [571, 73] on span "In tem 100mm" at bounding box center [590, 74] width 73 height 18
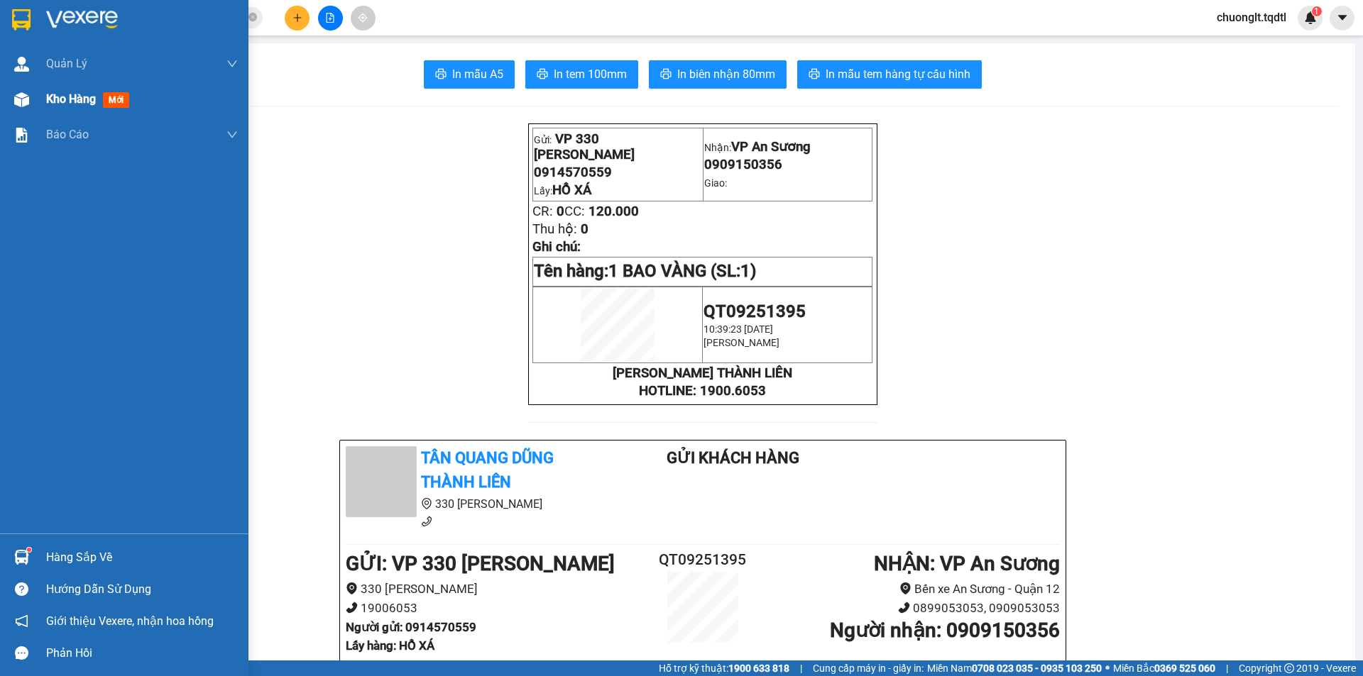
click at [57, 93] on span "Kho hàng" at bounding box center [71, 98] width 50 height 13
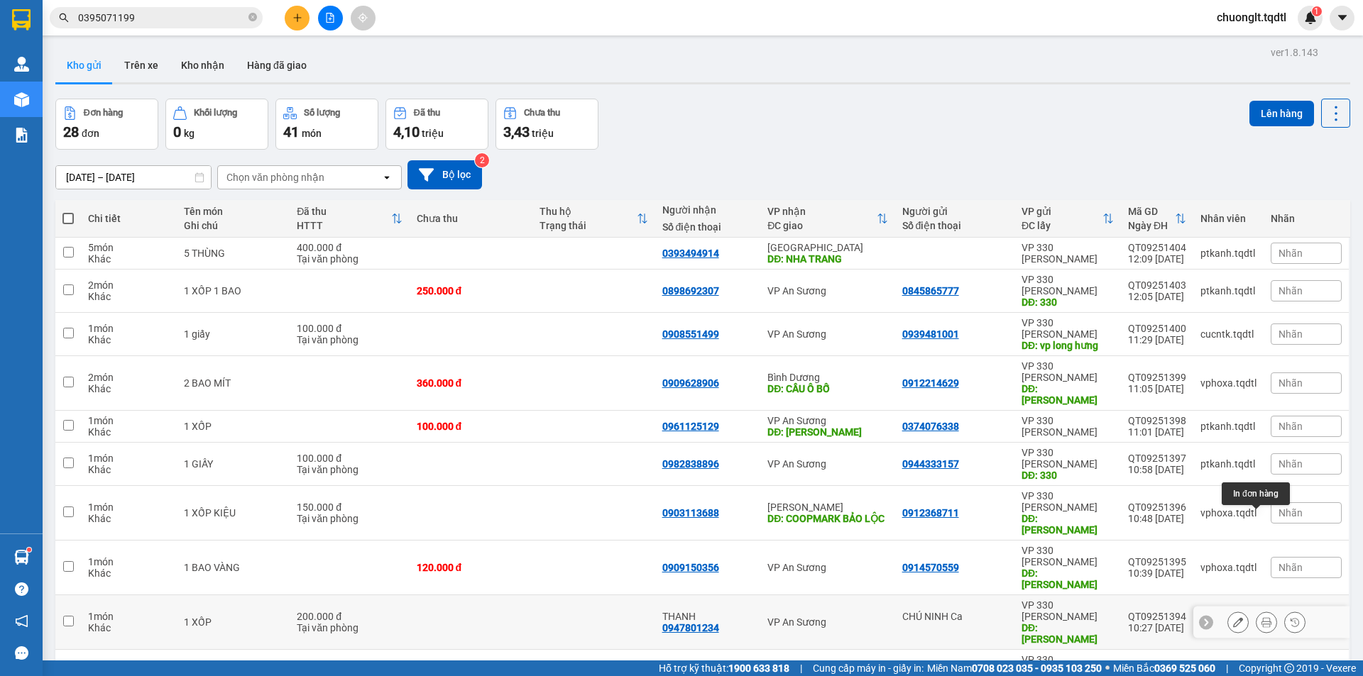
click at [1261, 617] on icon at bounding box center [1266, 622] width 10 height 10
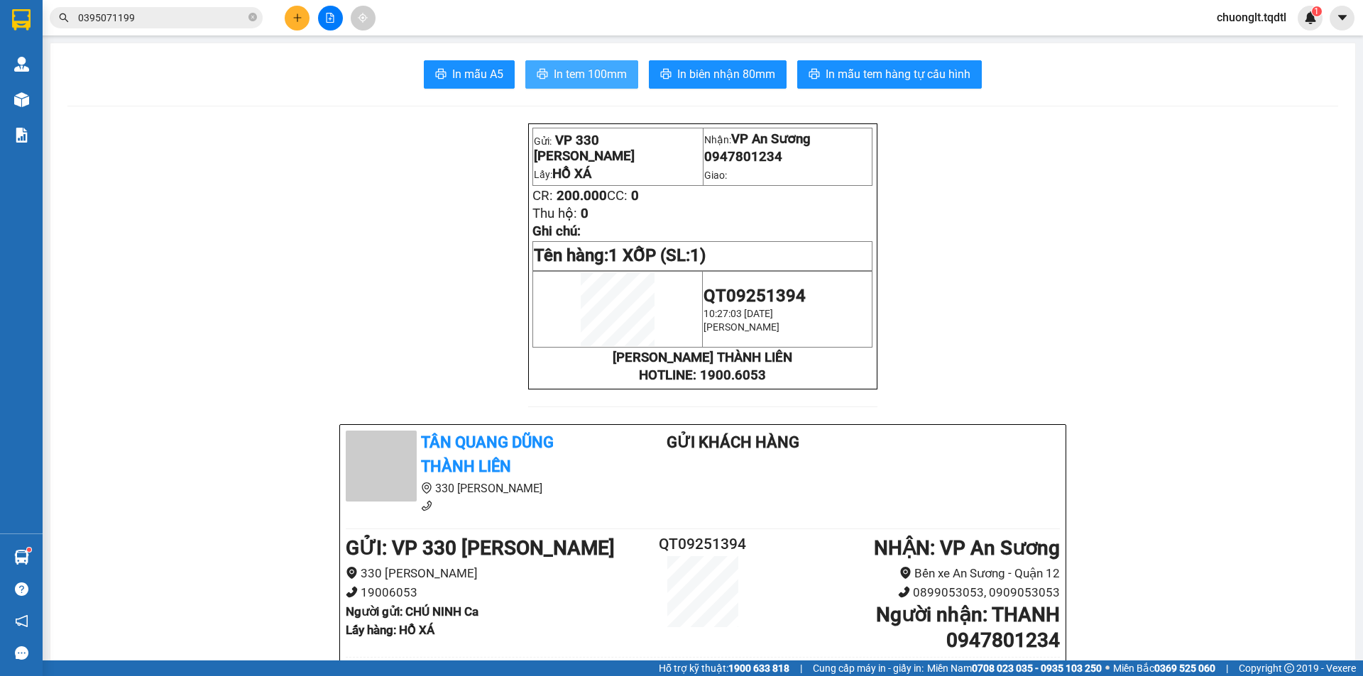
click at [598, 77] on span "In tem 100mm" at bounding box center [590, 74] width 73 height 18
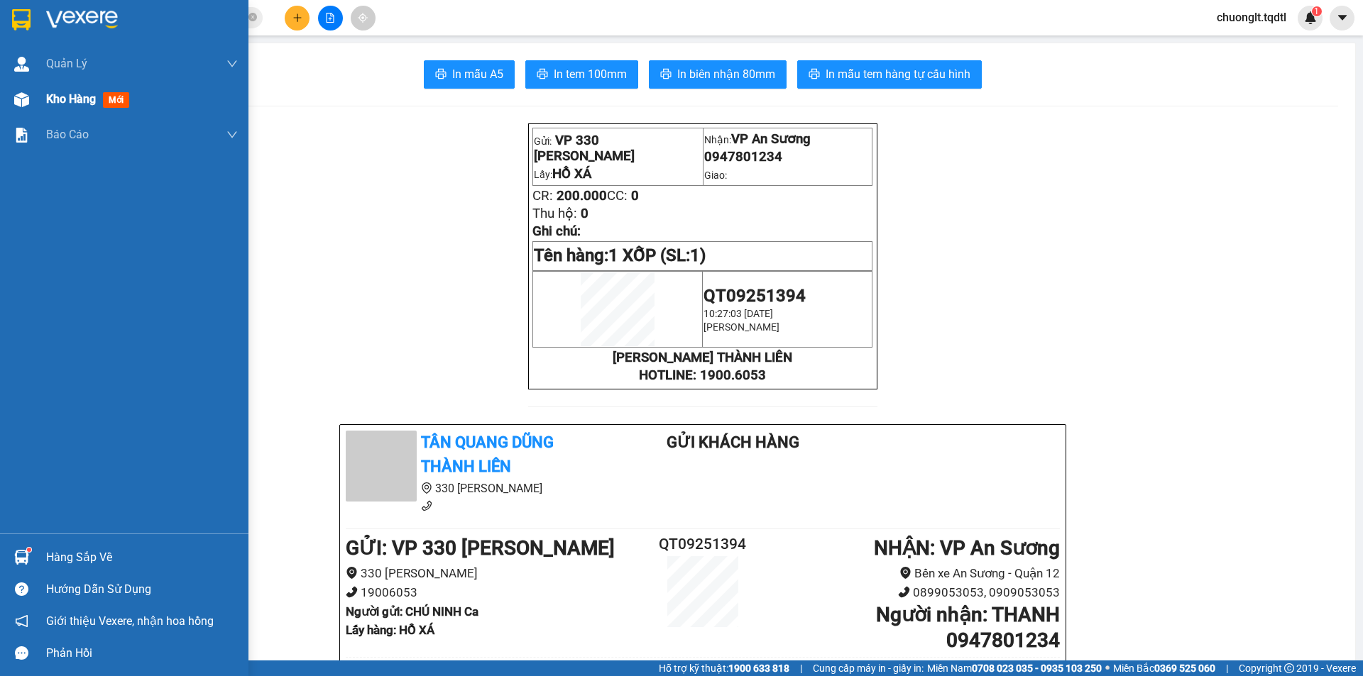
click at [50, 99] on span "Kho hàng" at bounding box center [71, 98] width 50 height 13
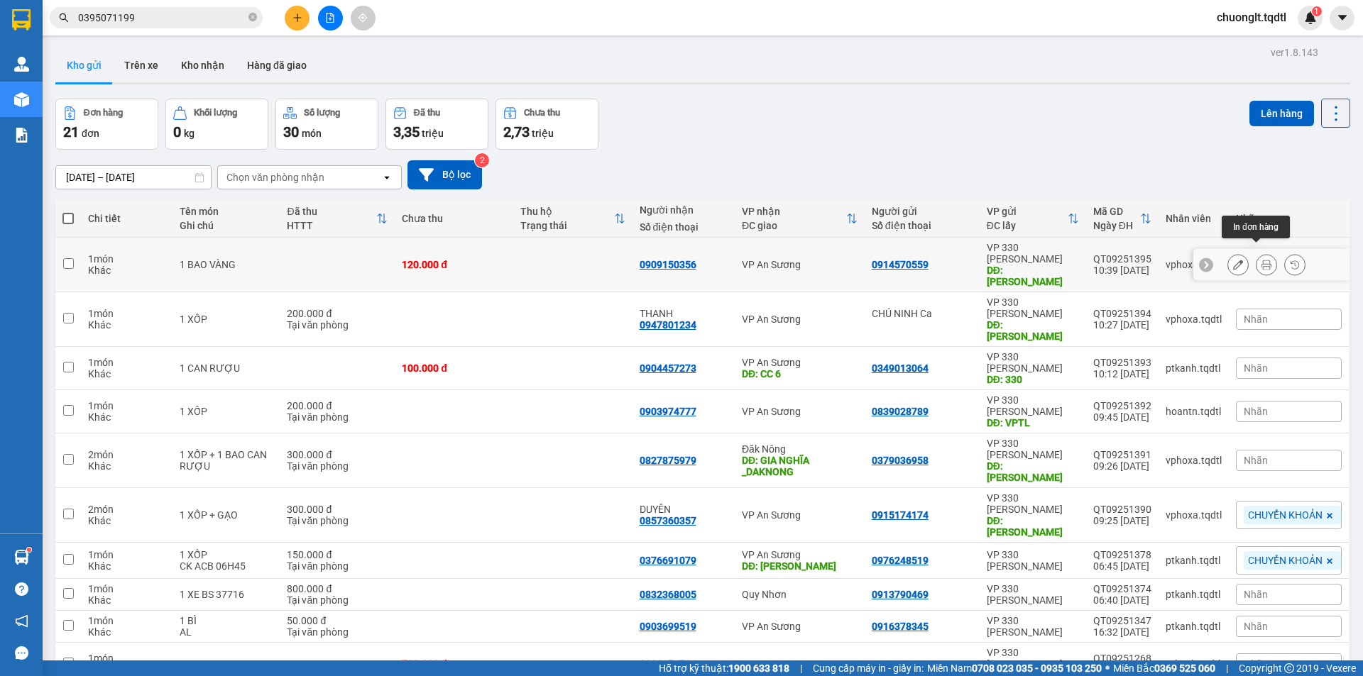
click at [1261, 260] on icon at bounding box center [1266, 265] width 10 height 10
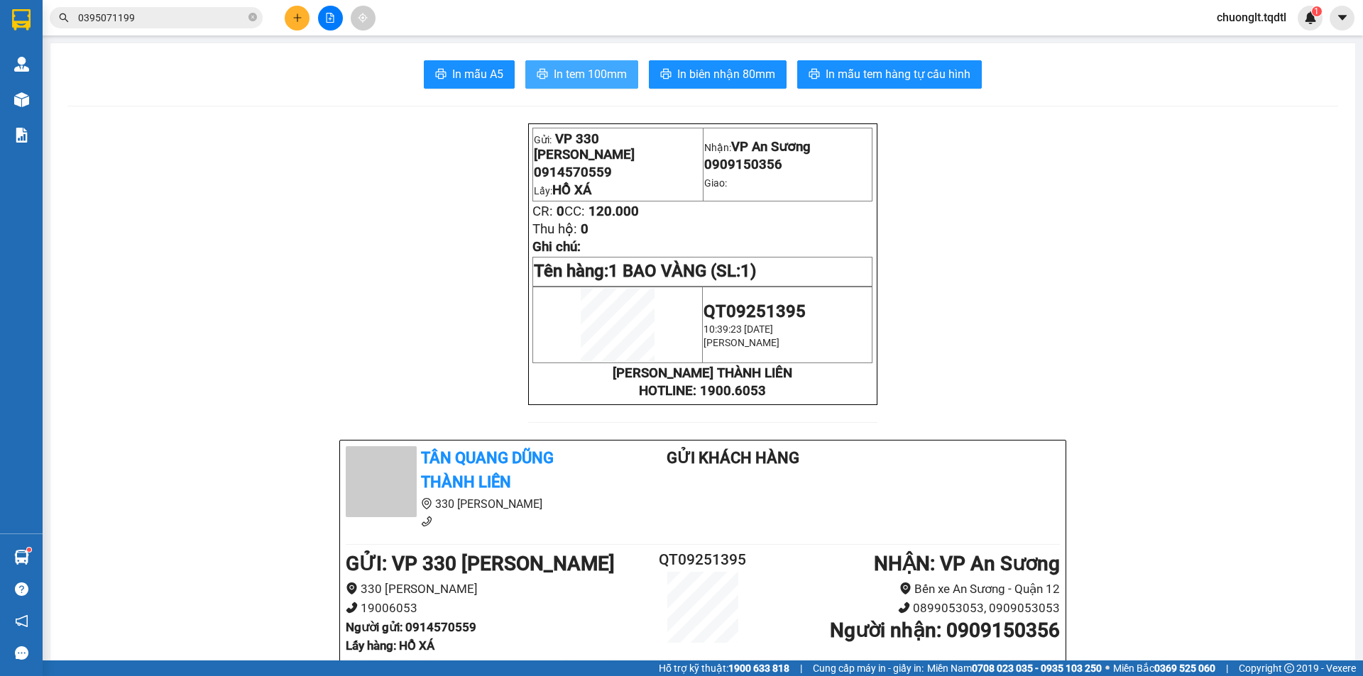
click at [566, 67] on span "In tem 100mm" at bounding box center [590, 74] width 73 height 18
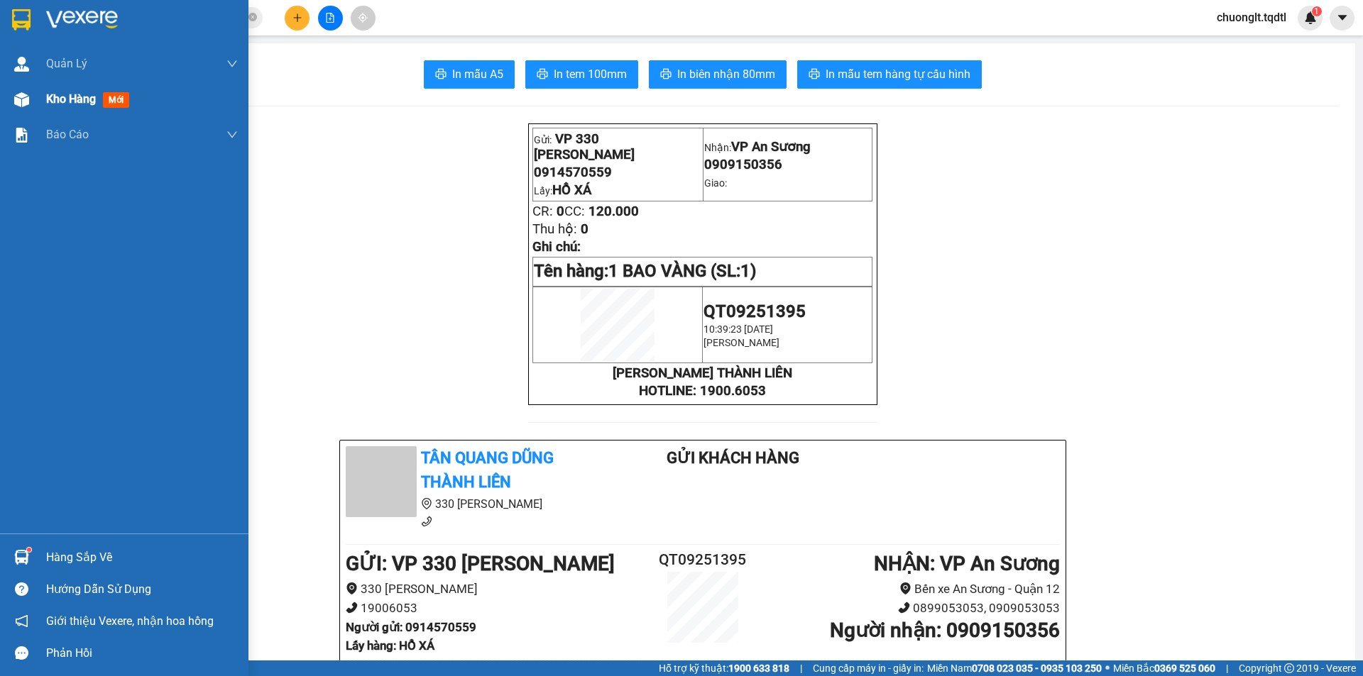
click at [70, 96] on span "Kho hàng" at bounding box center [71, 98] width 50 height 13
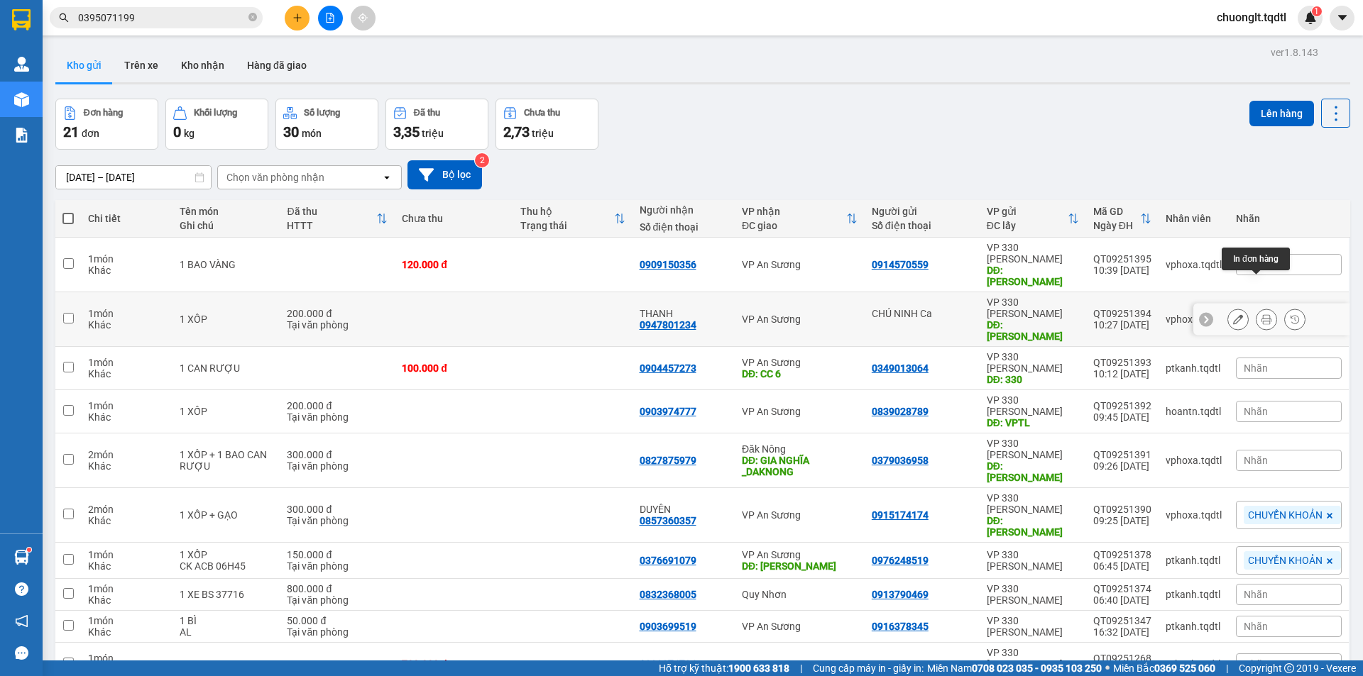
click at [1256, 307] on button at bounding box center [1266, 319] width 20 height 25
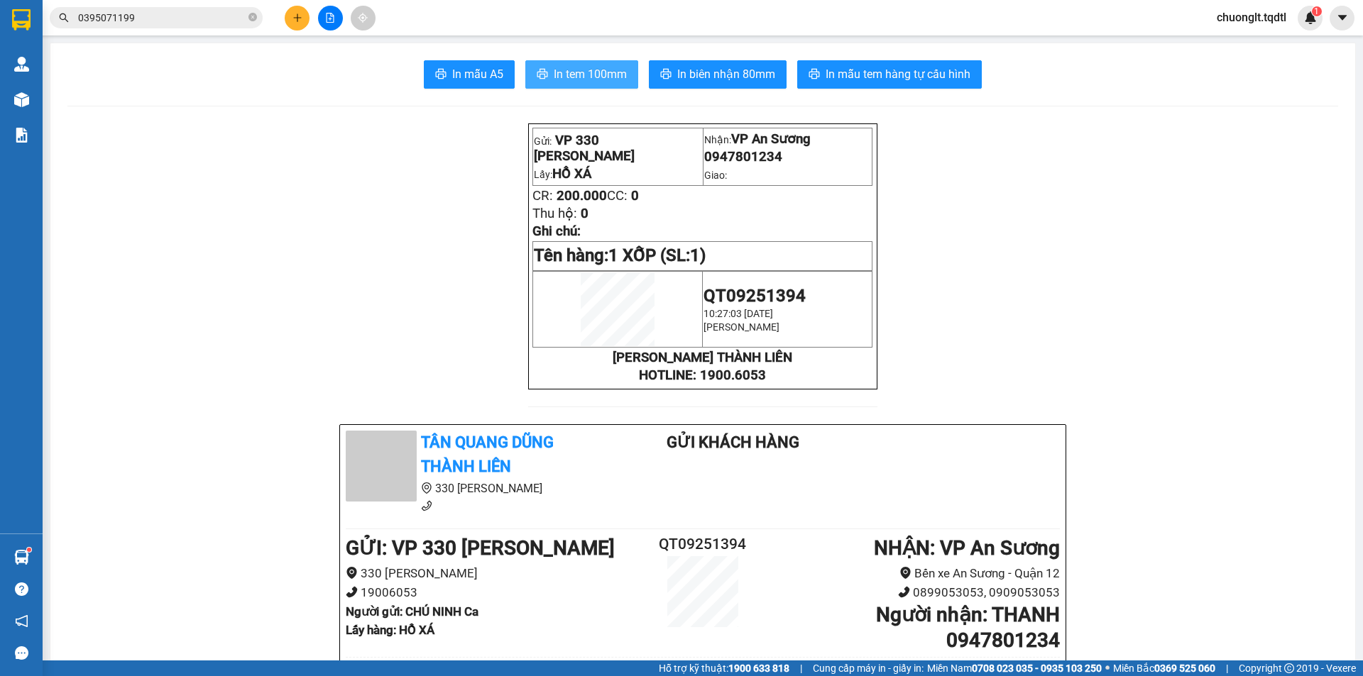
click at [590, 77] on span "In tem 100mm" at bounding box center [590, 74] width 73 height 18
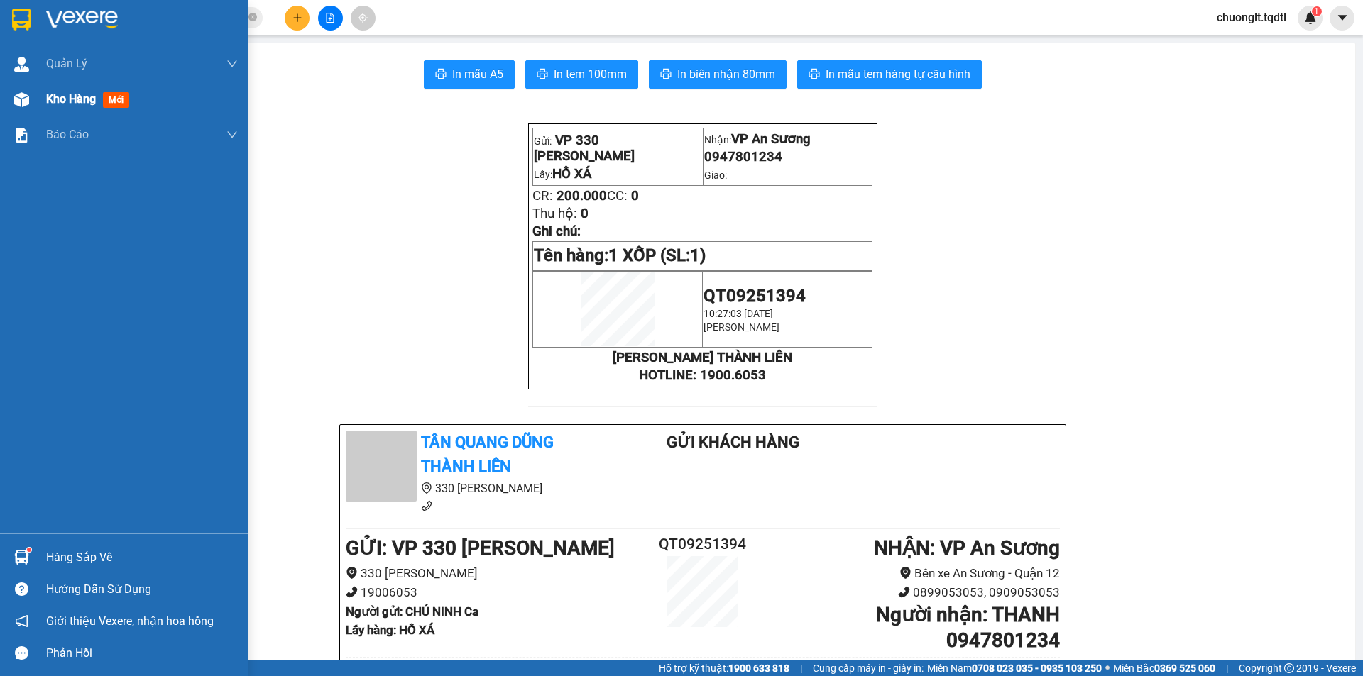
click at [65, 93] on span "Kho hàng" at bounding box center [71, 98] width 50 height 13
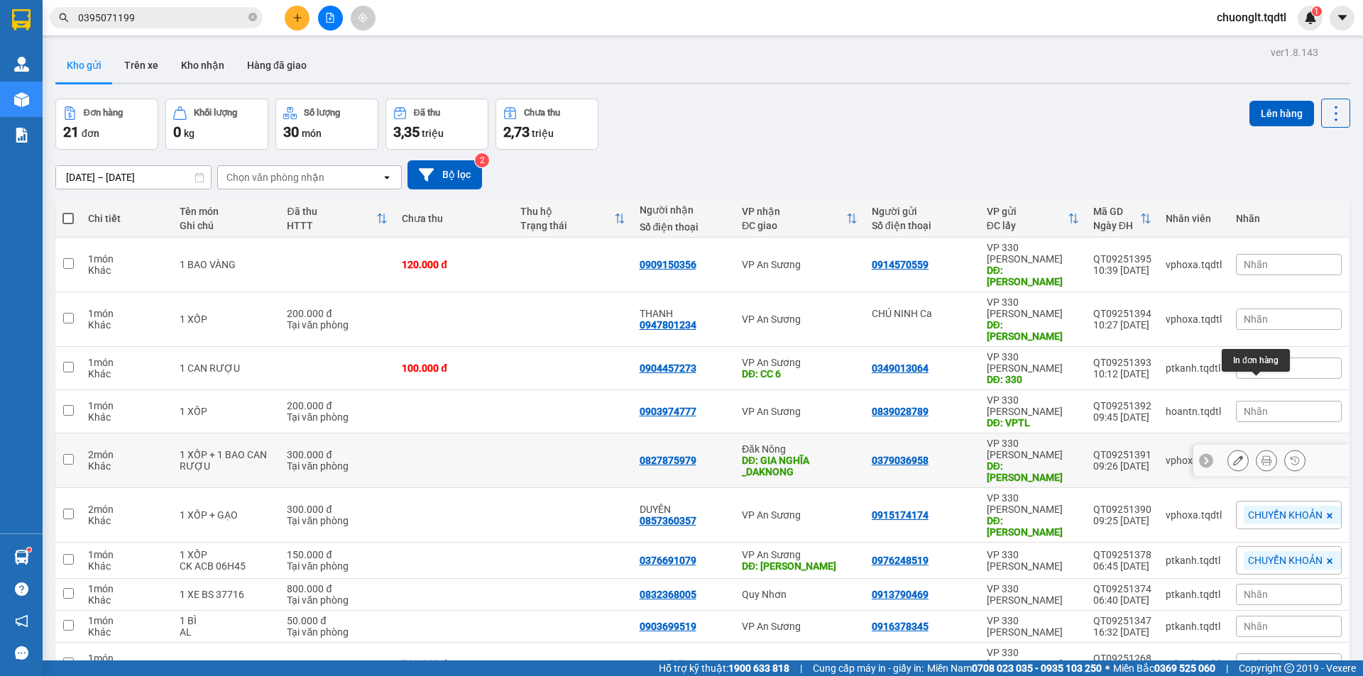
click at [1256, 449] on button at bounding box center [1266, 461] width 20 height 25
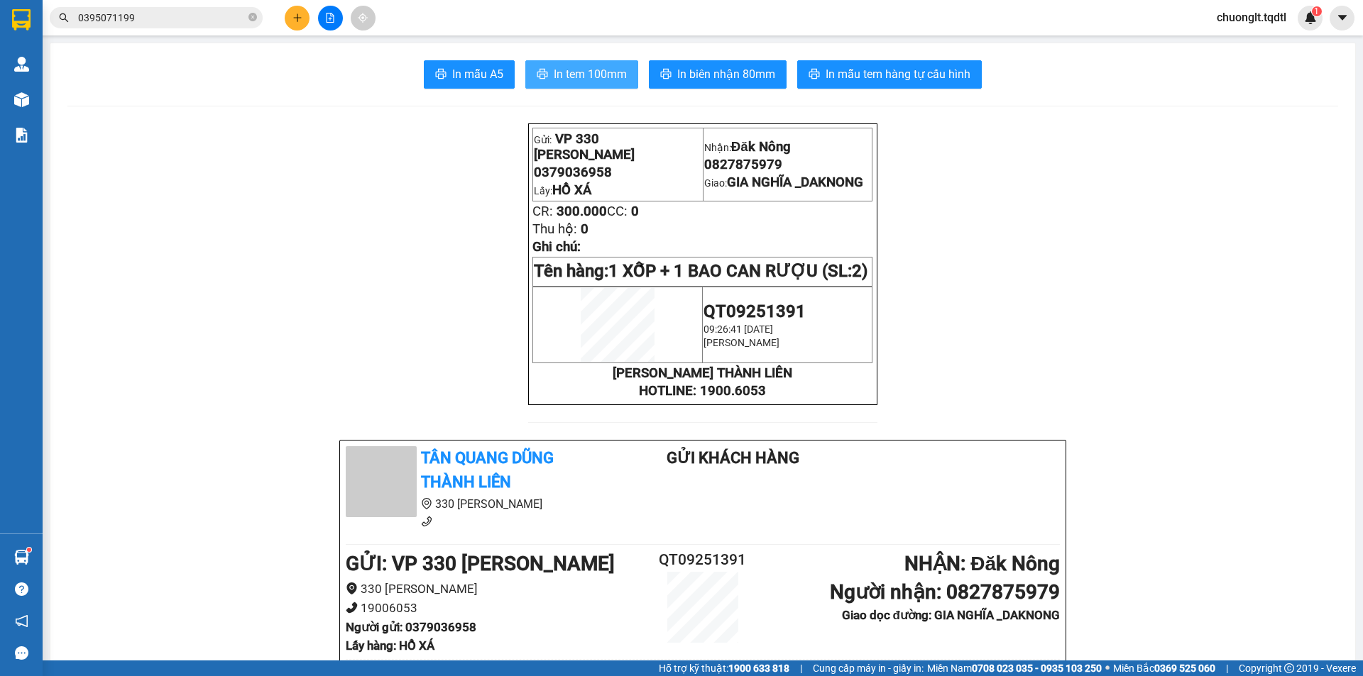
click at [563, 70] on span "In tem 100mm" at bounding box center [590, 74] width 73 height 18
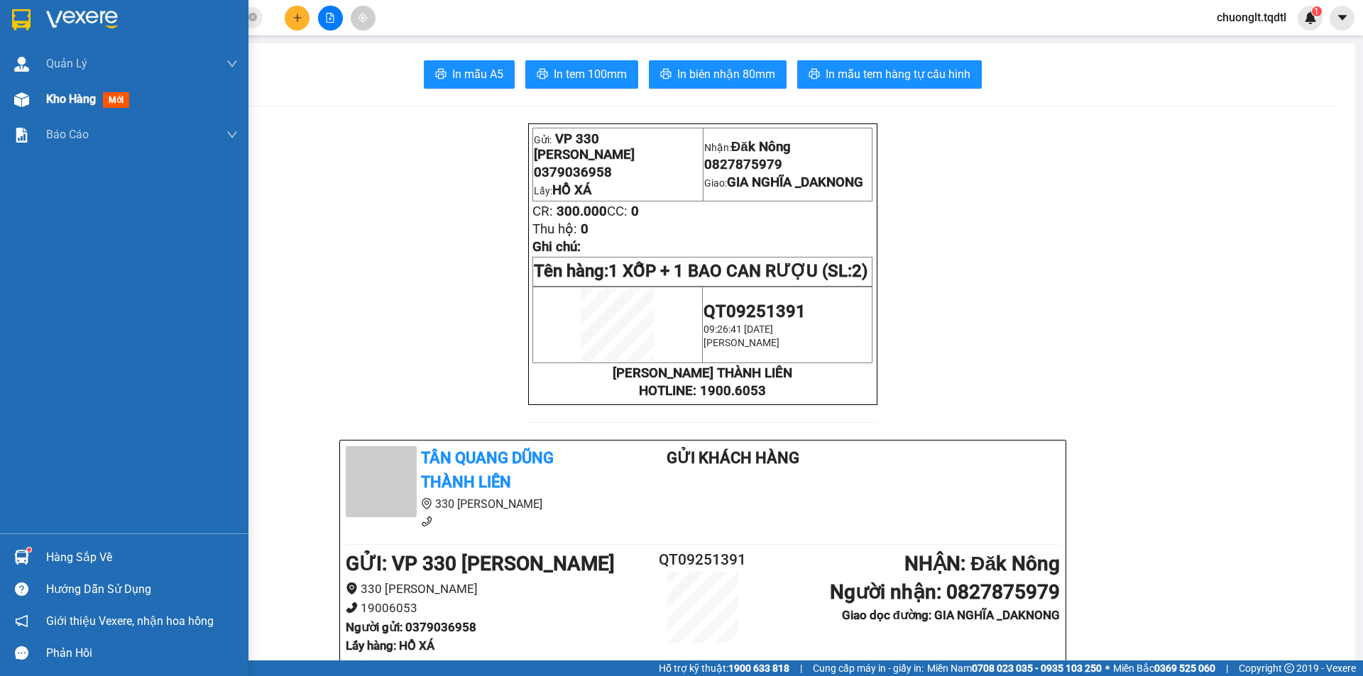
click at [73, 99] on span "Kho hàng" at bounding box center [71, 98] width 50 height 13
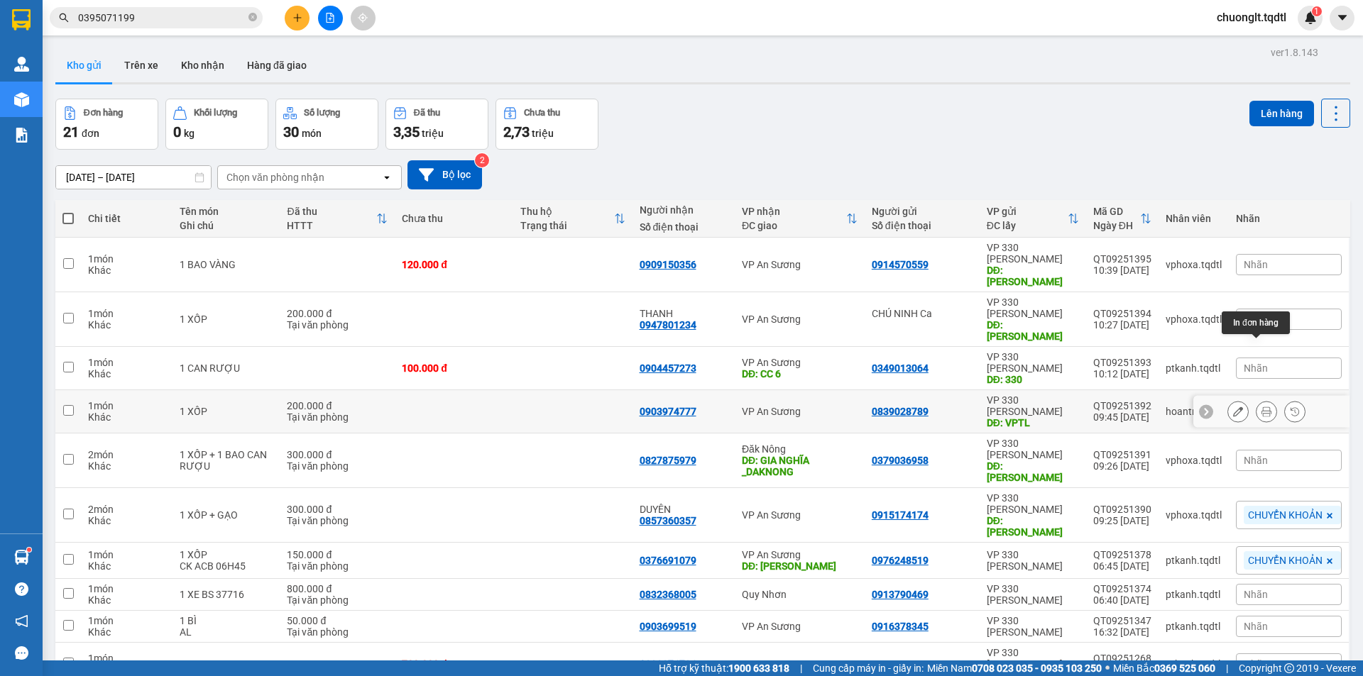
click at [1261, 407] on icon at bounding box center [1266, 412] width 10 height 10
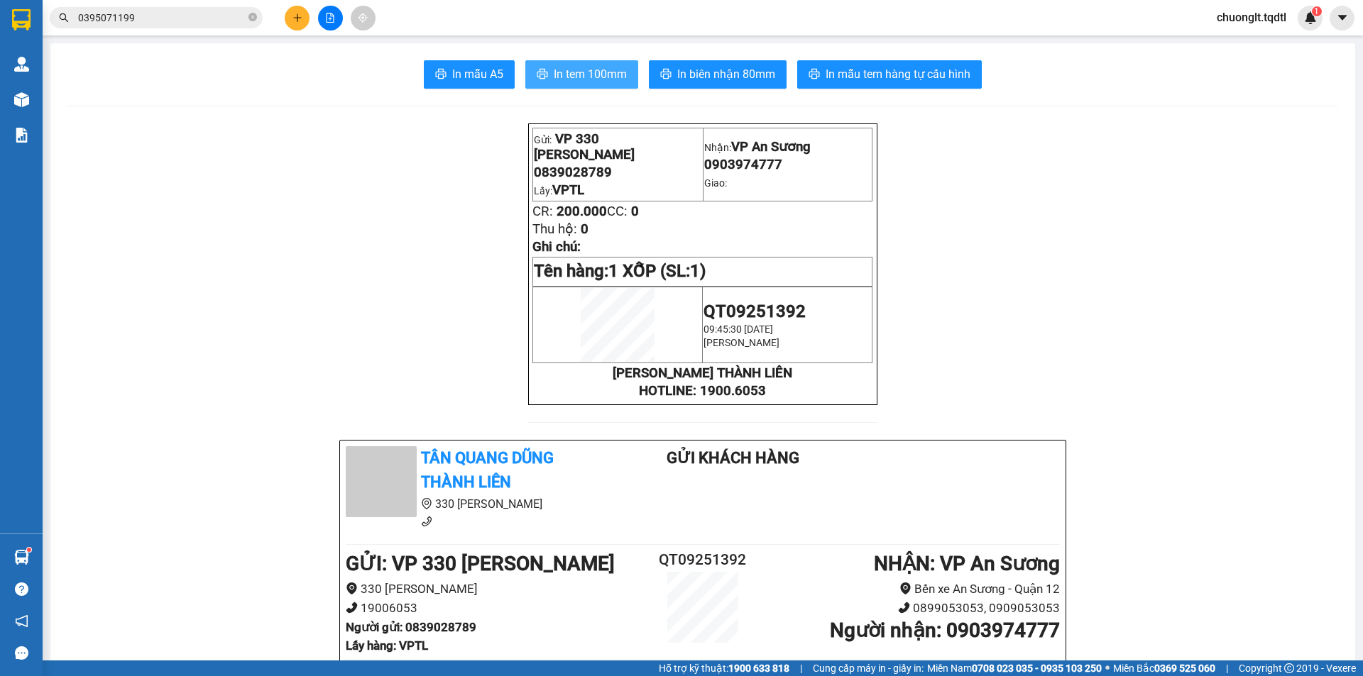
click at [562, 66] on span "In tem 100mm" at bounding box center [590, 74] width 73 height 18
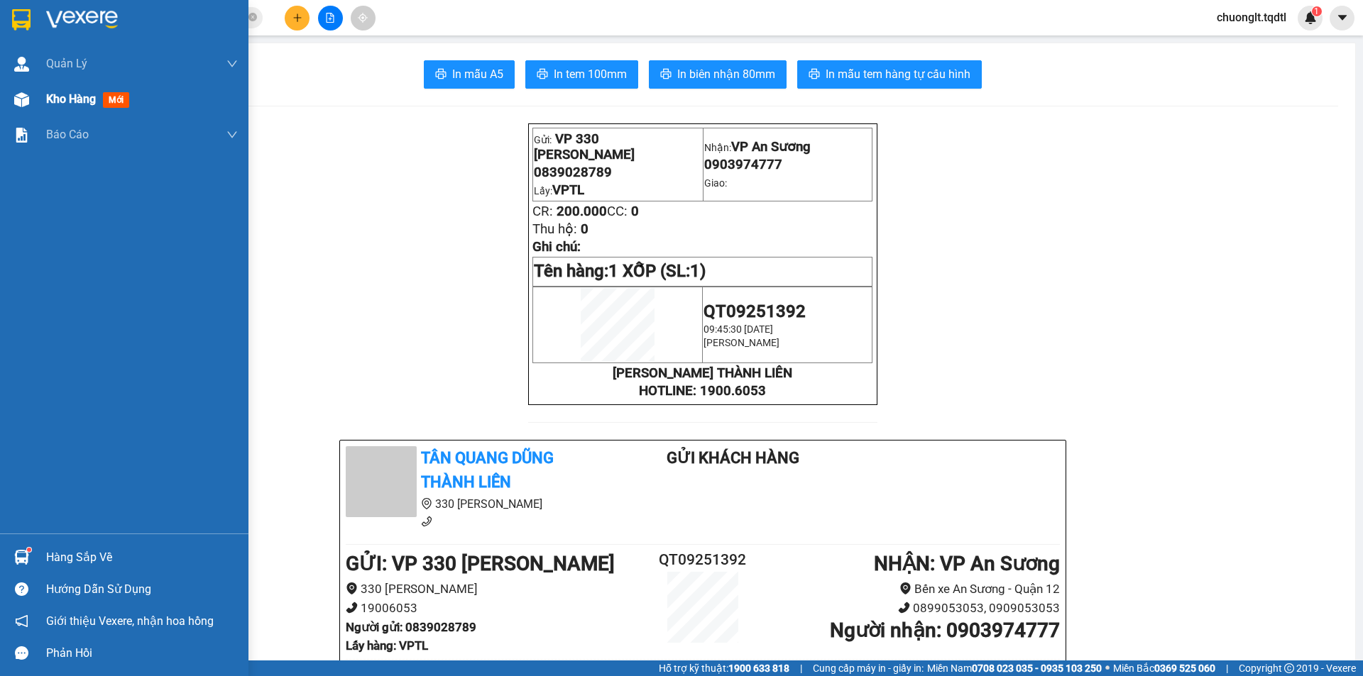
click at [71, 101] on span "Kho hàng" at bounding box center [71, 98] width 50 height 13
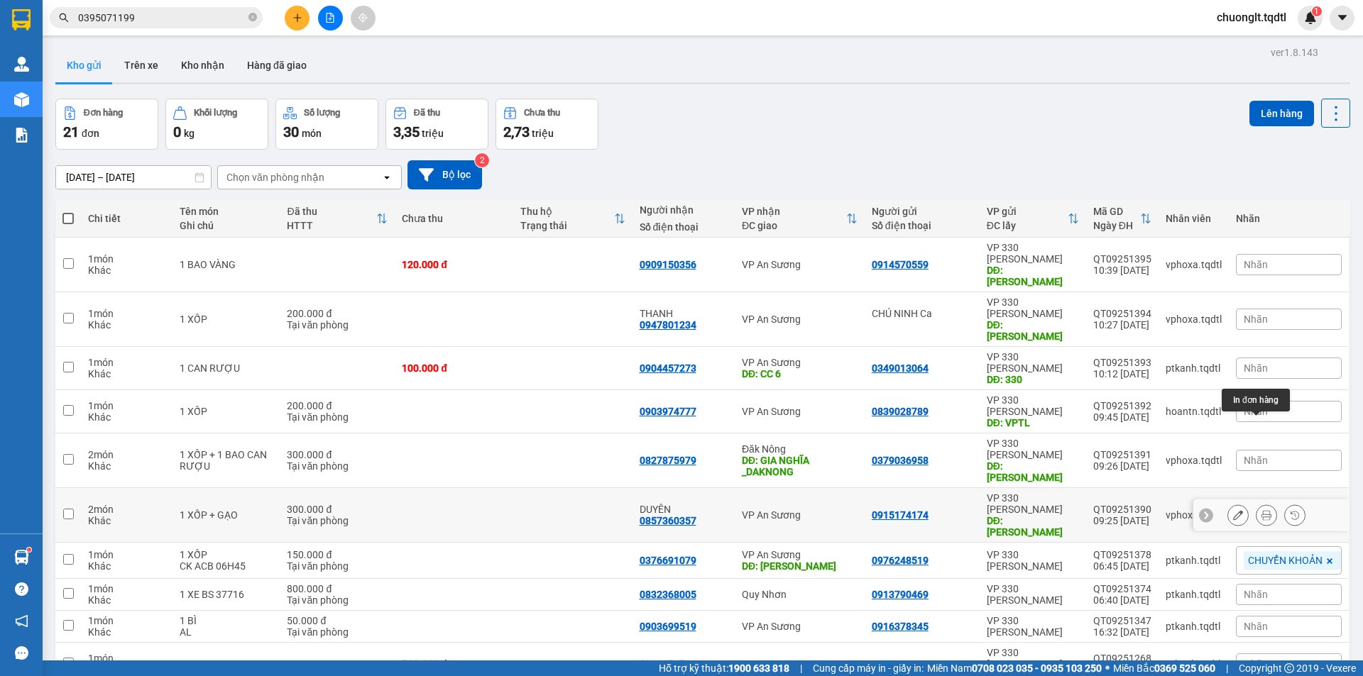
click at [1261, 510] on icon at bounding box center [1266, 515] width 10 height 10
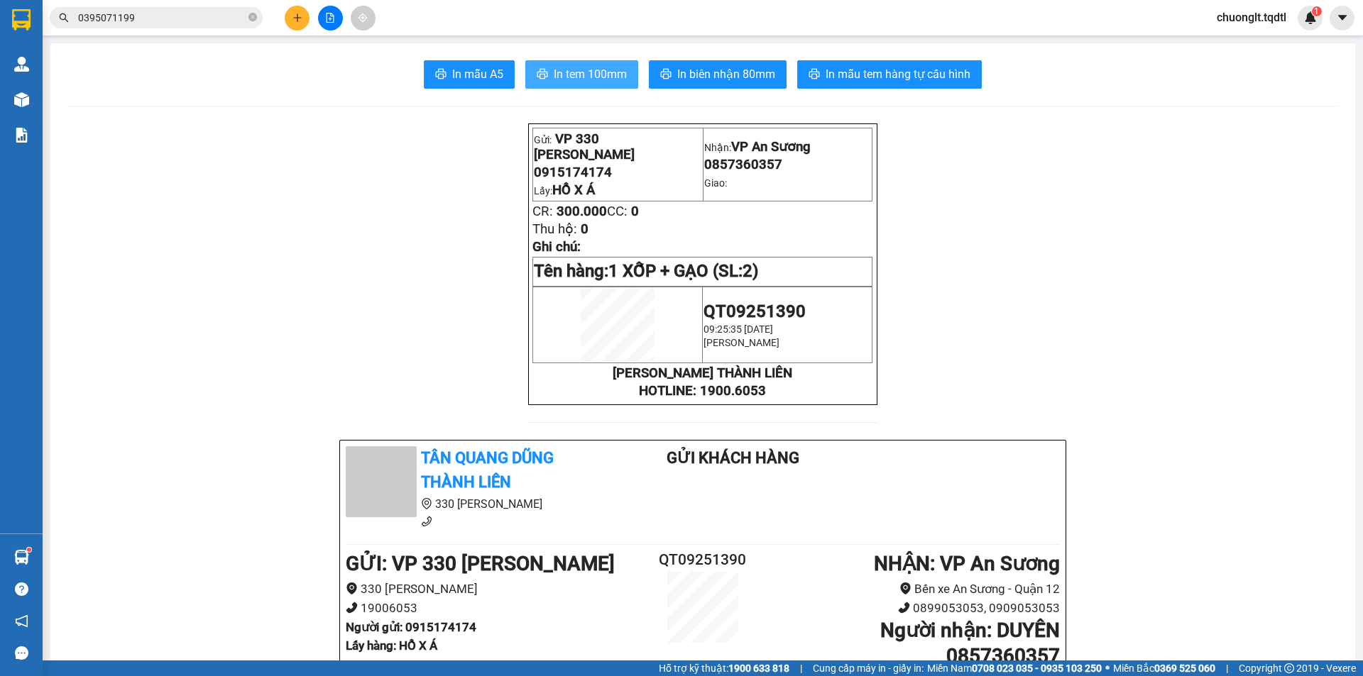
click at [577, 70] on span "In tem 100mm" at bounding box center [590, 74] width 73 height 18
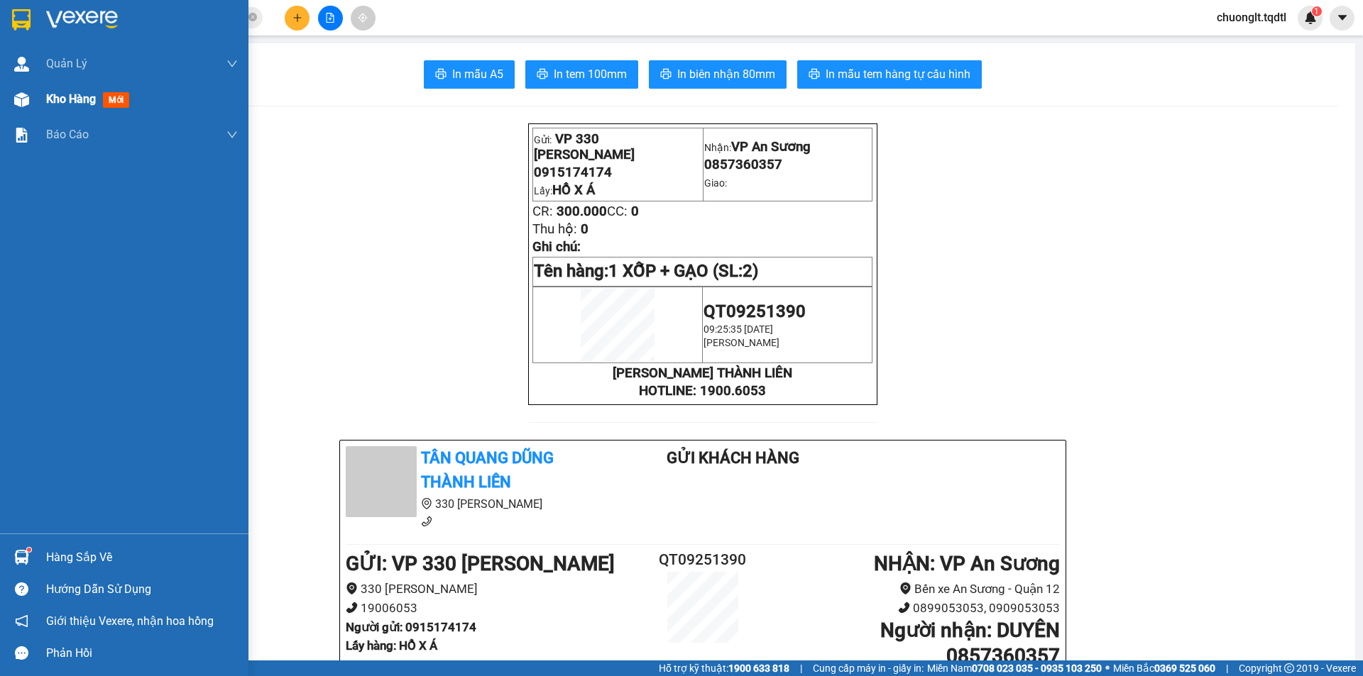
click at [65, 92] on span "Kho hàng" at bounding box center [71, 98] width 50 height 13
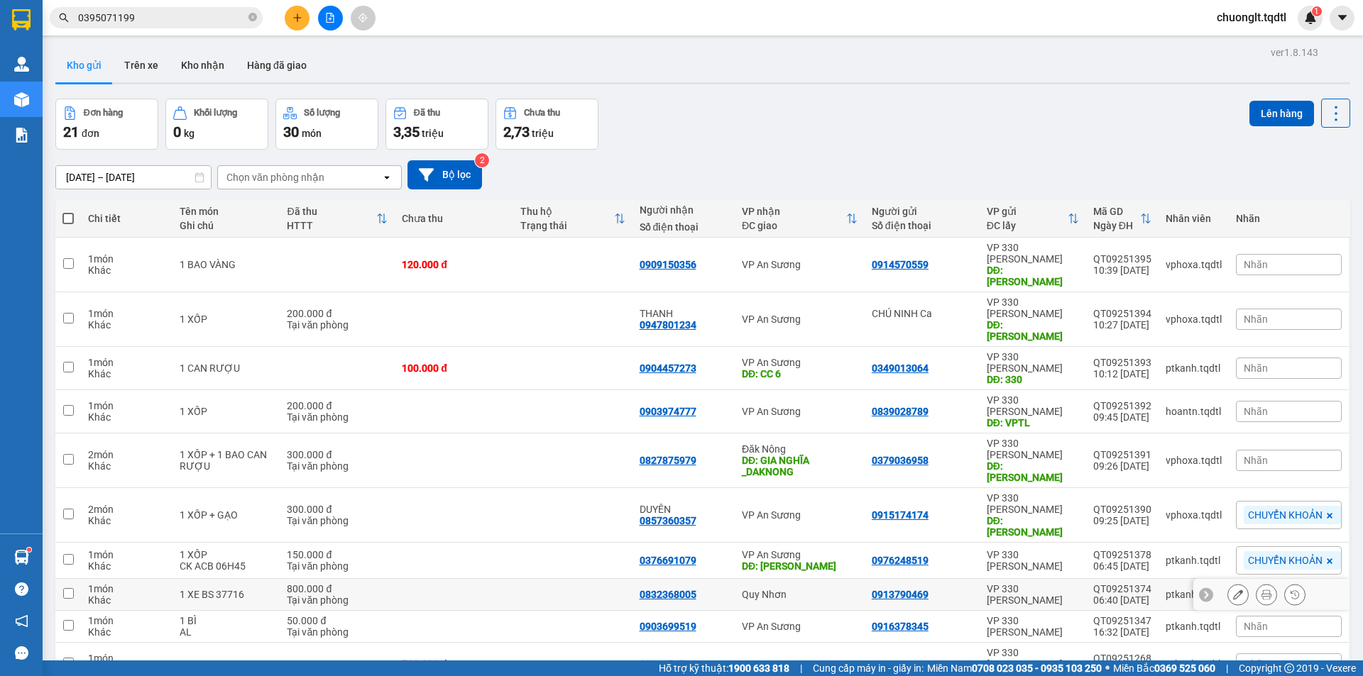
scroll to position [65, 0]
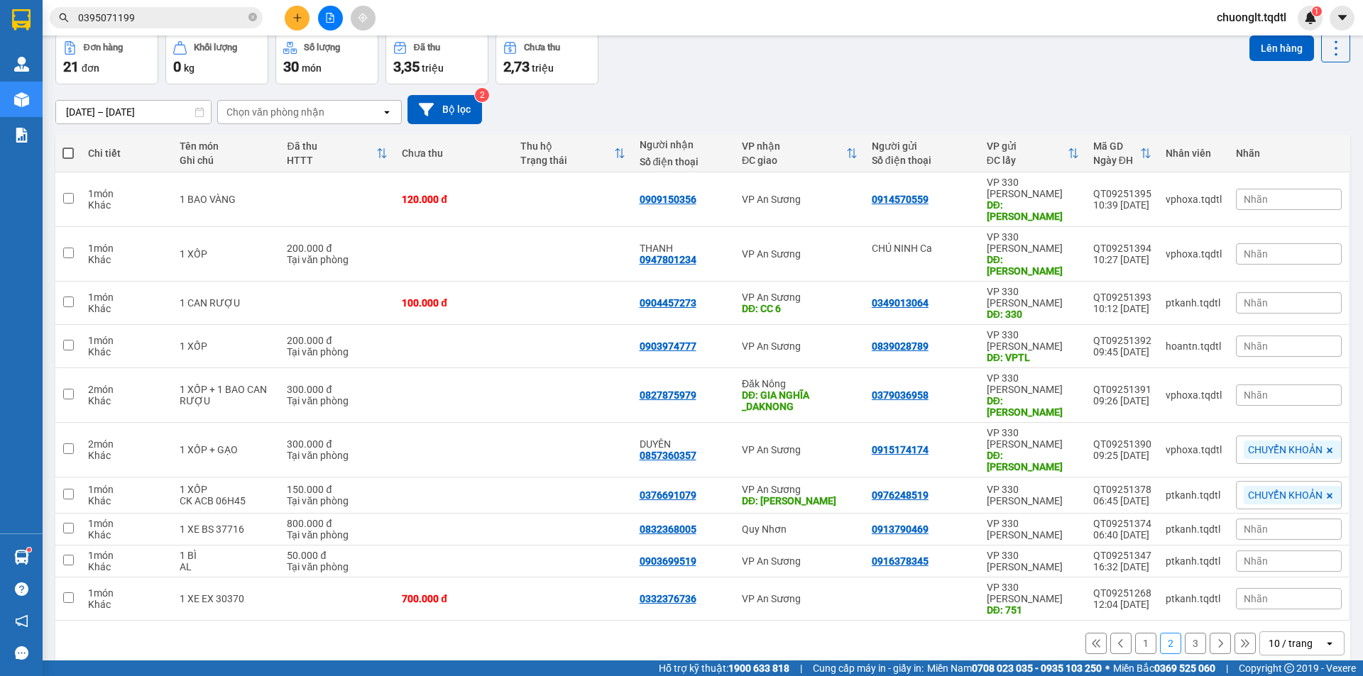
click at [1187, 633] on button "3" at bounding box center [1194, 643] width 21 height 21
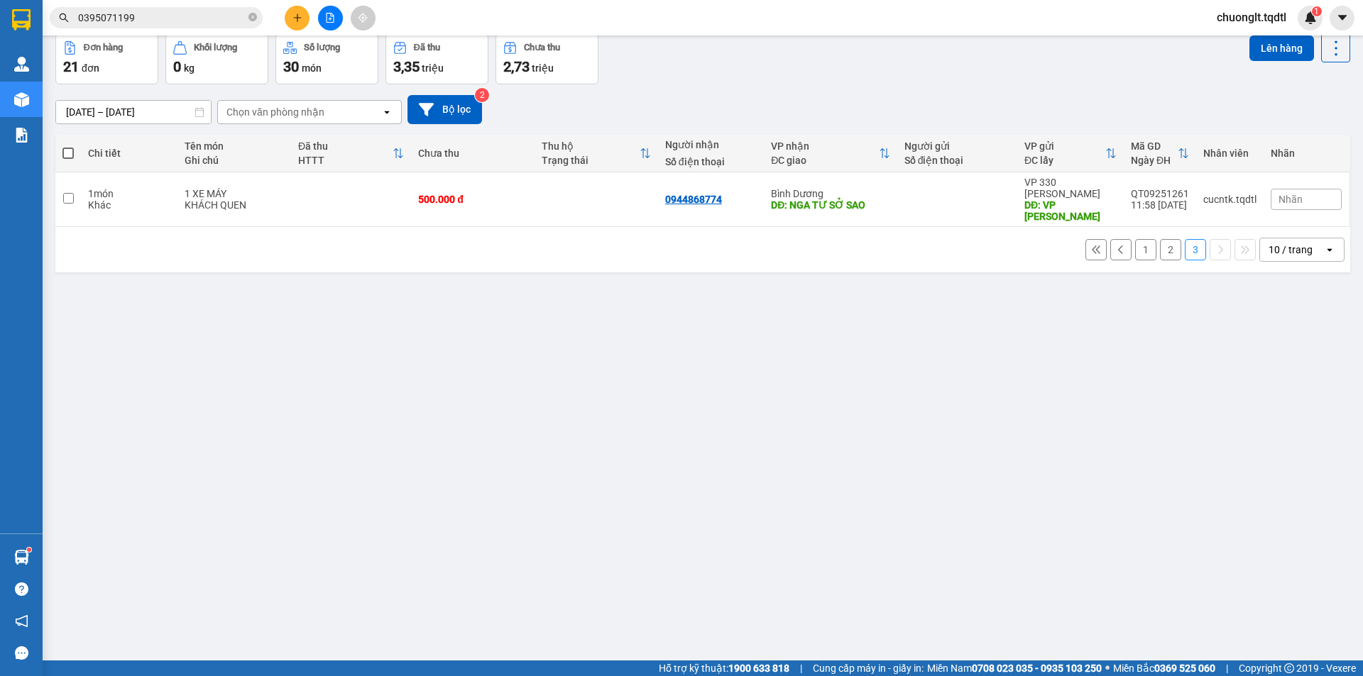
click at [1135, 241] on button "1" at bounding box center [1145, 249] width 21 height 21
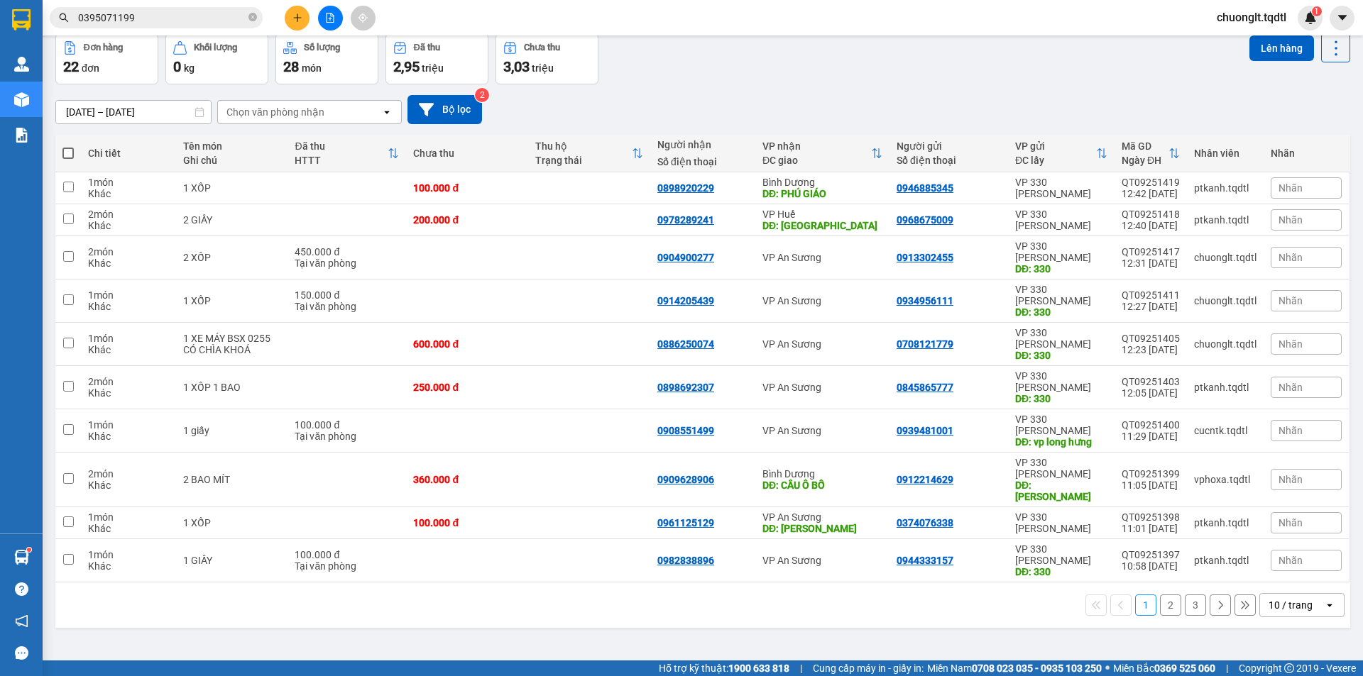
click at [1160, 595] on button "2" at bounding box center [1170, 605] width 21 height 21
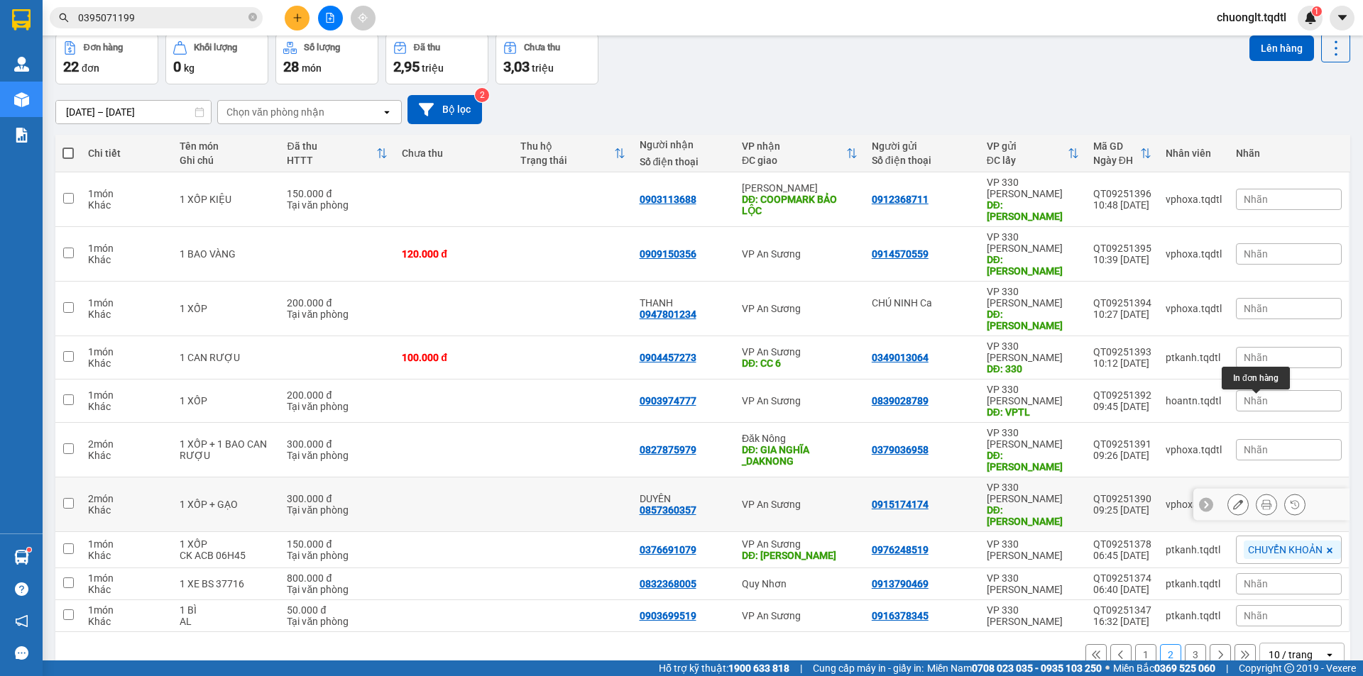
click at [1261, 500] on icon at bounding box center [1266, 505] width 10 height 10
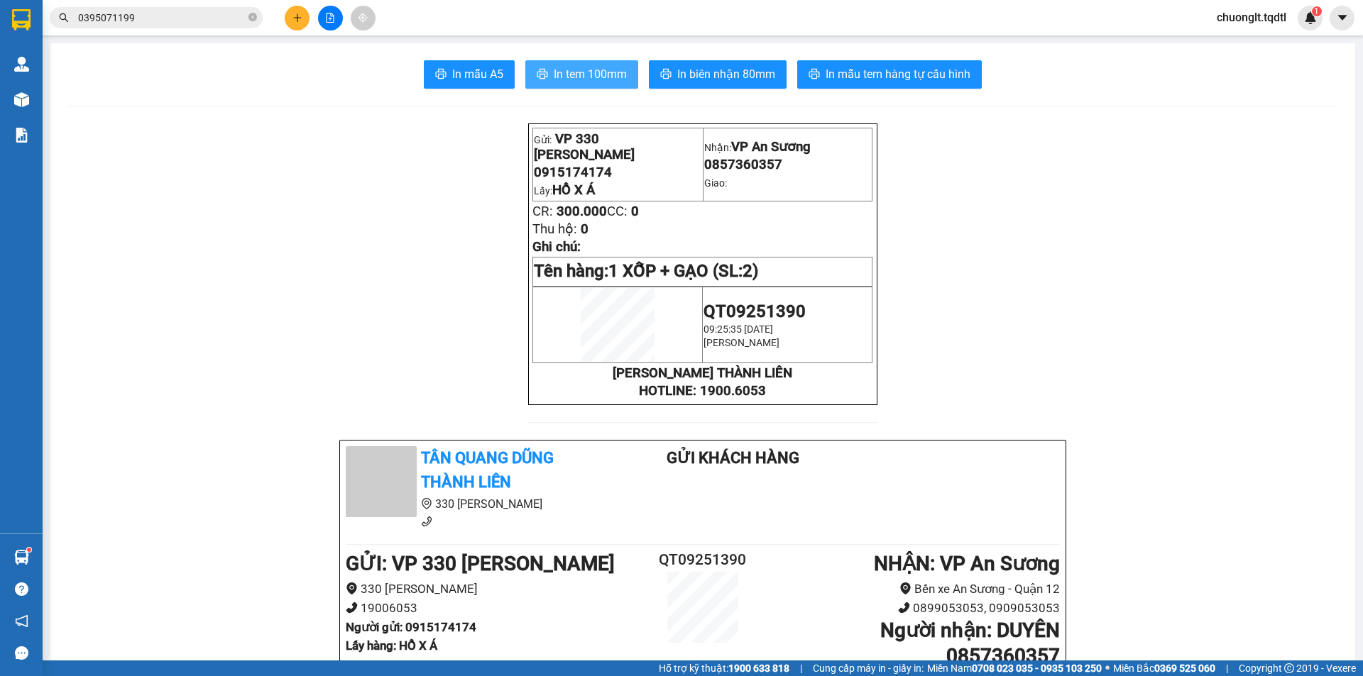
click at [578, 74] on span "In tem 100mm" at bounding box center [590, 74] width 73 height 18
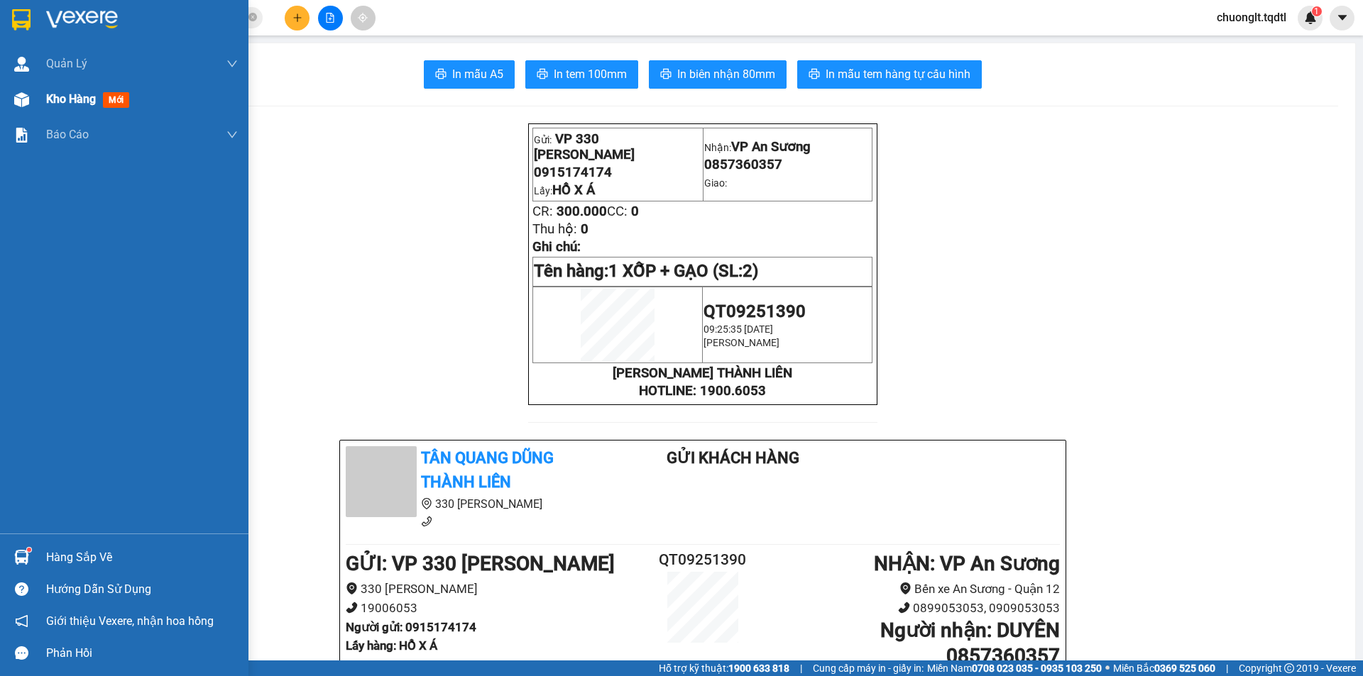
click at [64, 97] on span "Kho hàng" at bounding box center [71, 98] width 50 height 13
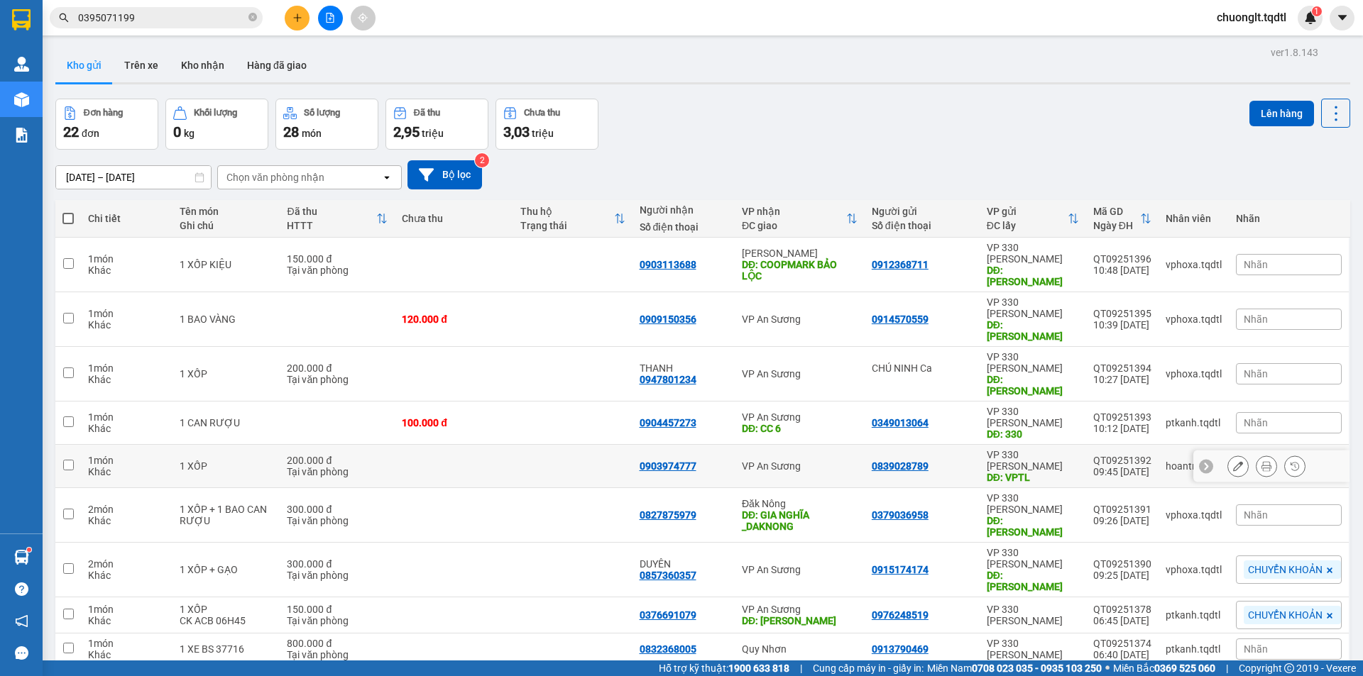
scroll to position [65, 0]
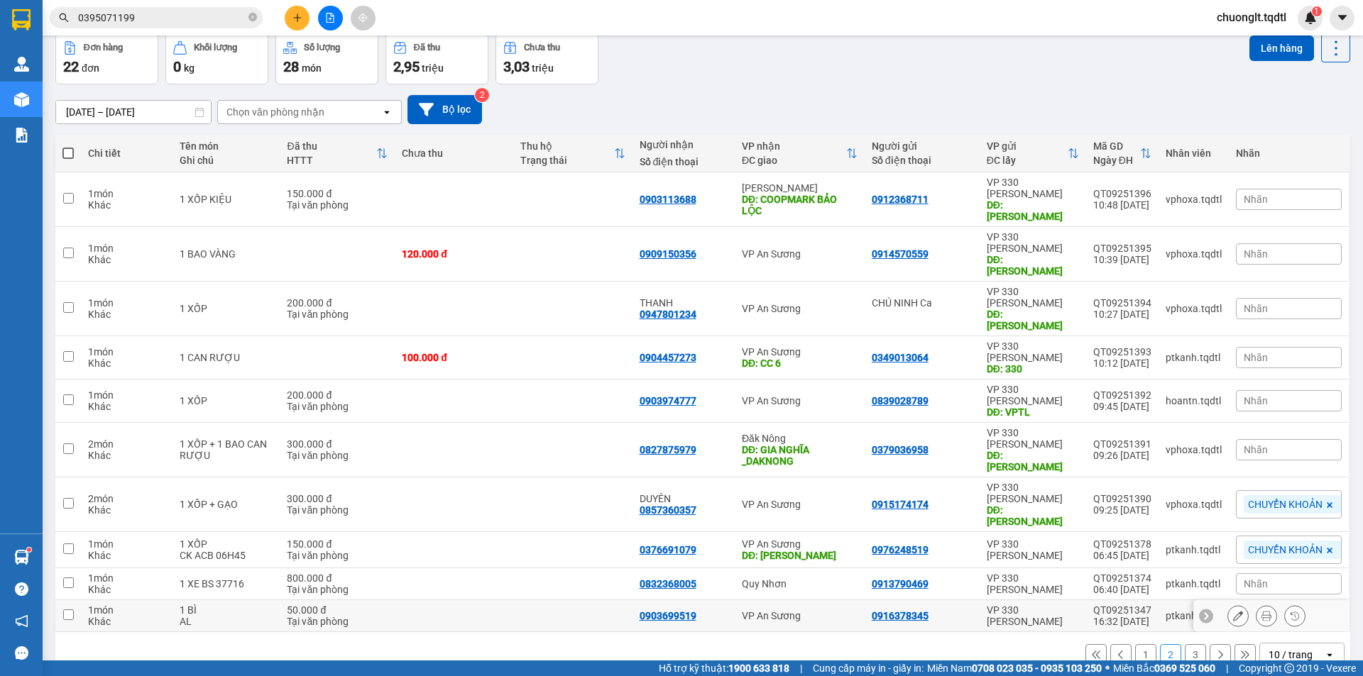
click at [72, 600] on td at bounding box center [68, 616] width 26 height 32
checkbox input "true"
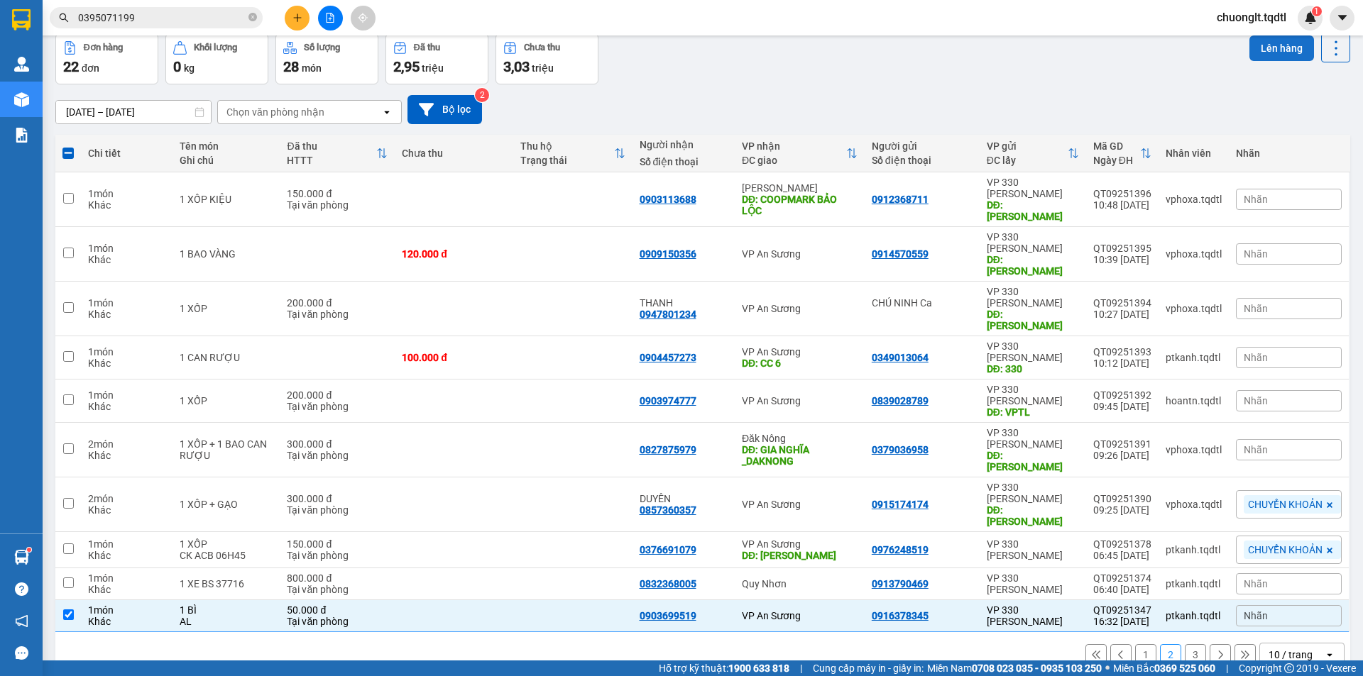
click at [1269, 36] on button "Lên hàng" at bounding box center [1281, 48] width 65 height 26
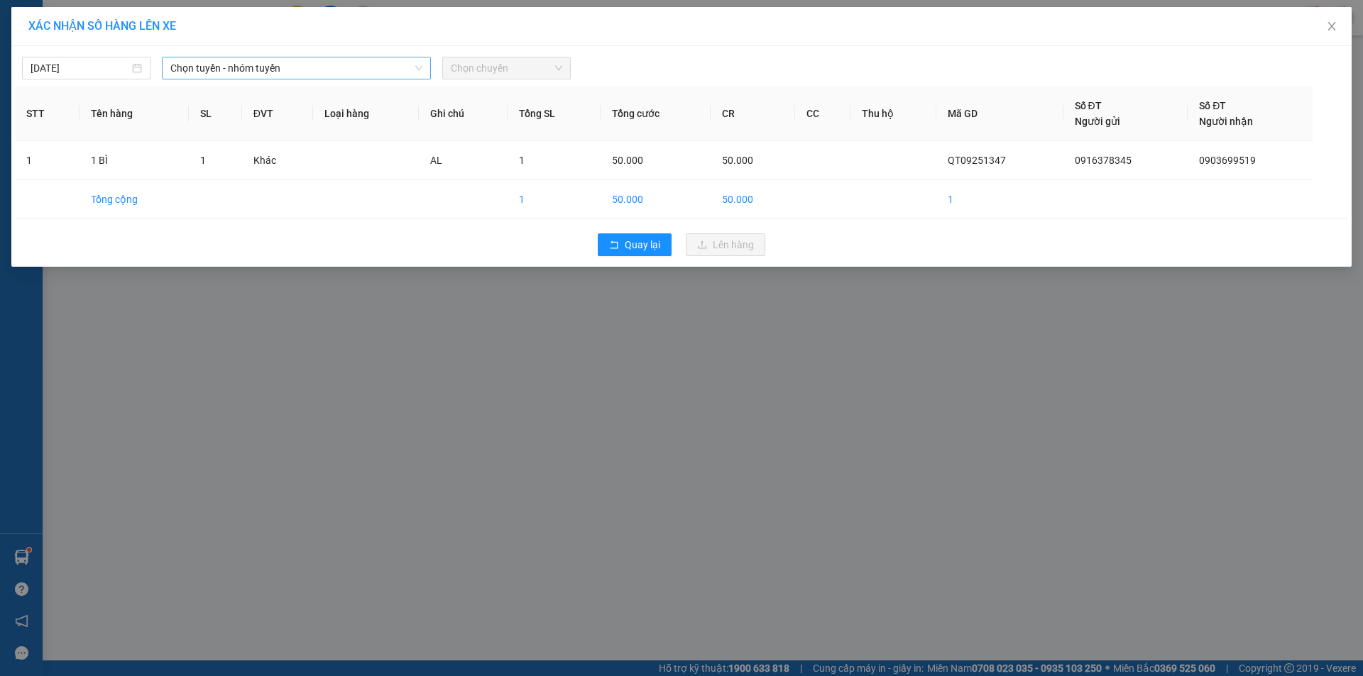
click at [324, 62] on span "Chọn tuyến - nhóm tuyến" at bounding box center [296, 67] width 252 height 21
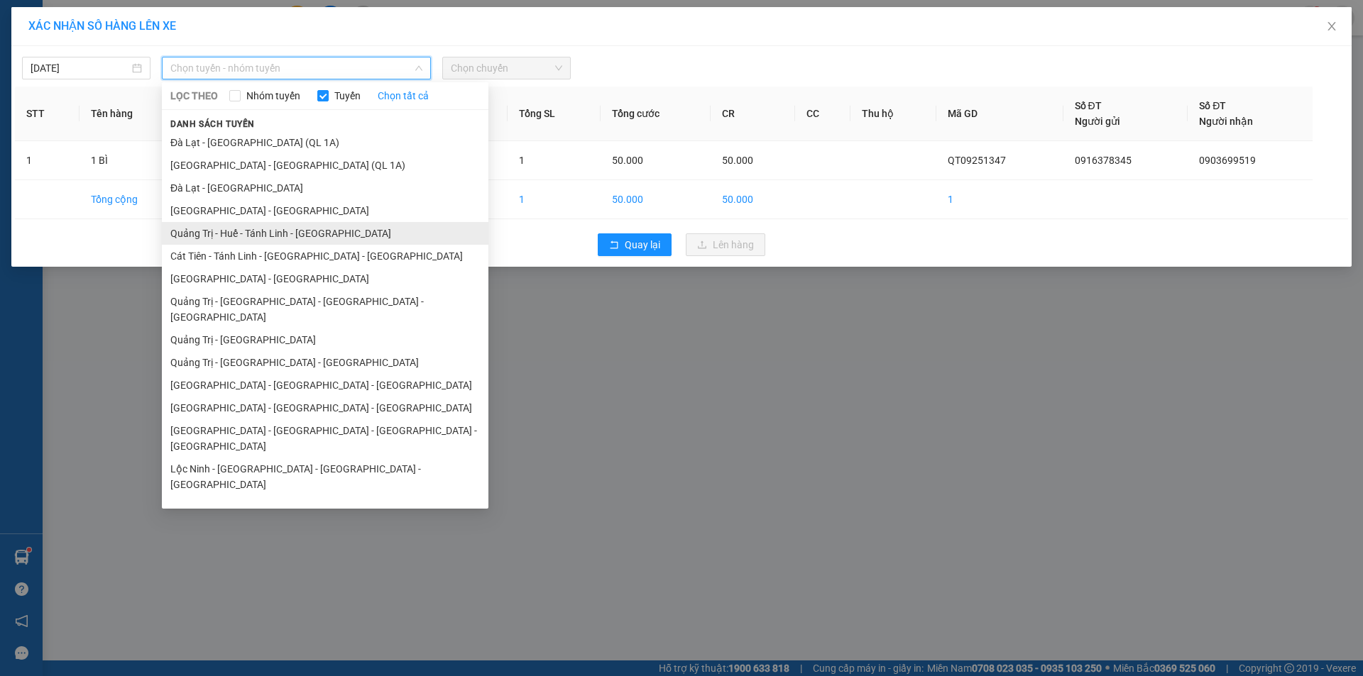
scroll to position [71, 0]
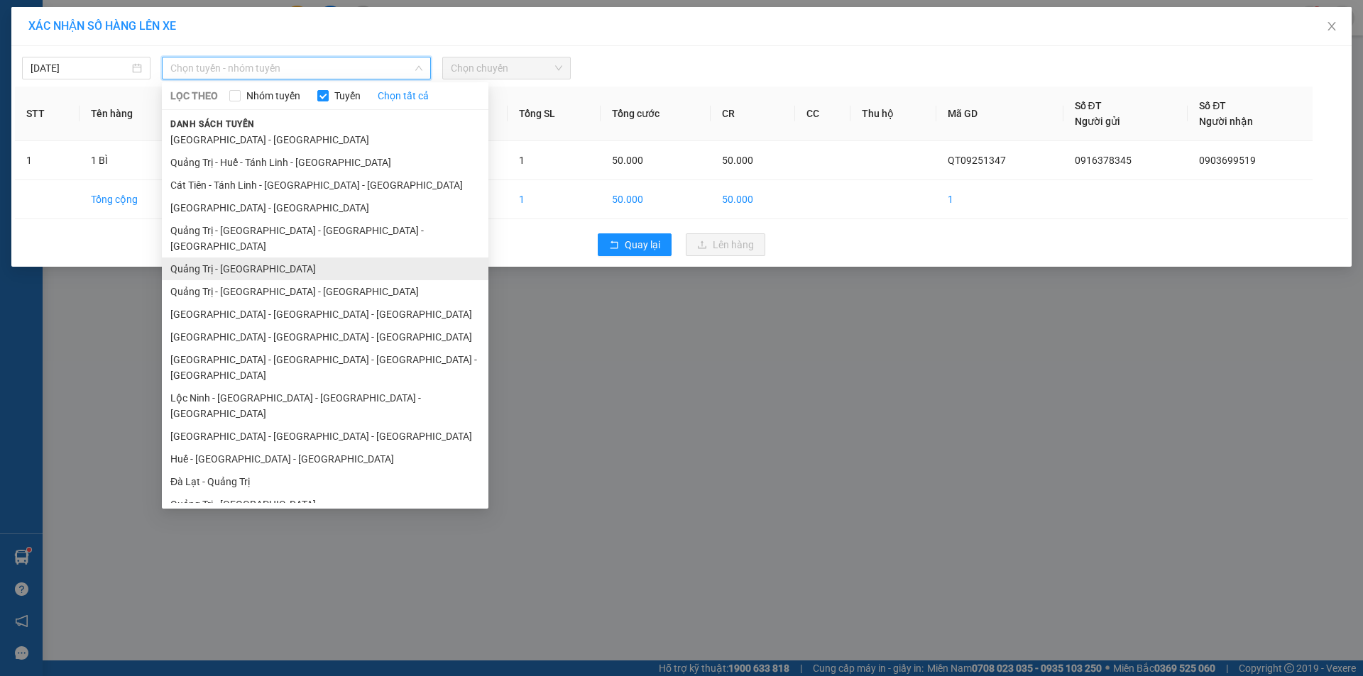
click at [245, 258] on li "Quảng Trị - [GEOGRAPHIC_DATA]" at bounding box center [325, 269] width 326 height 23
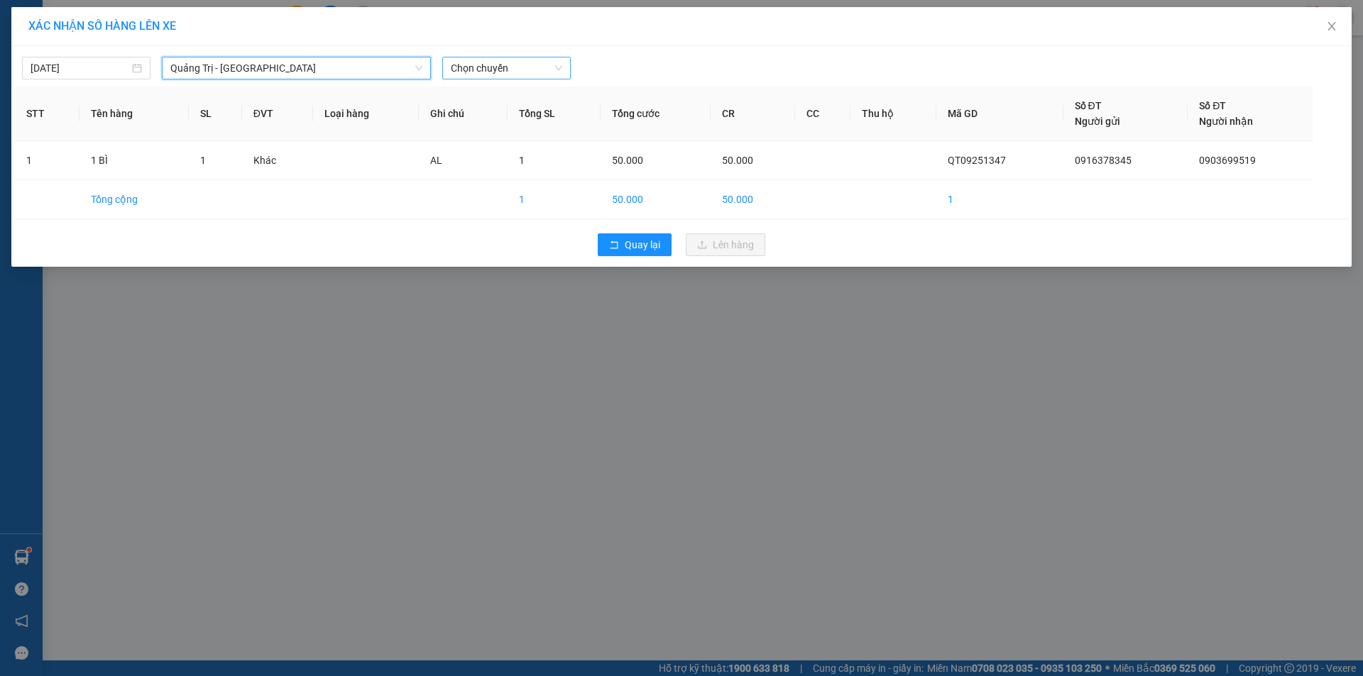
click at [524, 69] on span "Chọn chuyến" at bounding box center [506, 67] width 111 height 21
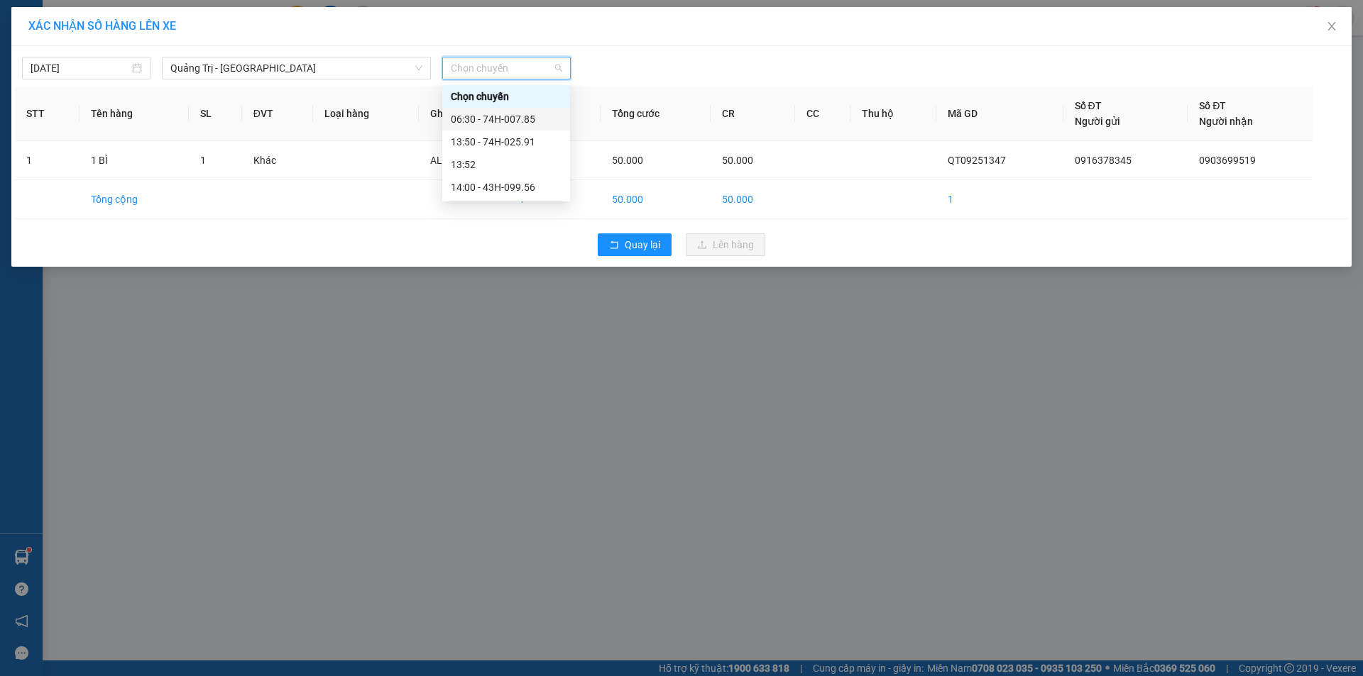
click at [504, 120] on div "06:30 - 74H-007.85" at bounding box center [506, 119] width 111 height 16
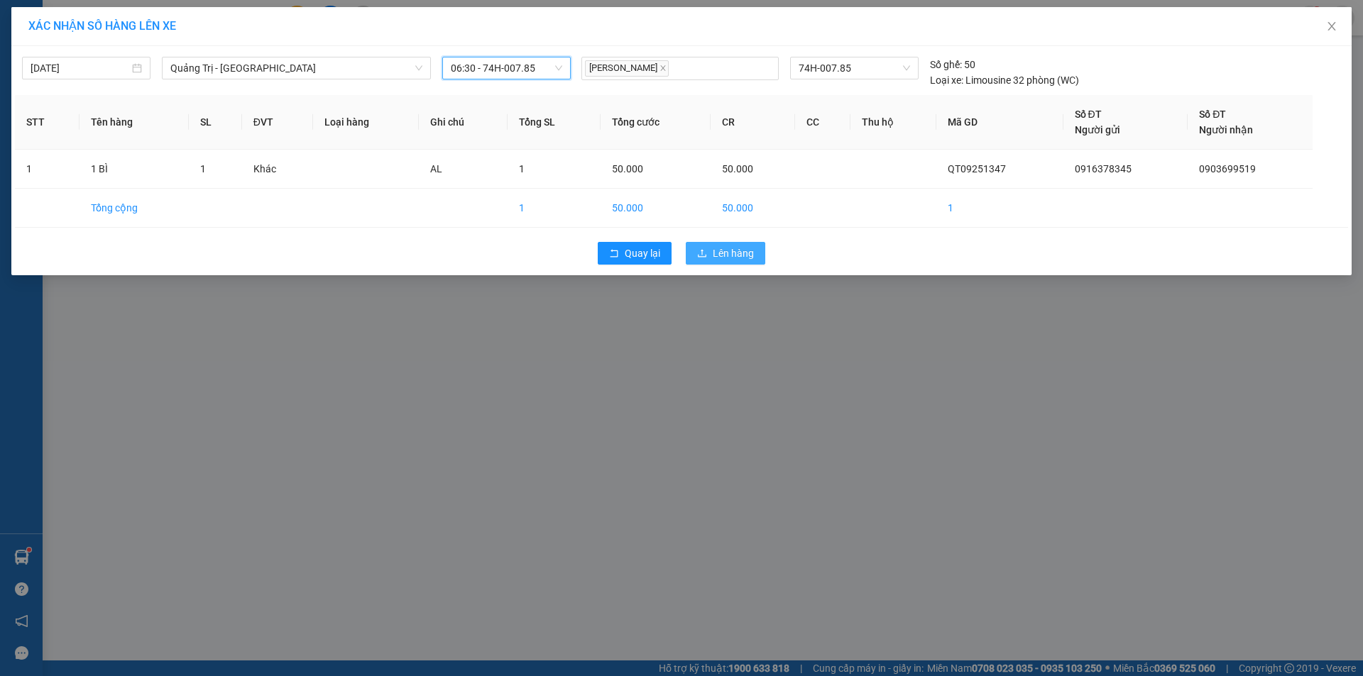
click at [722, 253] on span "Lên hàng" at bounding box center [733, 254] width 41 height 16
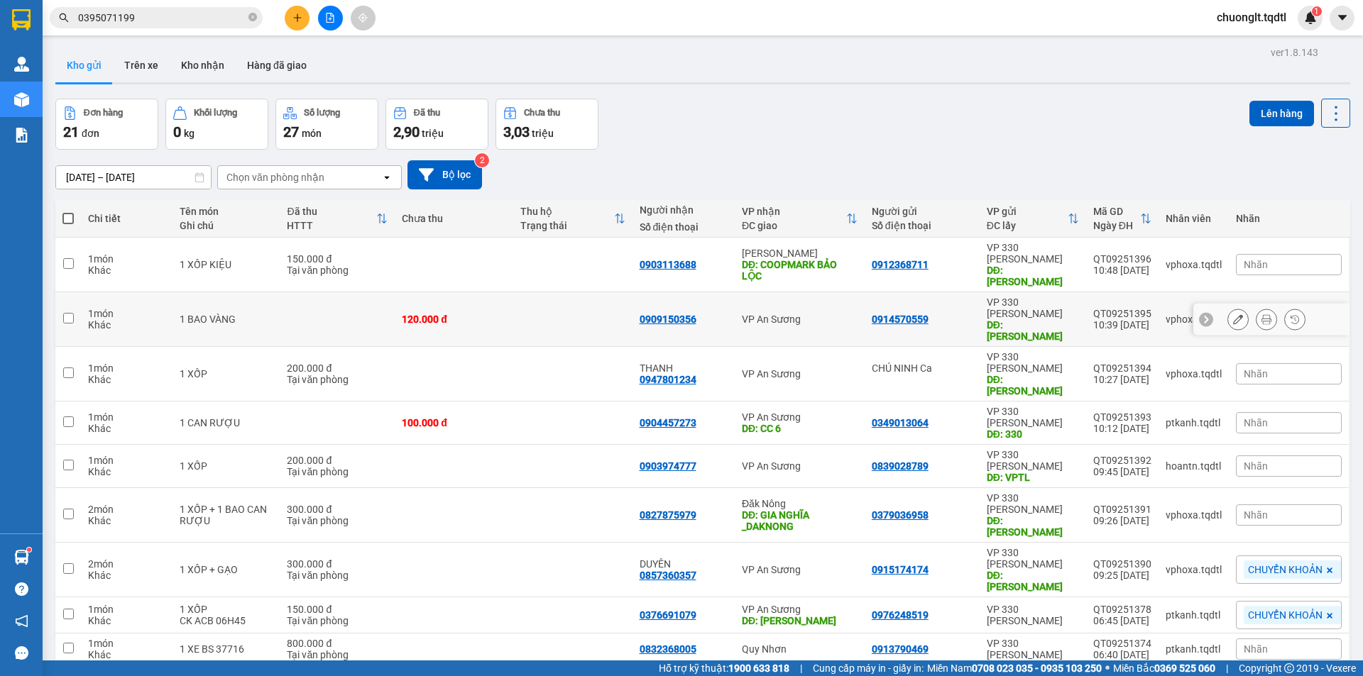
click at [70, 313] on input "checkbox" at bounding box center [68, 318] width 11 height 11
checkbox input "true"
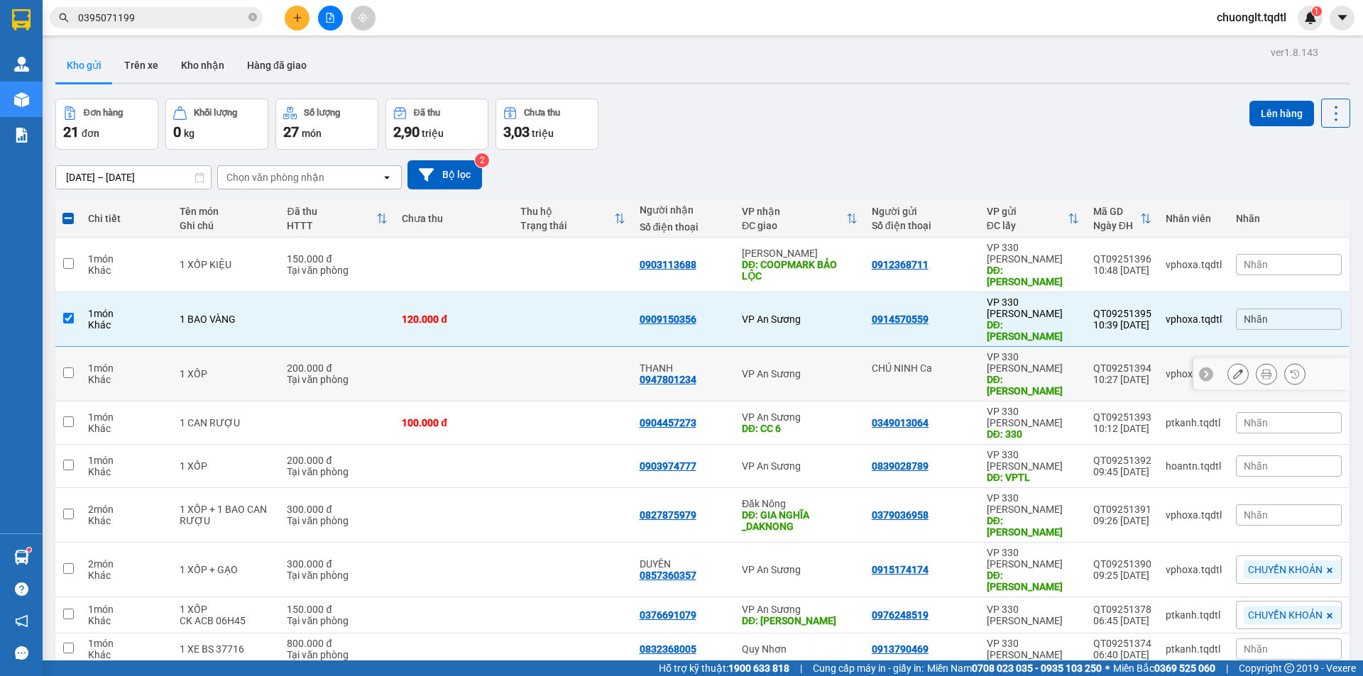
click at [72, 368] on input "checkbox" at bounding box center [68, 373] width 11 height 11
checkbox input "true"
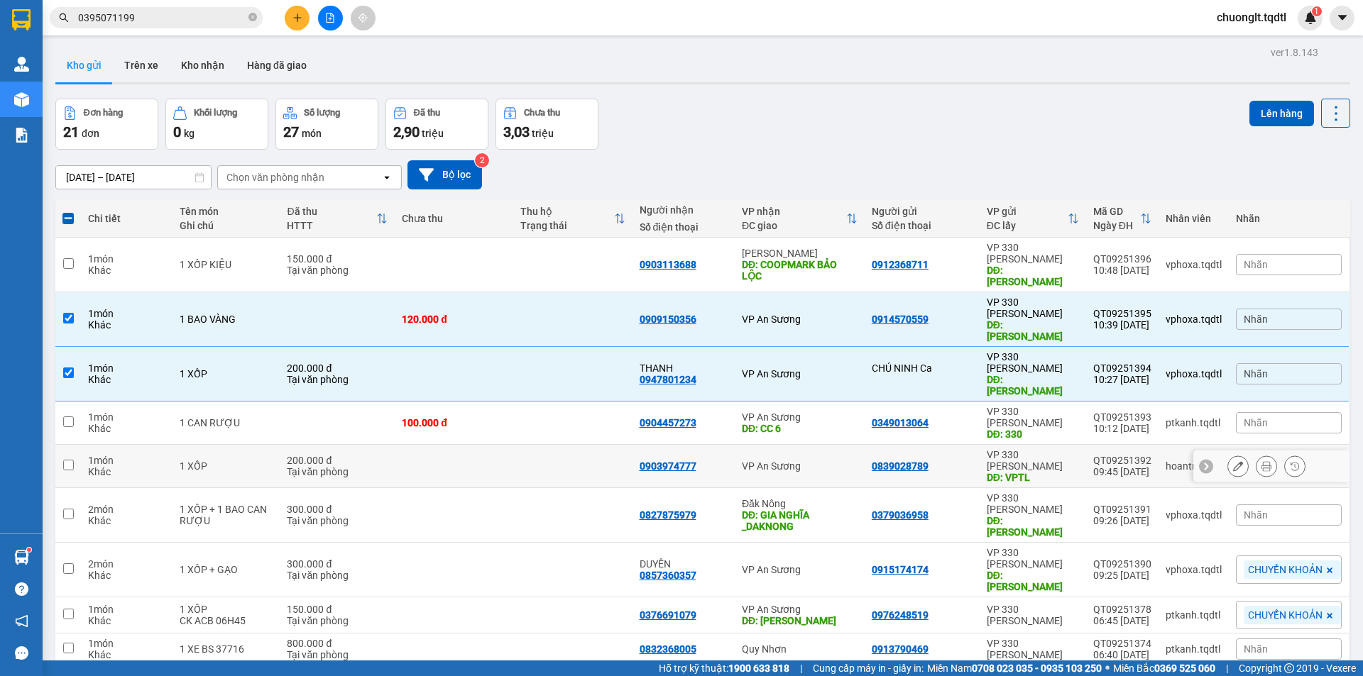
click at [68, 460] on input "checkbox" at bounding box center [68, 465] width 11 height 11
checkbox input "true"
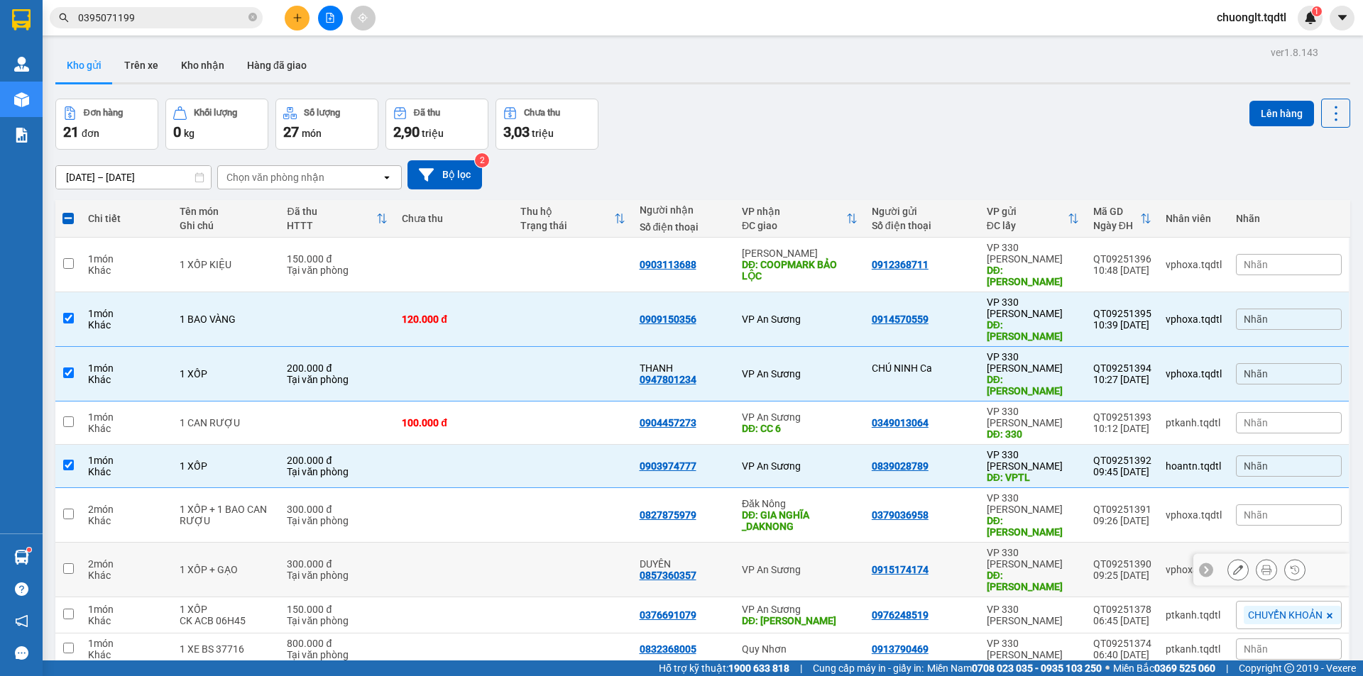
click at [65, 563] on input "checkbox" at bounding box center [68, 568] width 11 height 11
checkbox input "true"
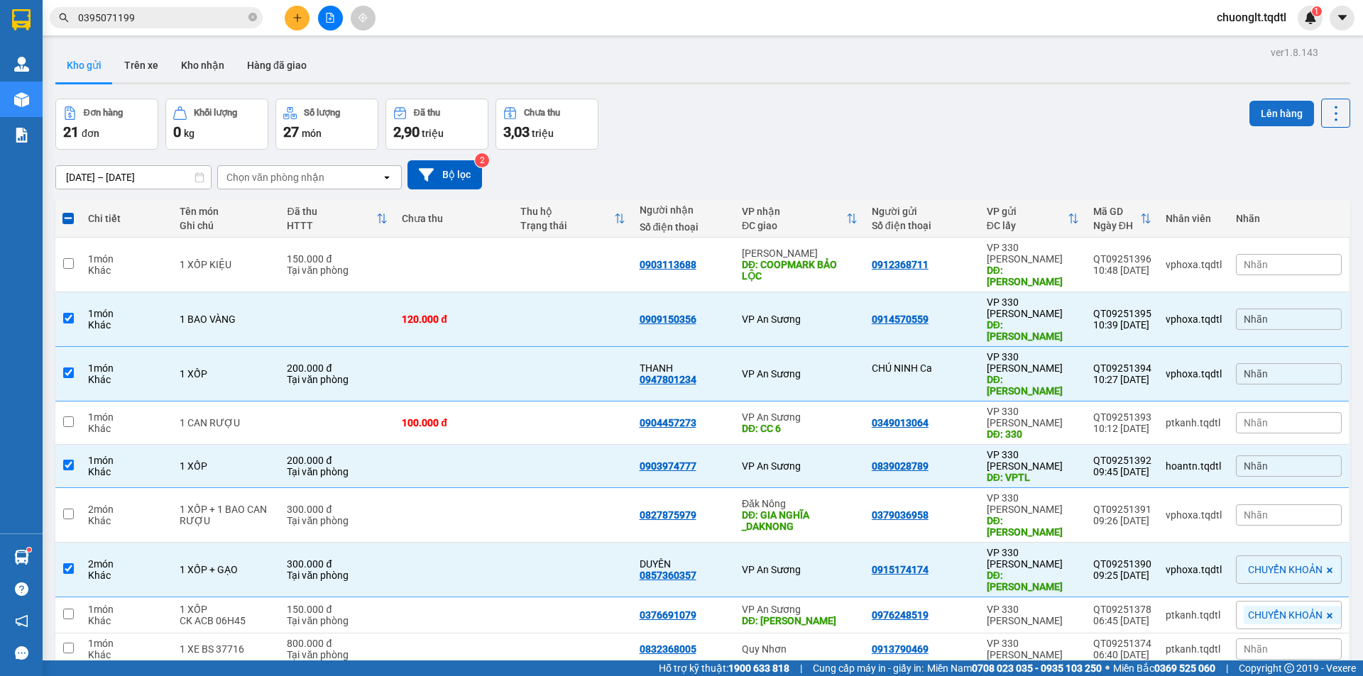
click at [1260, 111] on button "Lên hàng" at bounding box center [1281, 114] width 65 height 26
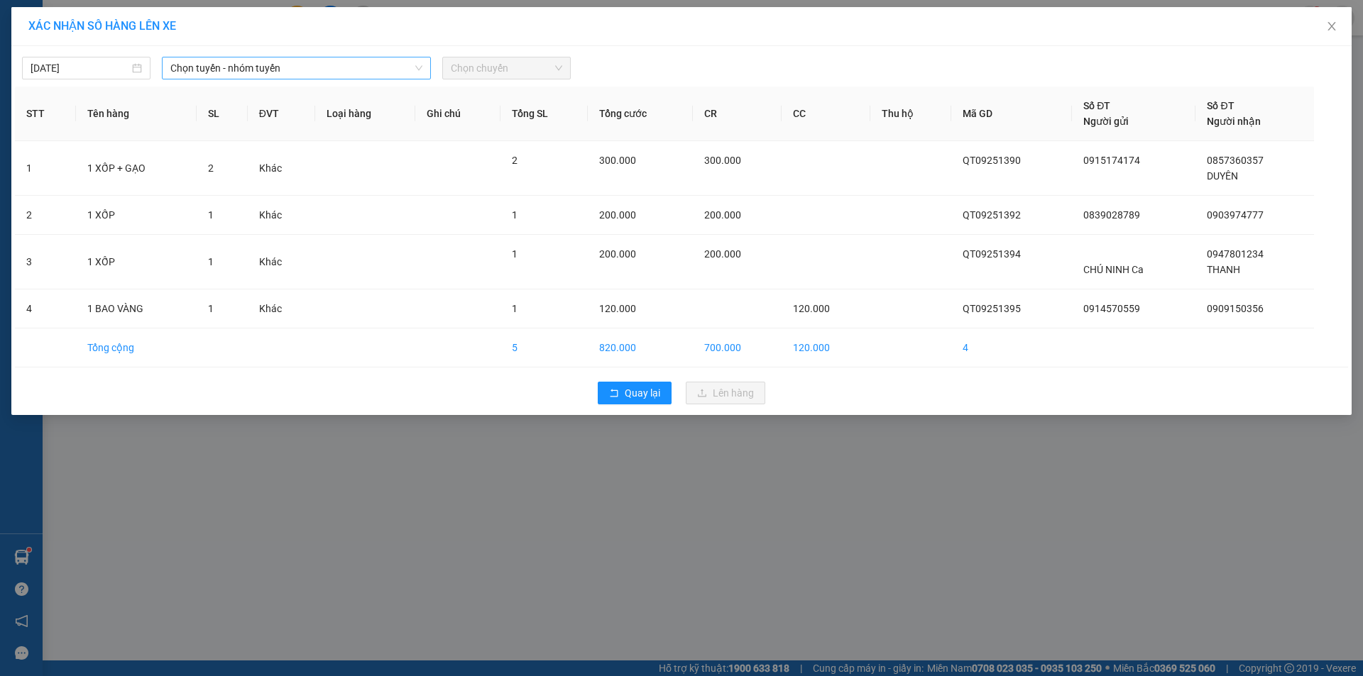
click at [387, 67] on span "Chọn tuyến - nhóm tuyến" at bounding box center [296, 67] width 252 height 21
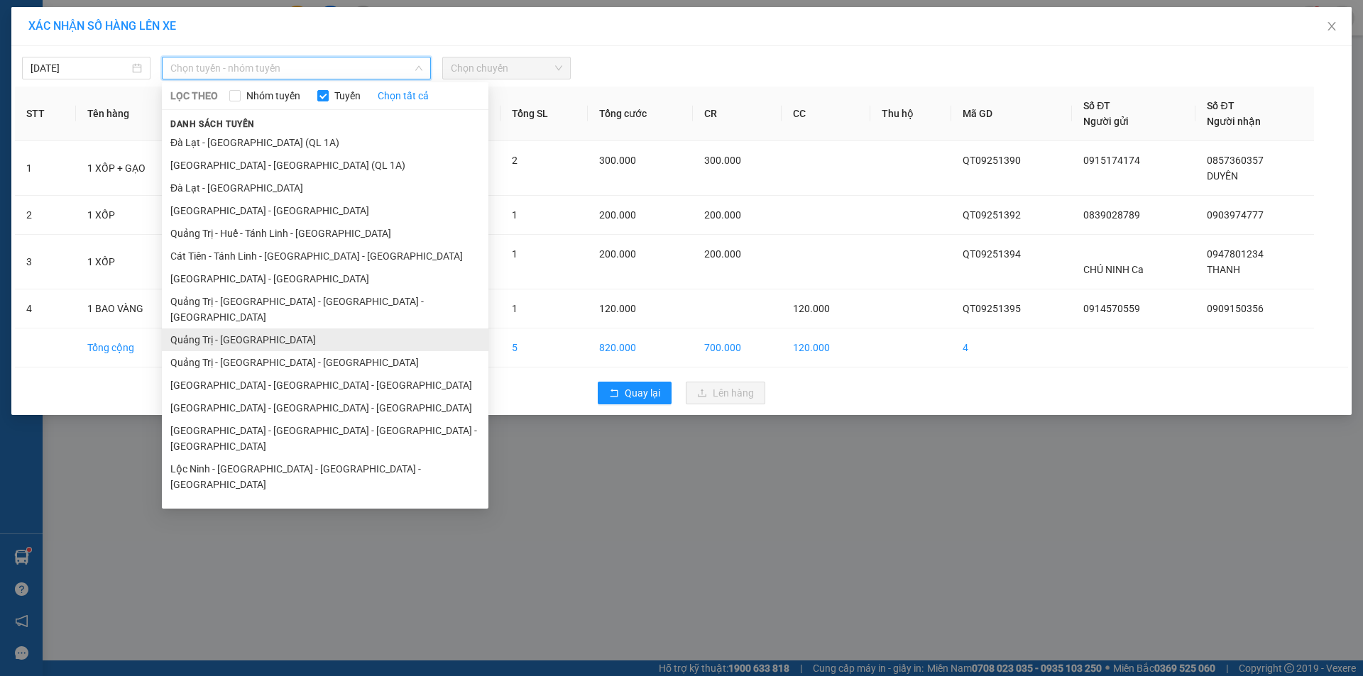
click at [253, 329] on li "Quảng Trị - [GEOGRAPHIC_DATA]" at bounding box center [325, 340] width 326 height 23
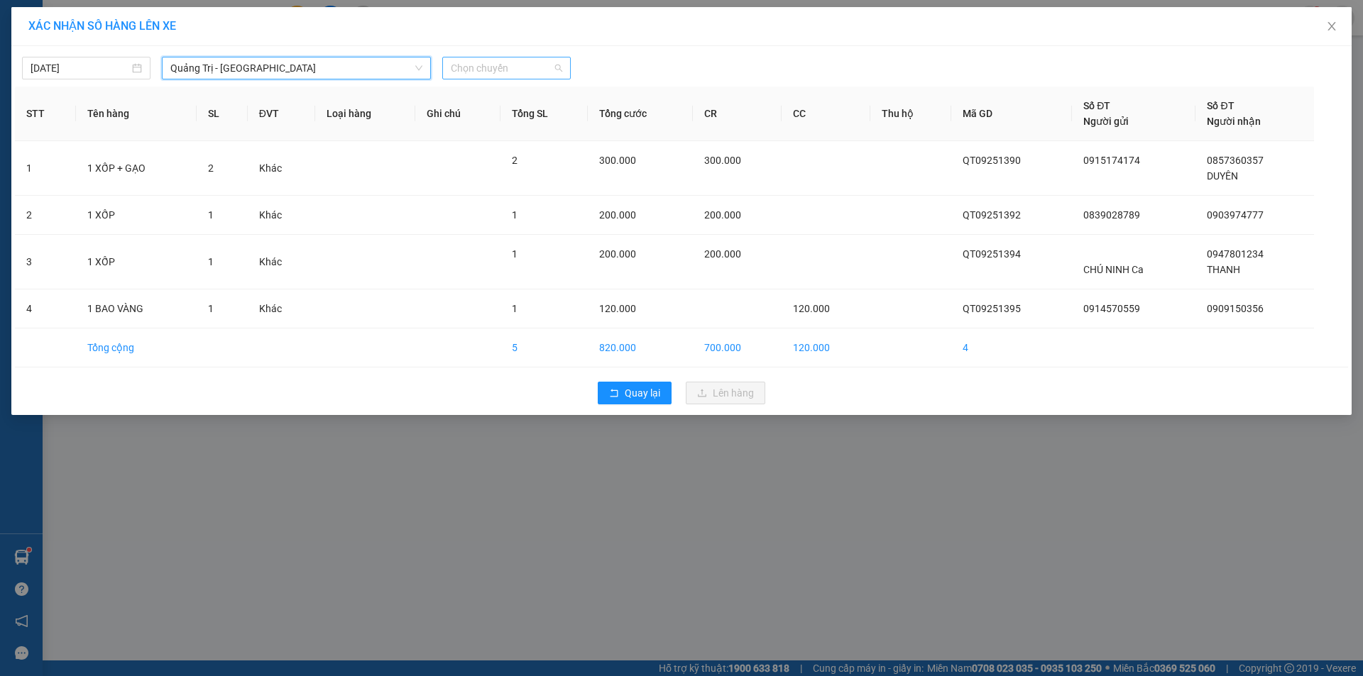
click at [534, 75] on span "Chọn chuyến" at bounding box center [506, 67] width 111 height 21
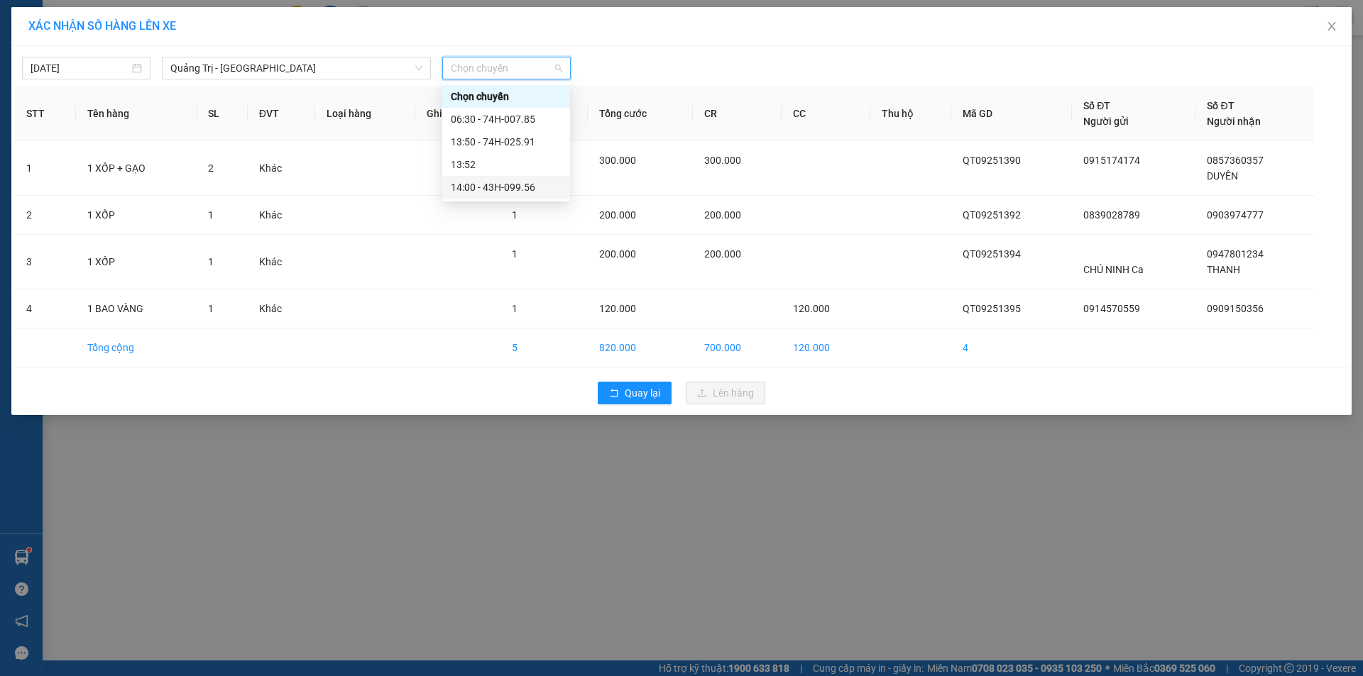
click at [506, 183] on div "14:00 - 43H-099.56" at bounding box center [506, 188] width 111 height 16
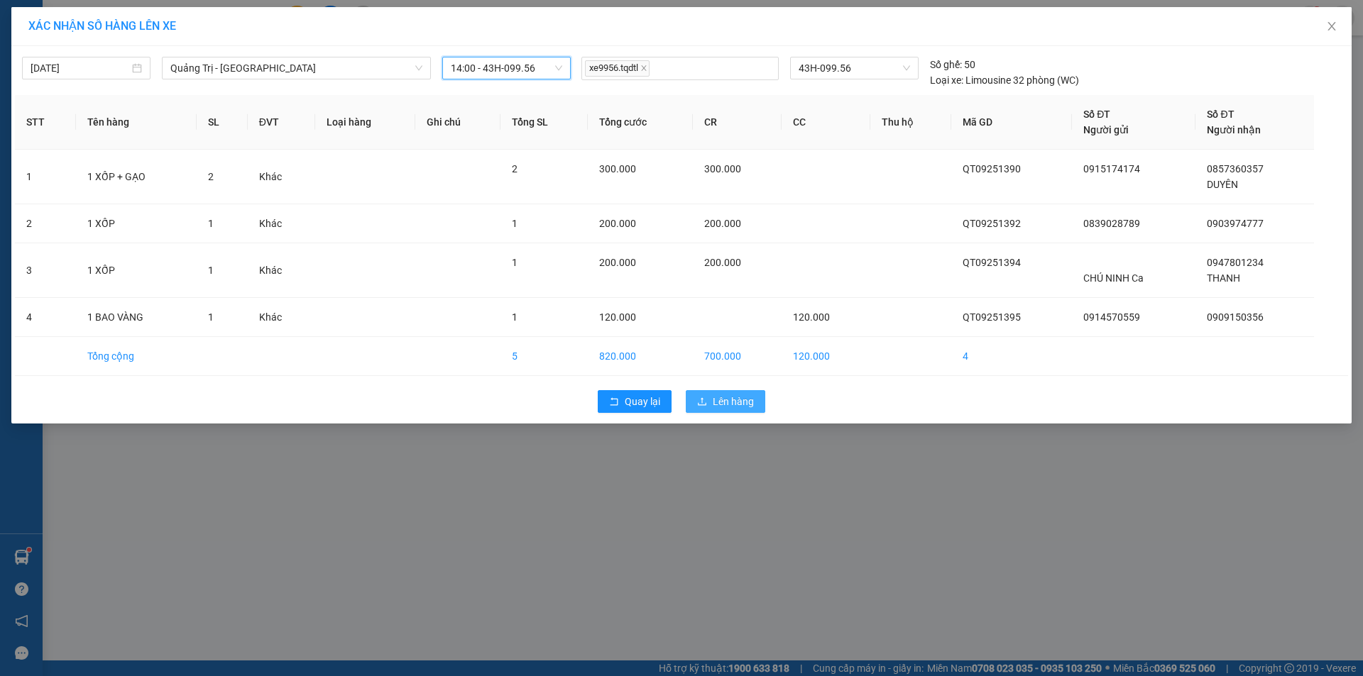
click at [717, 395] on span "Lên hàng" at bounding box center [733, 402] width 41 height 16
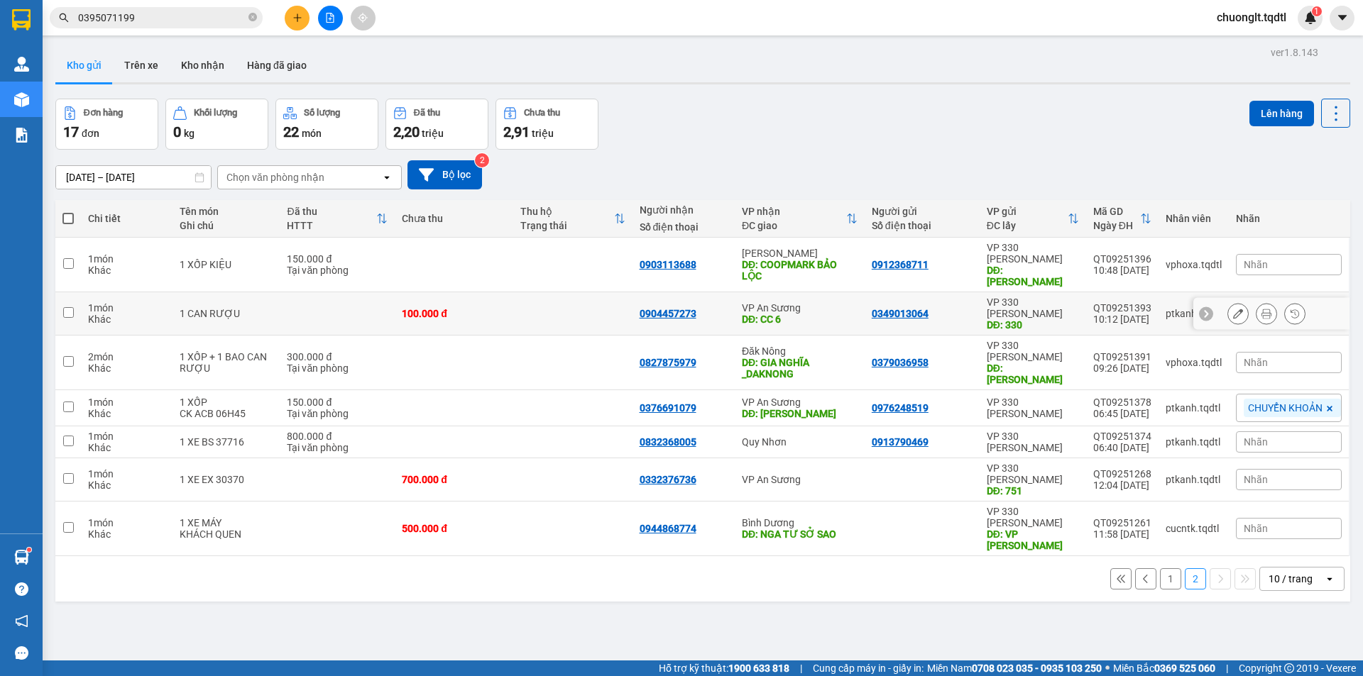
click at [67, 307] on input "checkbox" at bounding box center [68, 312] width 11 height 11
checkbox input "true"
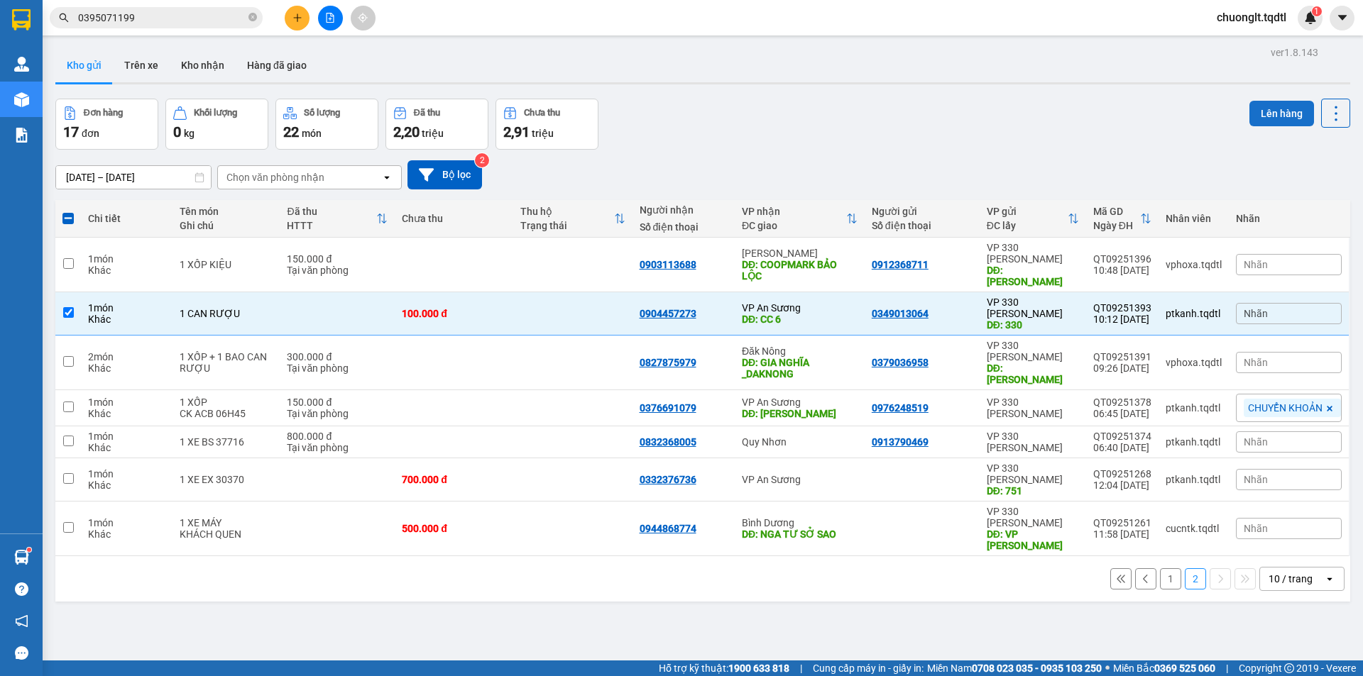
click at [1262, 114] on button "Lên hàng" at bounding box center [1281, 114] width 65 height 26
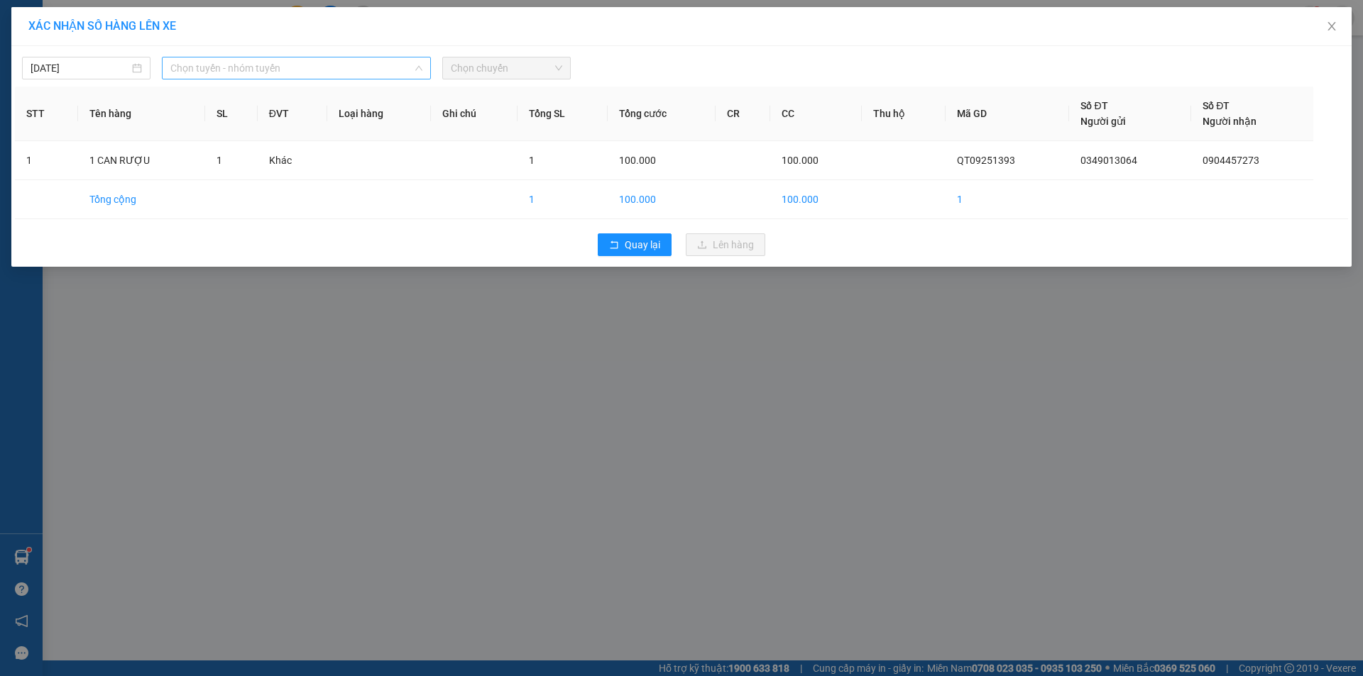
click at [370, 68] on span "Chọn tuyến - nhóm tuyến" at bounding box center [296, 67] width 252 height 21
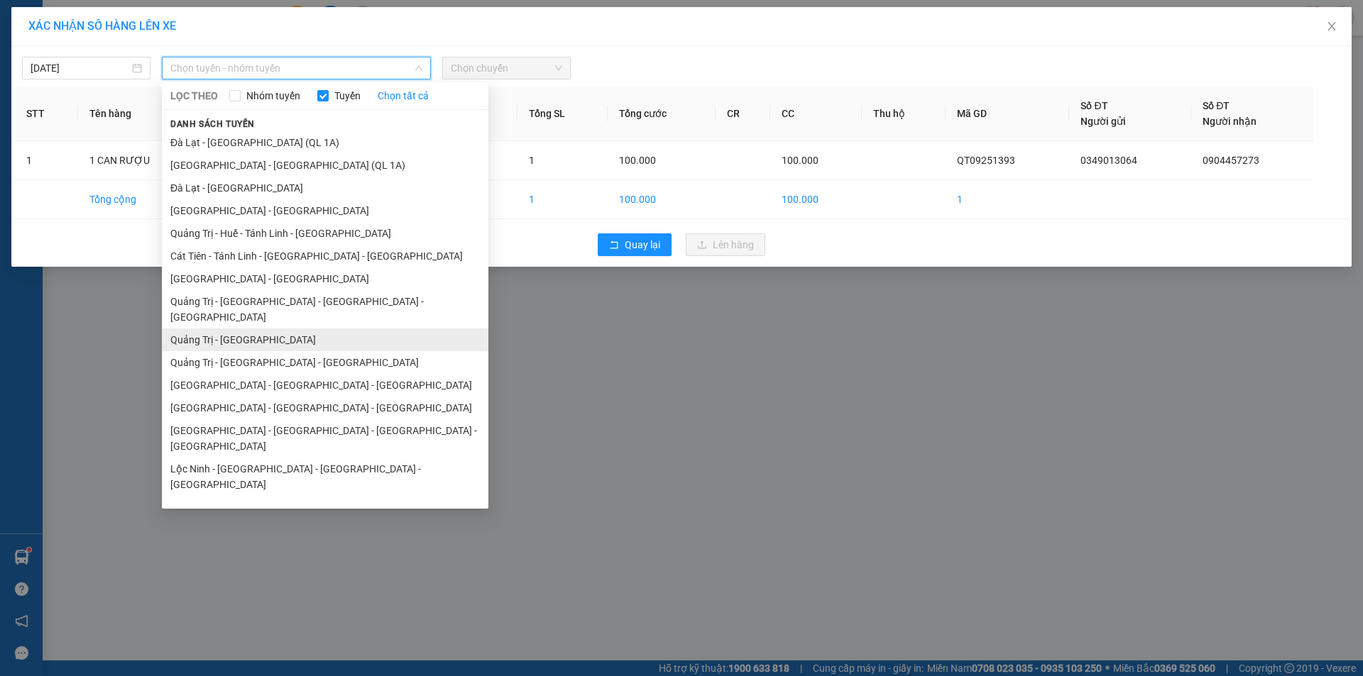
click at [330, 329] on li "Quảng Trị - [GEOGRAPHIC_DATA]" at bounding box center [325, 340] width 326 height 23
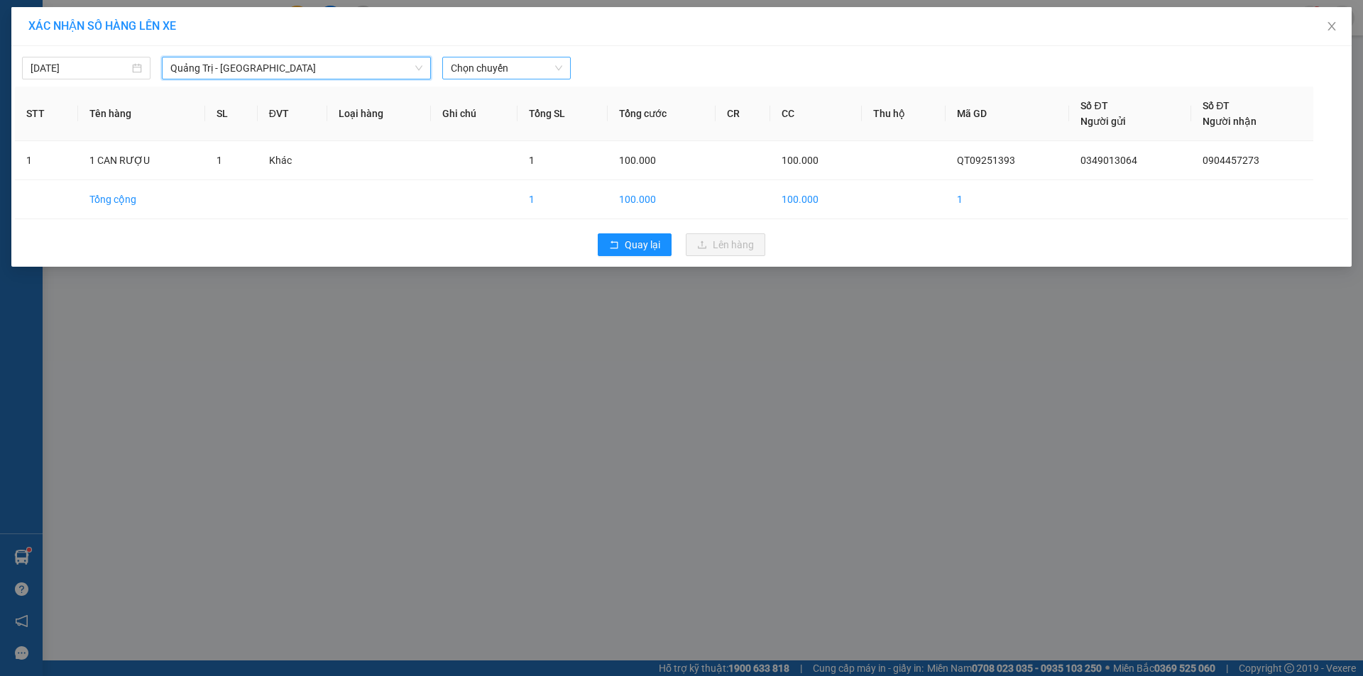
click at [521, 69] on span "Chọn chuyến" at bounding box center [506, 67] width 111 height 21
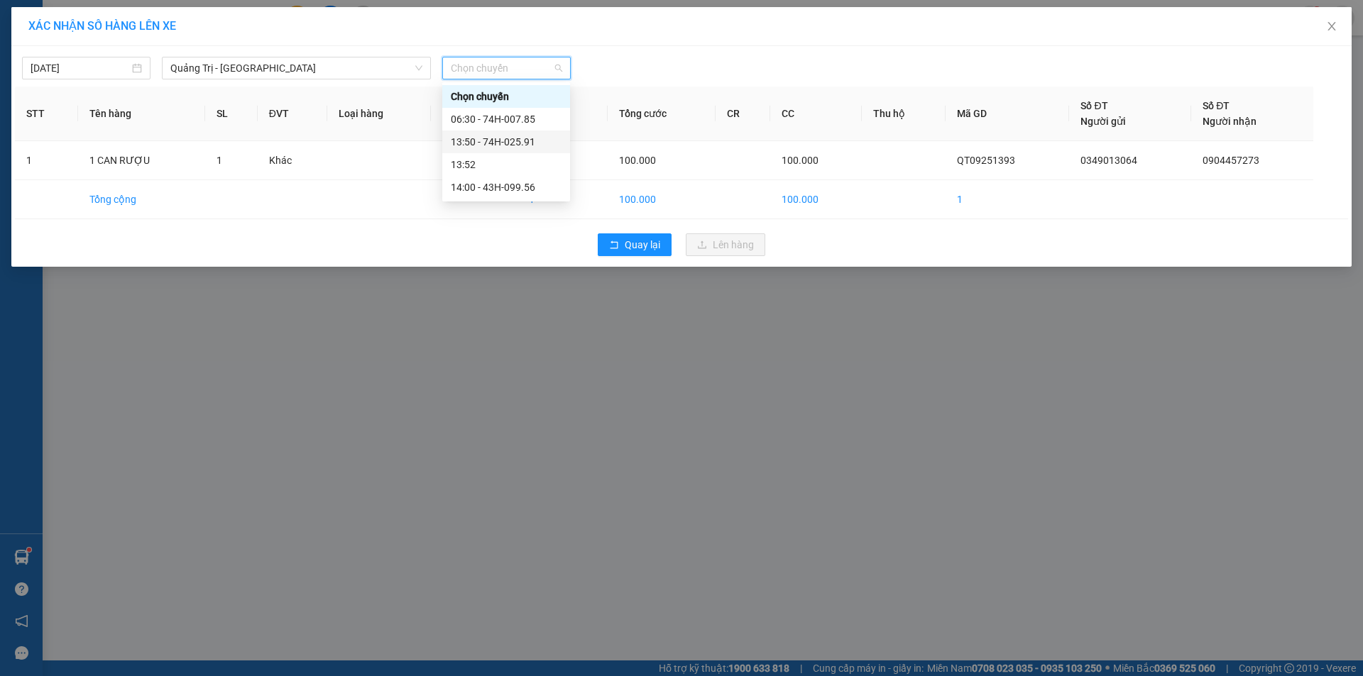
click at [513, 141] on div "13:50 - 74H-025.91" at bounding box center [506, 142] width 111 height 16
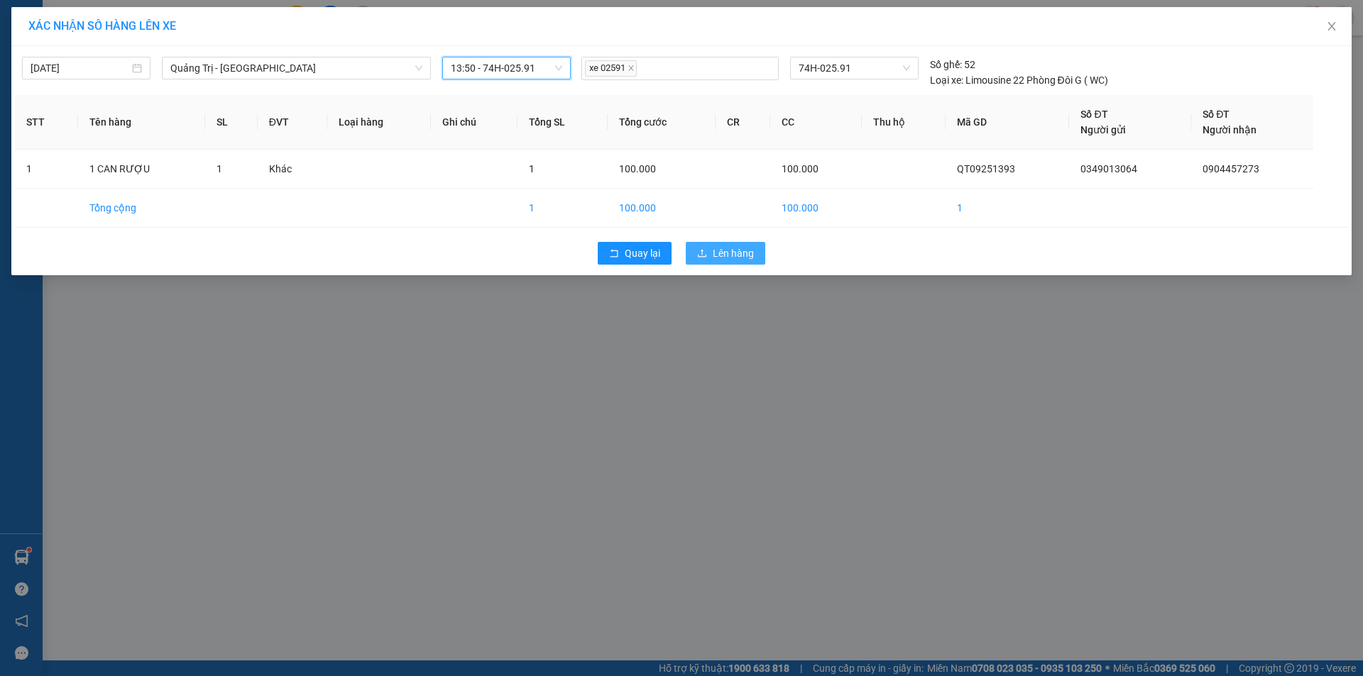
click at [712, 244] on button "Lên hàng" at bounding box center [725, 253] width 79 height 23
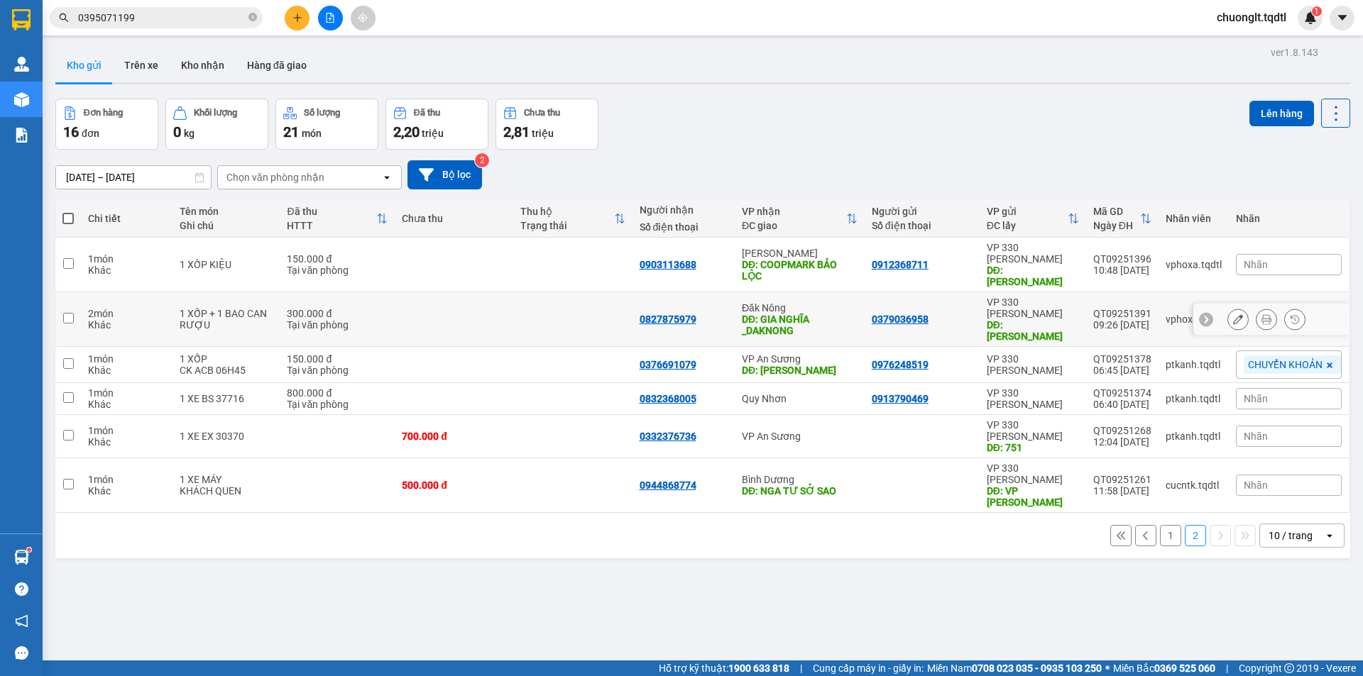
click at [70, 313] on input "checkbox" at bounding box center [68, 318] width 11 height 11
checkbox input "true"
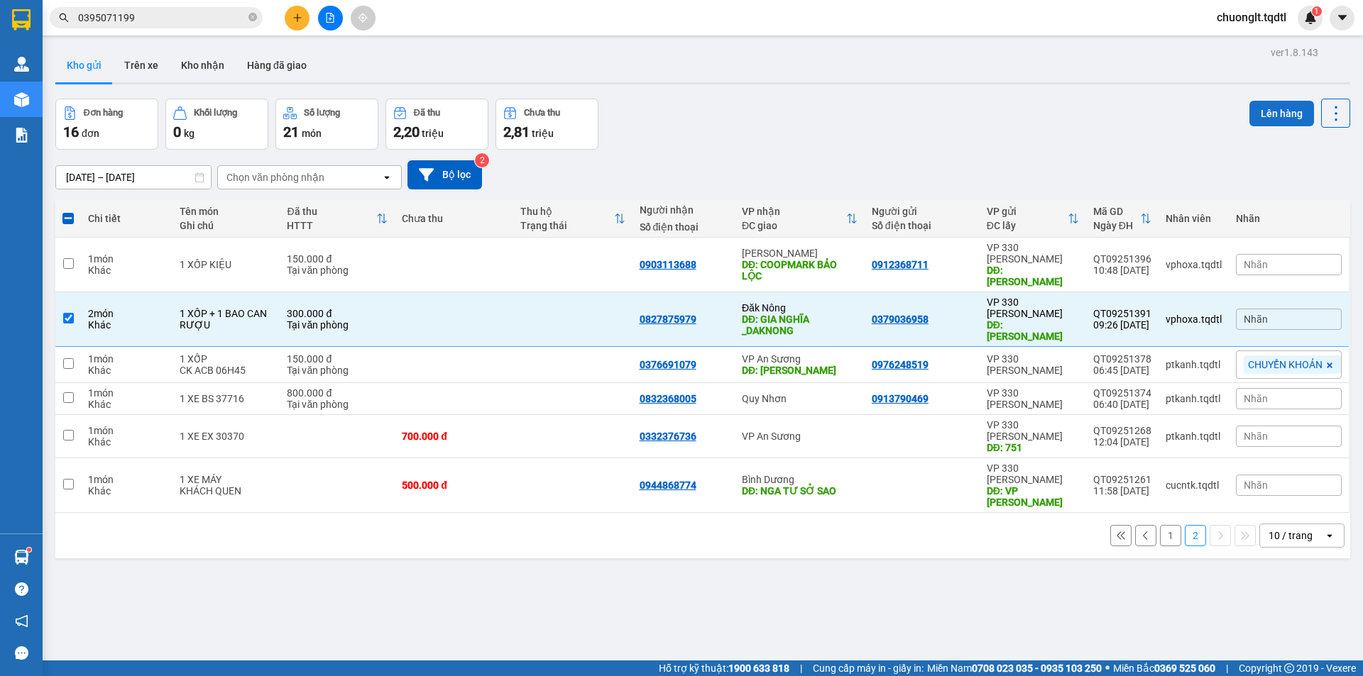
click at [1265, 114] on button "Lên hàng" at bounding box center [1281, 114] width 65 height 26
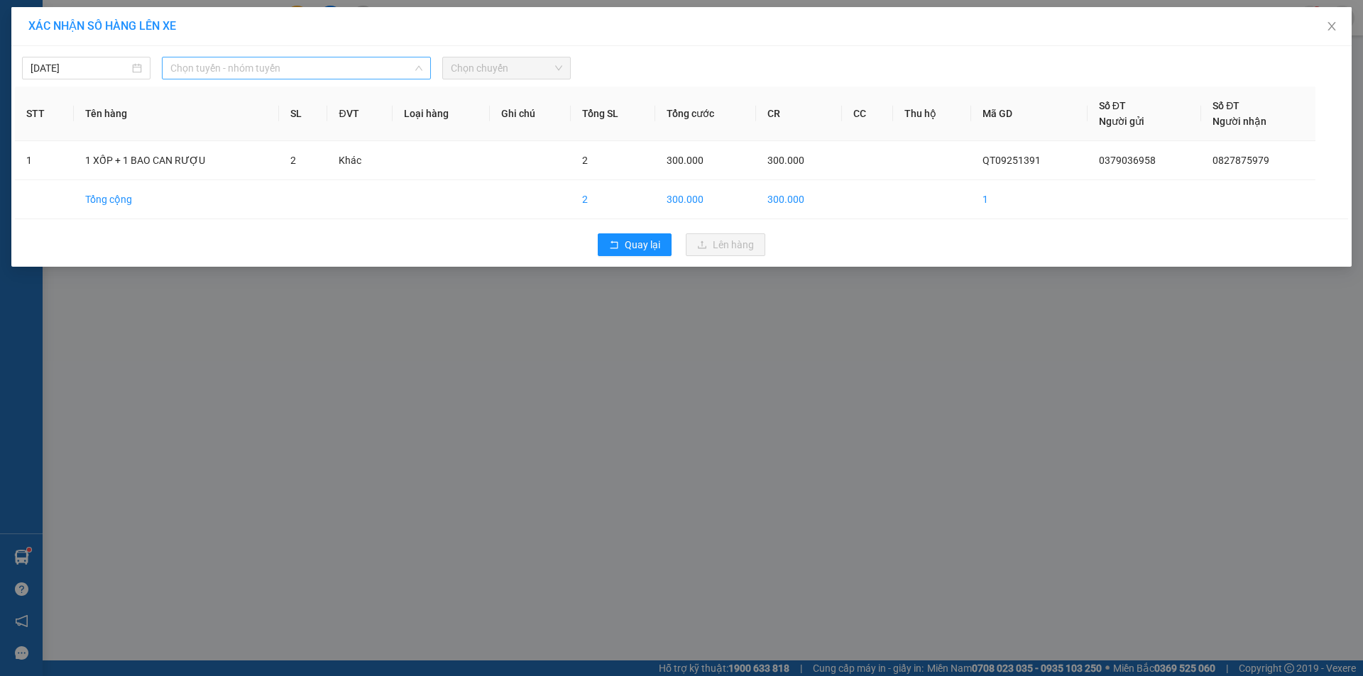
click at [393, 65] on span "Chọn tuyến - nhóm tuyến" at bounding box center [296, 67] width 252 height 21
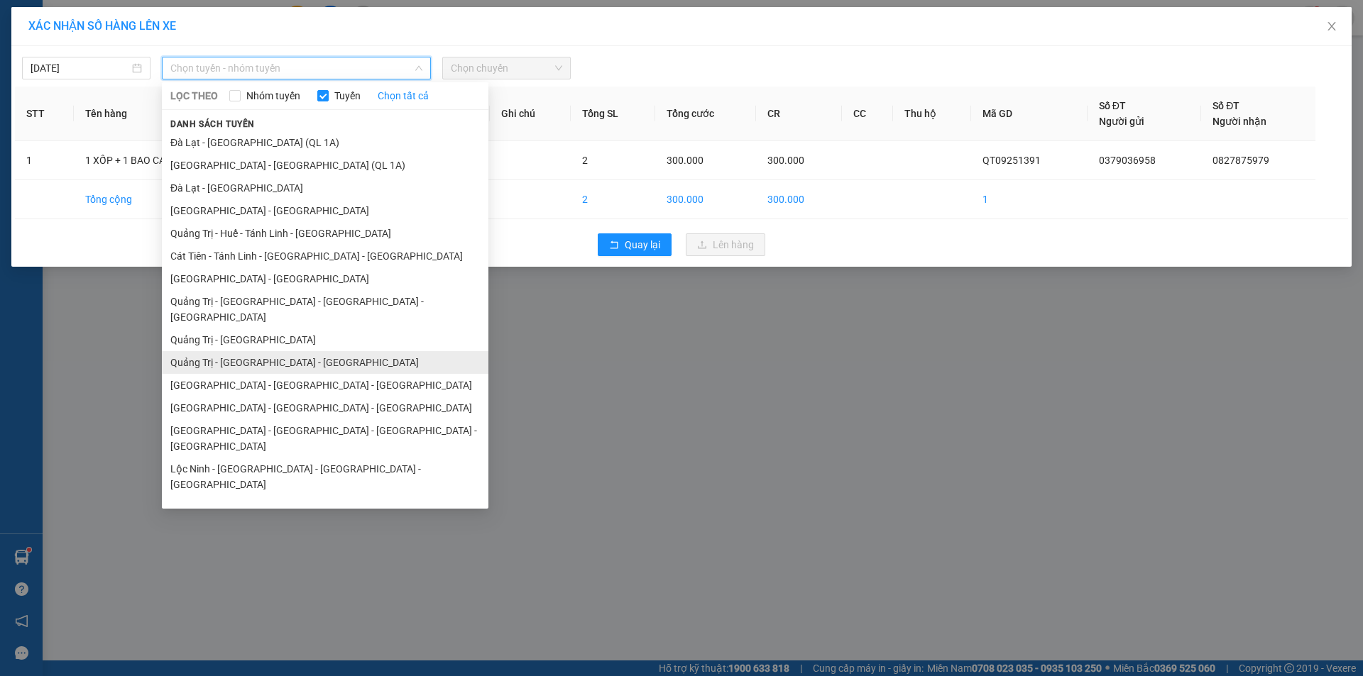
click at [259, 351] on li "Quảng Trị - [GEOGRAPHIC_DATA] - [GEOGRAPHIC_DATA]" at bounding box center [325, 362] width 326 height 23
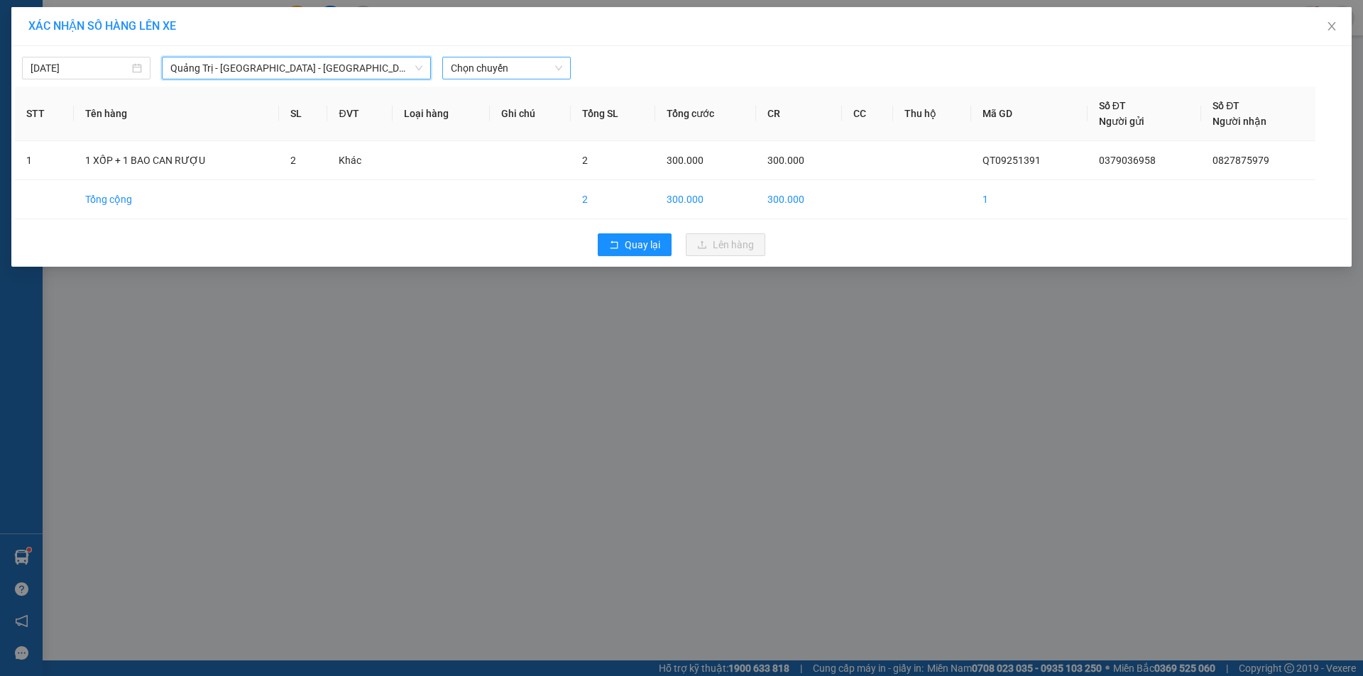
click at [514, 72] on span "Chọn chuyến" at bounding box center [506, 67] width 111 height 21
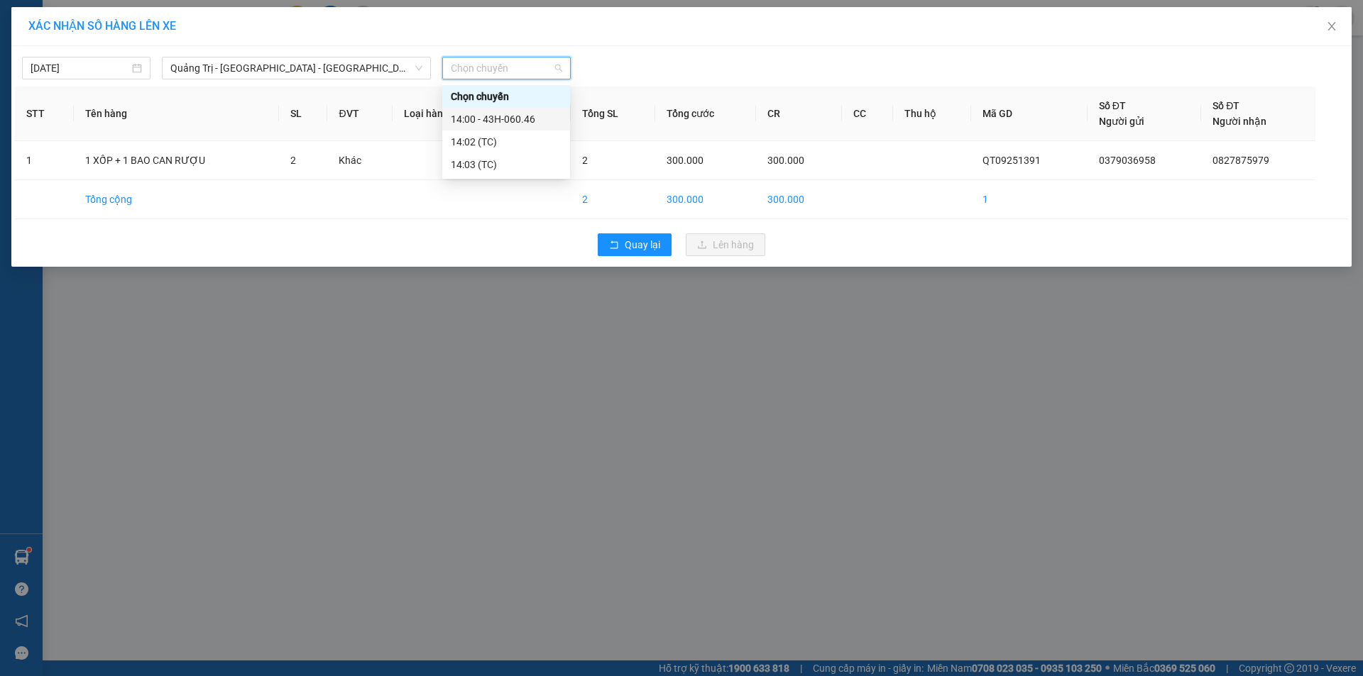
click at [502, 119] on div "14:00 - 43H-060.46" at bounding box center [506, 119] width 111 height 16
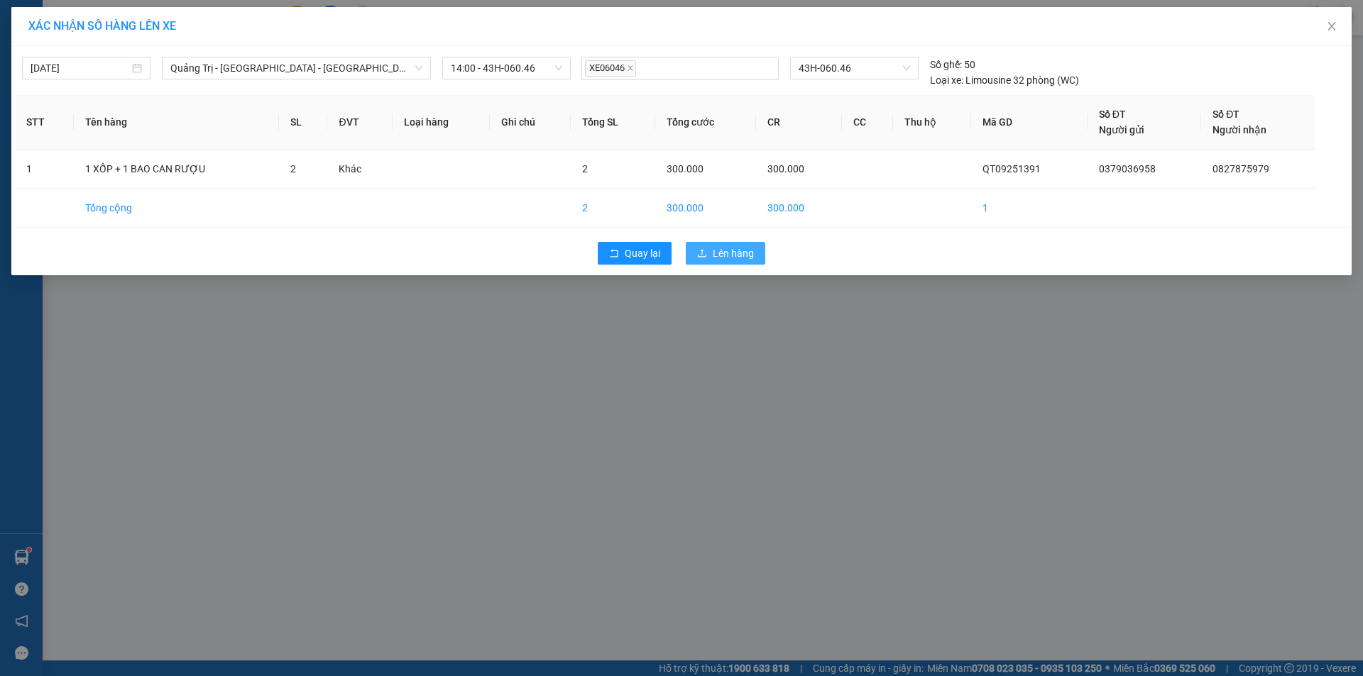
click at [742, 248] on span "Lên hàng" at bounding box center [733, 254] width 41 height 16
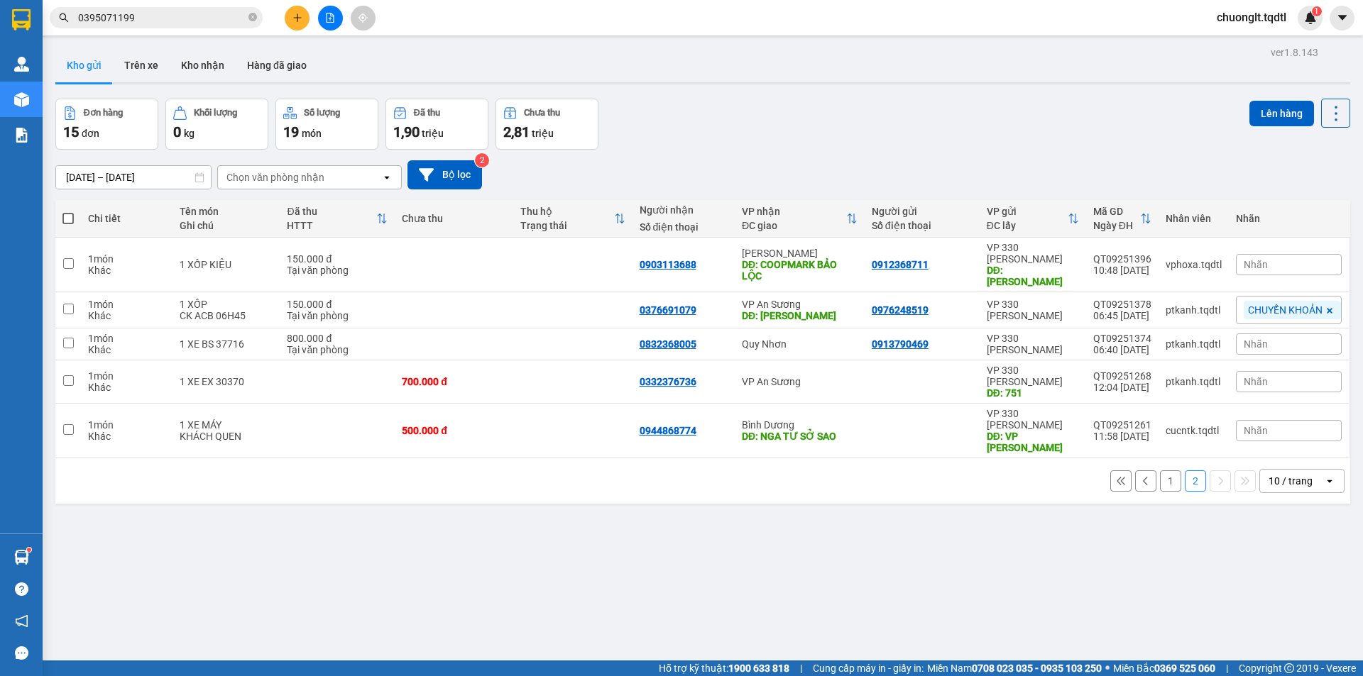
click at [1184, 471] on button "2" at bounding box center [1194, 481] width 21 height 21
click at [1160, 471] on button "1" at bounding box center [1170, 481] width 21 height 21
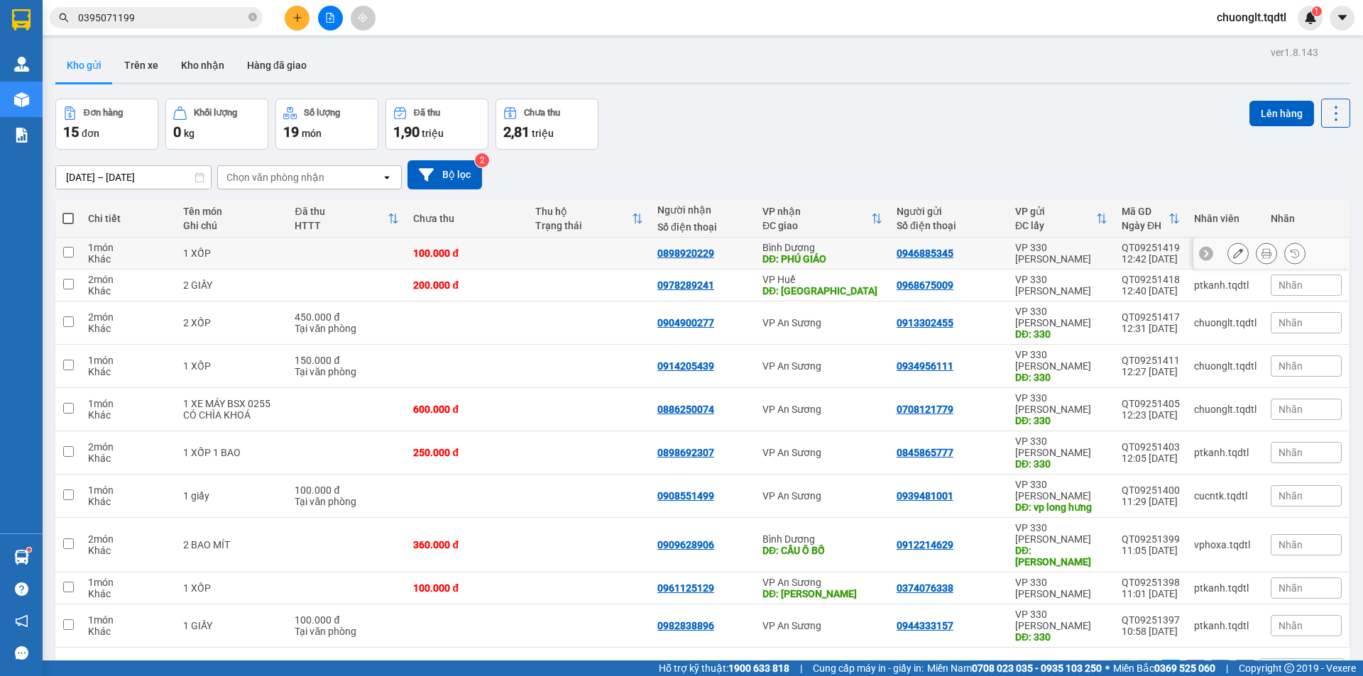
click at [70, 251] on input "checkbox" at bounding box center [68, 252] width 11 height 11
checkbox input "true"
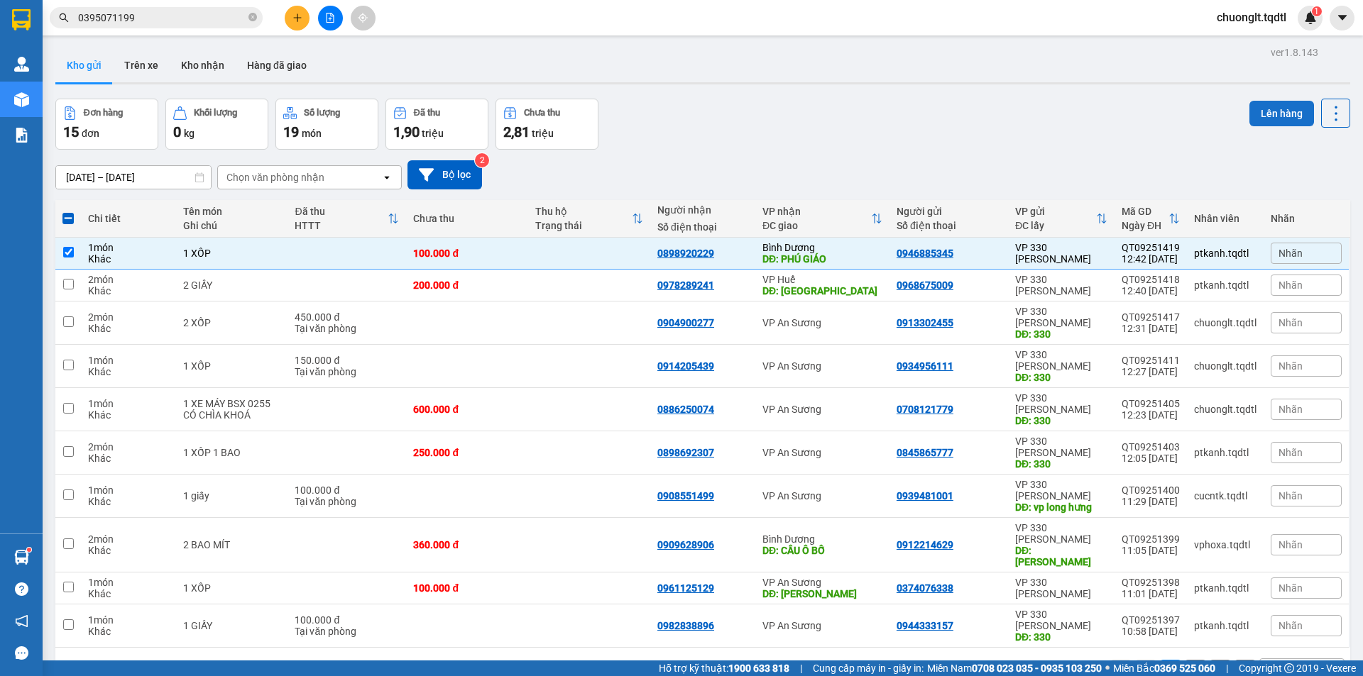
click at [1251, 109] on button "Lên hàng" at bounding box center [1281, 114] width 65 height 26
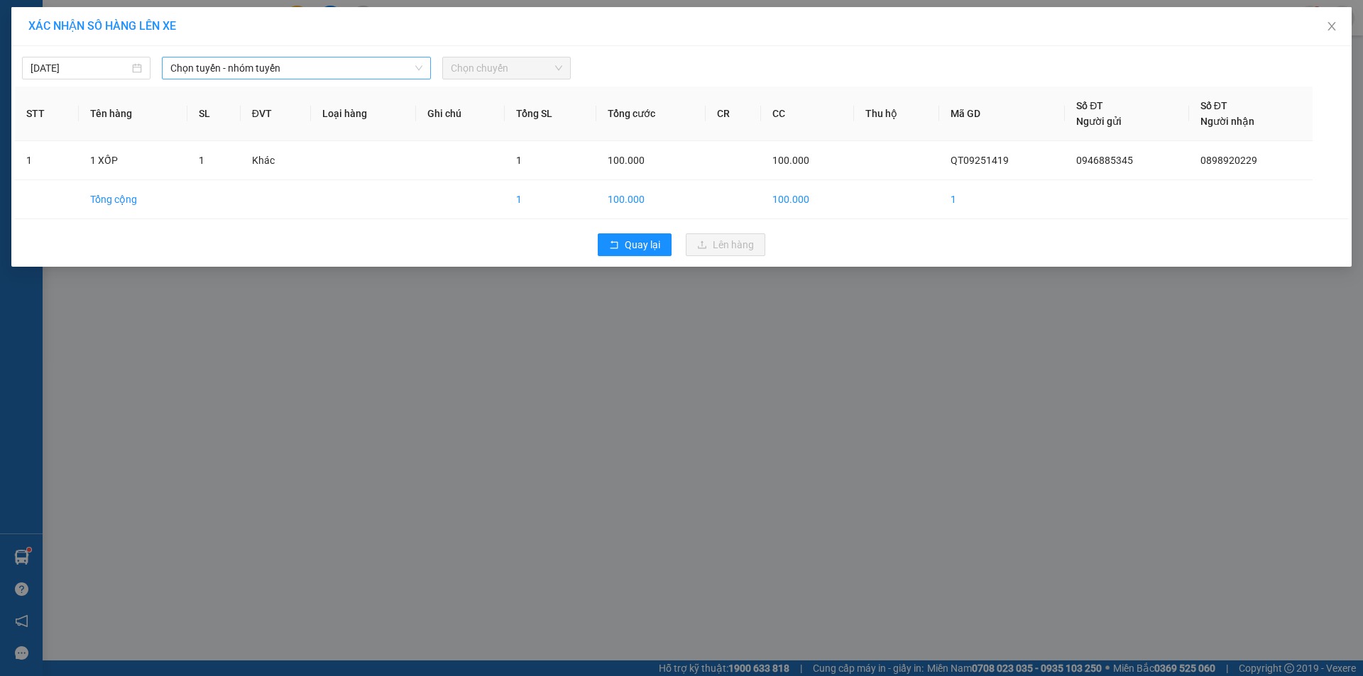
click at [378, 66] on span "Chọn tuyến - nhóm tuyến" at bounding box center [296, 67] width 252 height 21
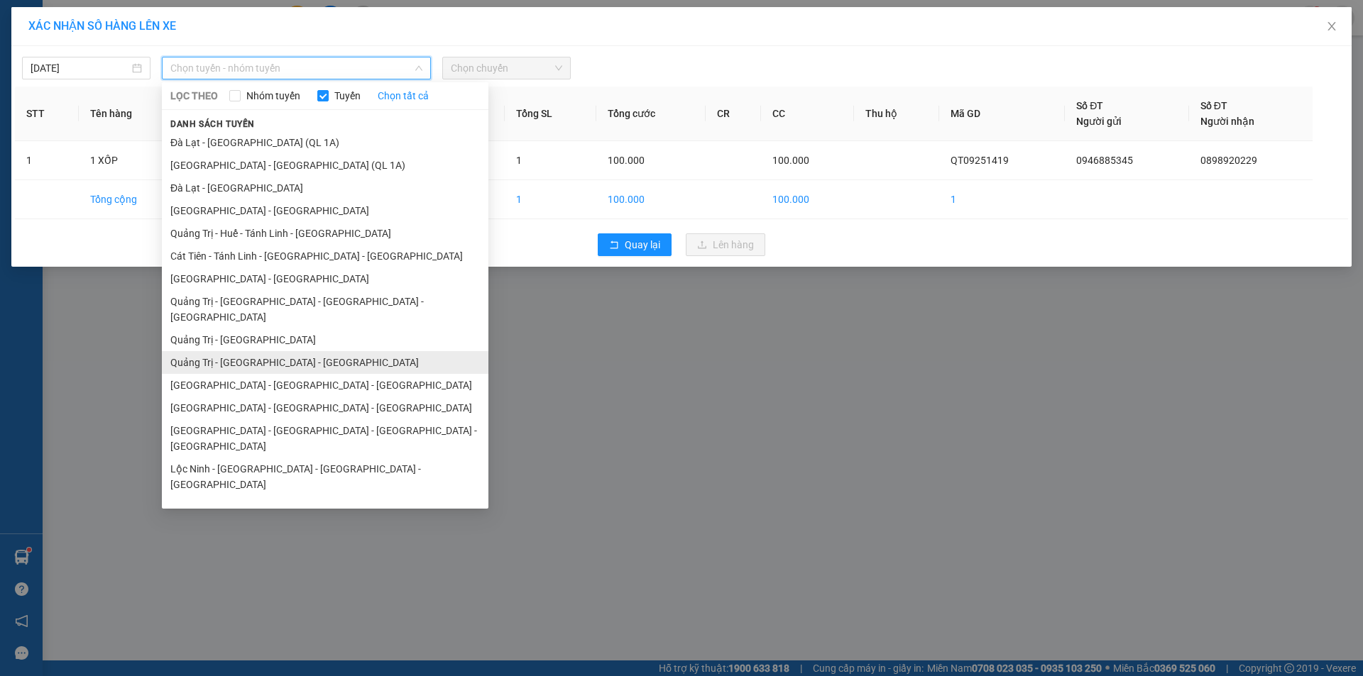
click at [287, 351] on li "Quảng Trị - [GEOGRAPHIC_DATA] - [GEOGRAPHIC_DATA]" at bounding box center [325, 362] width 326 height 23
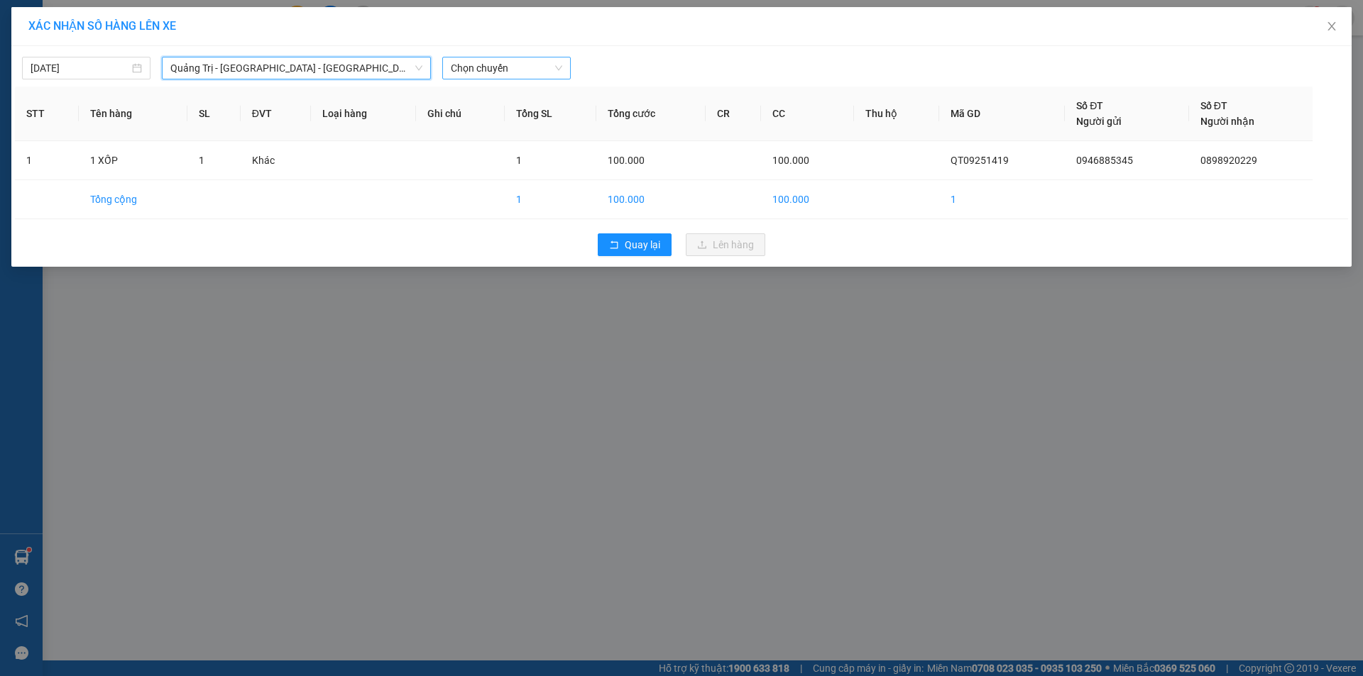
click at [500, 62] on span "Chọn chuyến" at bounding box center [506, 67] width 111 height 21
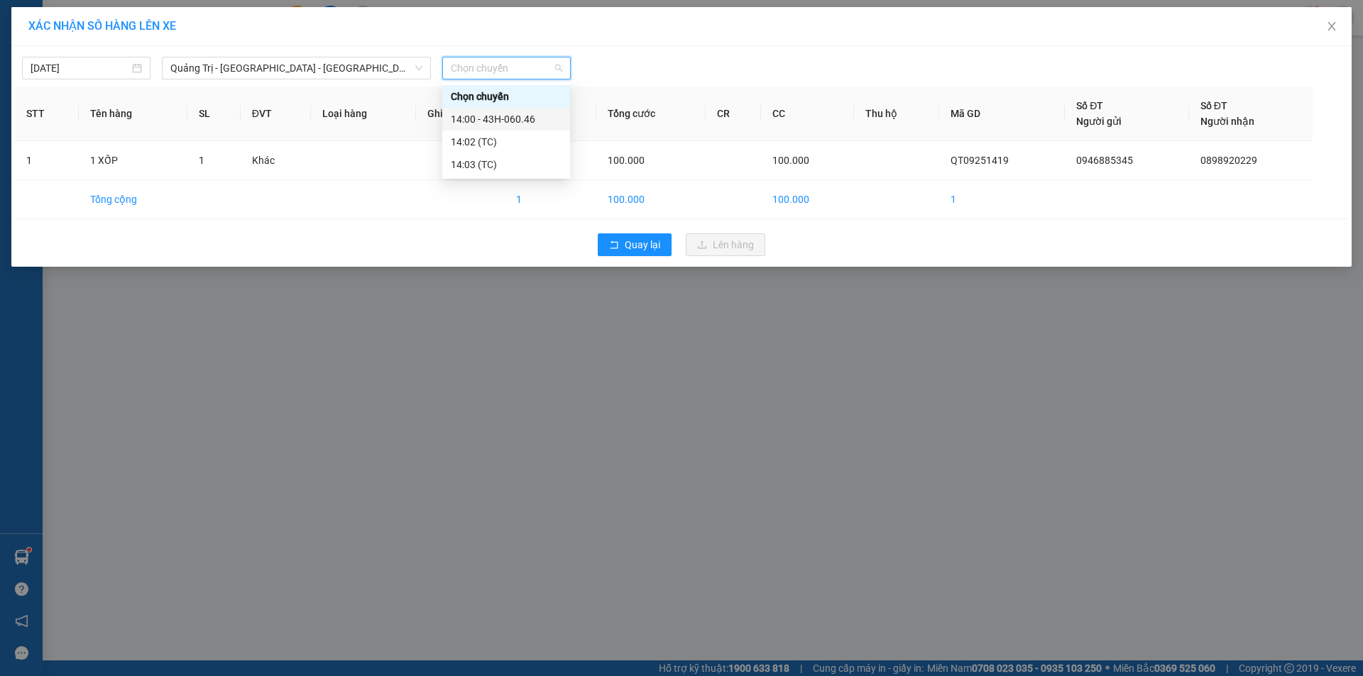
click at [522, 119] on div "14:00 - 43H-060.46" at bounding box center [506, 119] width 111 height 16
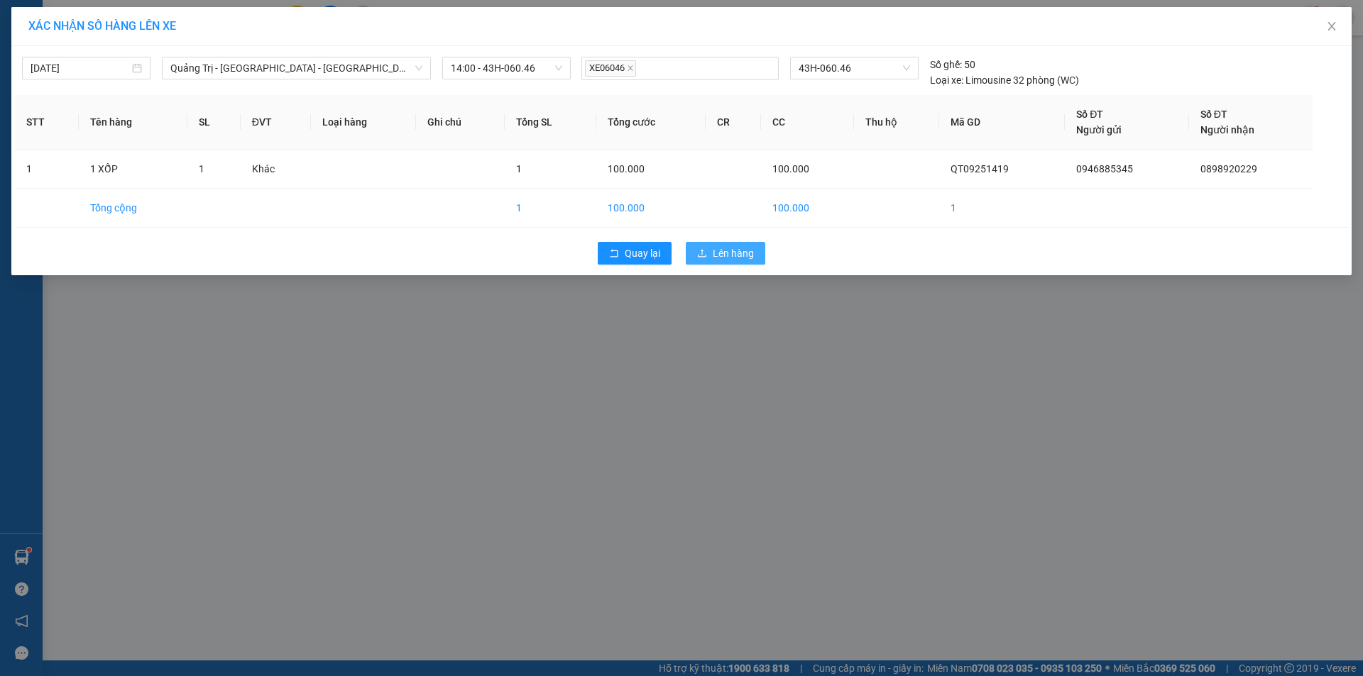
click at [717, 262] on button "Lên hàng" at bounding box center [725, 253] width 79 height 23
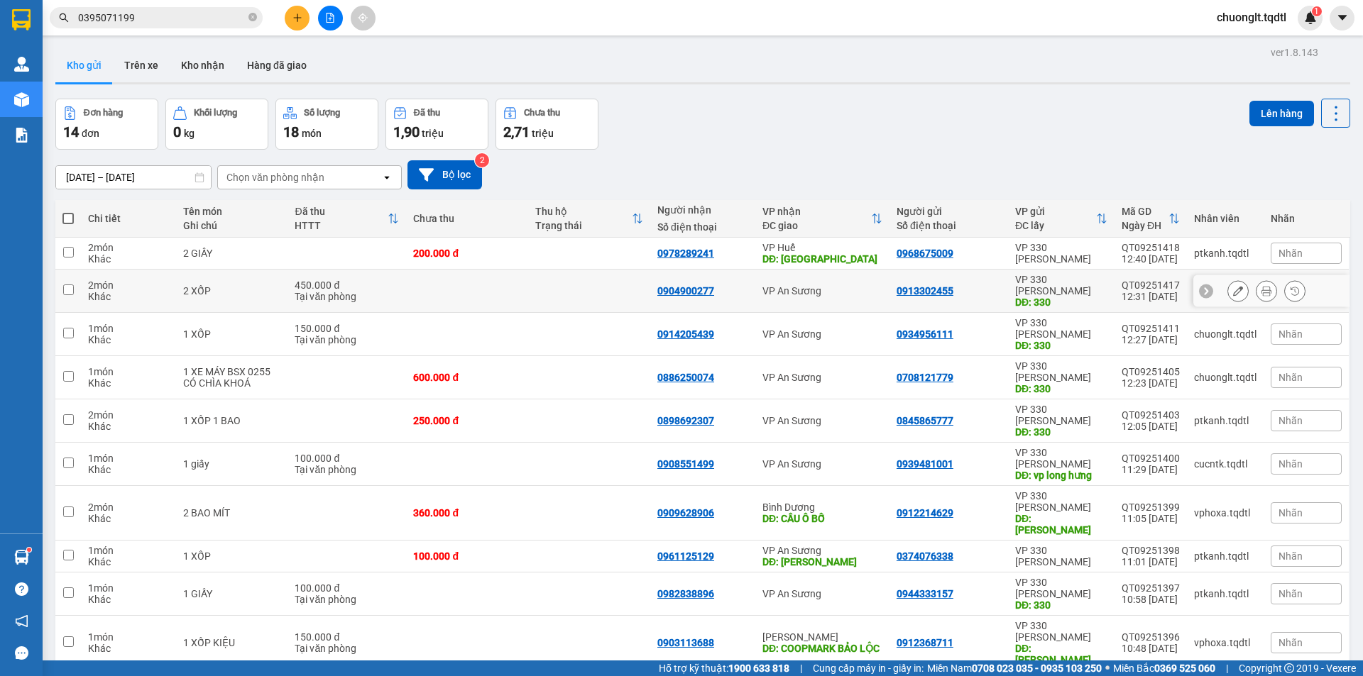
click at [73, 285] on input "checkbox" at bounding box center [68, 290] width 11 height 11
checkbox input "true"
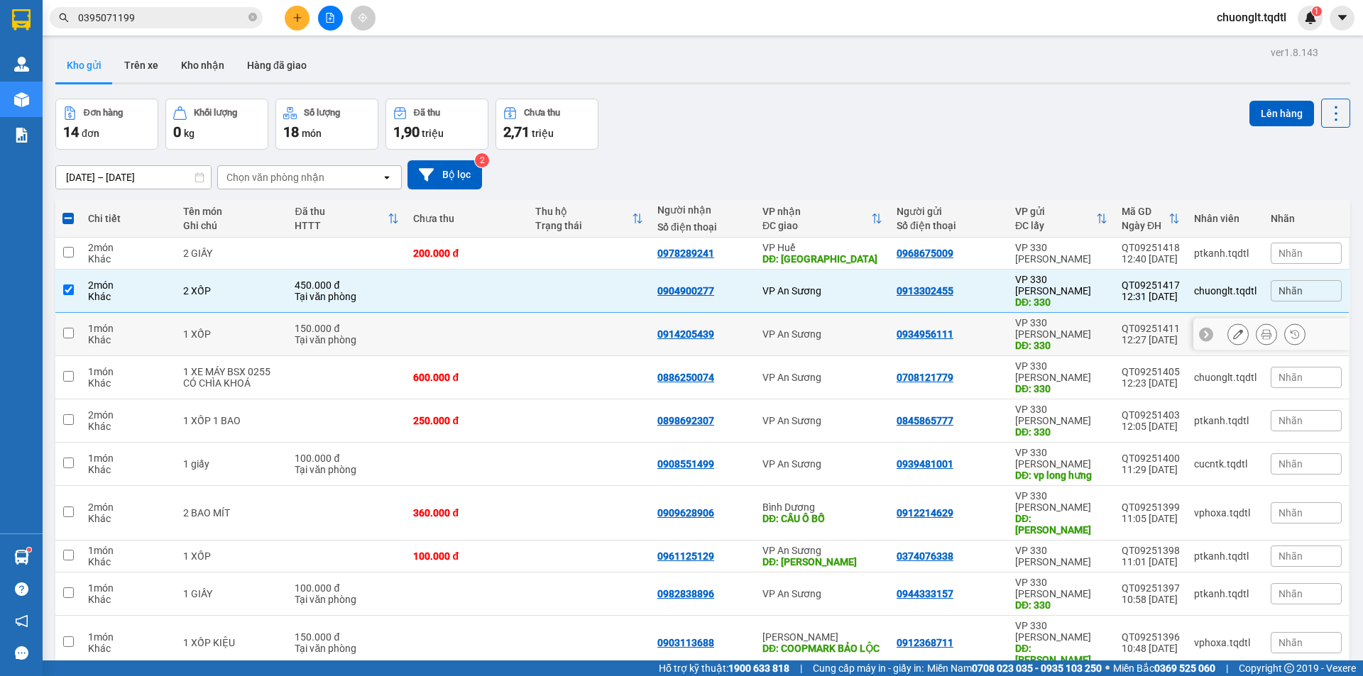
click at [69, 328] on input "checkbox" at bounding box center [68, 333] width 11 height 11
checkbox input "true"
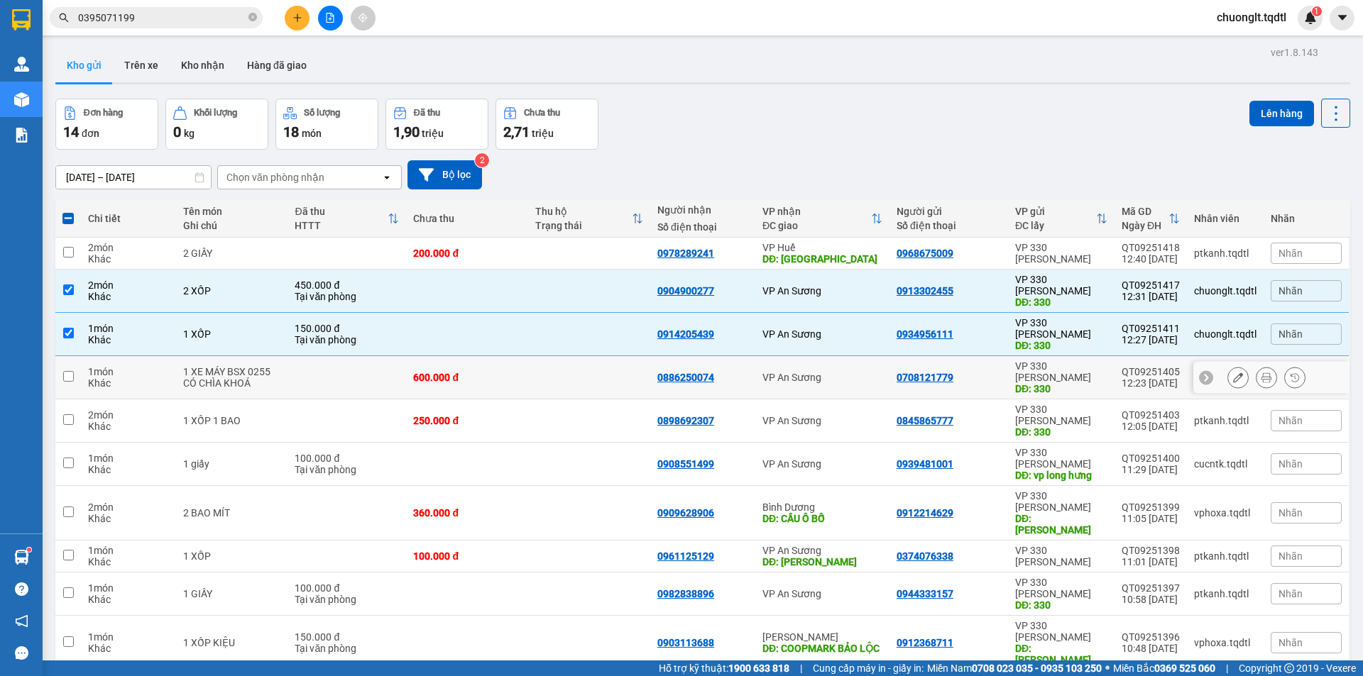
click at [70, 371] on input "checkbox" at bounding box center [68, 376] width 11 height 11
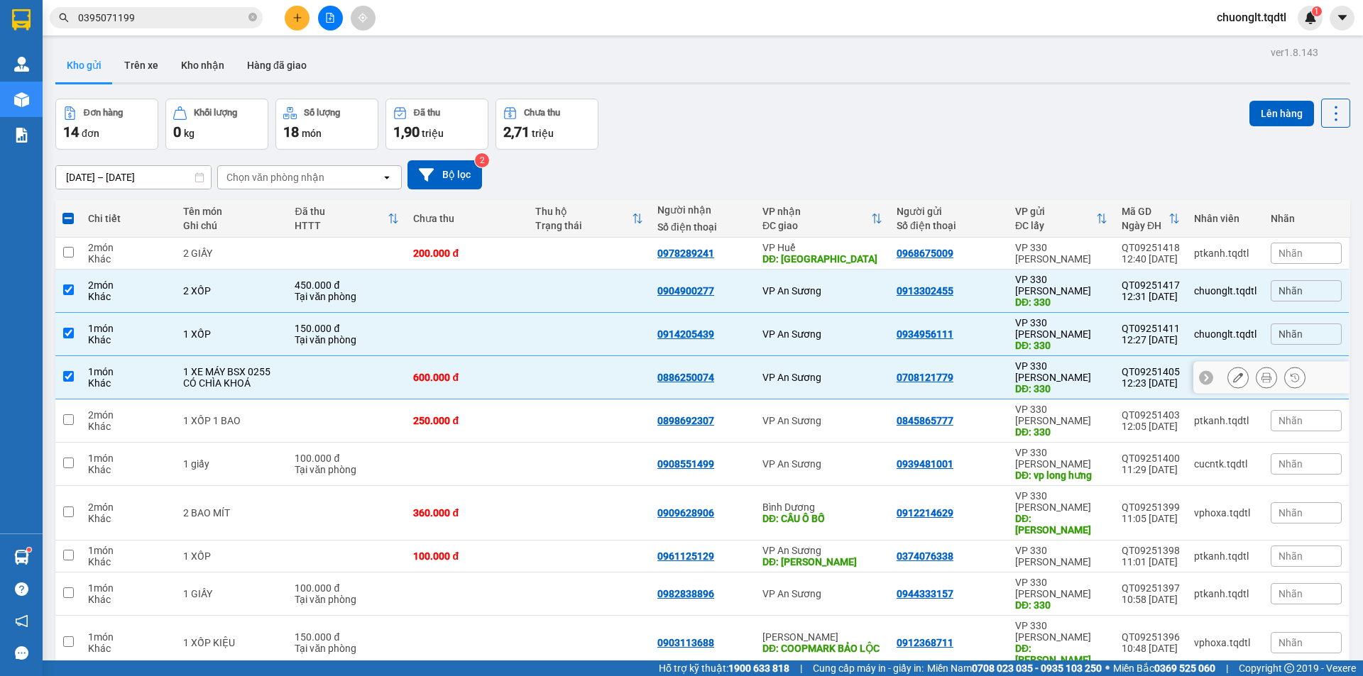
click at [70, 371] on input "checkbox" at bounding box center [68, 376] width 11 height 11
checkbox input "false"
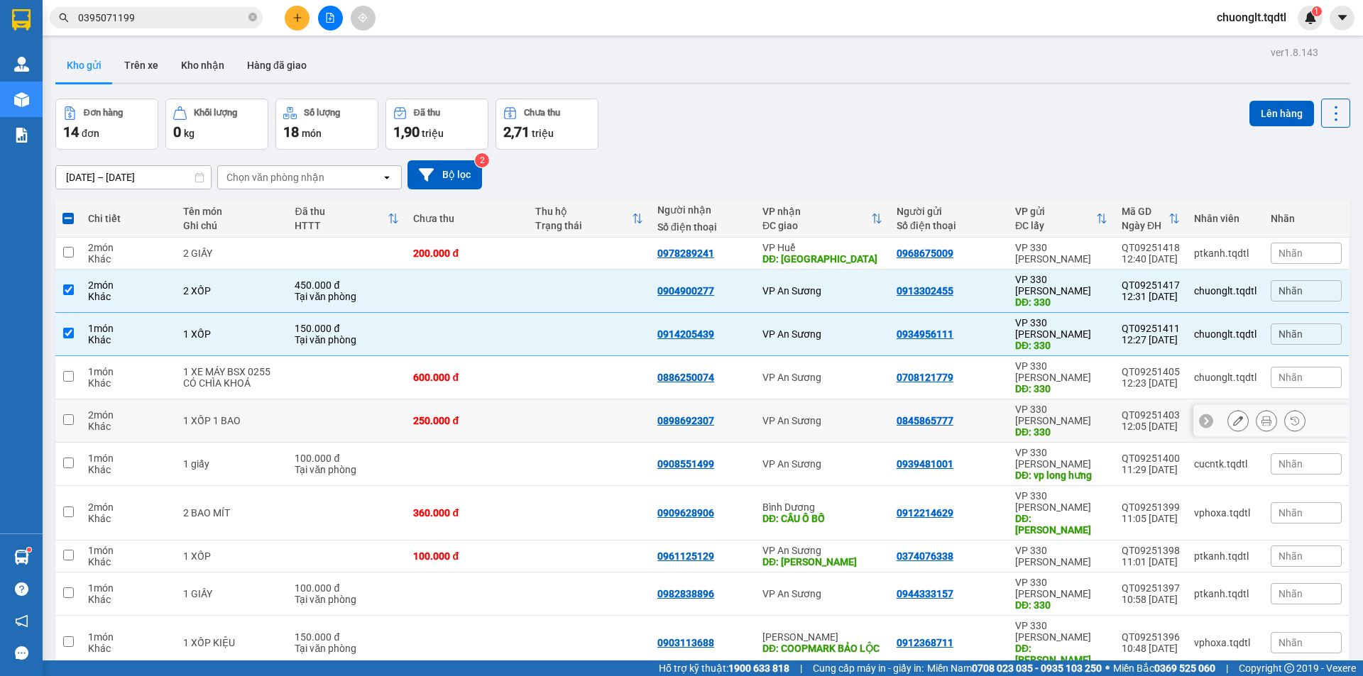
click at [70, 414] on input "checkbox" at bounding box center [68, 419] width 11 height 11
checkbox input "true"
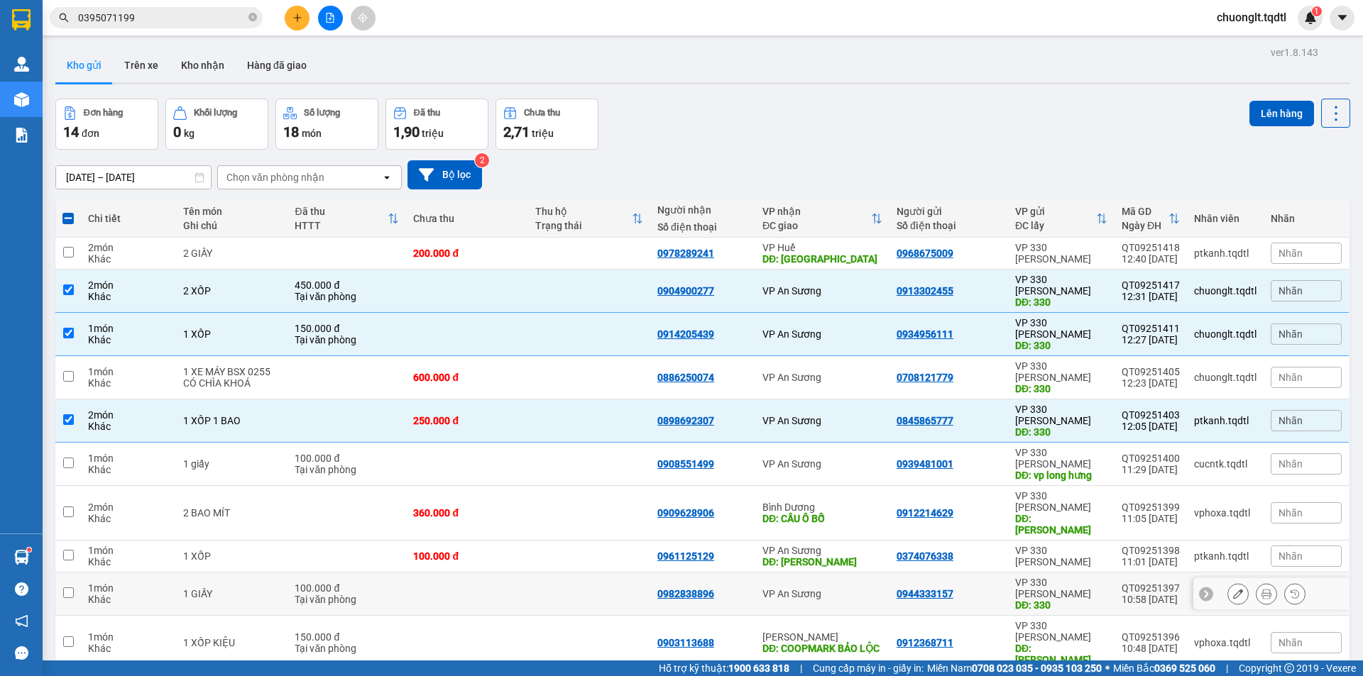
click at [70, 588] on input "checkbox" at bounding box center [68, 593] width 11 height 11
checkbox input "true"
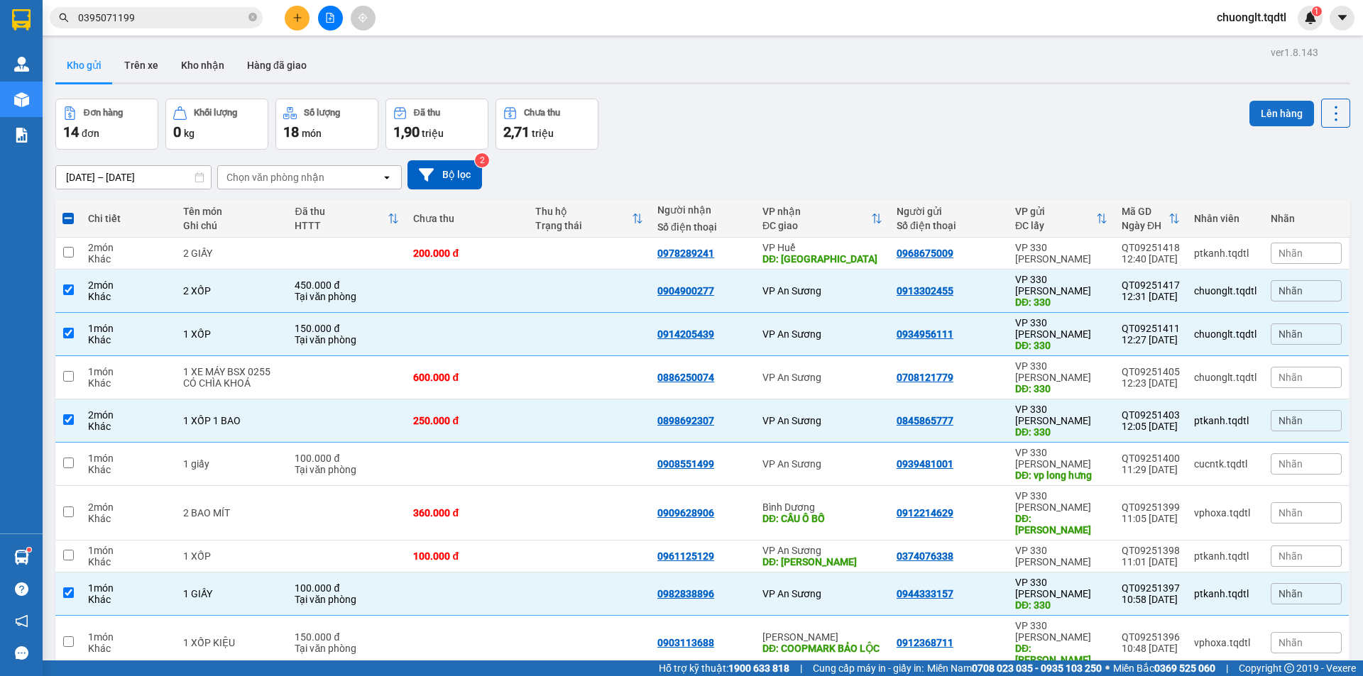
click at [1265, 110] on button "Lên hàng" at bounding box center [1281, 114] width 65 height 26
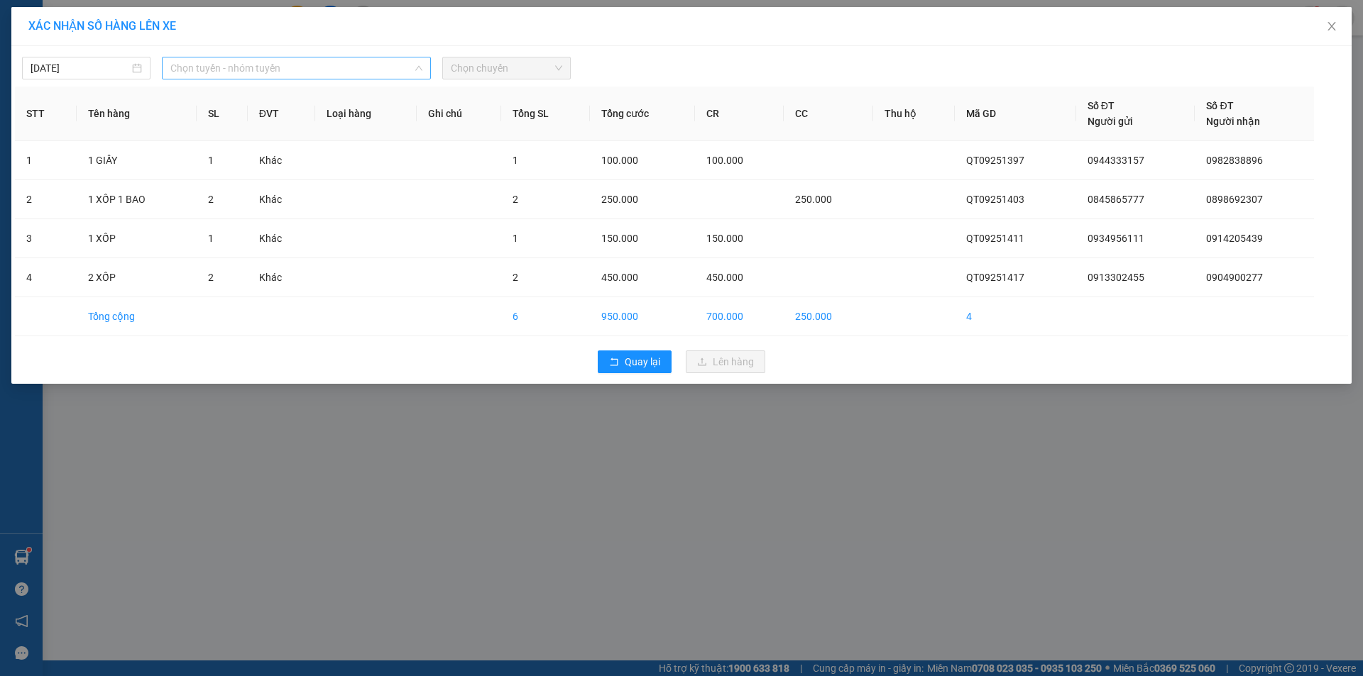
click at [348, 68] on span "Chọn tuyến - nhóm tuyến" at bounding box center [296, 67] width 252 height 21
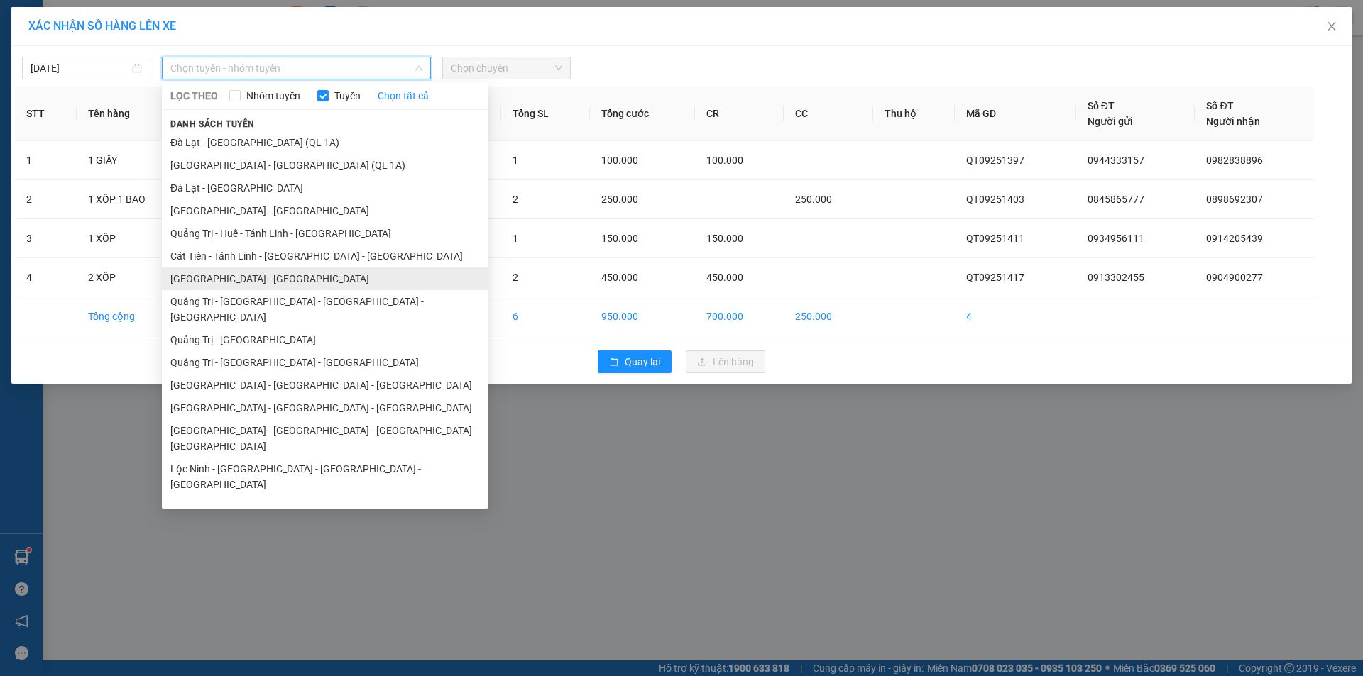
scroll to position [71, 0]
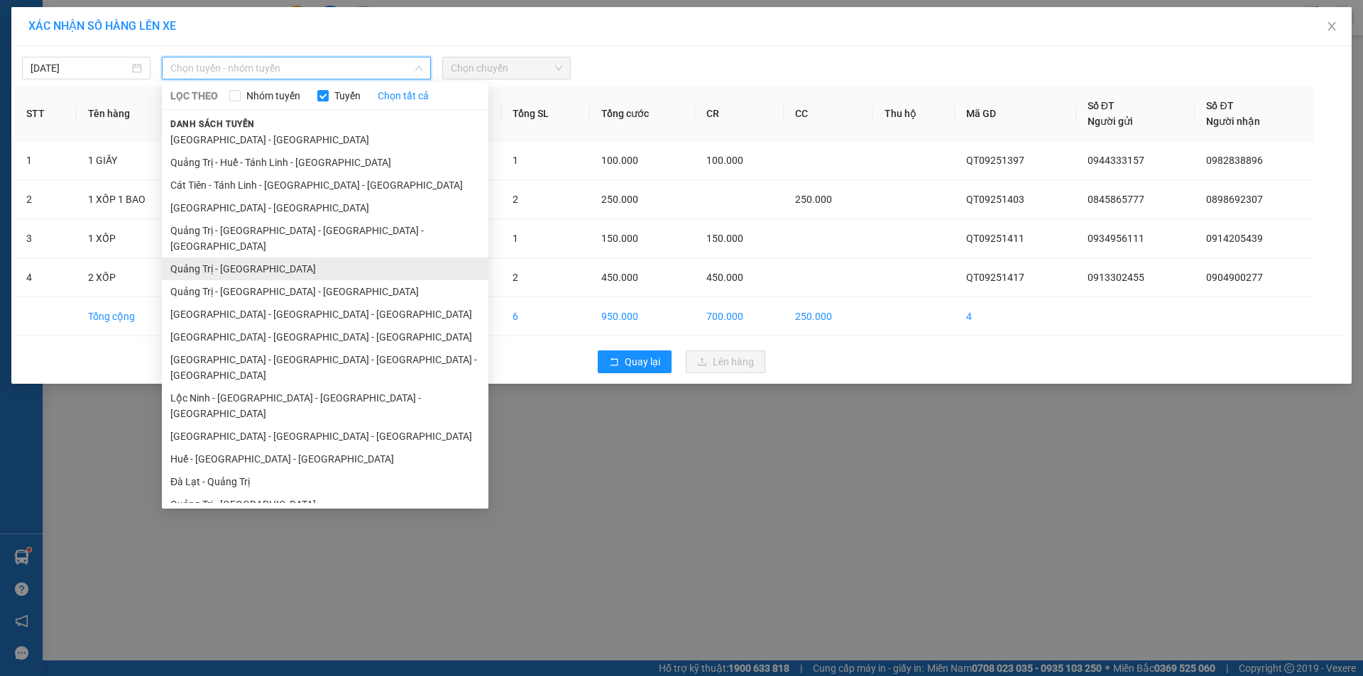
click at [270, 258] on li "Quảng Trị - [GEOGRAPHIC_DATA]" at bounding box center [325, 269] width 326 height 23
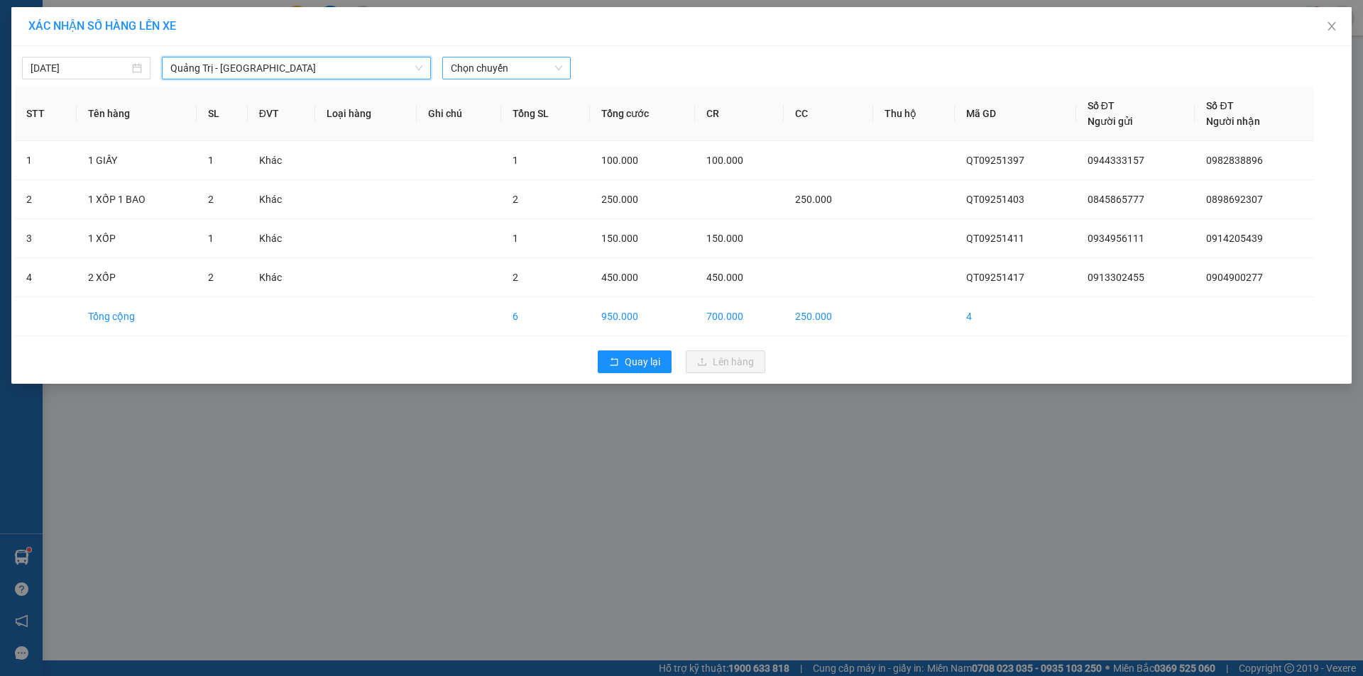
click at [513, 65] on span "Chọn chuyến" at bounding box center [506, 67] width 111 height 21
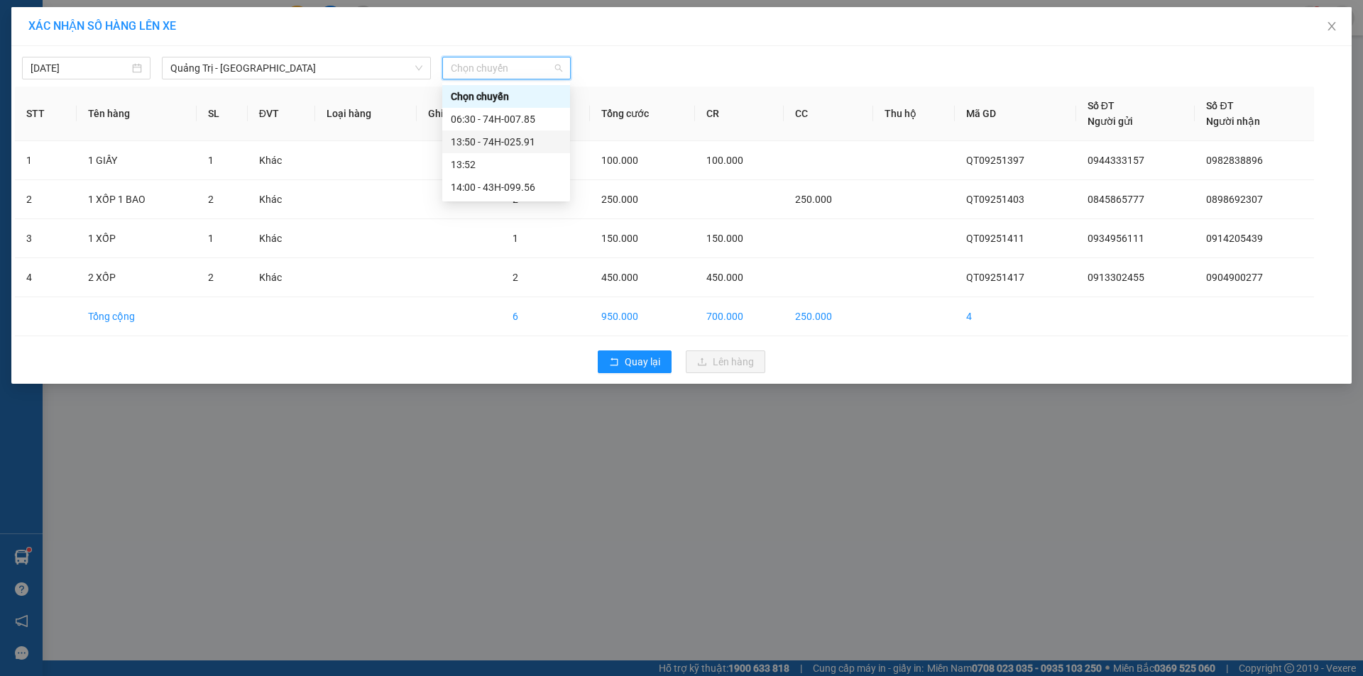
click at [511, 143] on div "13:50 - 74H-025.91" at bounding box center [506, 142] width 111 height 16
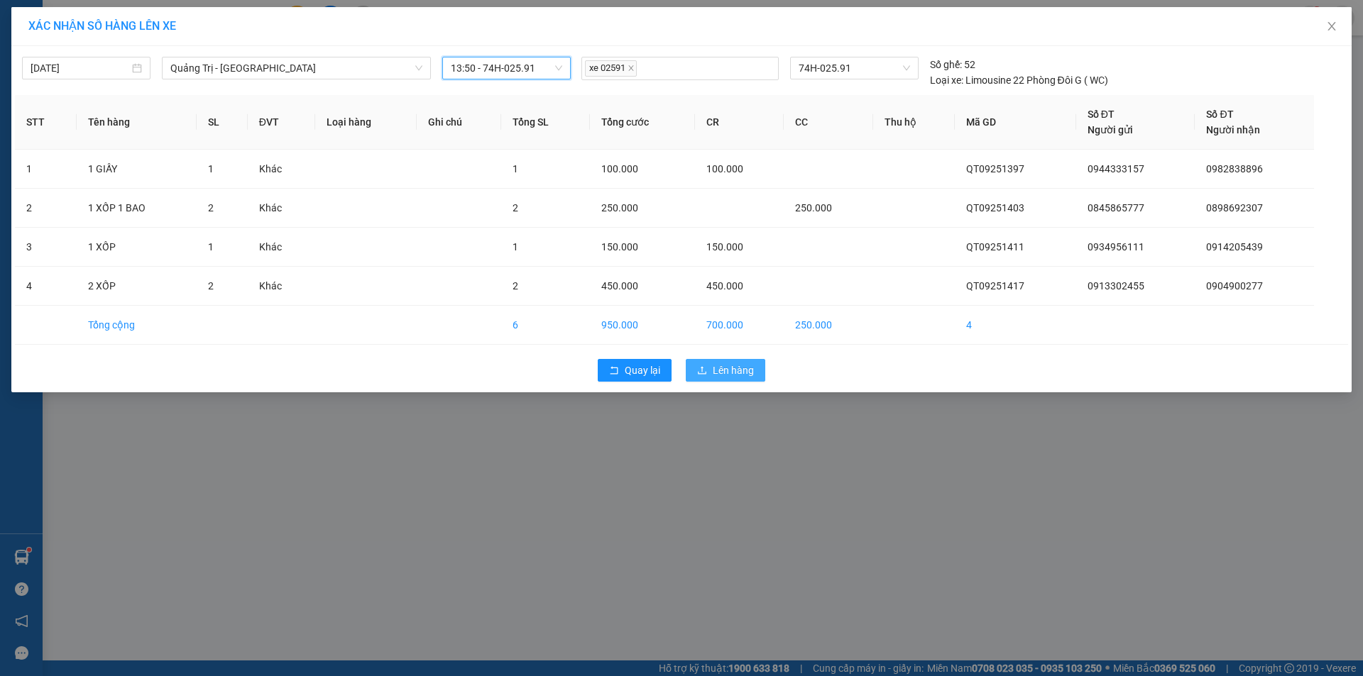
click at [736, 375] on span "Lên hàng" at bounding box center [733, 371] width 41 height 16
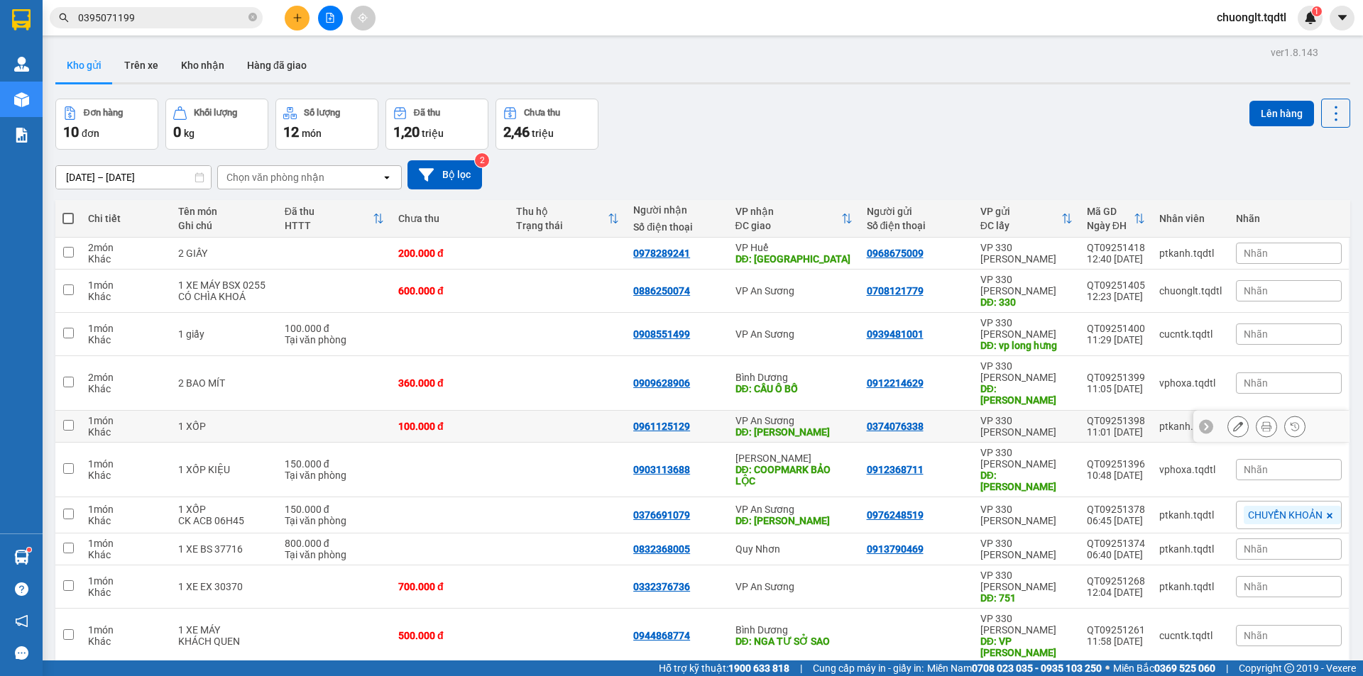
click at [67, 420] on input "checkbox" at bounding box center [68, 425] width 11 height 11
checkbox input "true"
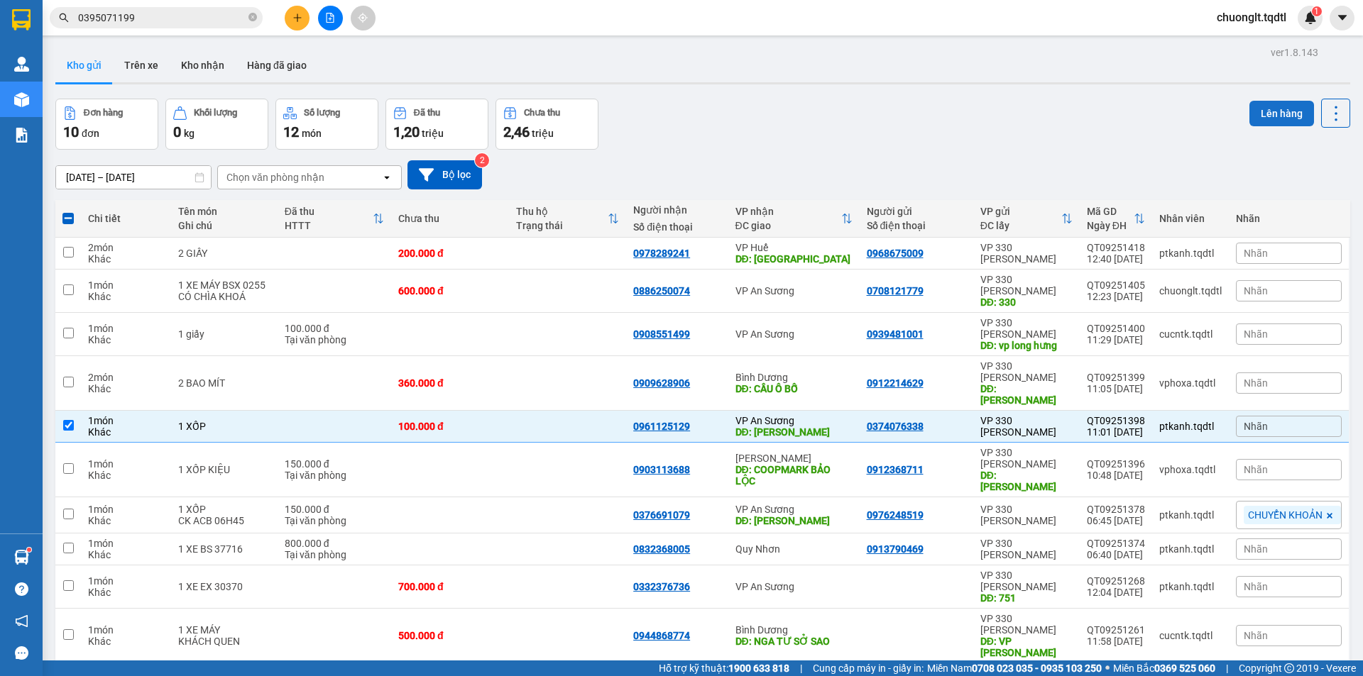
click at [1266, 110] on button "Lên hàng" at bounding box center [1281, 114] width 65 height 26
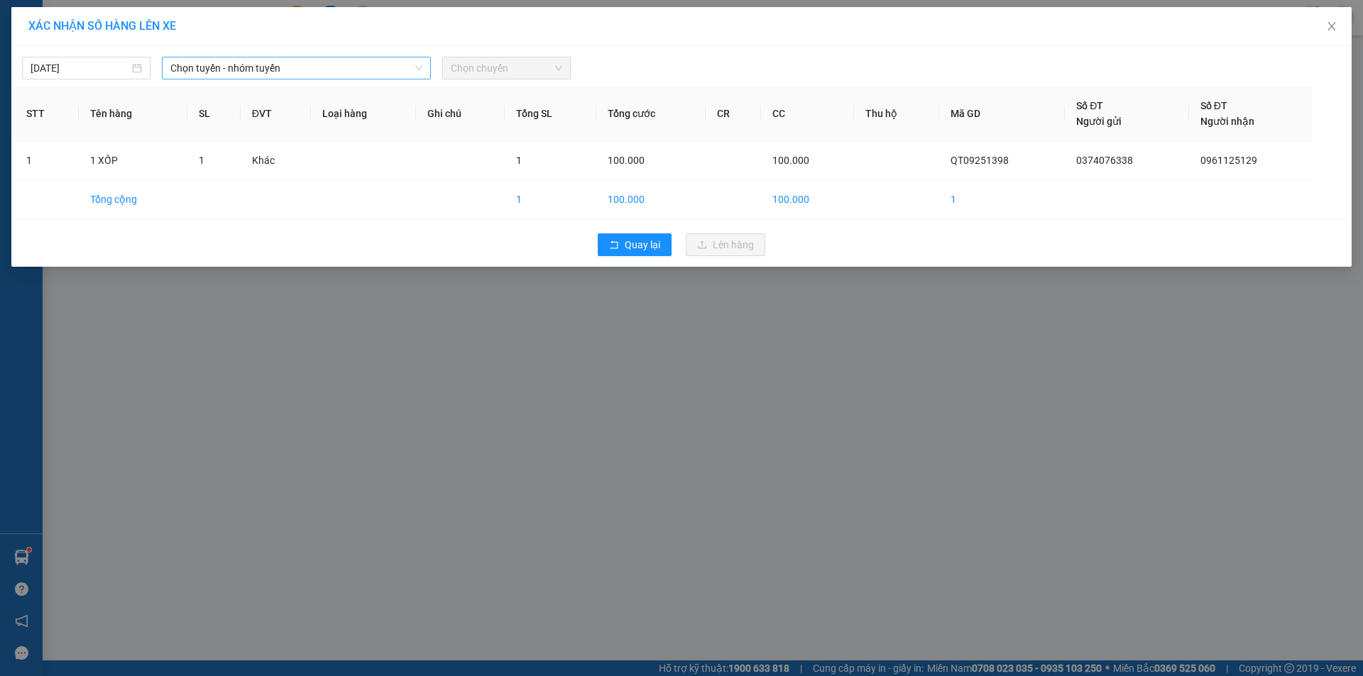
click at [339, 59] on span "Chọn tuyến - nhóm tuyến" at bounding box center [296, 67] width 252 height 21
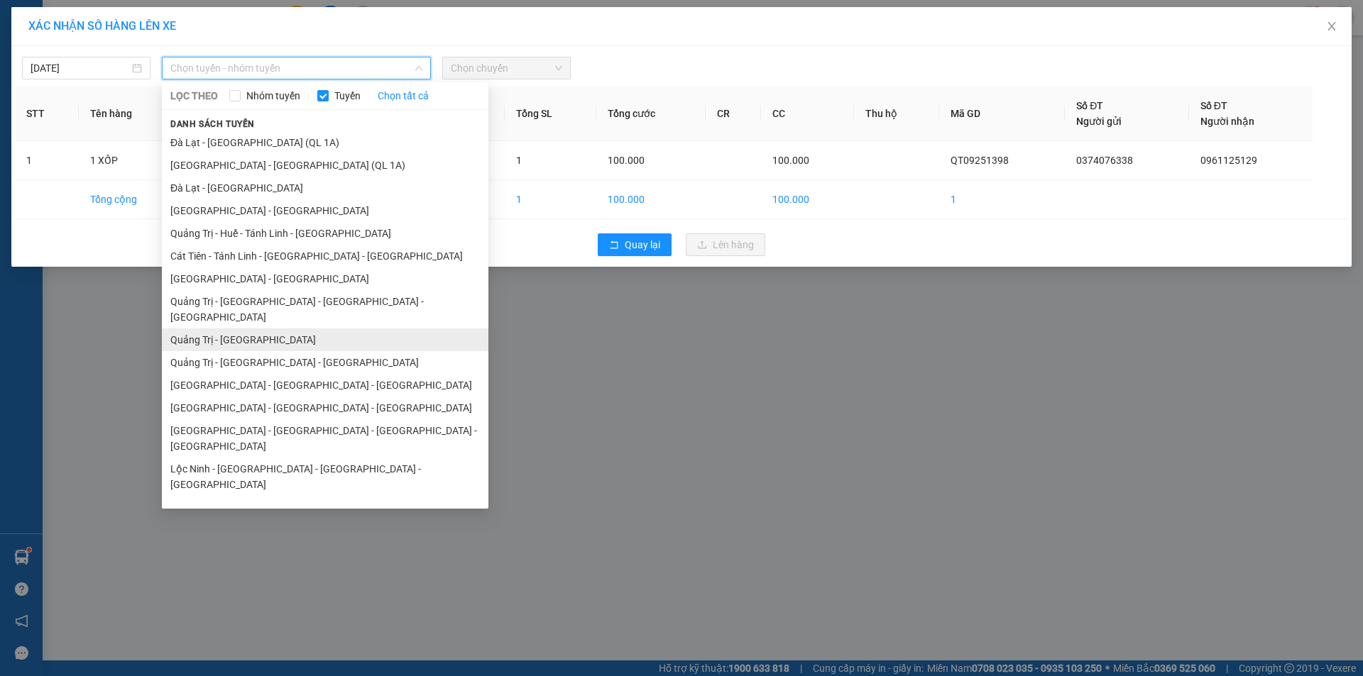
click at [258, 329] on li "Quảng Trị - [GEOGRAPHIC_DATA]" at bounding box center [325, 340] width 326 height 23
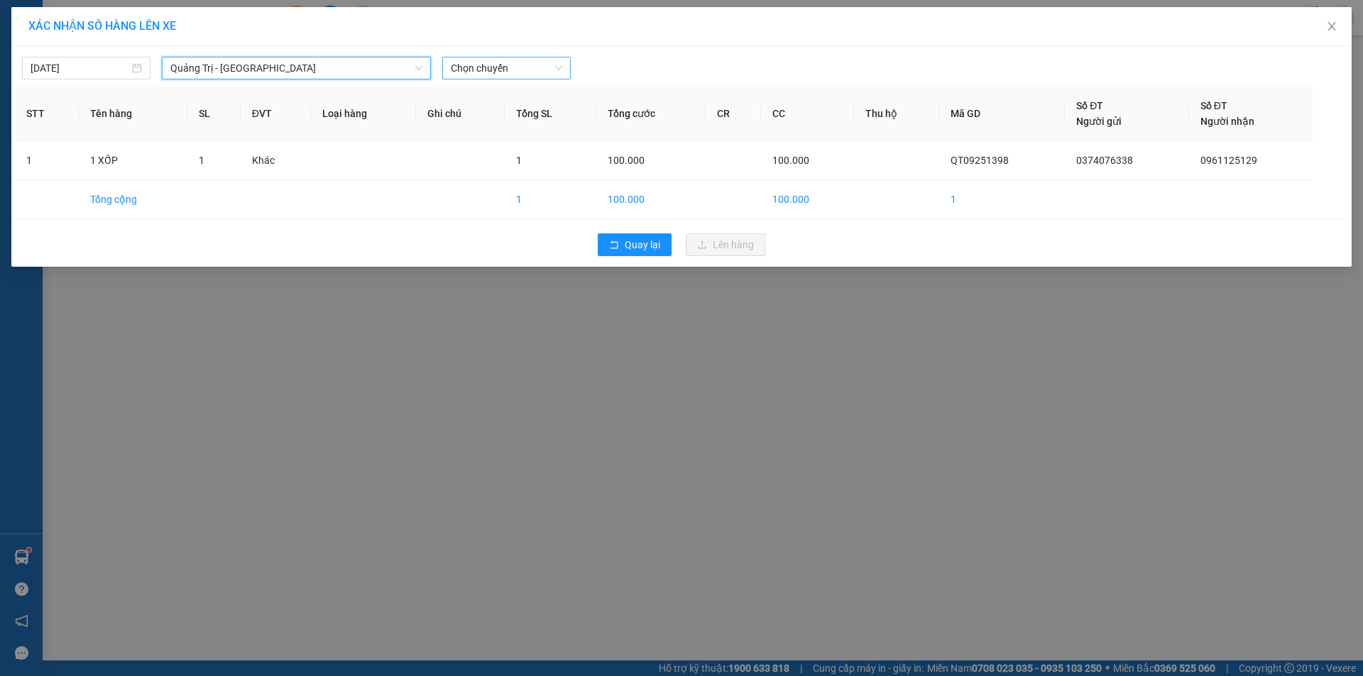
click at [521, 72] on span "Chọn chuyến" at bounding box center [506, 67] width 111 height 21
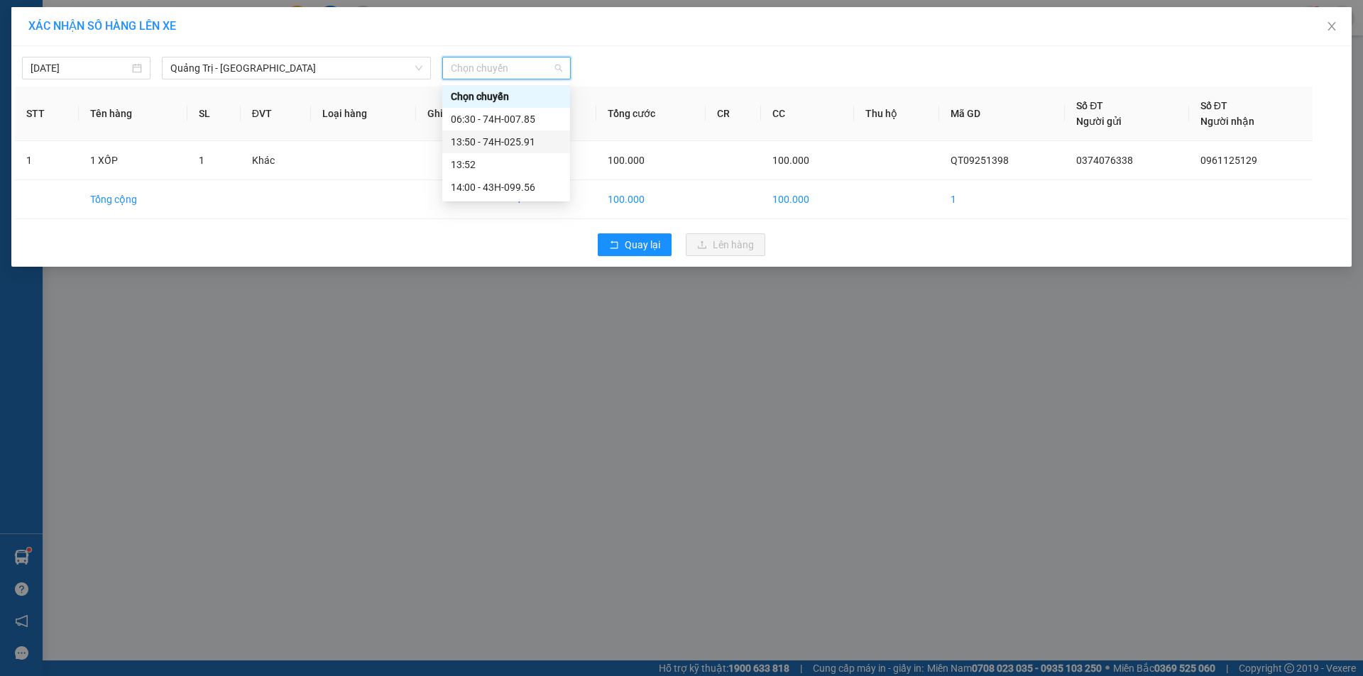
click at [505, 138] on div "13:50 - 74H-025.91" at bounding box center [506, 142] width 111 height 16
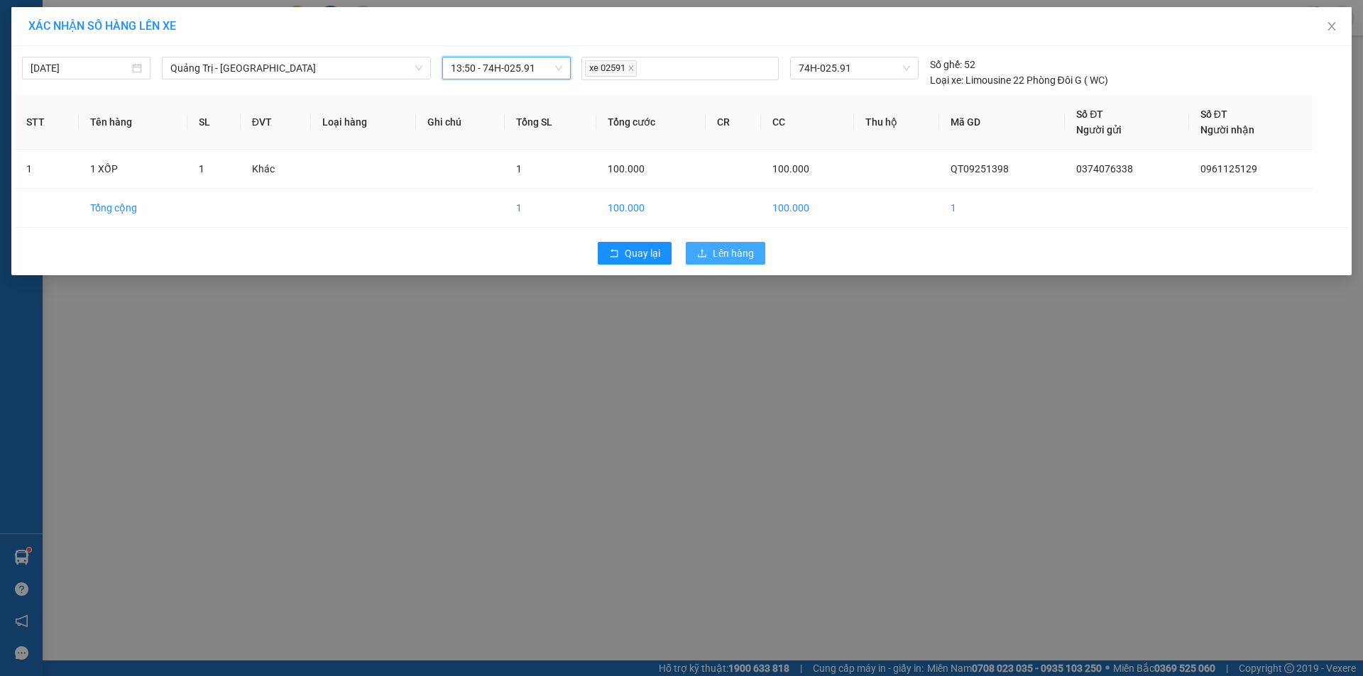
click at [743, 258] on span "Lên hàng" at bounding box center [733, 254] width 41 height 16
